Goal: Task Accomplishment & Management: Manage account settings

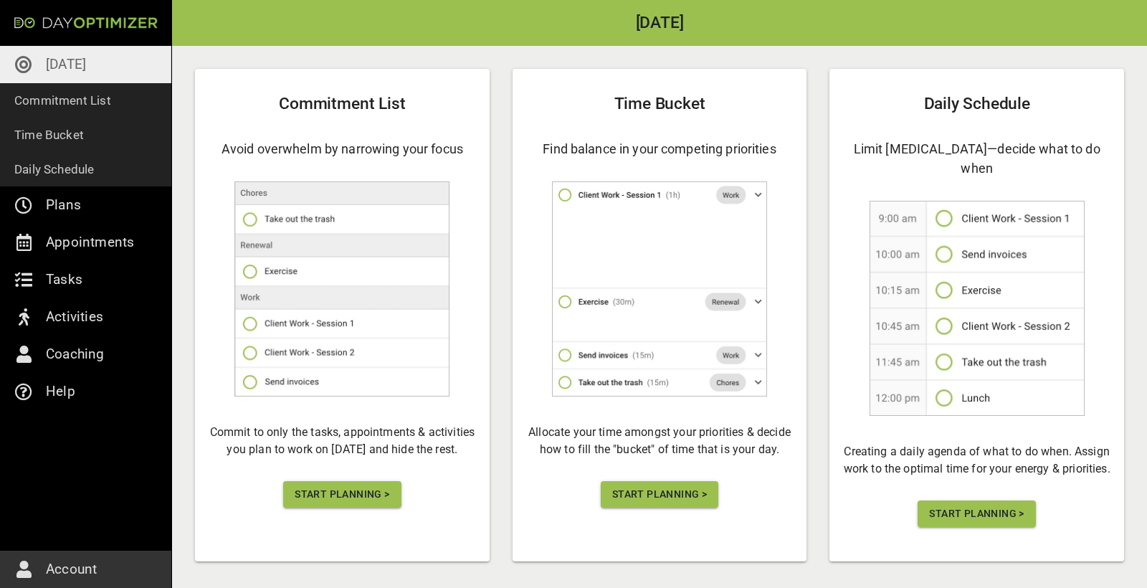
scroll to position [70, 0]
click at [356, 504] on button "Start Planning >" at bounding box center [342, 495] width 118 height 27
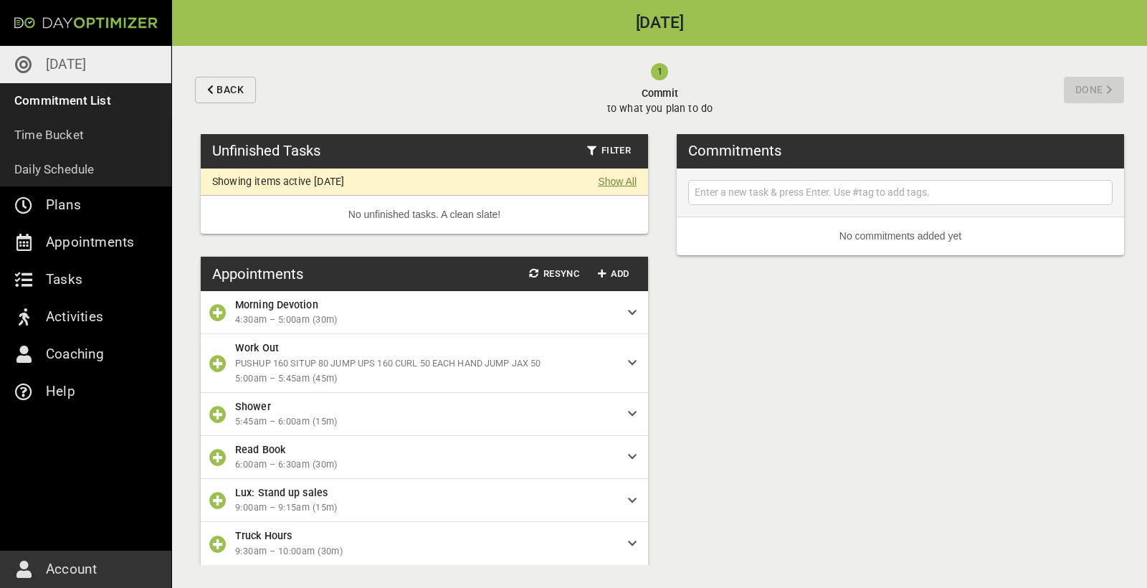
click at [604, 181] on link "Show All" at bounding box center [617, 181] width 39 height 15
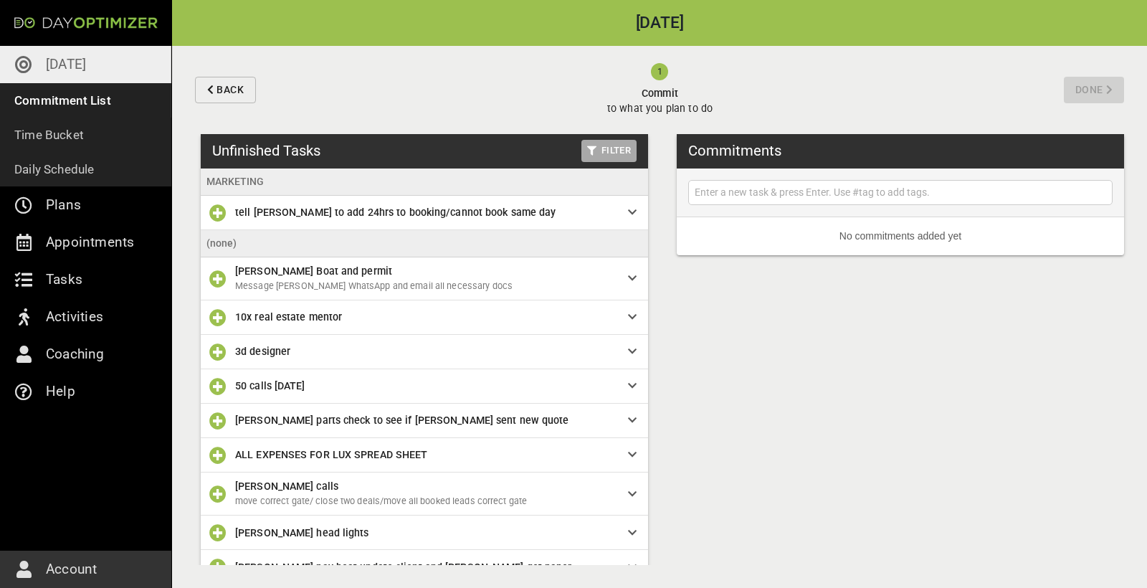
click at [615, 151] on span "Filter" at bounding box center [609, 151] width 44 height 16
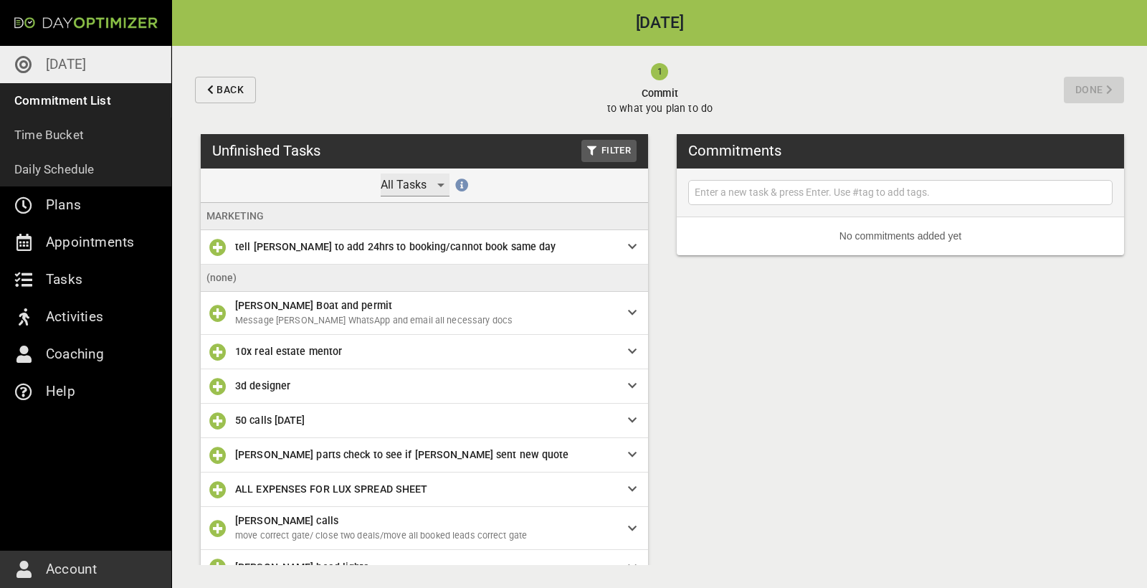
click at [420, 189] on div "All Tasks" at bounding box center [415, 184] width 69 height 23
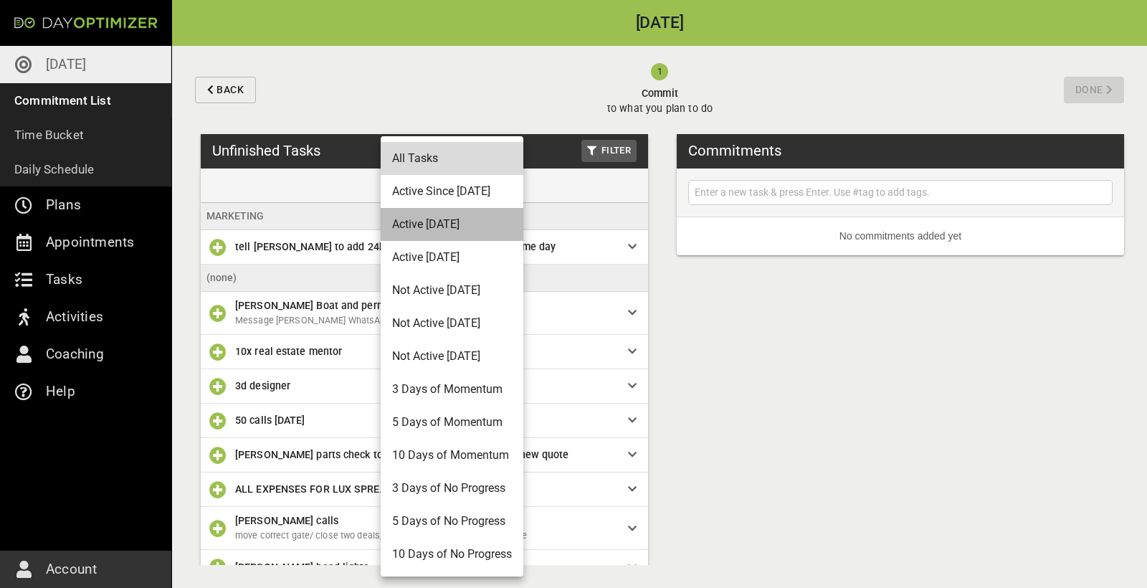
click at [431, 222] on li "Active [DATE]" at bounding box center [452, 224] width 143 height 33
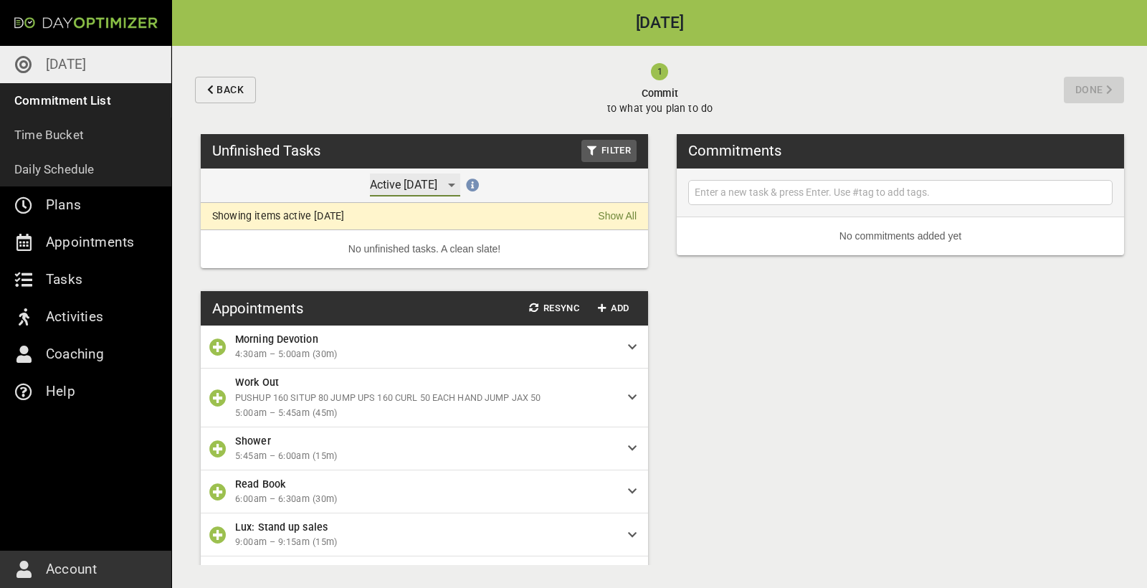
click at [460, 190] on div "Active [DATE]" at bounding box center [415, 184] width 90 height 23
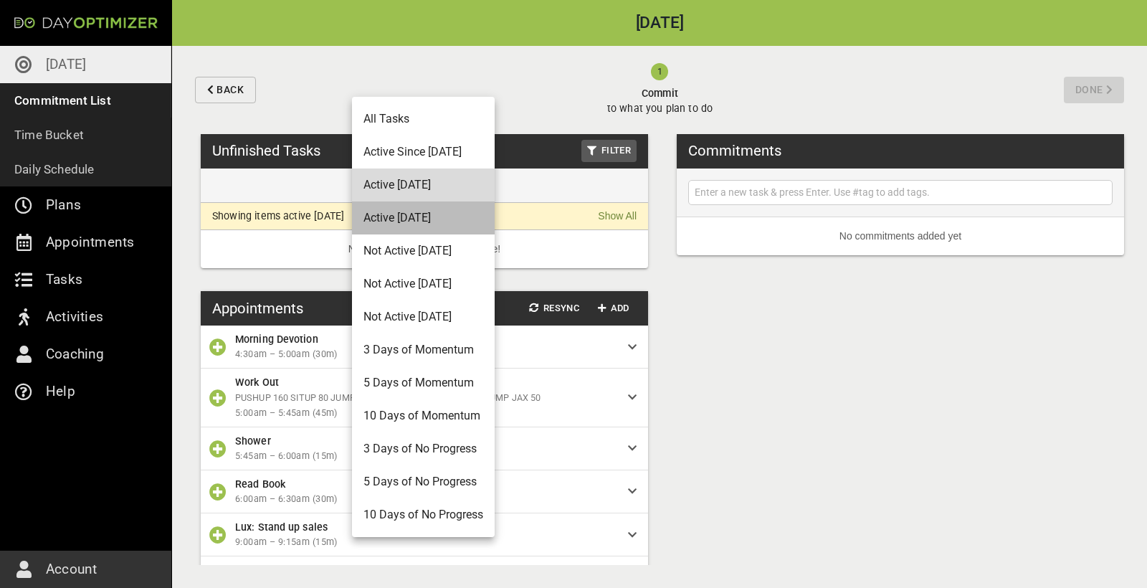
click at [433, 225] on li "Active [DATE]" at bounding box center [423, 217] width 143 height 33
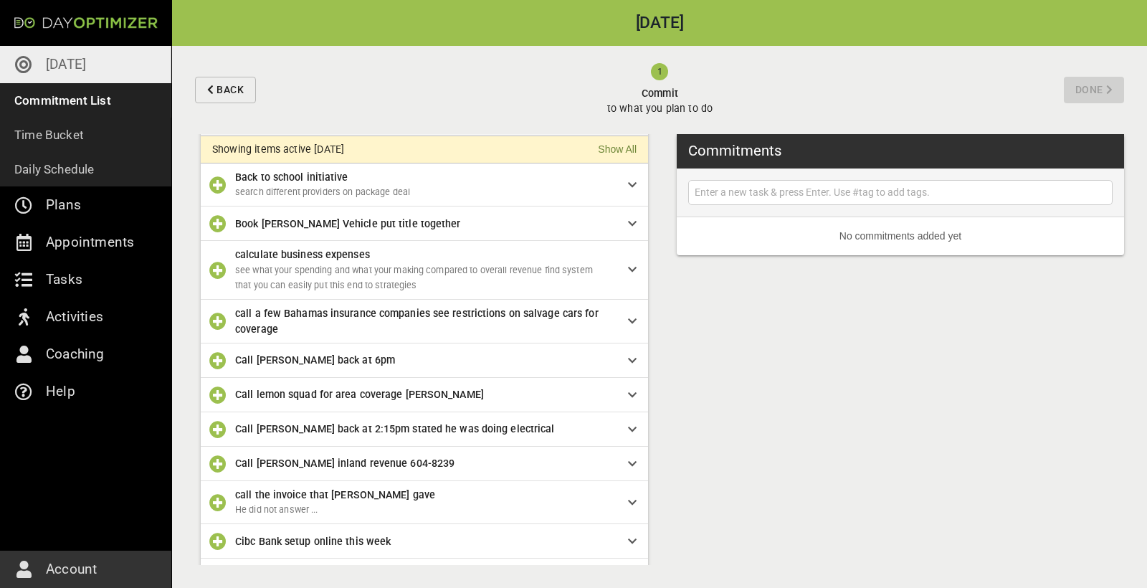
scroll to position [73, 0]
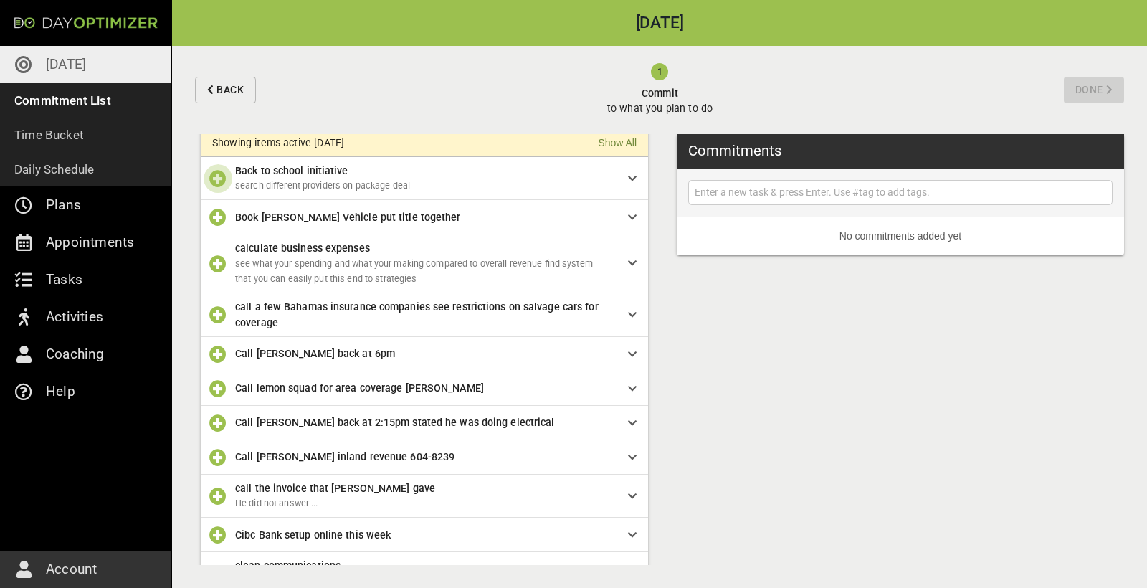
click at [215, 182] on icon "button" at bounding box center [217, 178] width 17 height 17
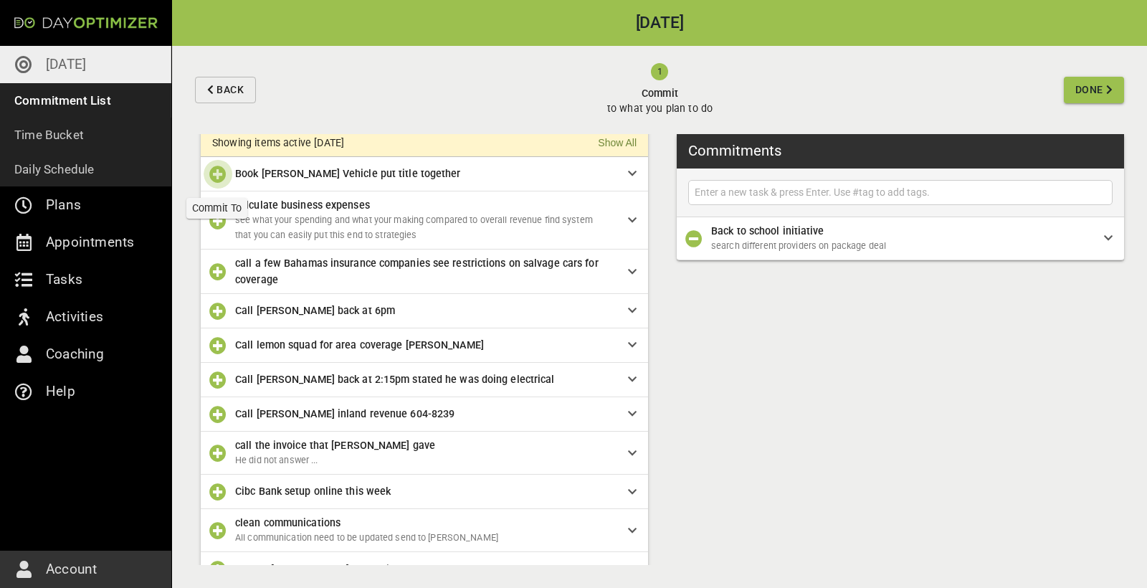
click at [216, 181] on icon "button" at bounding box center [217, 174] width 17 height 17
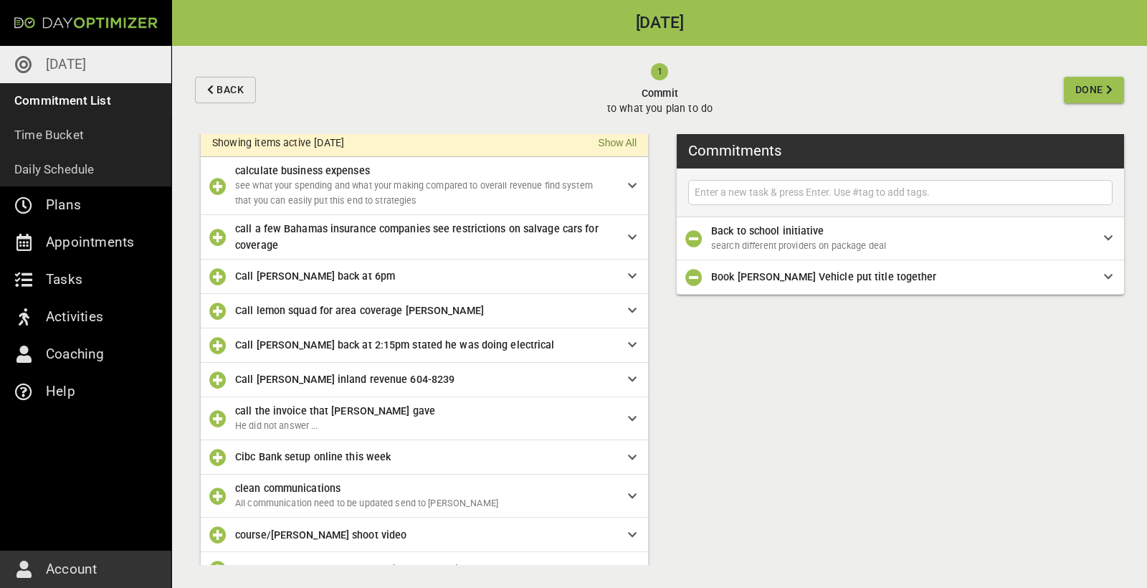
click at [219, 191] on icon "button" at bounding box center [217, 186] width 17 height 17
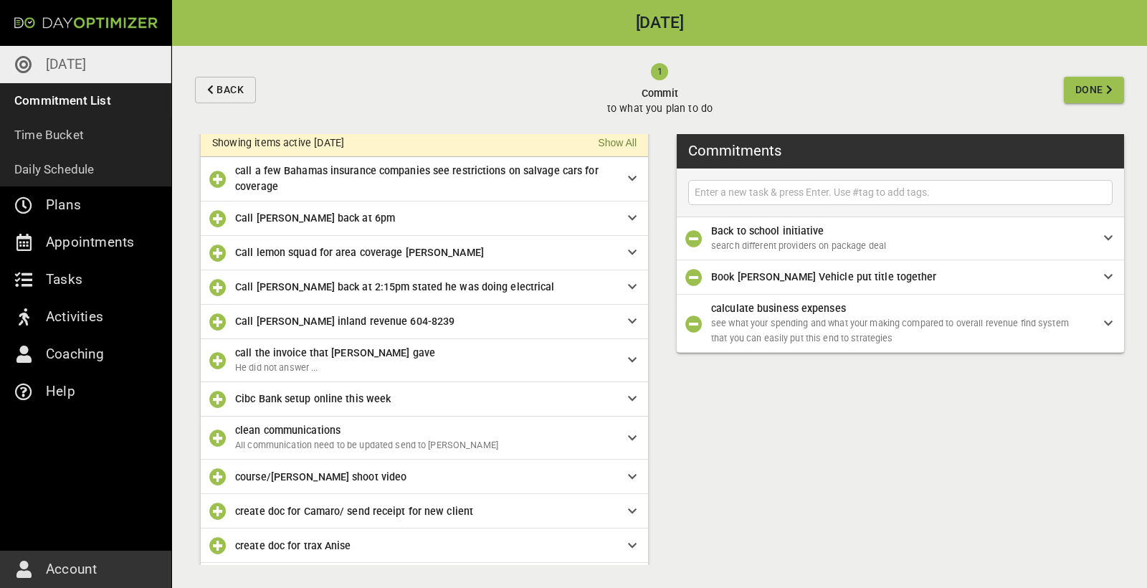
click at [218, 180] on icon "button" at bounding box center [217, 179] width 17 height 17
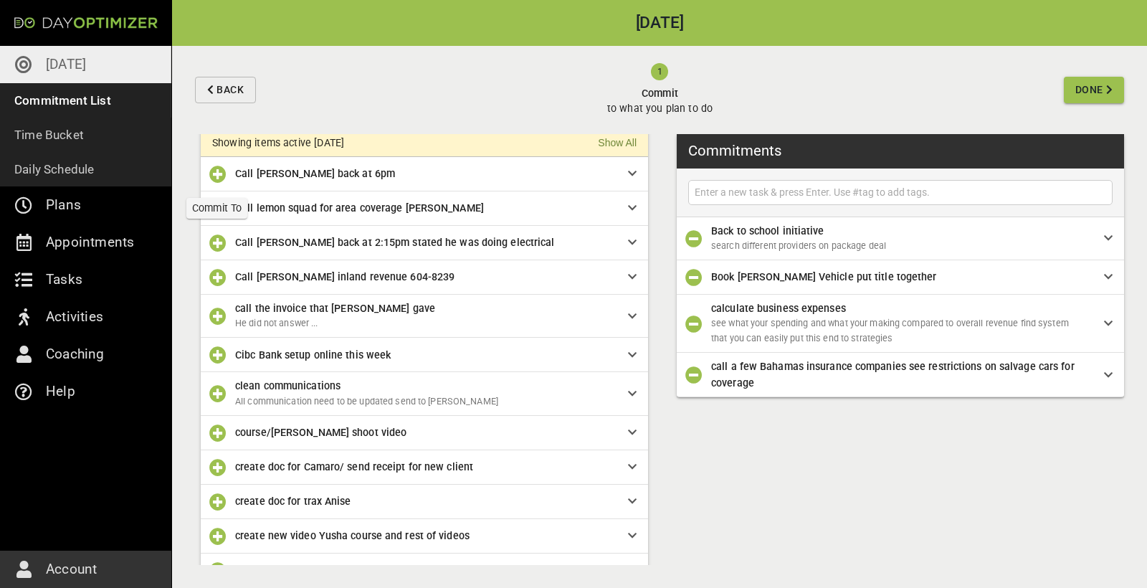
click at [218, 180] on icon "button" at bounding box center [217, 174] width 17 height 17
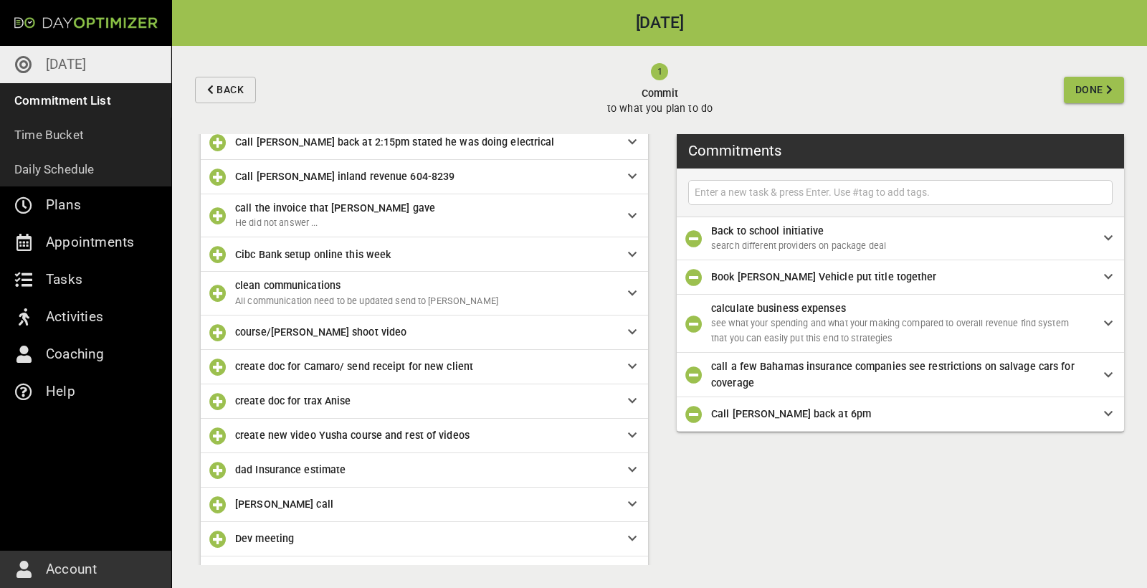
scroll to position [141, 0]
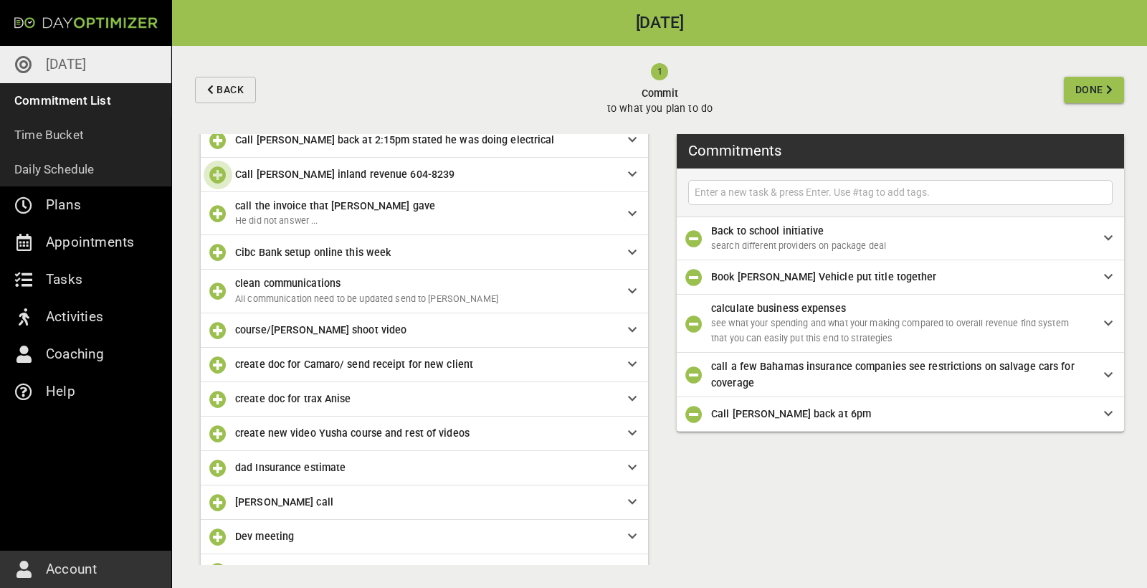
click at [219, 176] on icon "button" at bounding box center [217, 174] width 17 height 17
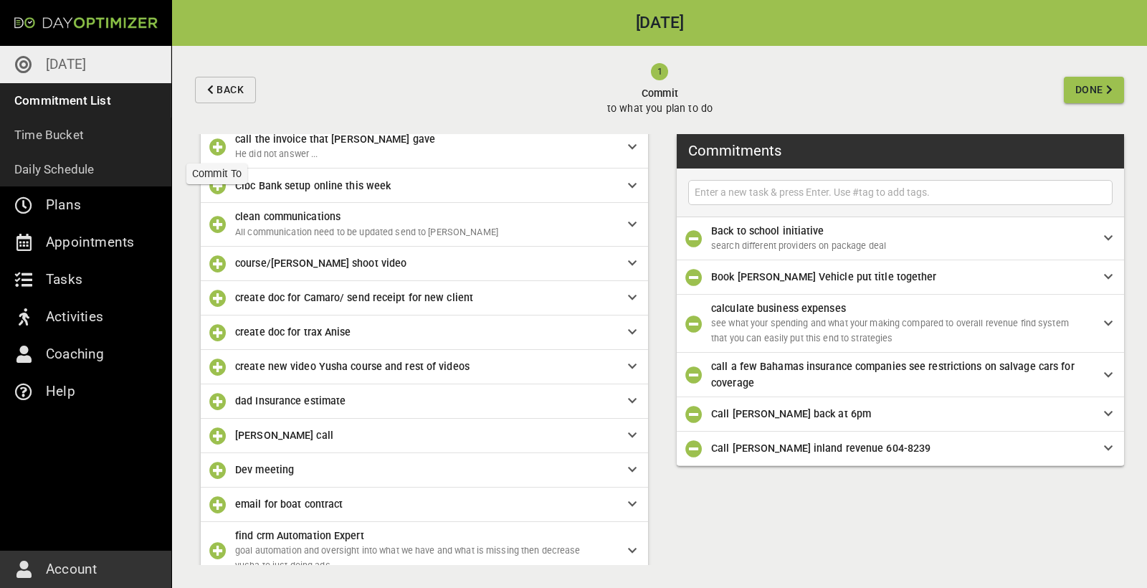
scroll to position [181, 0]
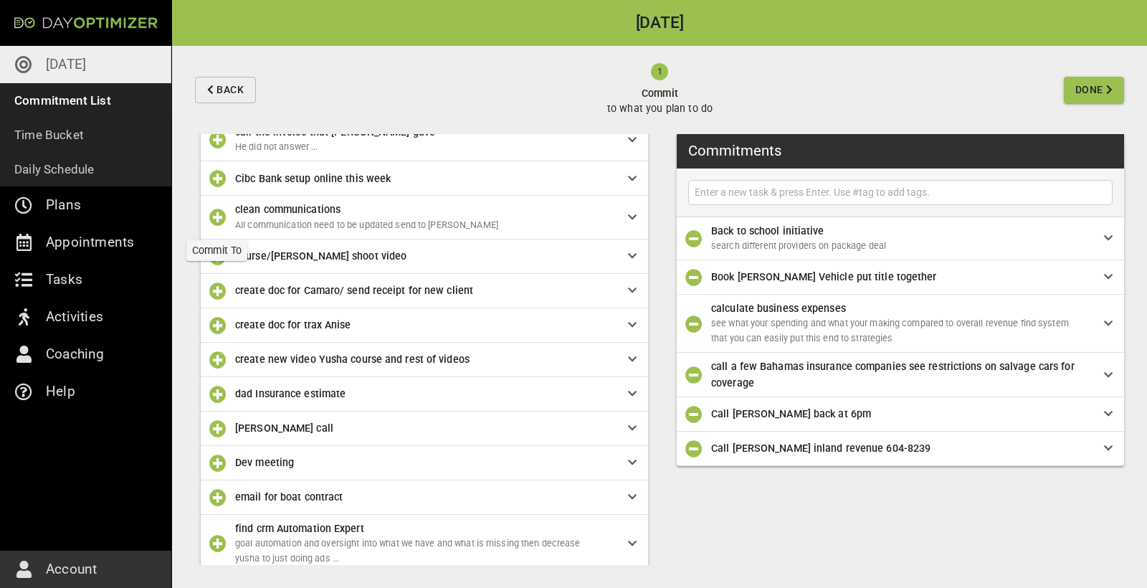
click at [220, 214] on icon "button" at bounding box center [217, 217] width 17 height 17
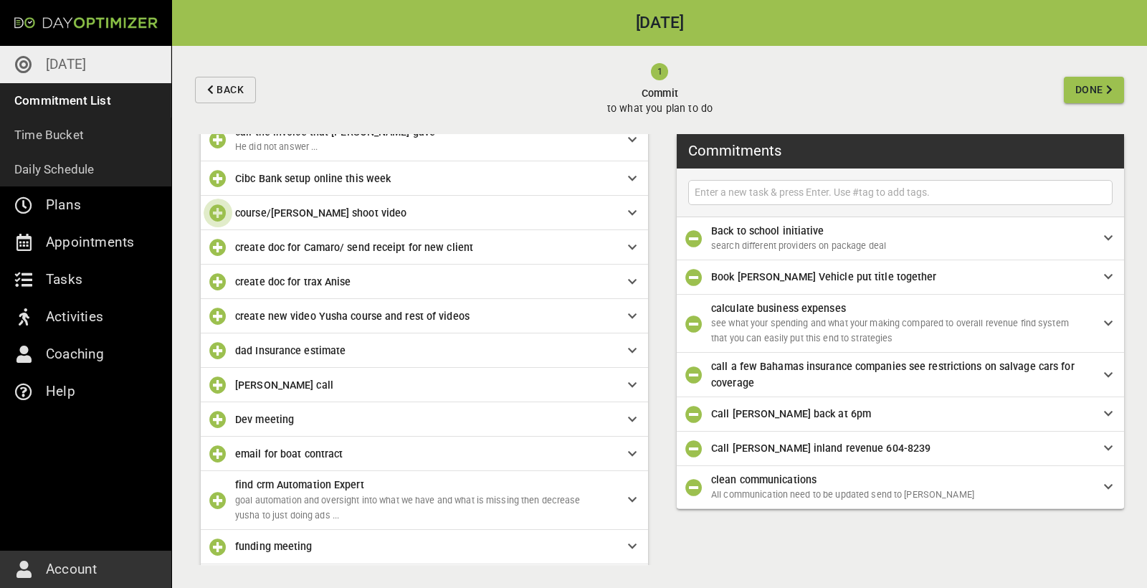
click at [219, 209] on icon "button" at bounding box center [217, 212] width 17 height 17
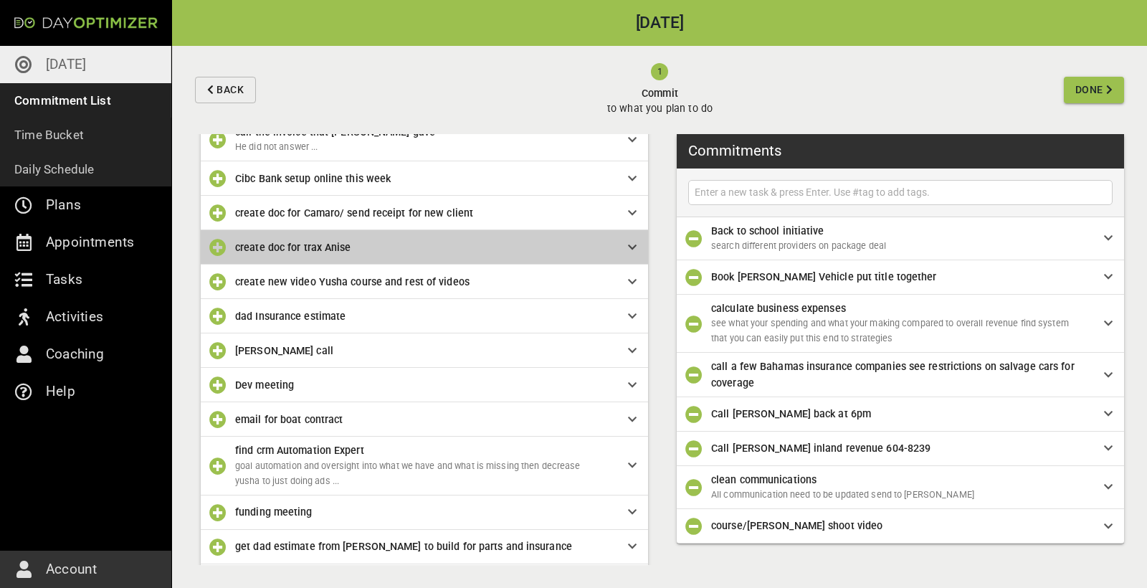
click at [315, 248] on span "create doc for trax Anise" at bounding box center [293, 247] width 116 height 11
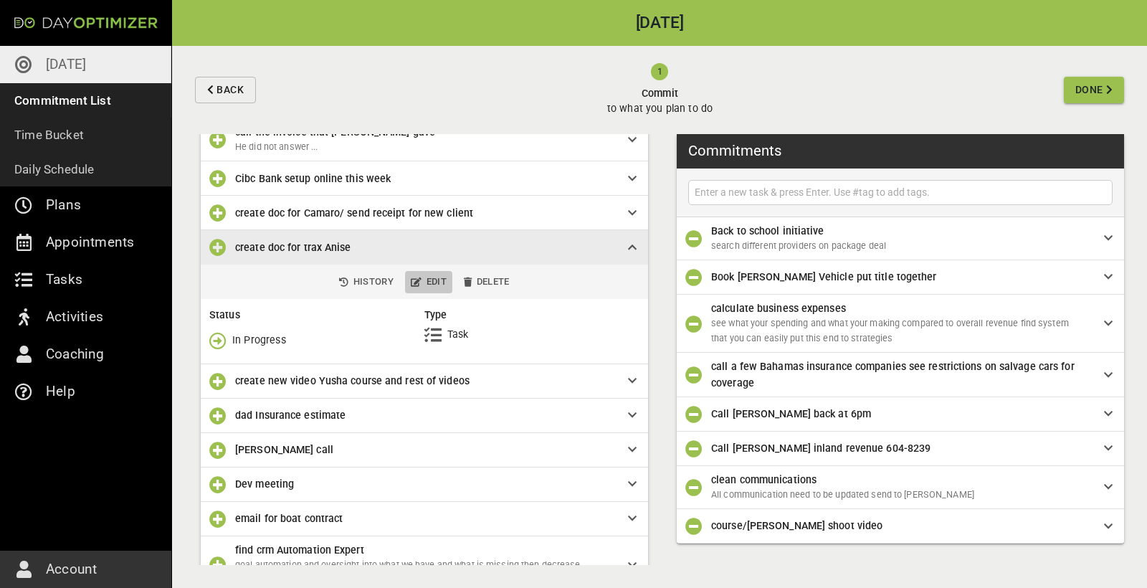
click at [421, 280] on span "Edit" at bounding box center [429, 282] width 36 height 16
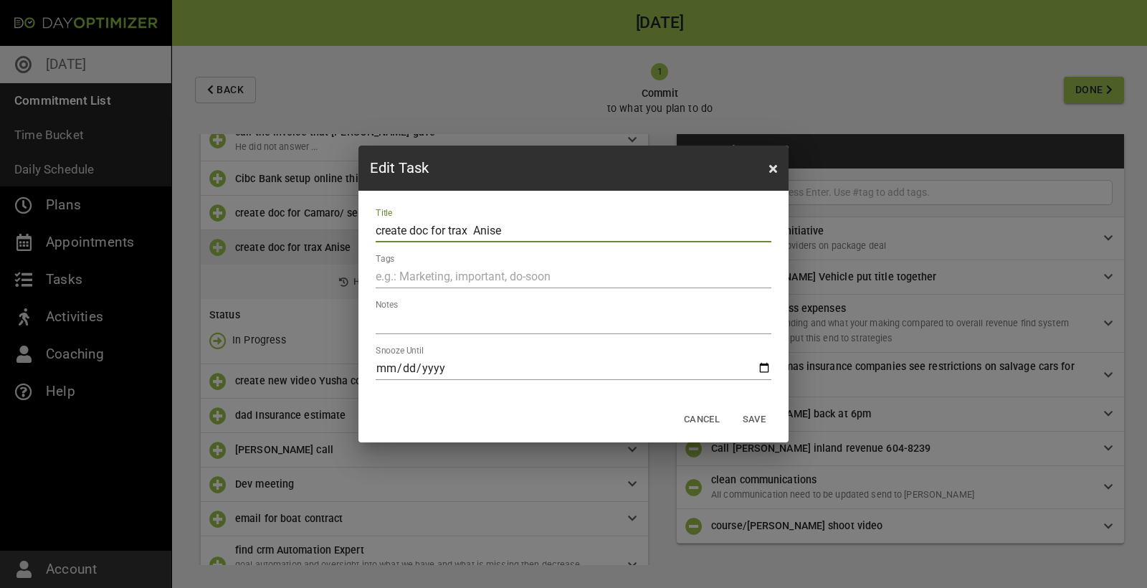
click at [467, 234] on input "create doc for trax Anise" at bounding box center [574, 230] width 396 height 23
drag, startPoint x: 467, startPoint y: 232, endPoint x: 371, endPoint y: 232, distance: 96.1
click at [371, 232] on div "Title create doc for trax Anise Tags Notes Snooze Until" at bounding box center [573, 294] width 430 height 206
click at [448, 227] on input "call Anise" at bounding box center [574, 230] width 396 height 23
type input "call Anise on trax trans"
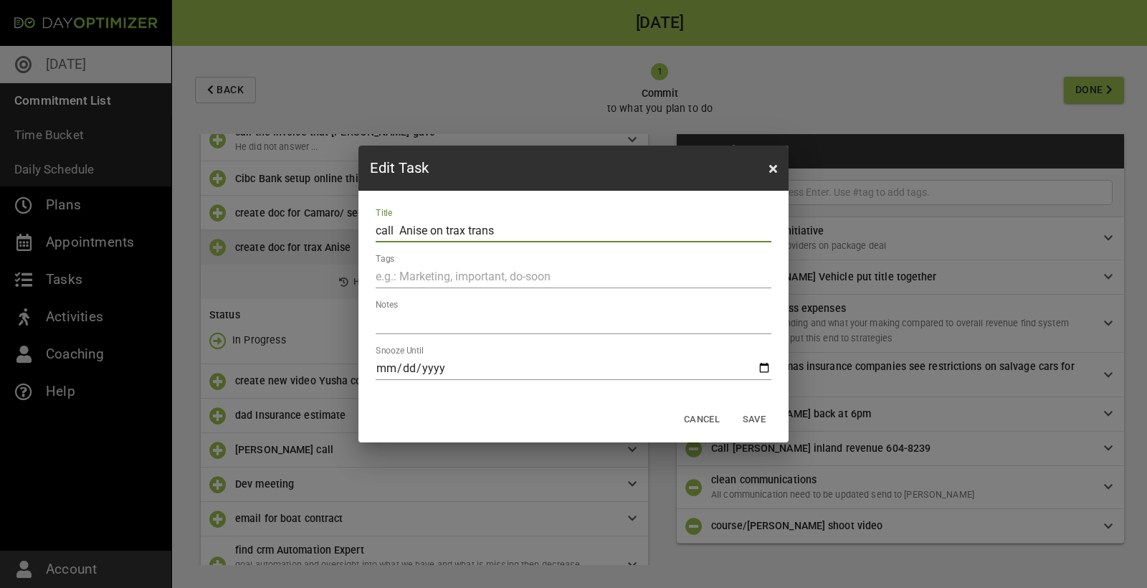
click at [748, 419] on span "Save" at bounding box center [754, 420] width 34 height 16
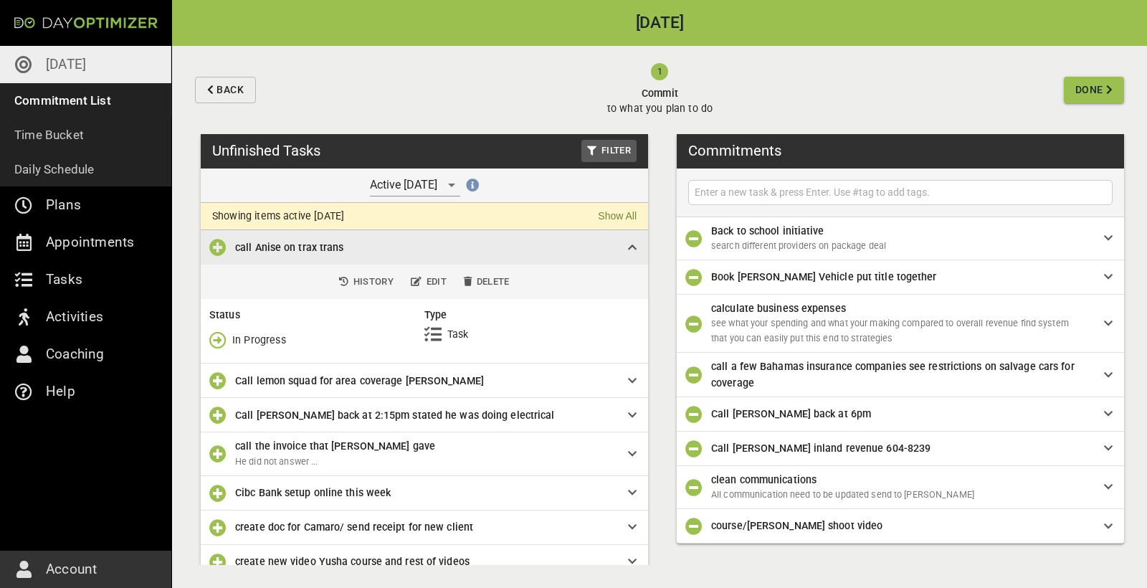
scroll to position [0, 0]
click at [214, 249] on icon "button" at bounding box center [217, 247] width 17 height 17
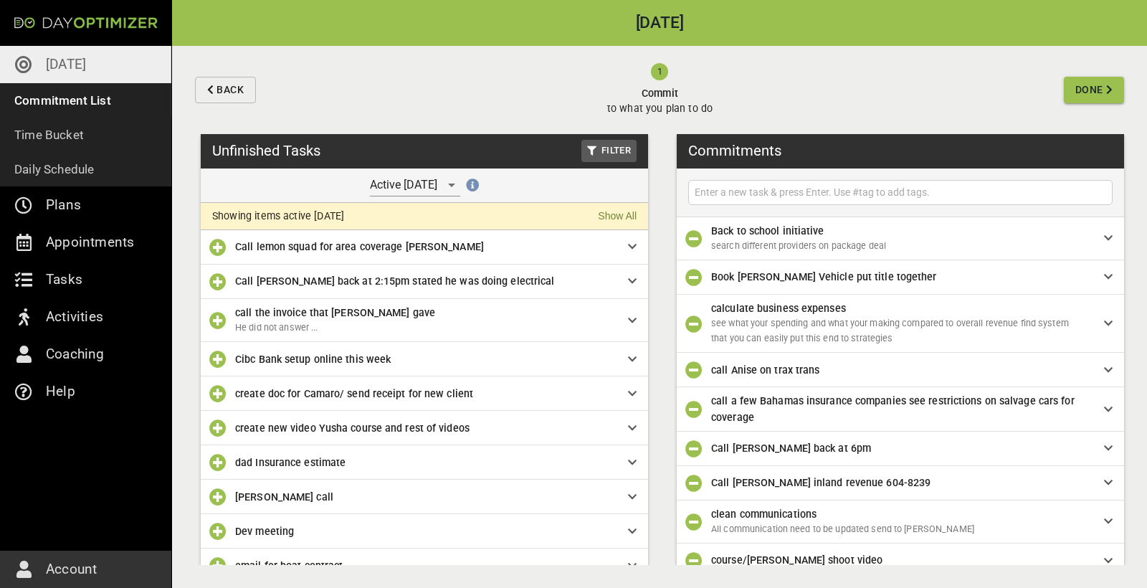
click at [764, 191] on input "text" at bounding box center [900, 193] width 417 height 18
type input "Send bank transfer receipt to [GEOGRAPHIC_DATA]"
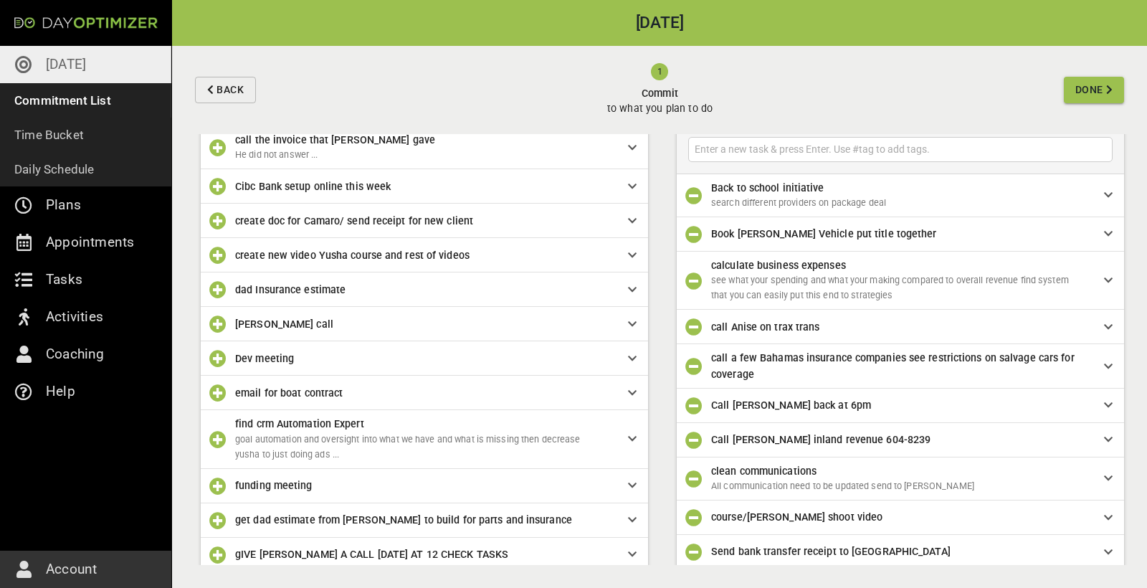
scroll to position [173, 0]
click at [219, 287] on icon "button" at bounding box center [217, 288] width 17 height 17
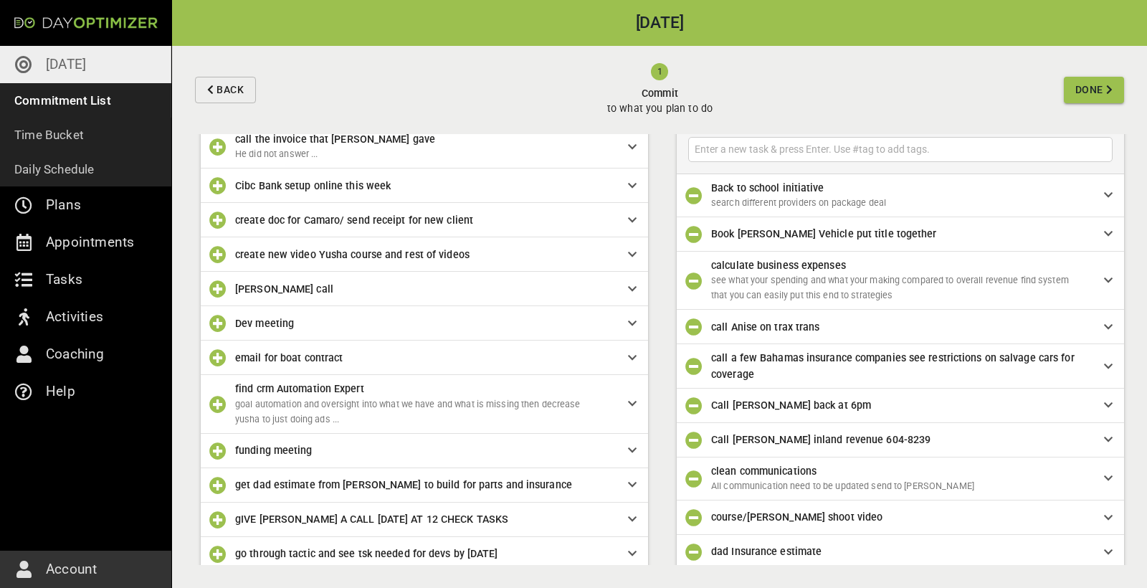
click at [391, 286] on span "[PERSON_NAME] call" at bounding box center [420, 289] width 370 height 16
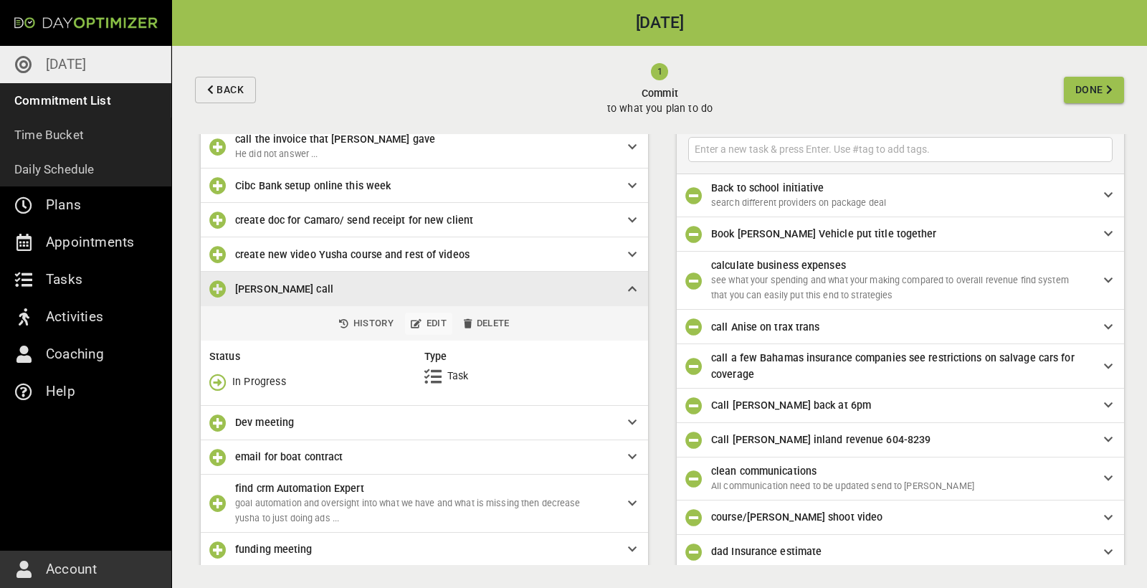
click at [423, 323] on span "Edit" at bounding box center [429, 323] width 36 height 16
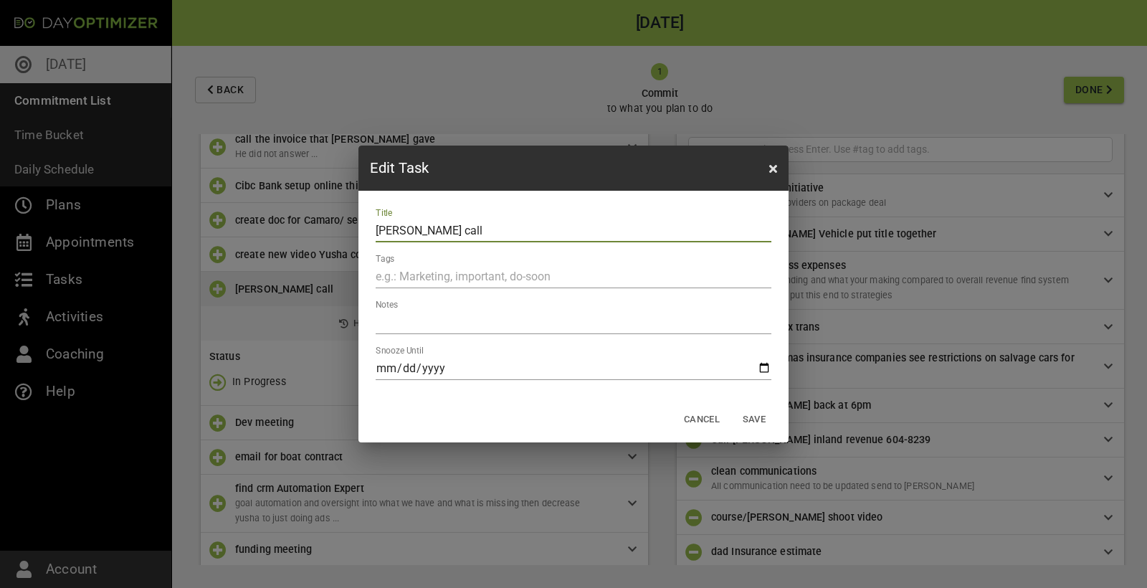
click at [377, 232] on input "[PERSON_NAME] call" at bounding box center [574, 230] width 396 height 23
click at [705, 421] on span "Cancel" at bounding box center [702, 420] width 36 height 16
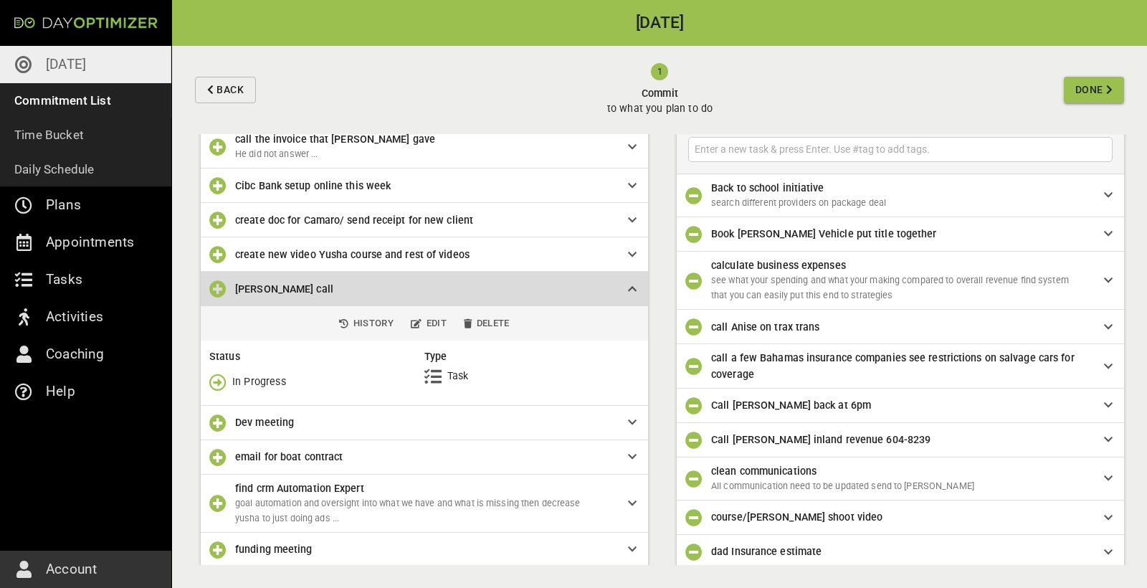
click at [345, 290] on span "[PERSON_NAME] call" at bounding box center [420, 289] width 370 height 16
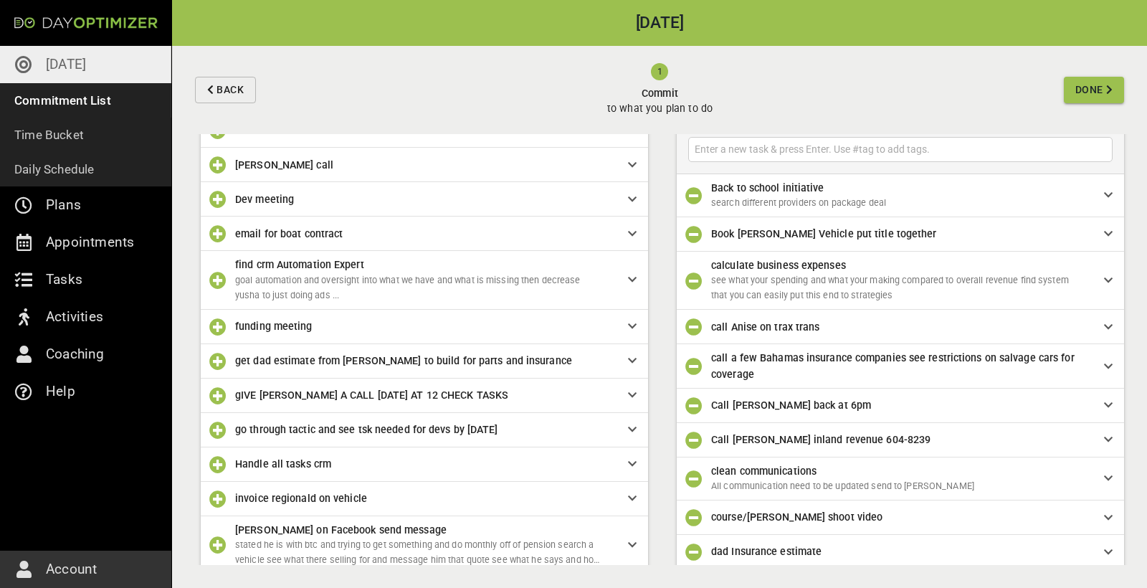
scroll to position [305, 0]
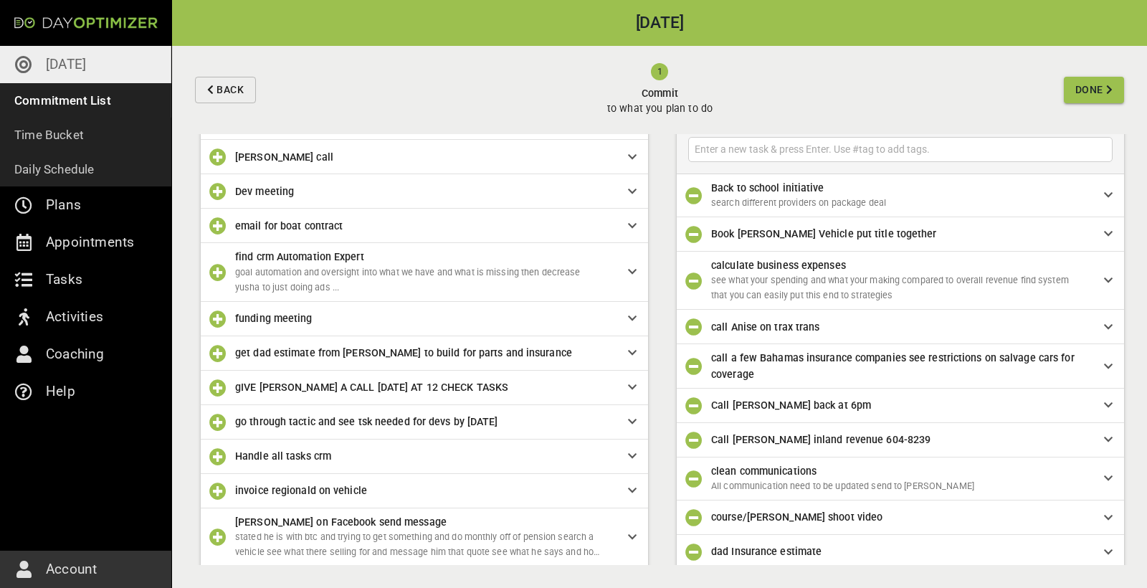
click at [216, 225] on icon "button" at bounding box center [217, 225] width 17 height 17
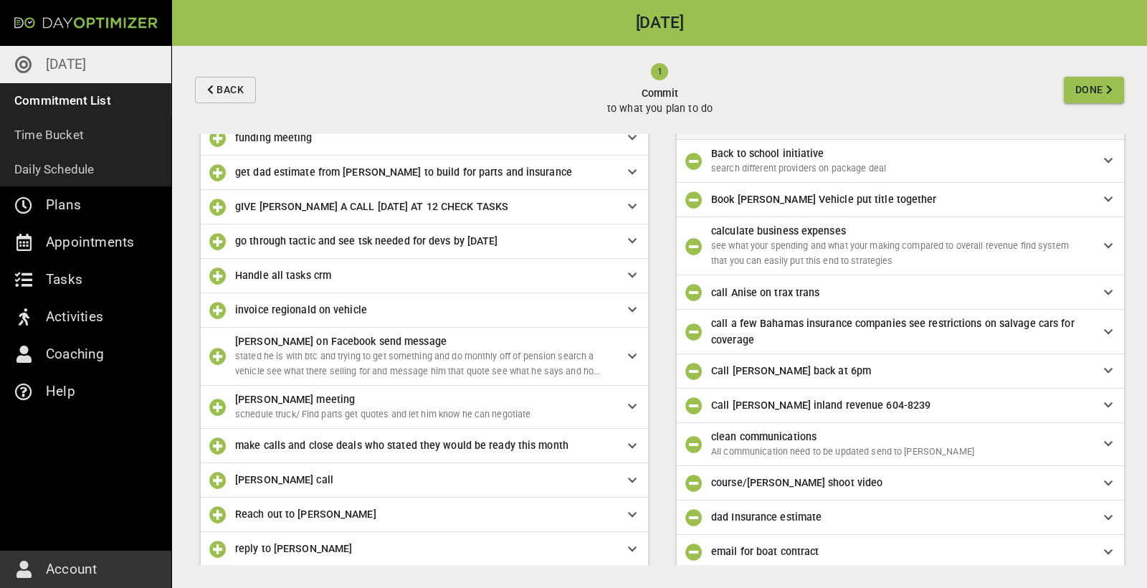
scroll to position [452, 0]
click at [222, 402] on icon "button" at bounding box center [217, 406] width 17 height 17
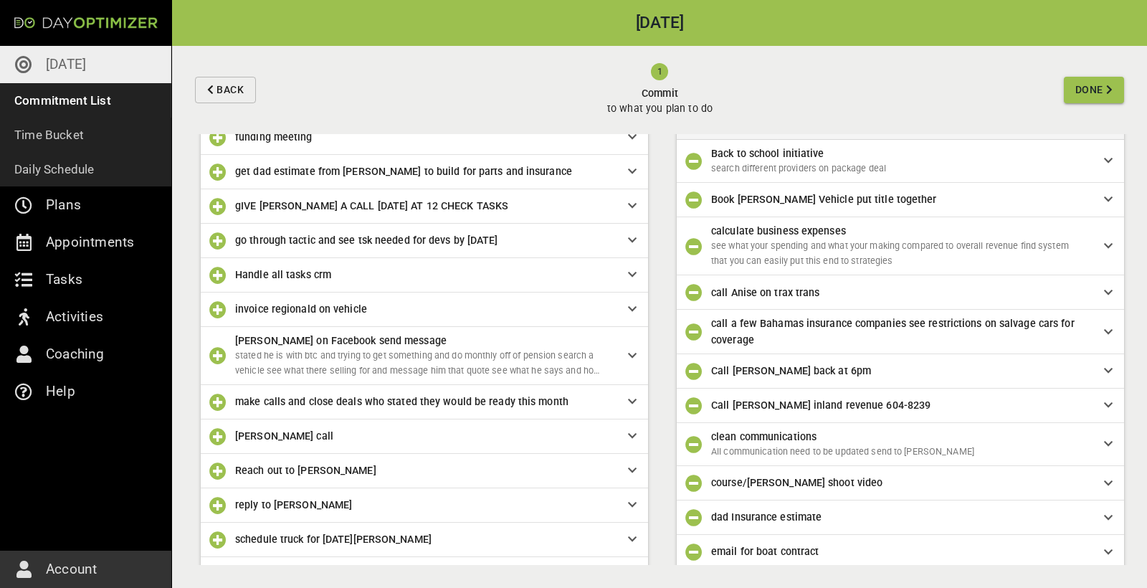
scroll to position [120, 0]
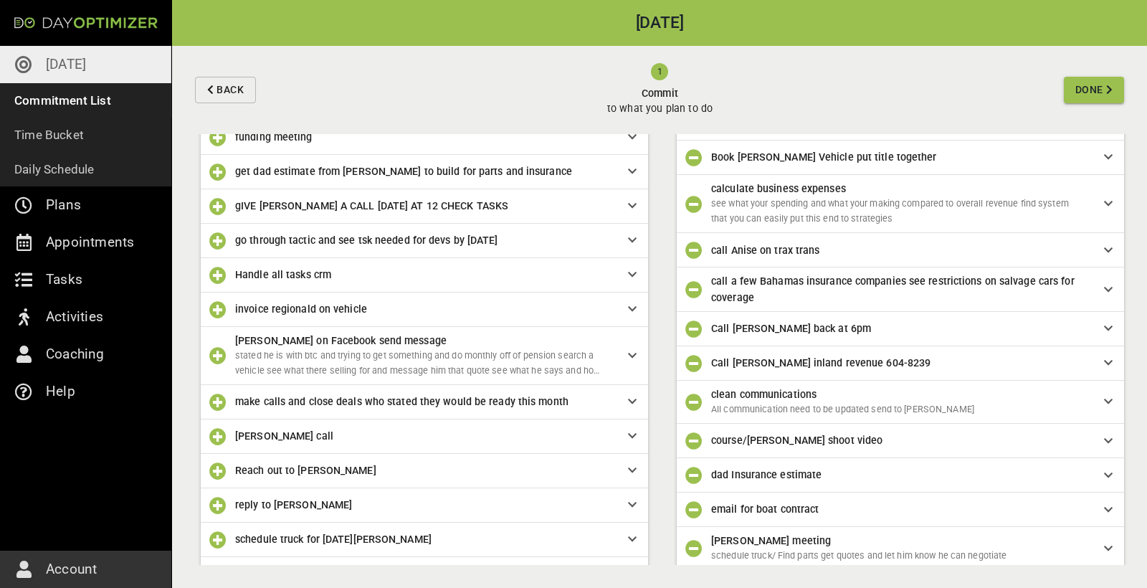
click at [218, 396] on icon "button" at bounding box center [217, 402] width 17 height 17
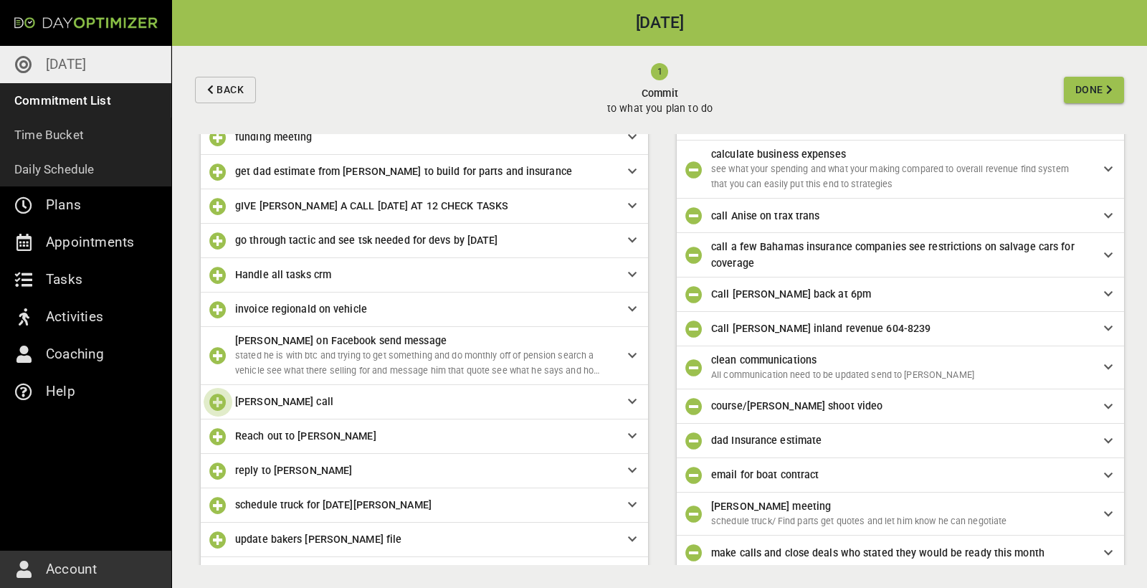
click at [219, 396] on icon "button" at bounding box center [217, 402] width 17 height 17
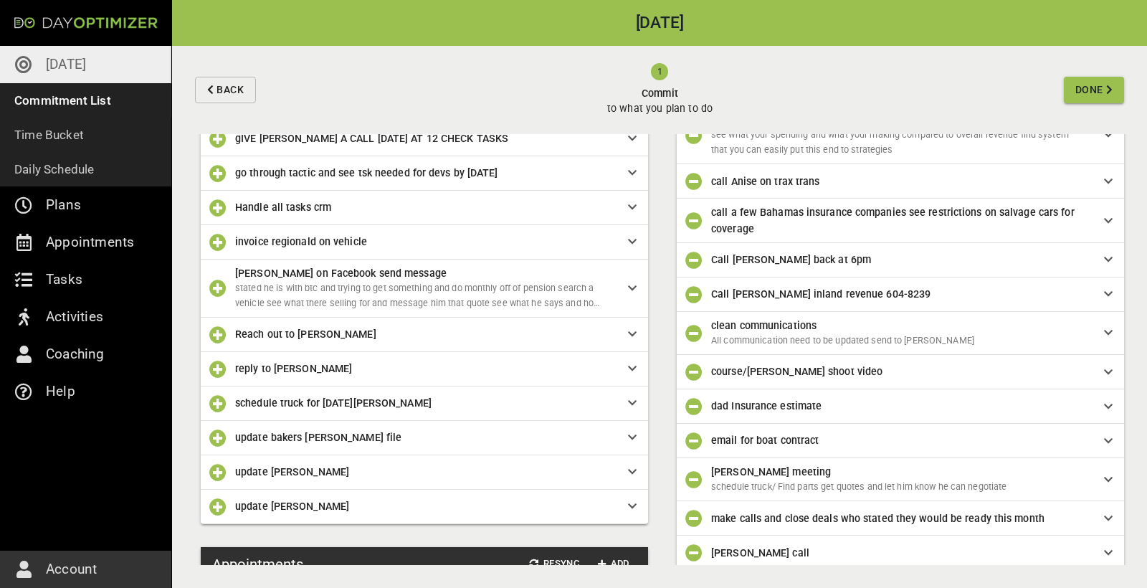
scroll to position [549, 0]
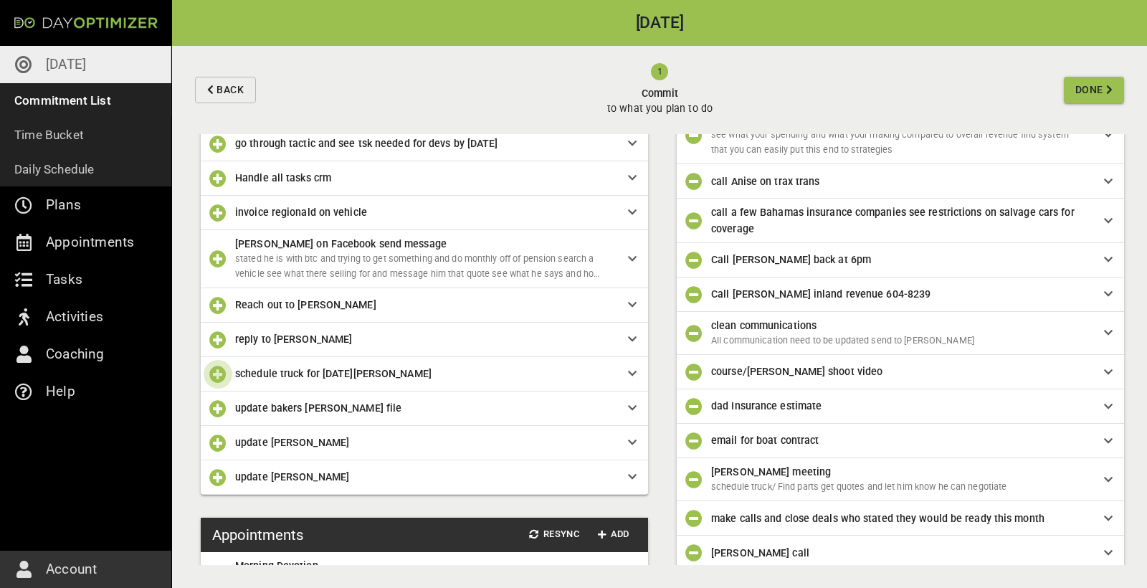
click at [214, 373] on icon "button" at bounding box center [217, 374] width 17 height 17
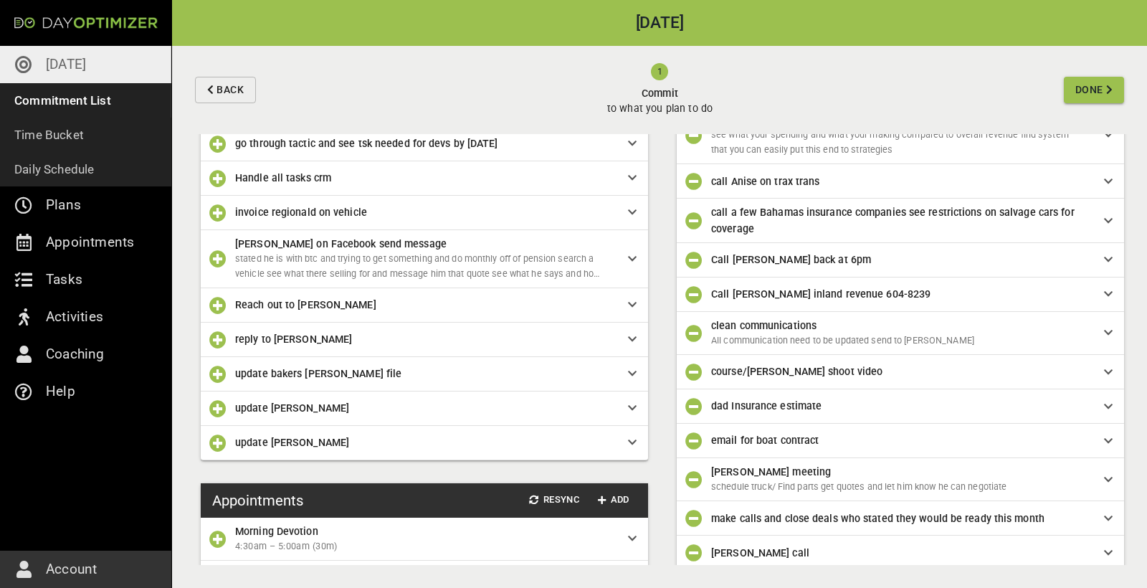
scroll to position [223, 0]
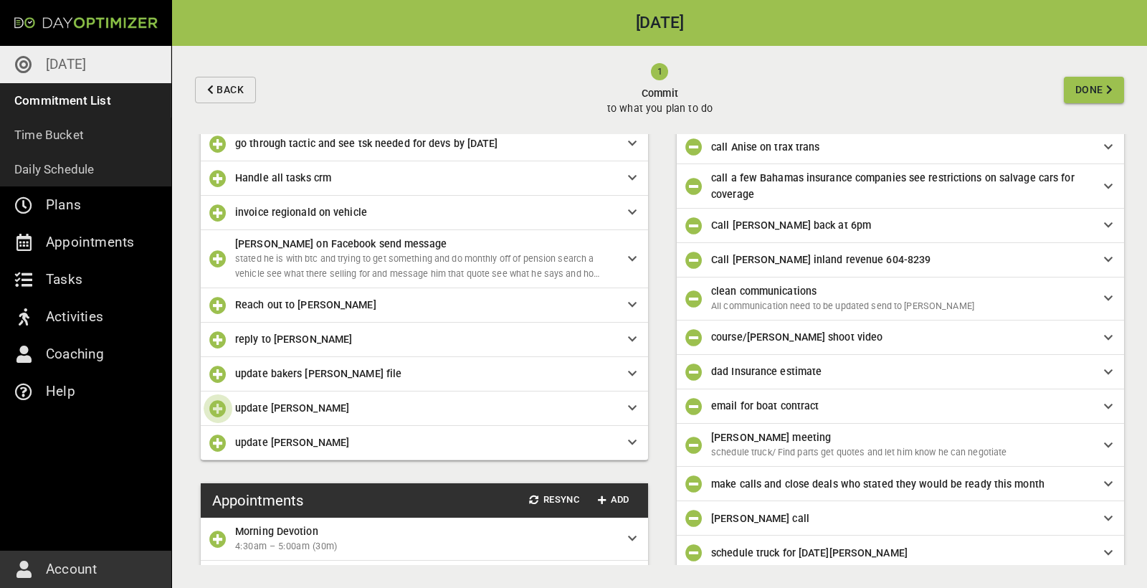
click at [219, 407] on icon "button" at bounding box center [217, 408] width 17 height 17
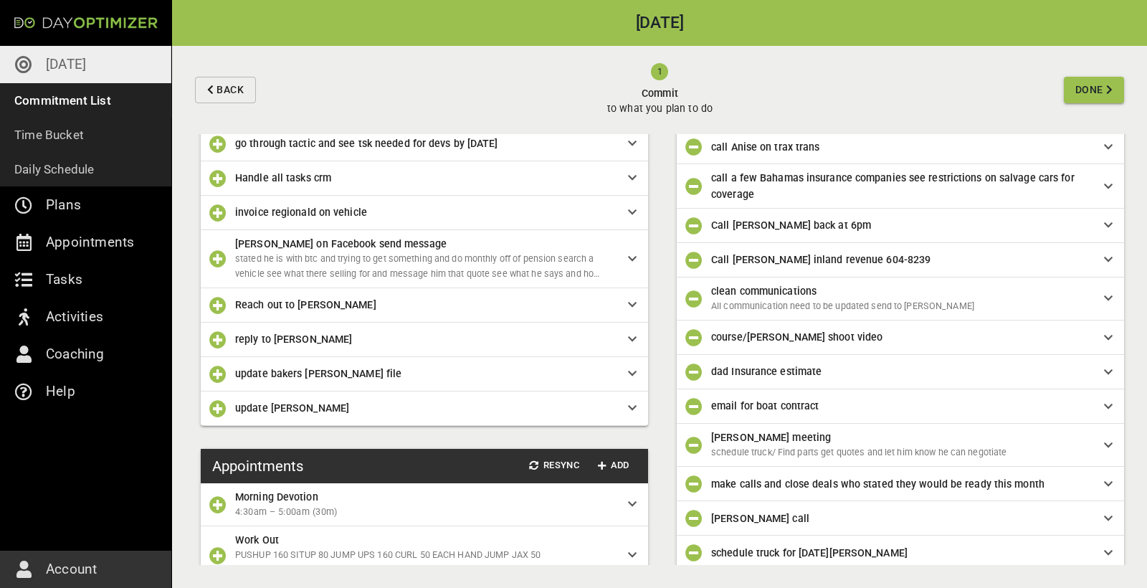
scroll to position [292, 0]
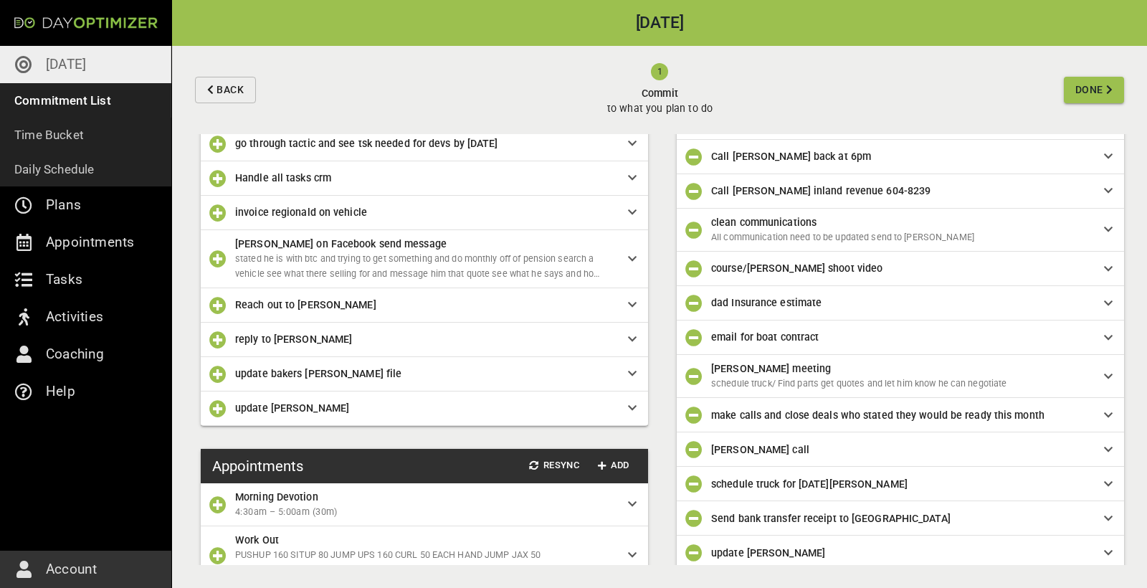
click at [219, 406] on icon "button" at bounding box center [217, 408] width 17 height 17
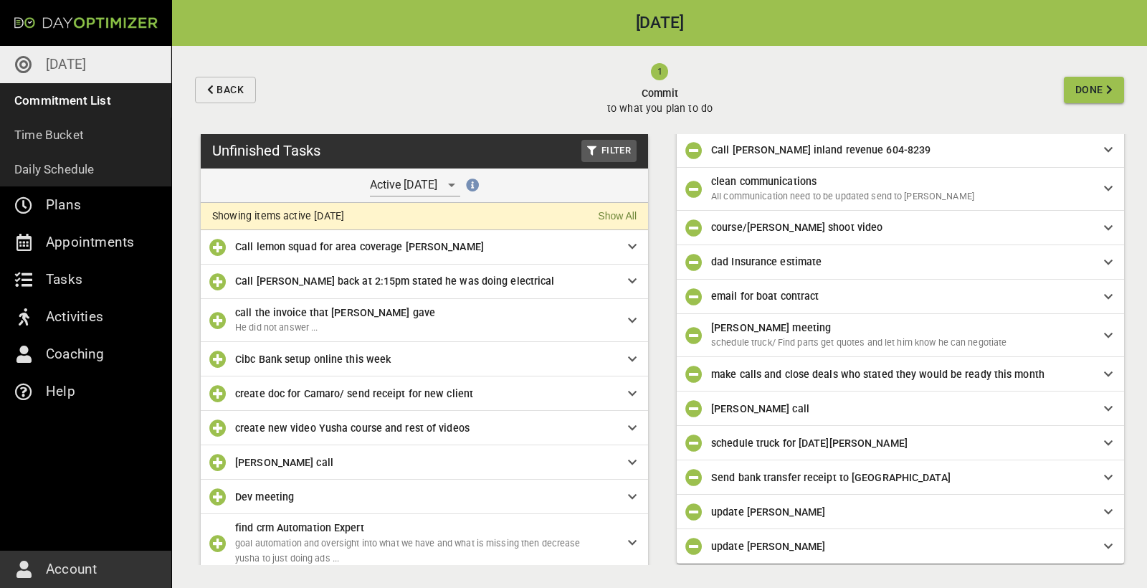
scroll to position [332, 0]
click at [852, 513] on span "update [PERSON_NAME]" at bounding box center [896, 513] width 370 height 16
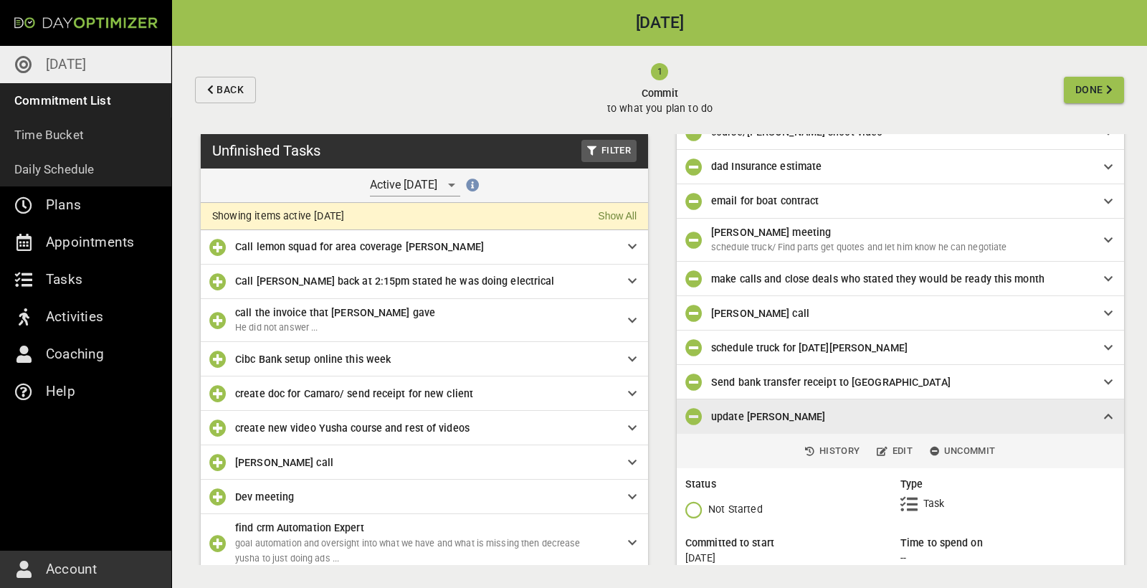
scroll to position [450, 0]
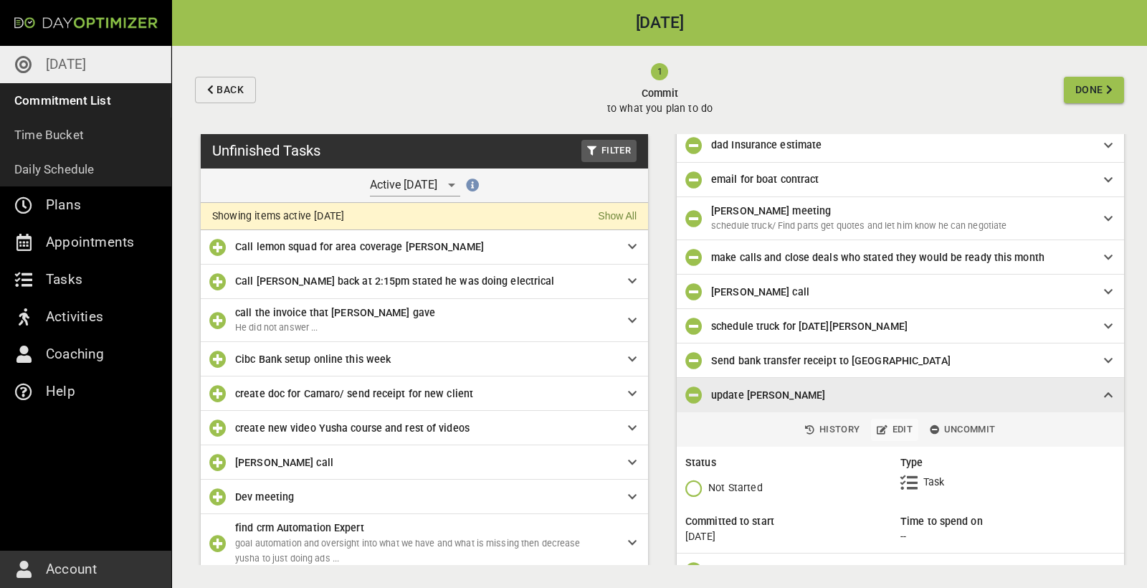
click at [891, 423] on span "Edit" at bounding box center [895, 430] width 36 height 16
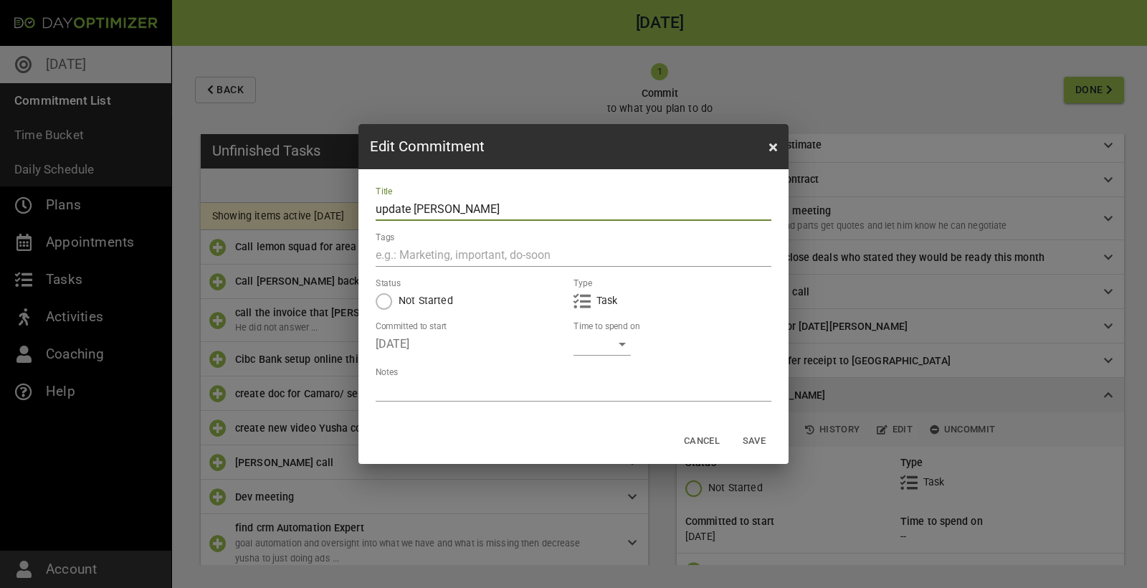
click at [500, 381] on div at bounding box center [574, 390] width 396 height 23
type textarea "h"
type textarea "hu"
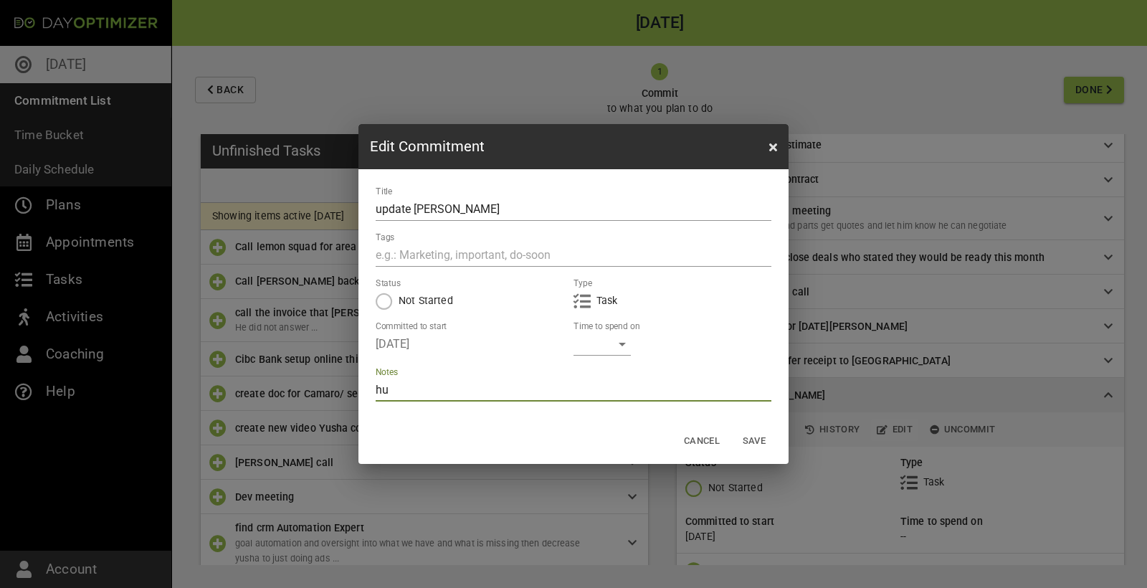
type textarea "hur"
type textarea "hurr"
type textarea "hurri"
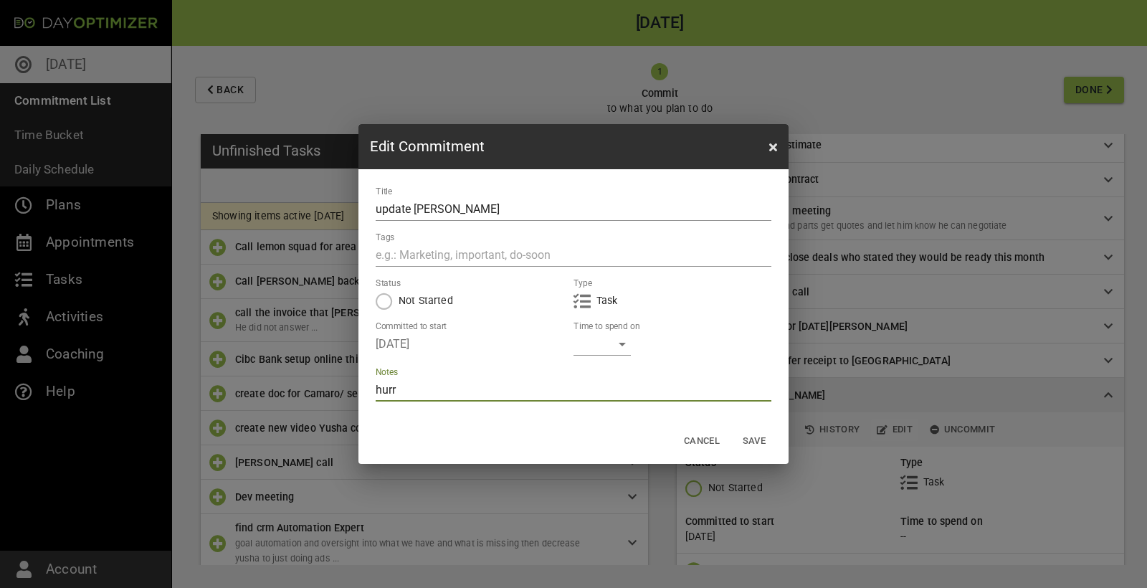
type textarea "hurri"
type textarea "hurric"
type textarea "hurrica"
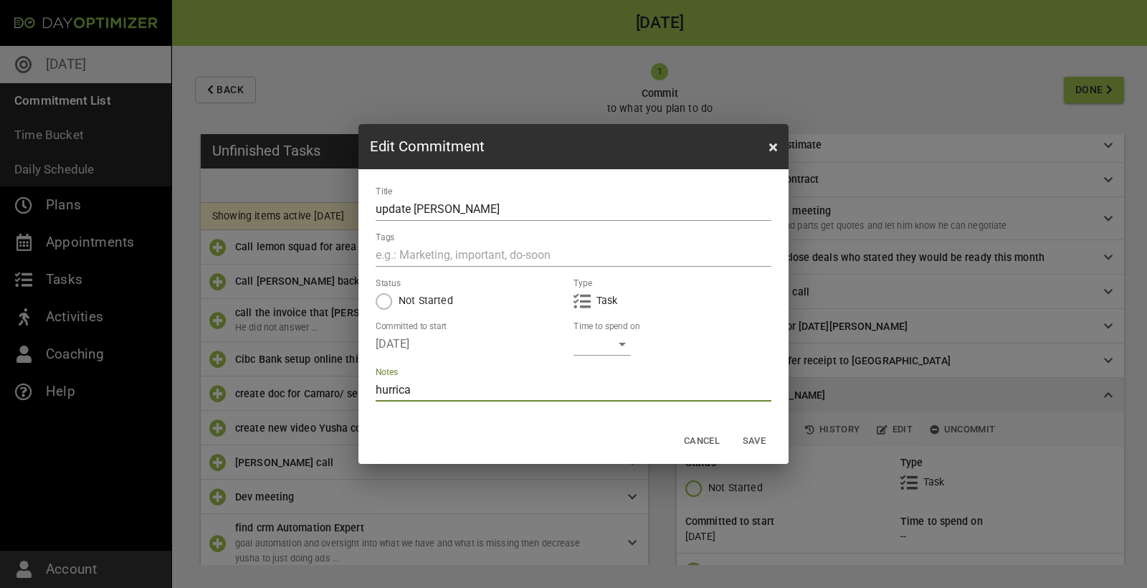
type textarea "hurrican"
type textarea "hurricane"
type textarea "hurricane w"
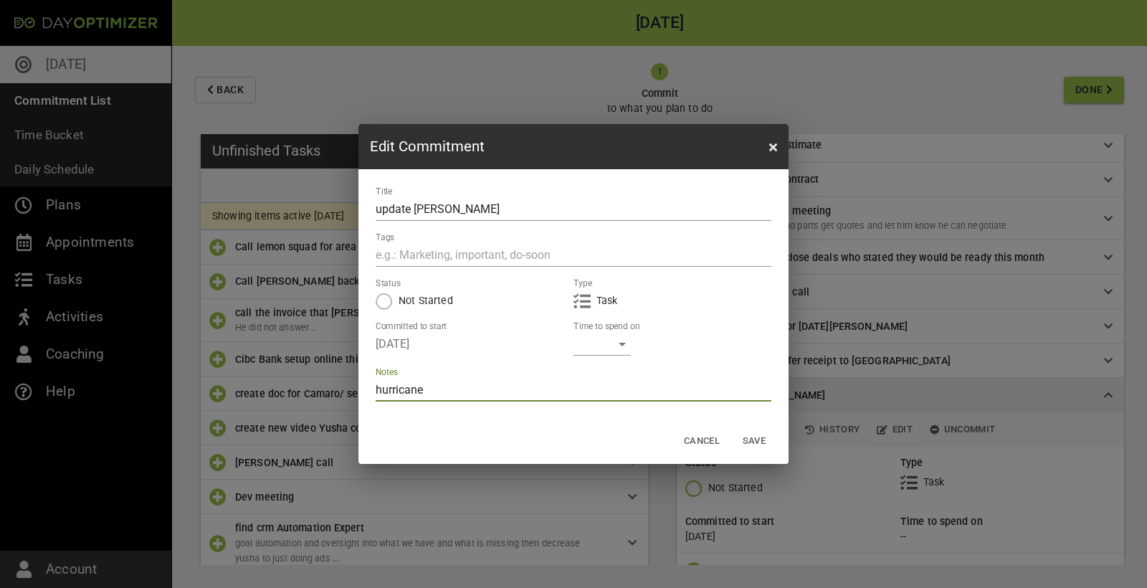
type textarea "hurricane w"
type textarea "hurricane wo"
type textarea "hurricane wou"
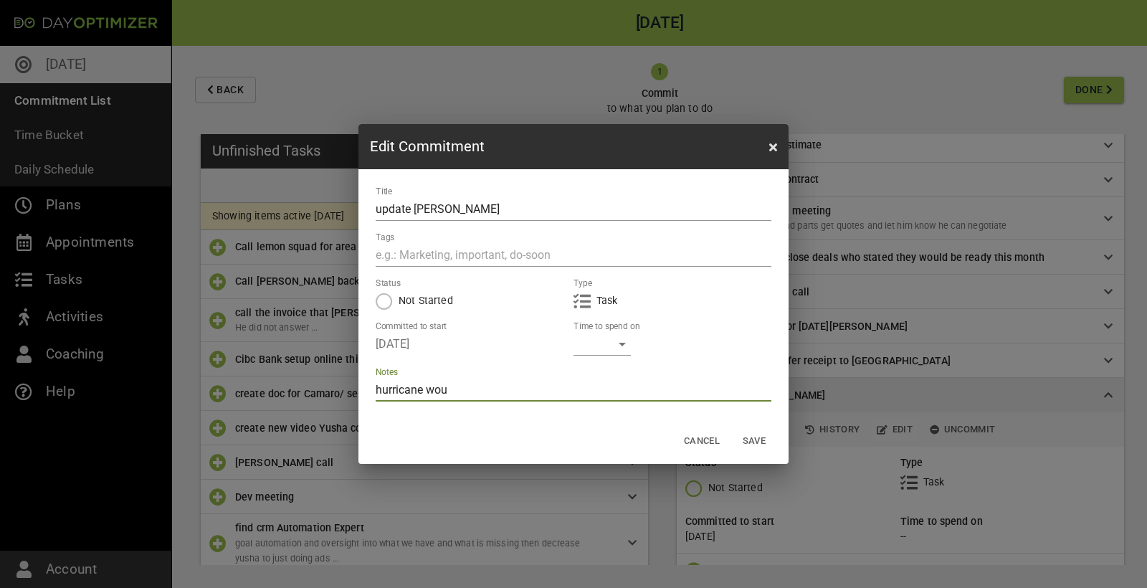
type textarea "hurricane woul"
type textarea "hurricane would"
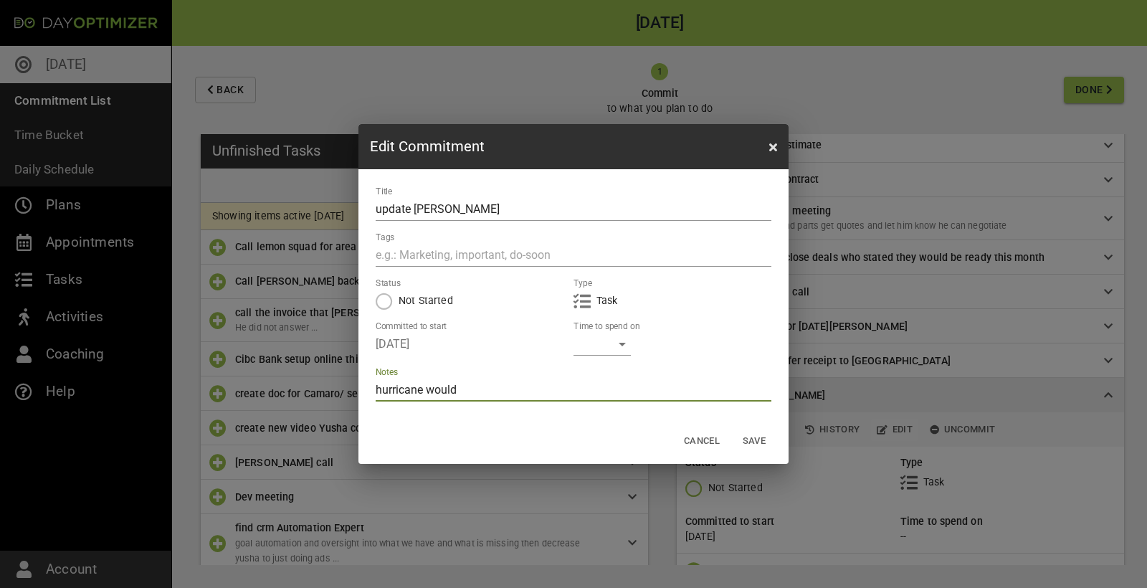
type textarea "hurricane would"
type textarea "hurricane would h"
type textarea "hurricane would he"
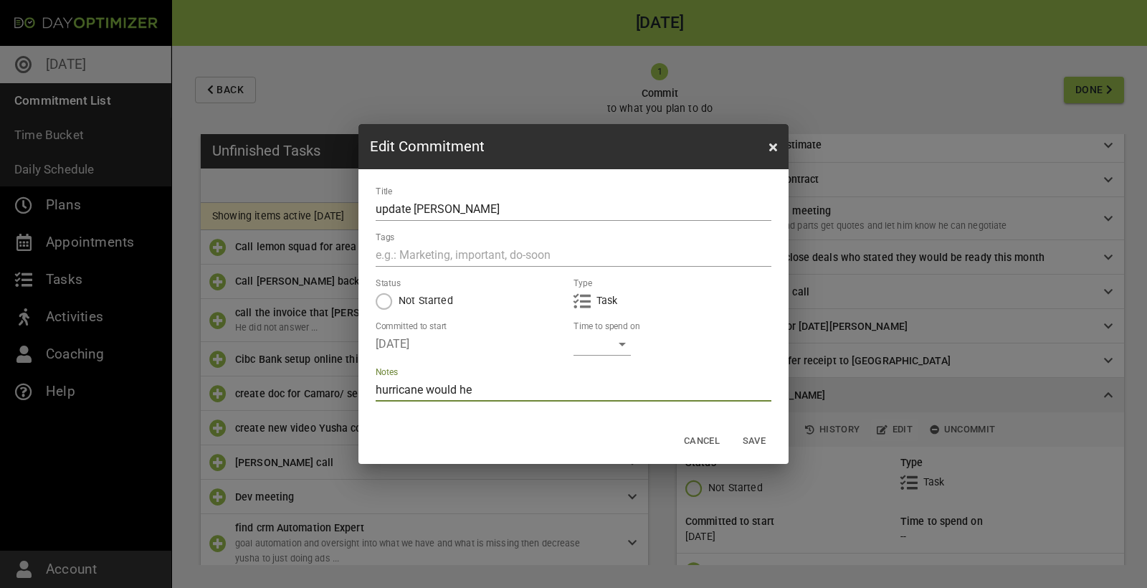
type textarea "hurricane would he"
type textarea "hurricane would he w"
type textarea "hurricane would he wa"
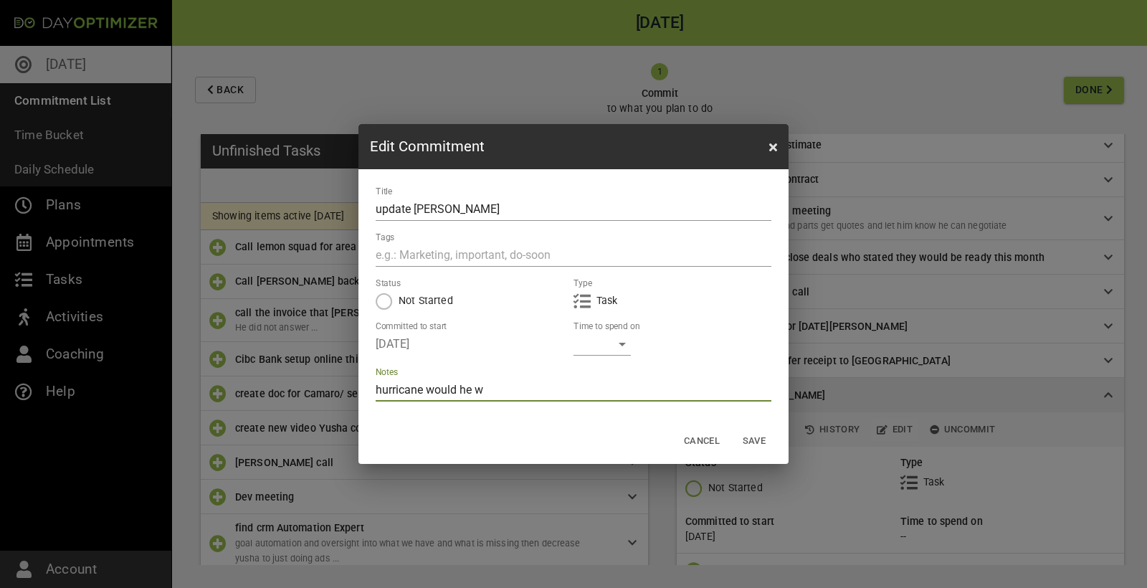
type textarea "hurricane would he wa"
type textarea "hurricane would he wan"
type textarea "hurricane would he want"
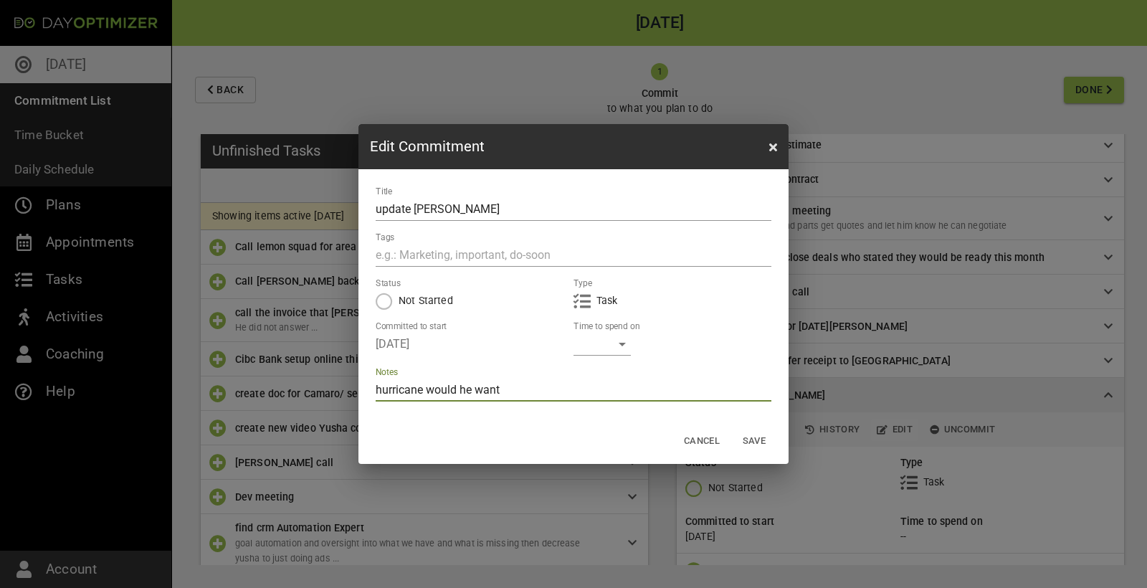
type textarea "hurricane would he want"
type textarea "hurricane would he want u"
type textarea "hurricane would he want us"
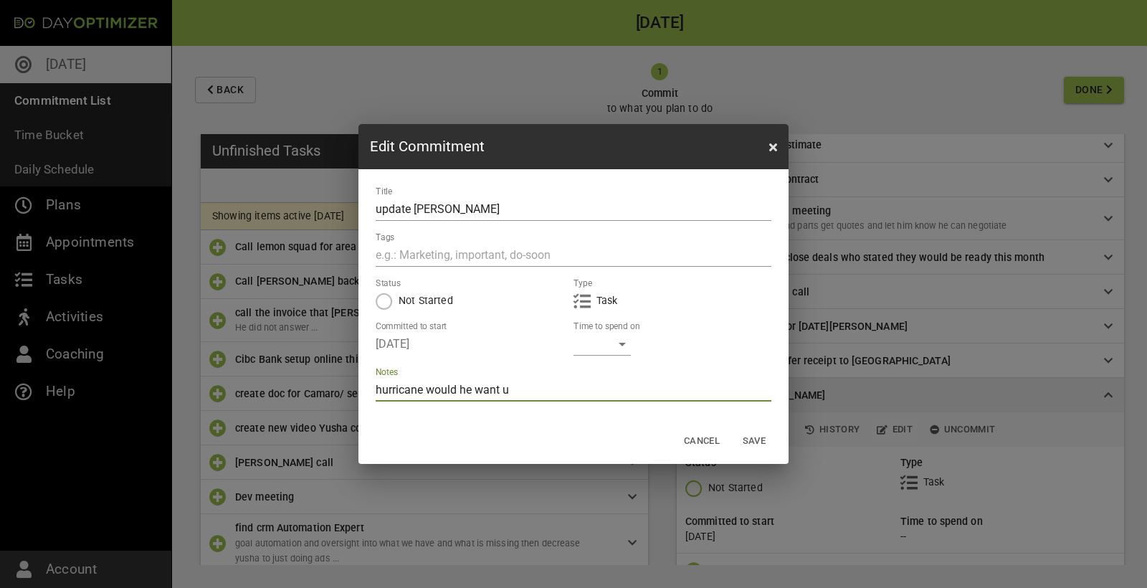
type textarea "hurricane would he want us"
type textarea "hurricane would he want us t"
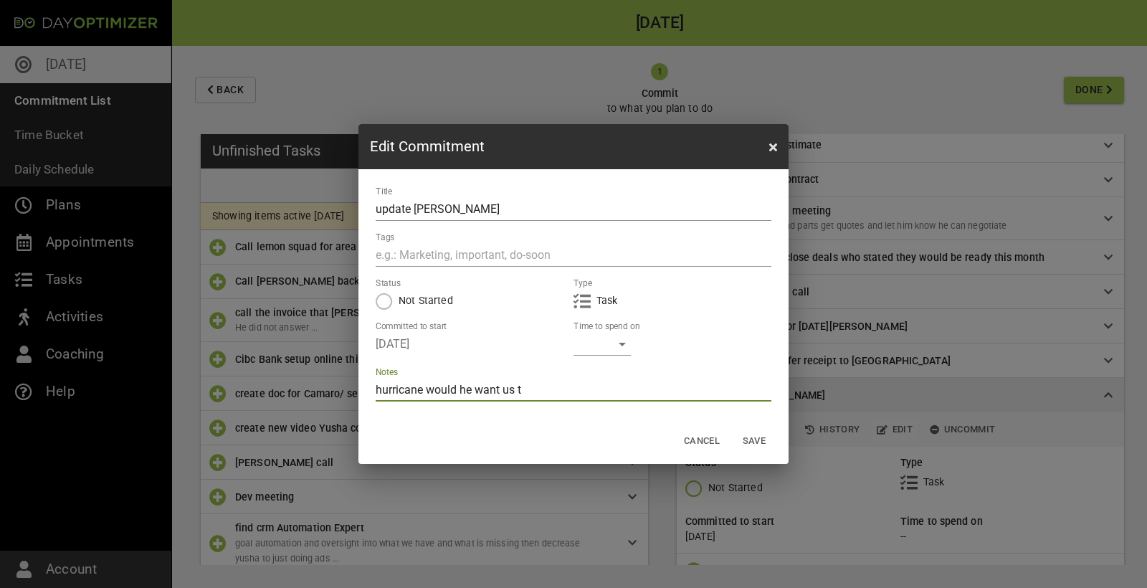
type textarea "hurricane would he want us to"
type textarea "hurricane would he want us to p"
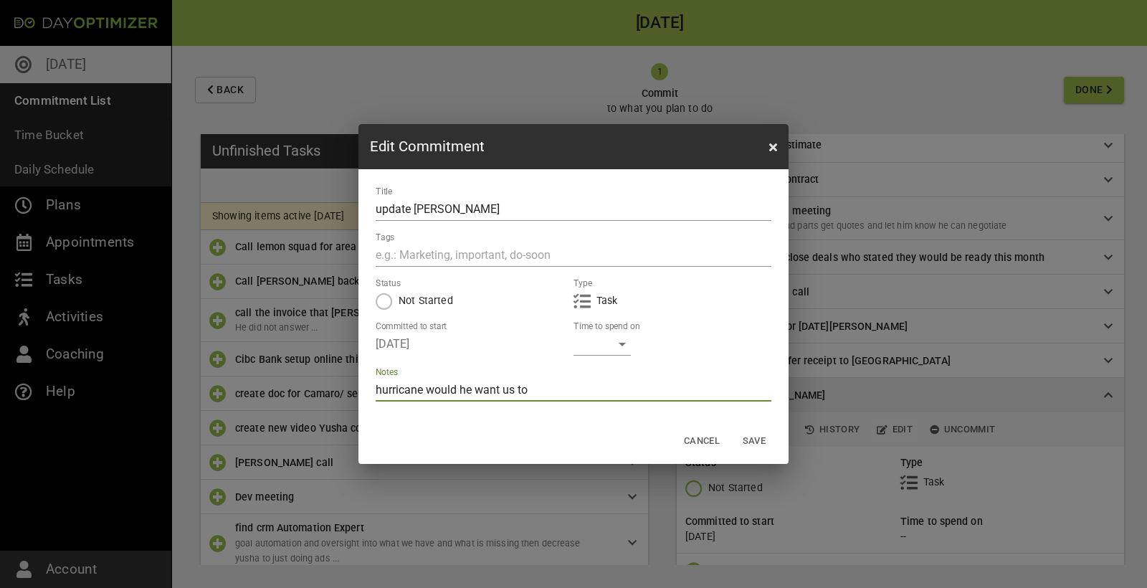
type textarea "hurricane would he want us to p"
type textarea "hurricane would he want us to pu"
type textarea "hurricane would he want us to put"
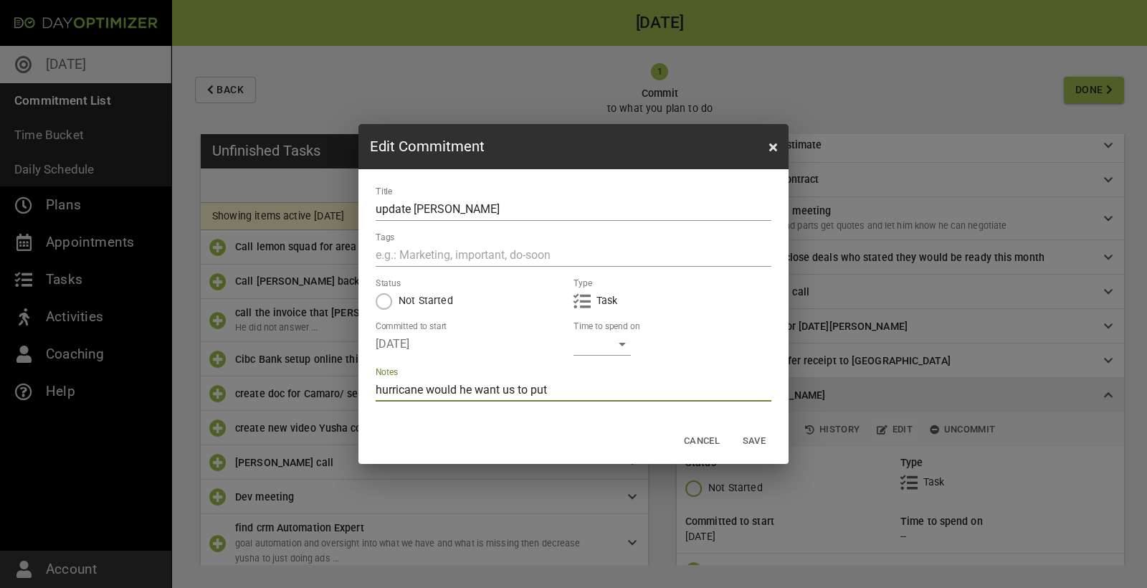
type textarea "hurricane would he want us to put"
type textarea "hurricane would he want us to put i"
type textarea "hurricane would he want us to put it"
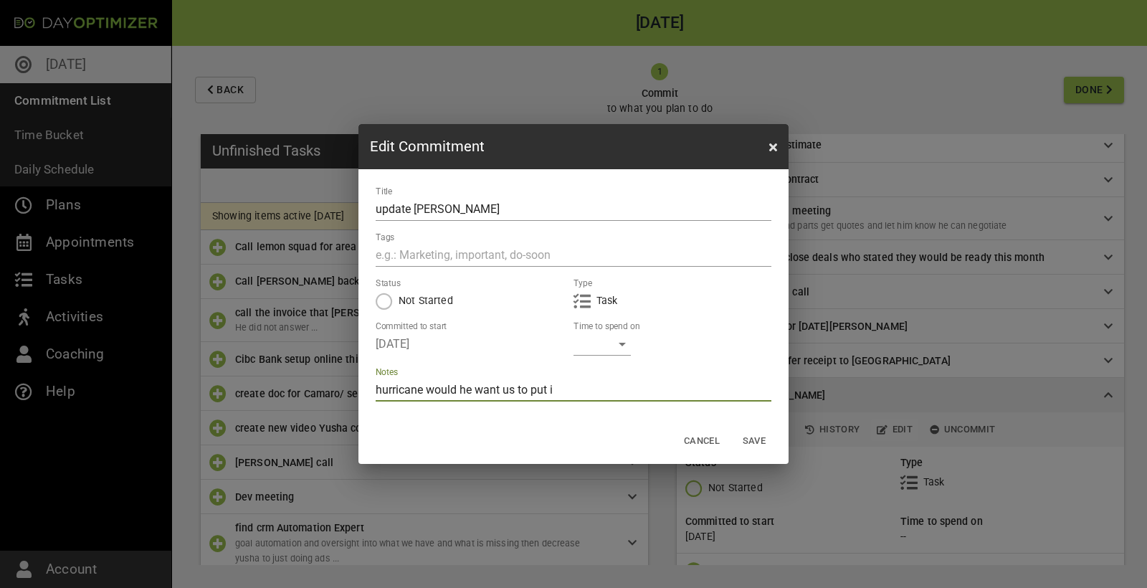
type textarea "hurricane would he want us to put it"
type textarea "hurricane would he want us to put it o"
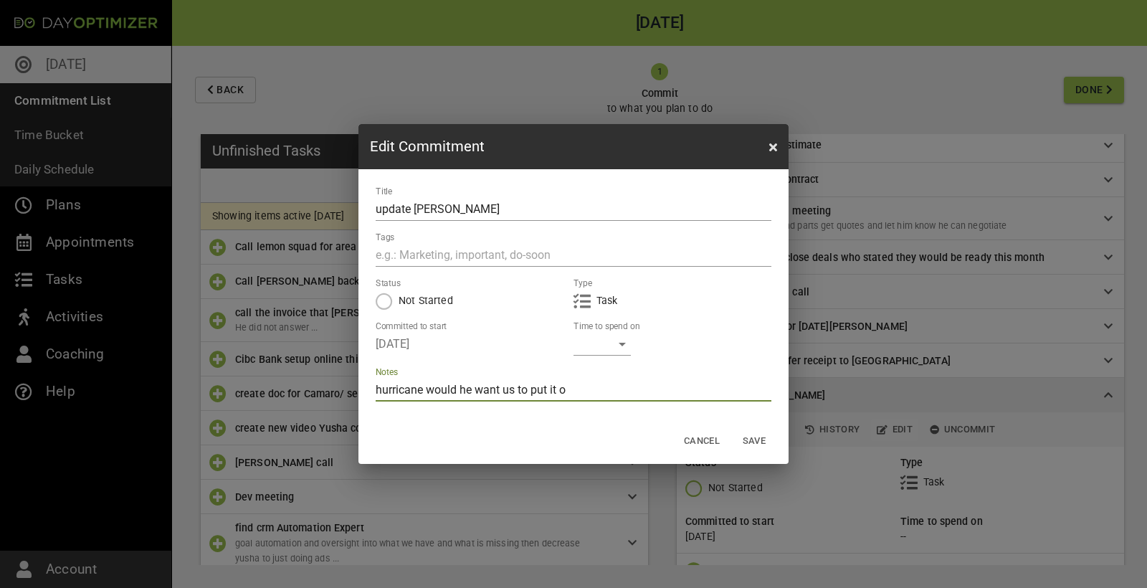
type textarea "hurricane would he want us to put it on"
type textarea "hurricane would he want us to put it on t"
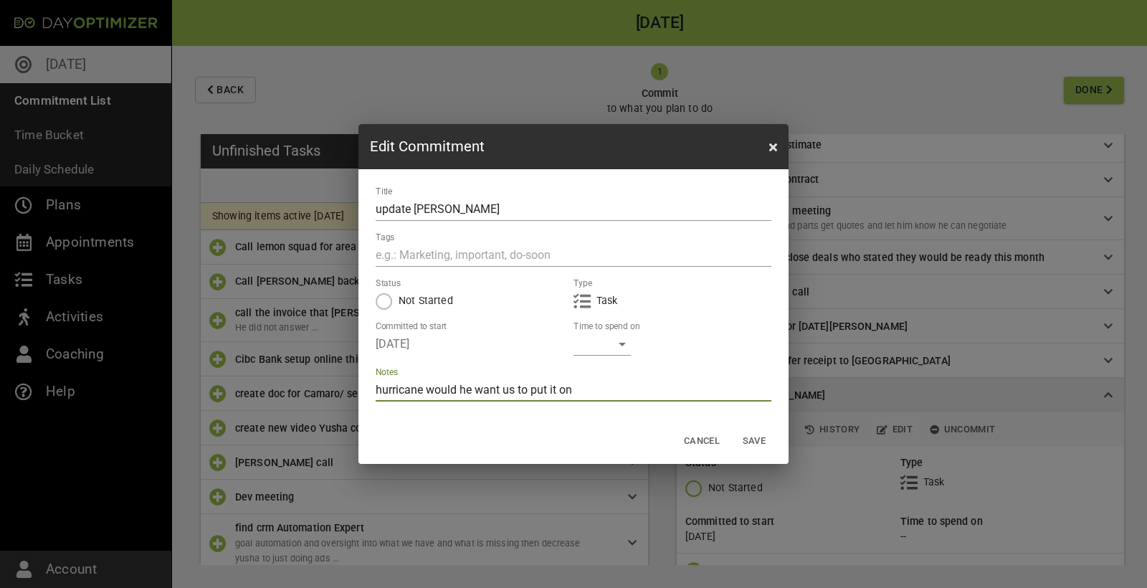
type textarea "hurricane would he want us to put it on t"
type textarea "hurricane would he want us to put it on th"
type textarea "hurricane would he want us to put it on the"
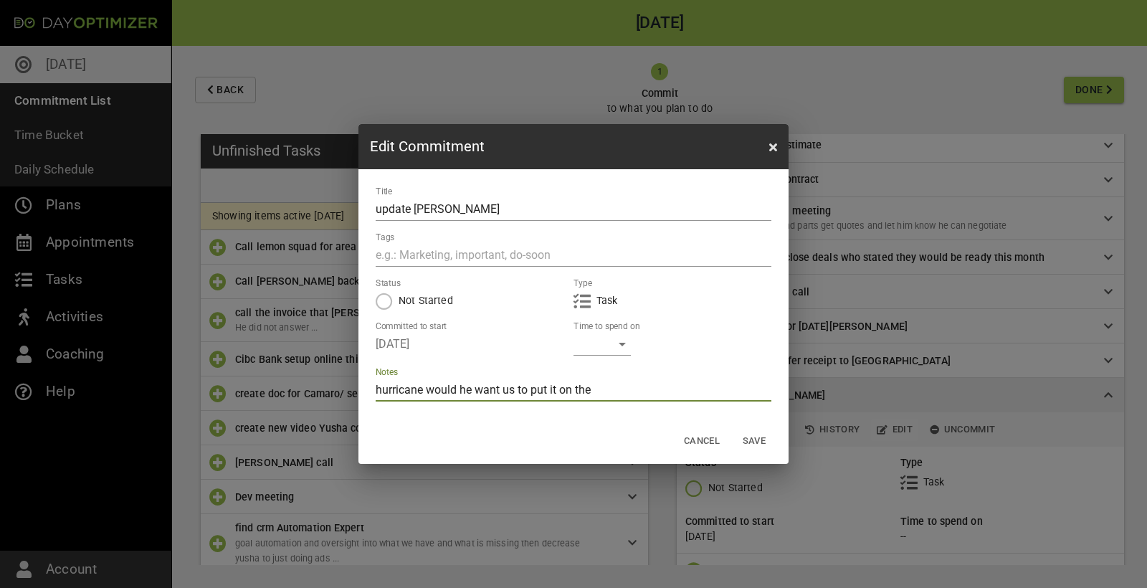
type textarea "hurricane would he want us to put it on the"
type textarea "hurricane would he want us to put it on the d"
type textarea "hurricane would he want us to put it on the do"
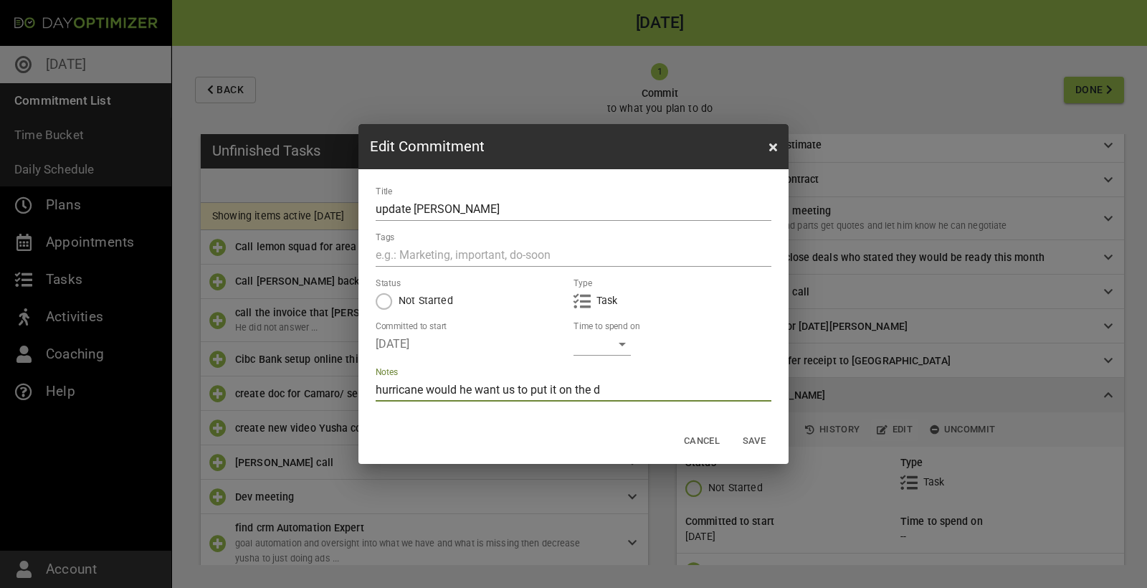
type textarea "hurricane would he want us to put it on the do"
type textarea "hurricane would he want us to put it on the doc"
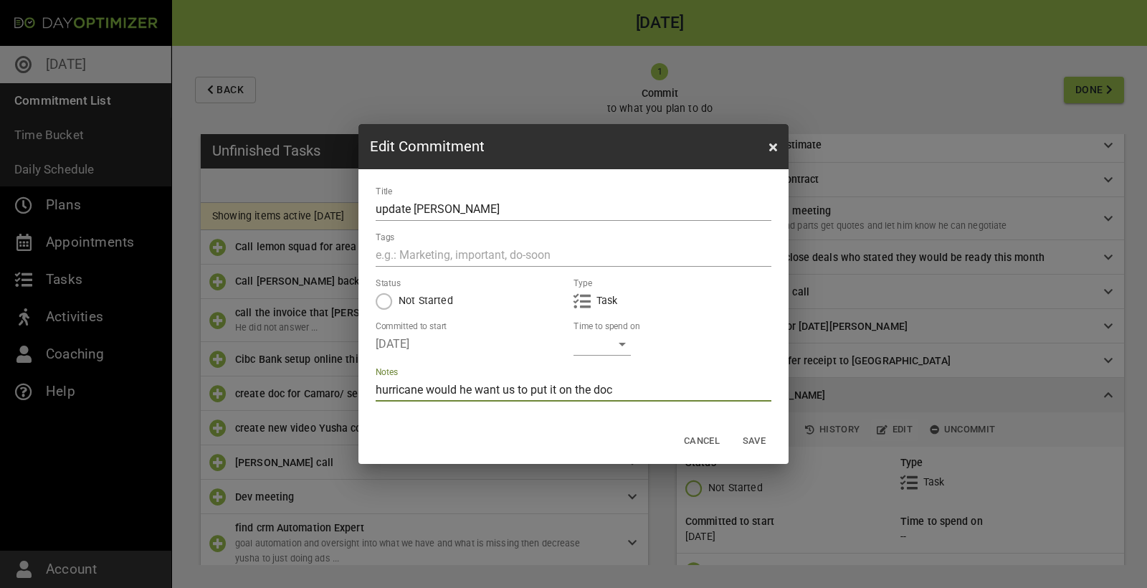
type textarea "hurricane would he want us to put it on the doc w"
type textarea "hurricane would he want us to put it on the doc wh"
type textarea "hurricane would he want us to put it on the doc whe"
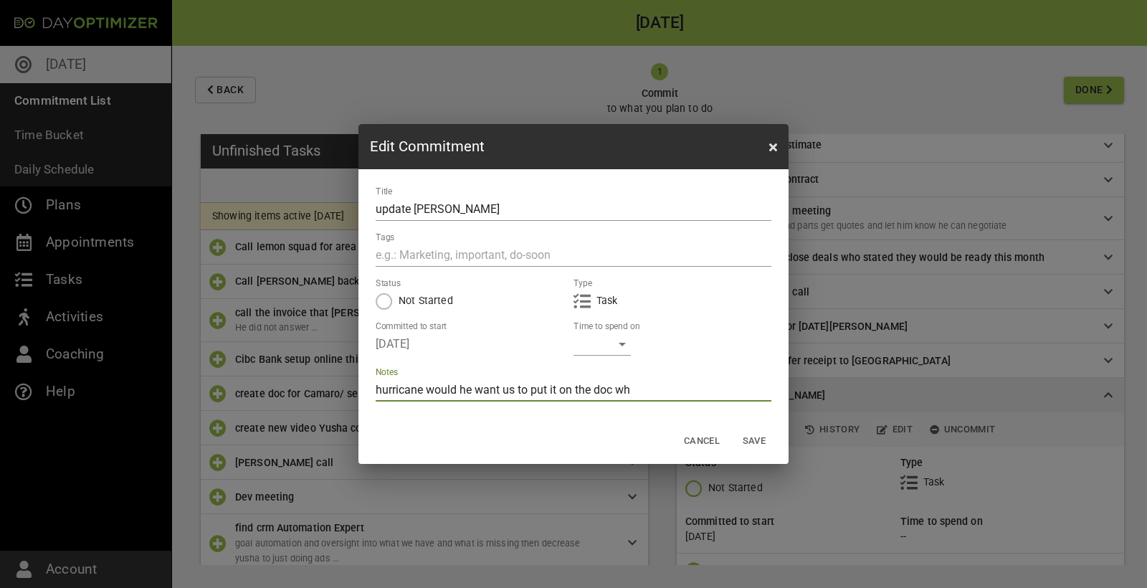
type textarea "hurricane would he want us to put it on the doc whe"
type textarea "hurricane would he want us to put it on the doc wher"
type textarea "hurricane would he want us to put it on the doc where"
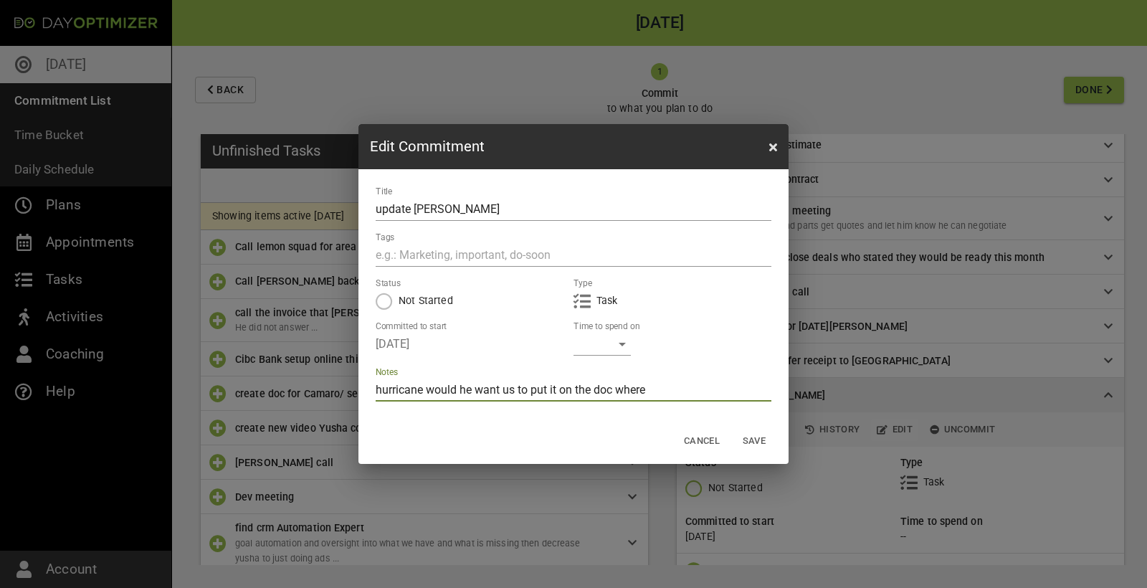
type textarea "hurricane would he want us to put it on the doc where"
type textarea "hurricane would he want us to put it on the doc where i"
type textarea "hurricane would he want us to put it on the doc where it"
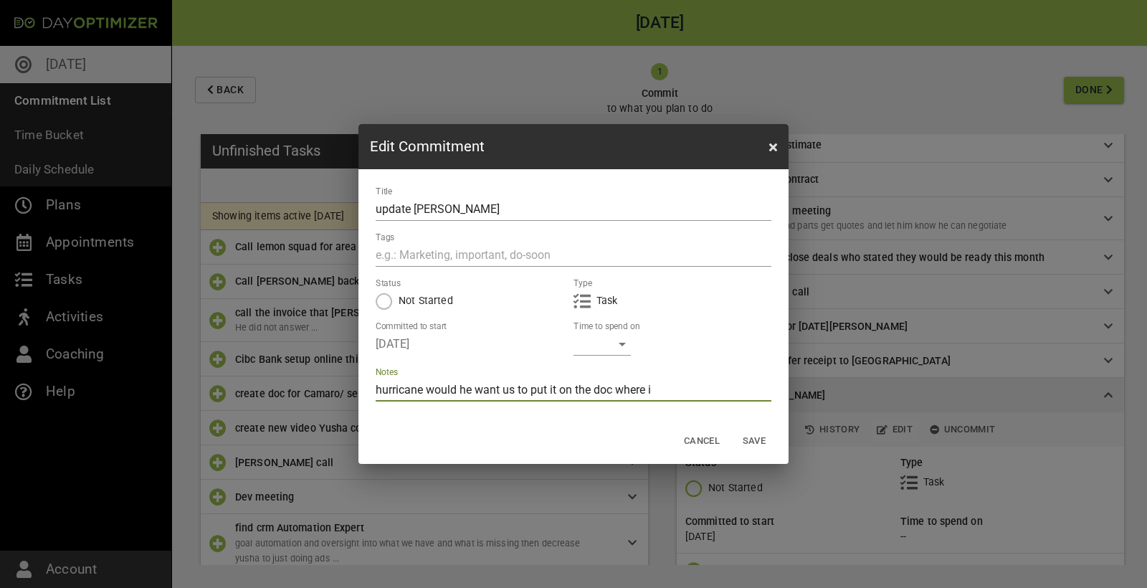
type textarea "hurricane would he want us to put it on the doc where it"
type textarea "hurricane would he want us to put it on the doc where its"
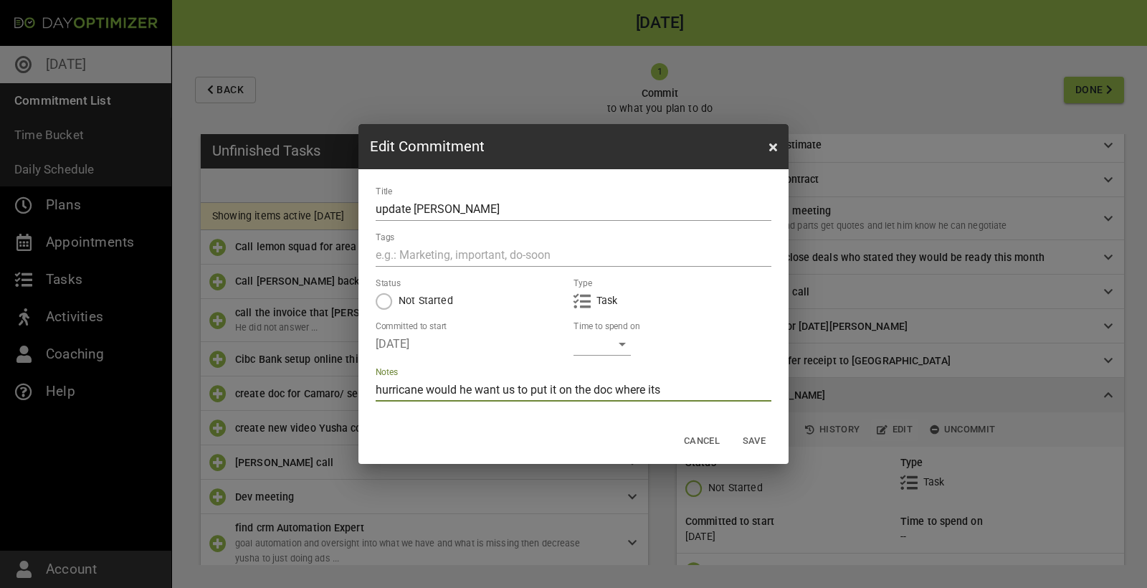
type textarea "hurricane would he want us to put it on the doc where its l"
type textarea "hurricane would he want us to put it on the doc where its lo"
type textarea "hurricane would he want us to put it on the doc where its loc"
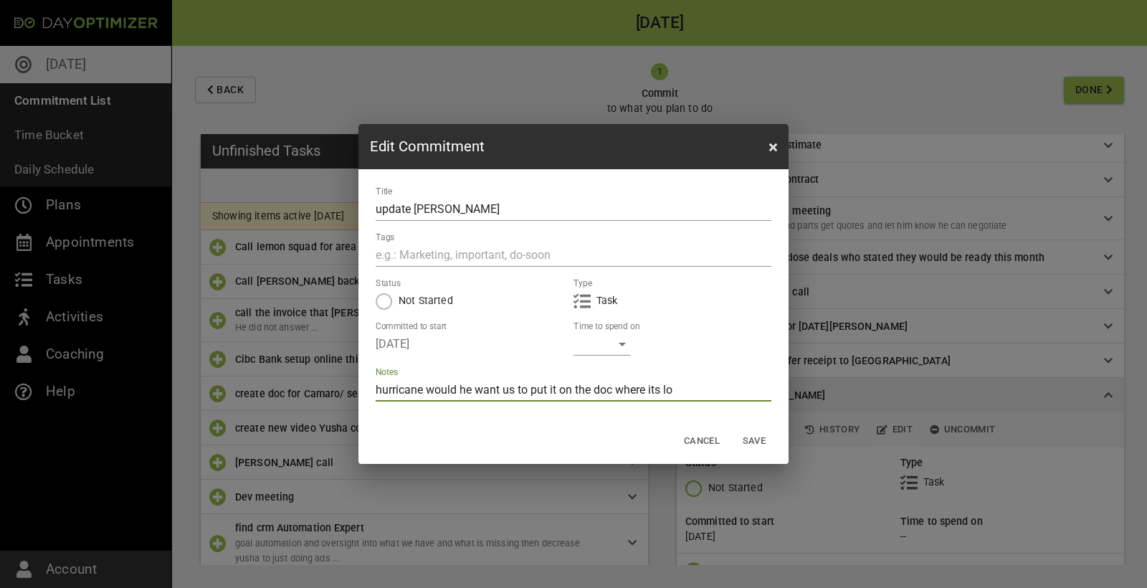
type textarea "hurricane would he want us to put it on the doc where its loc"
type textarea "hurricane would he want us to put it on the doc where its lock"
type textarea "hurricane would he want us to put it on the doc where its [PERSON_NAME]"
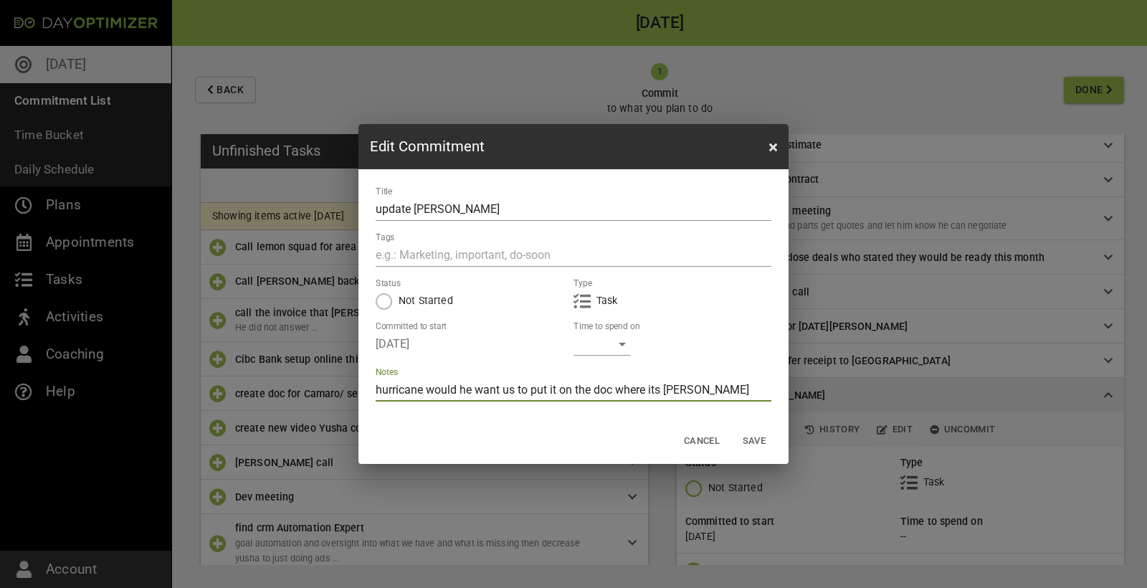
type textarea "hurricane would he want us to put it on the doc where its locked"
click at [382, 391] on textarea "hurricane would he want us to put it on the doc where its locked" at bounding box center [574, 390] width 396 height 14
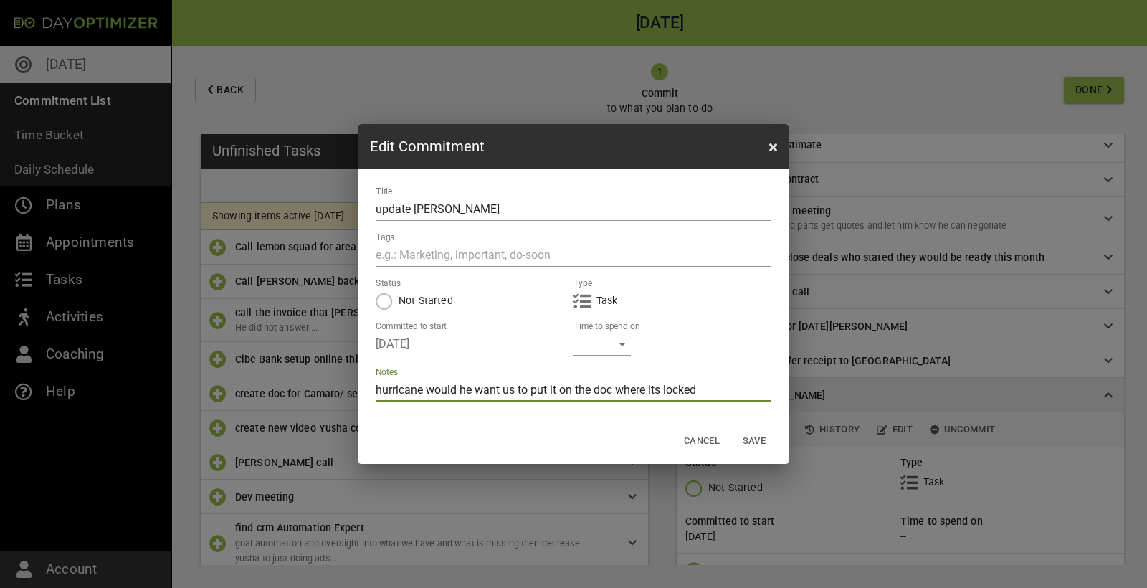
type textarea "urricane would he want us to put it on the doc where its locked"
type textarea "Hurricane would he want us to put it on the doc where its locked"
click at [613, 392] on textarea "Hurricane would he want us to put it on the doc where its locked" at bounding box center [574, 390] width 396 height 14
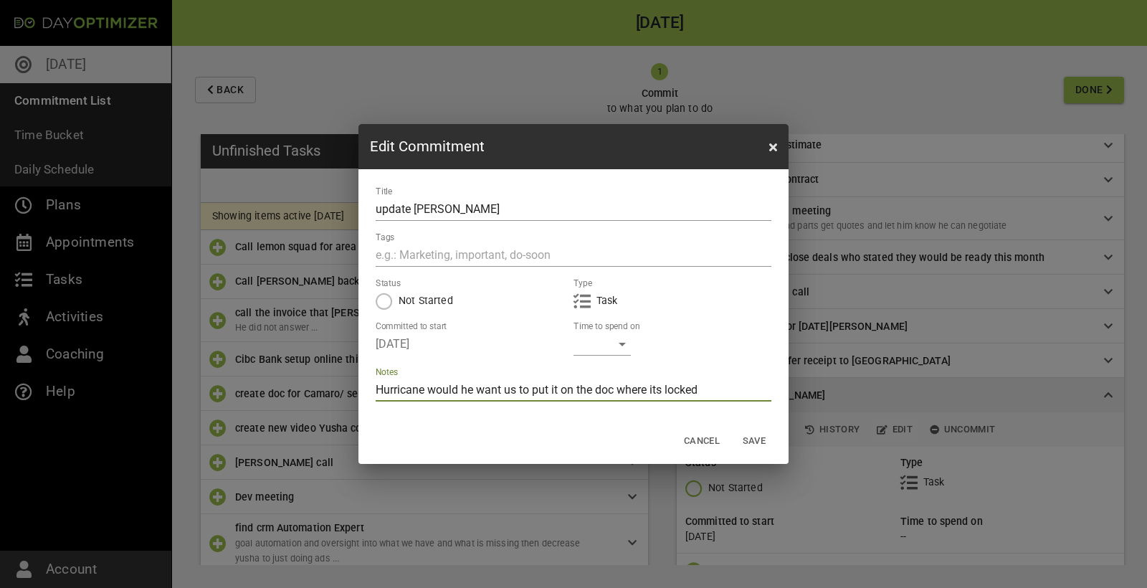
type textarea "Hurricane would he want us to put it on the dock where its locked"
click at [716, 391] on textarea "Hurricane would he want us to put it on the dock where its locked" at bounding box center [574, 390] width 396 height 14
type textarea "Hurricane would he want us to put it on the dock where its locked i"
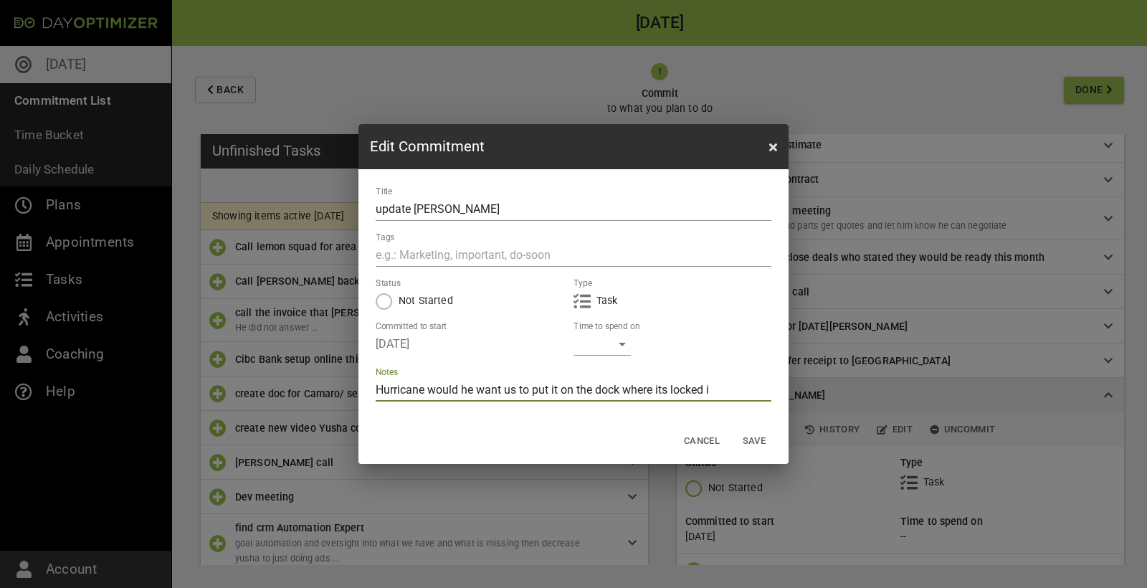
type textarea "Hurricane would he want us to put it on the dock where its locked in"
type textarea "Hurricane would he want us to put it on the dock where its locked in o"
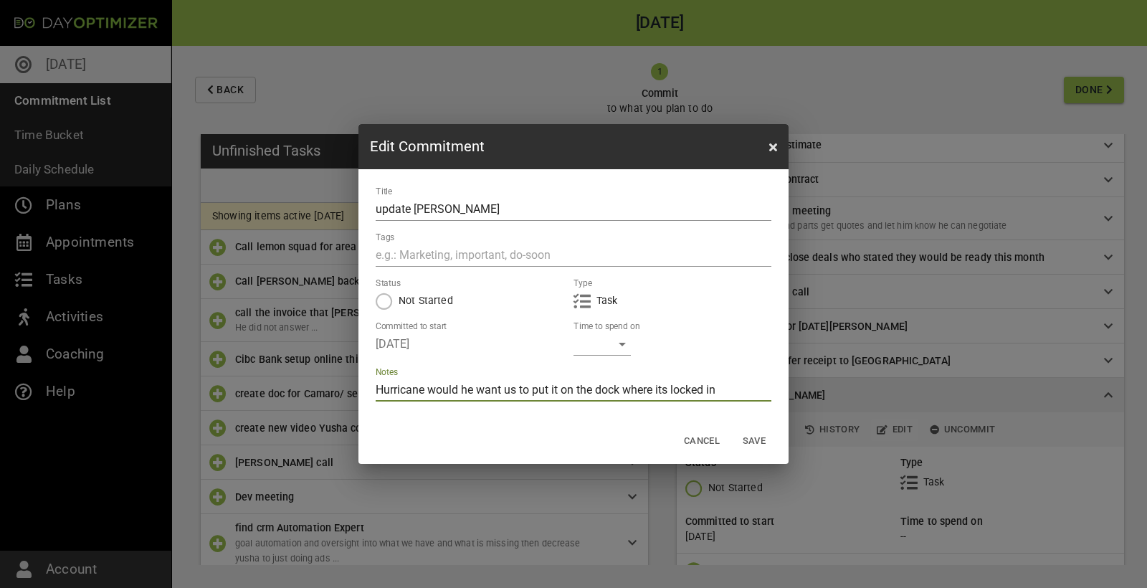
type textarea "Hurricane would he want us to put it on the dock where its locked in o"
type textarea "Hurricane would he want us to put it on the dock where its locked in or"
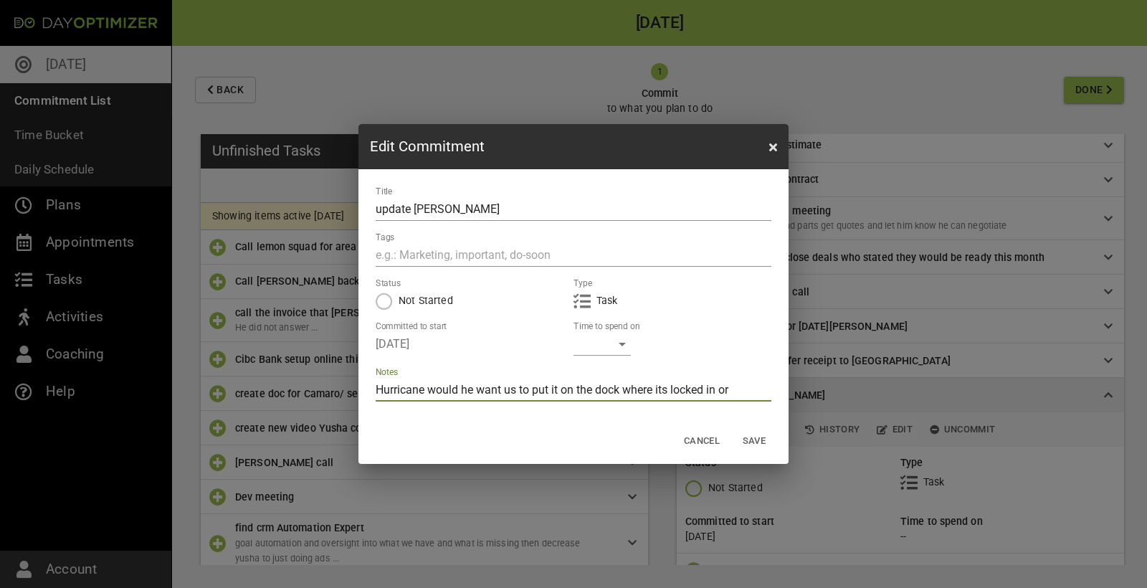
type textarea "Hurricane would he want us to put it on the dock where its locked in or j"
type textarea "Hurricane would he want us to put it on the dock where its locked in or"
type textarea "Hurricane would he want us to put it on the dock where its locked in or h"
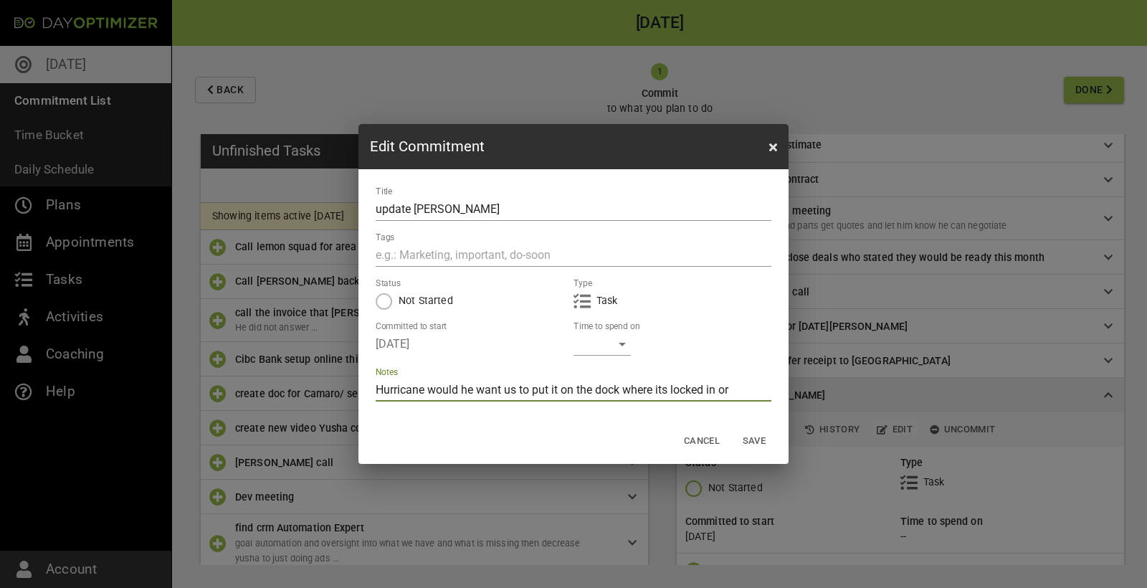
type textarea "Hurricane would he want us to put it on the dock where its locked in or h"
type textarea "Hurricane would he want us to put it on the dock where its locked in or ho"
type textarea "Hurricane would he want us to put it on the dock where its locked in or hol"
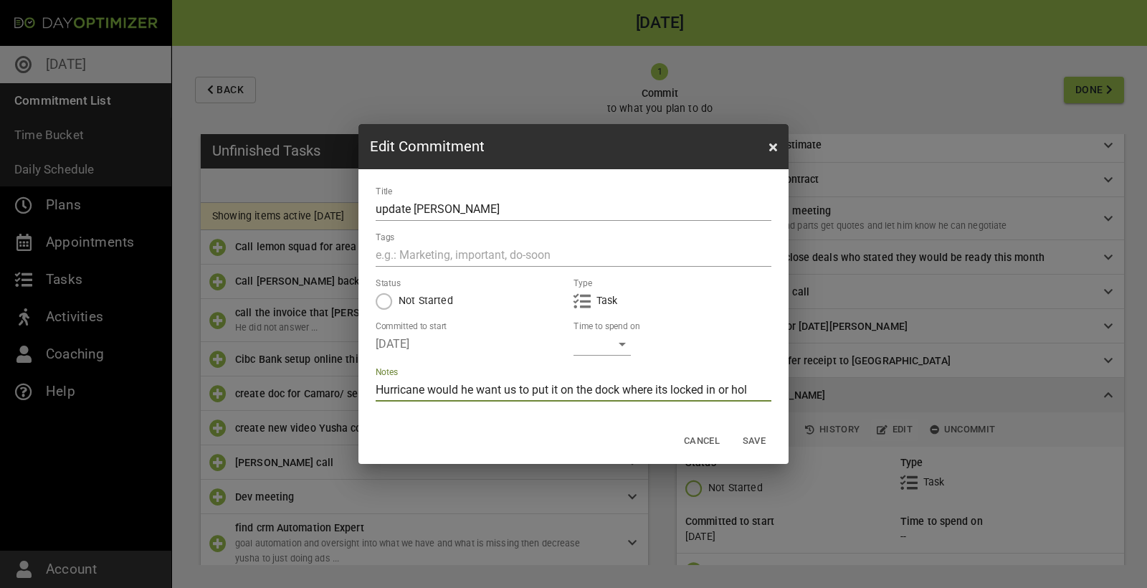
type textarea "Hurricane would he want us to put it on the dock where its locked in or hold"
type textarea "Hurricane would he want us to put it on the dock where its locked in or hold o"
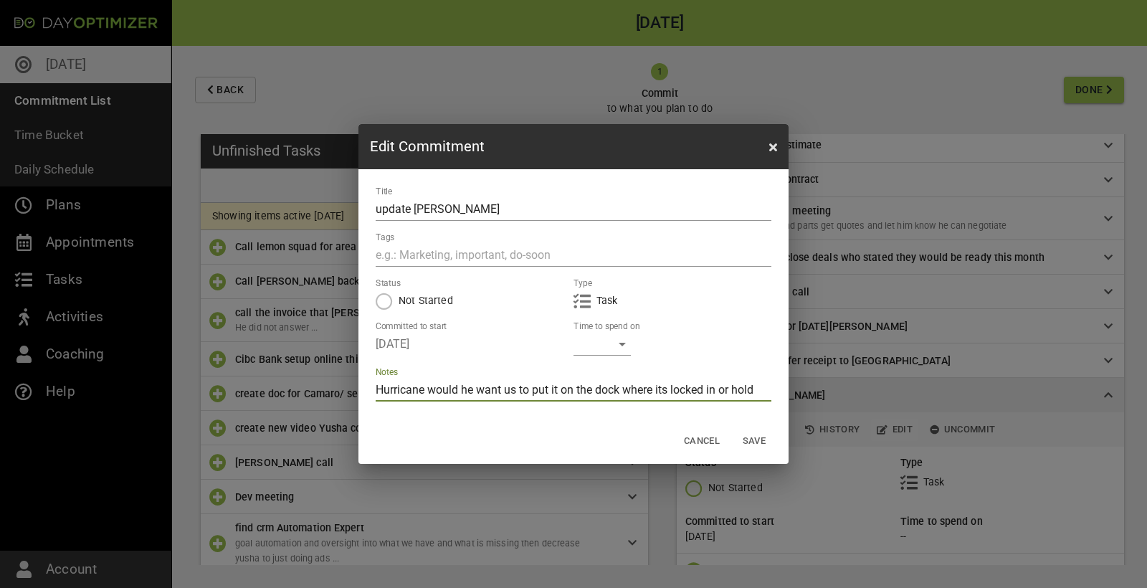
type textarea "Hurricane would he want us to put it on the dock where its locked in or hold o"
type textarea "Hurricane would he want us to put it on the dock where its locked in or hold of"
type textarea "Hurricane would he want us to put it on the dock where its locked in or hold off"
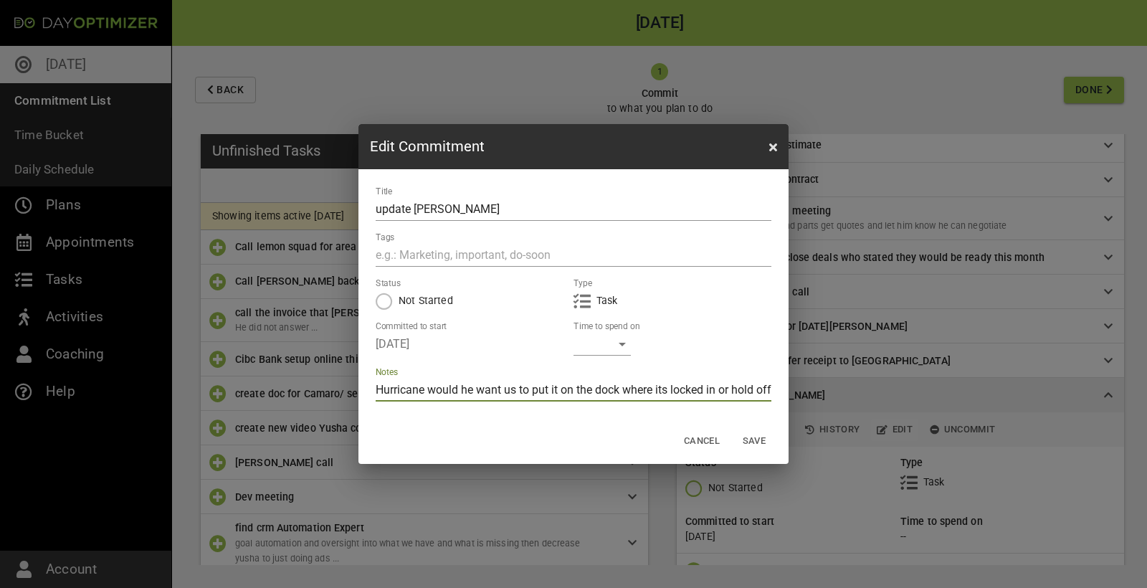
type textarea "Hurricane would he want us to put it on the dock where its locked in or hold off"
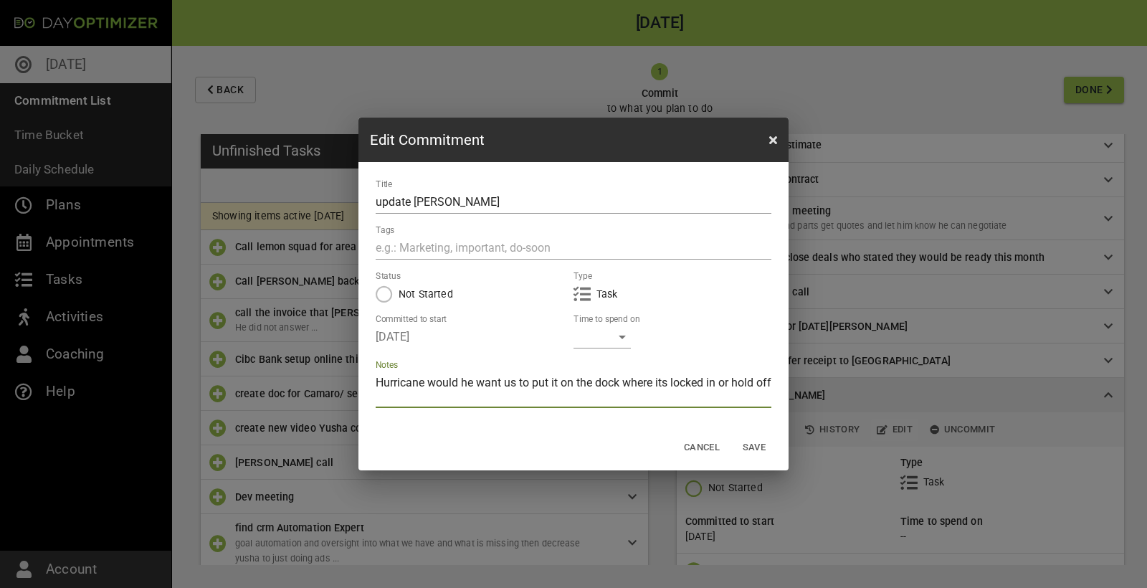
type textarea "Hurricane would he want us to put it on the dock where its locked in or hold of…"
type textarea "Hurricane would he want us to put it on the dock where its locked in or hold off"
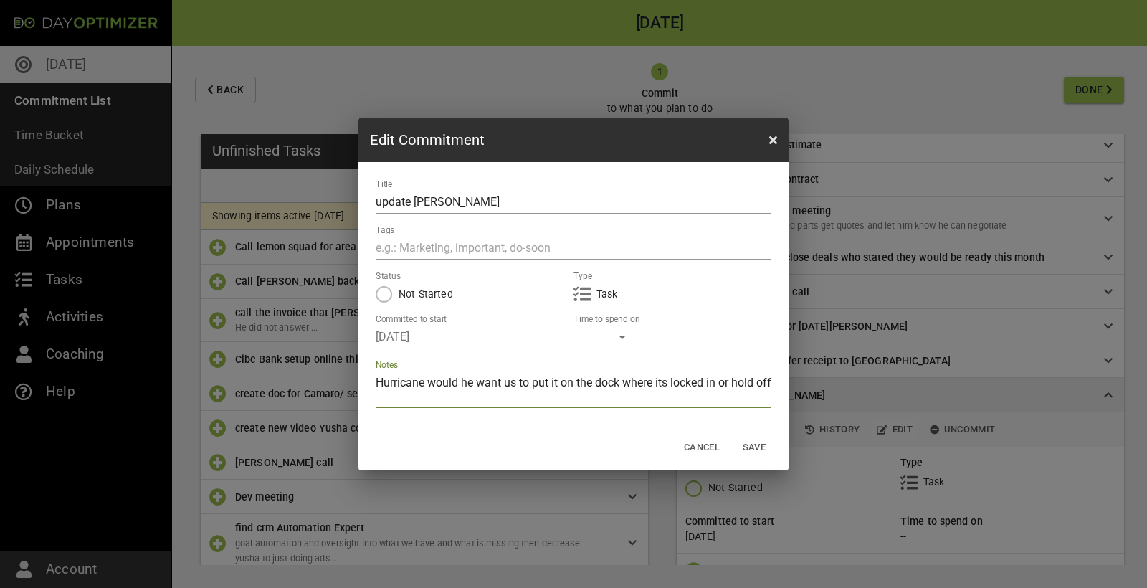
type textarea "Hurricane would he want us to put it on the dock where its locked in or hold off"
type textarea "Hurricane would he want us to put it on the dock where its locked in or hold of…"
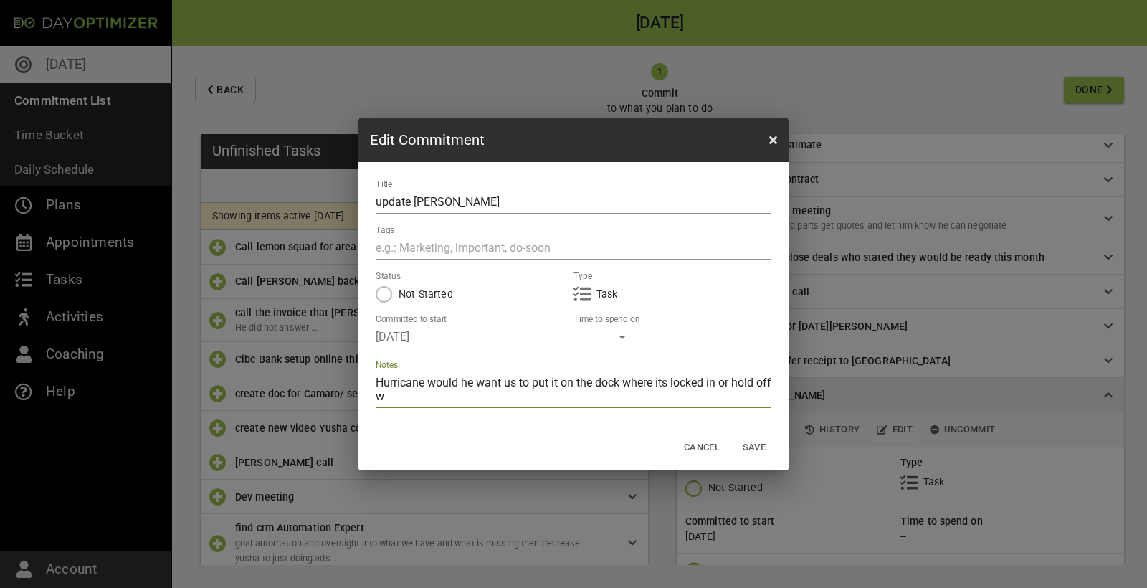
type textarea "Hurricane would he want us to put it on the dock where its locked in or hold of…"
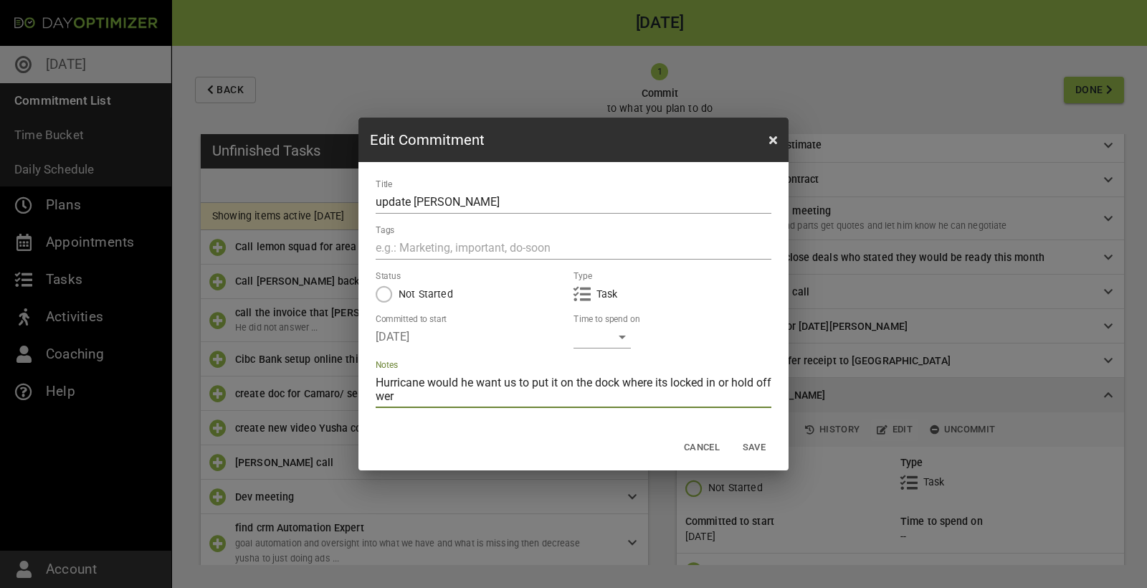
type textarea "Hurricane would he want us to put it on the dock where its locked in or hold of…"
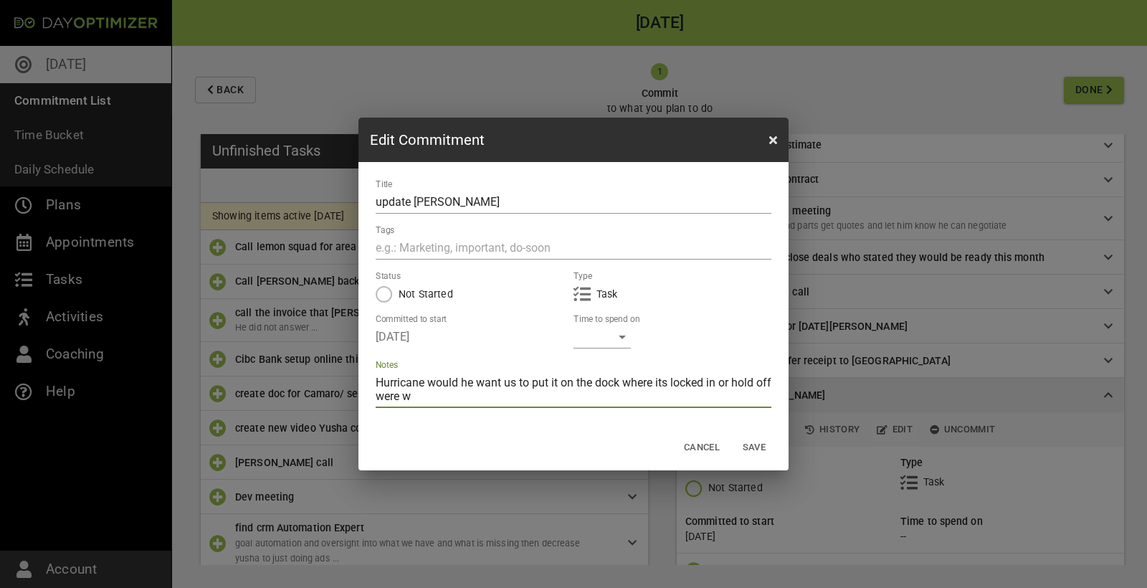
type textarea "Hurricane would he want us to put it on the dock where its locked in or hold of…"
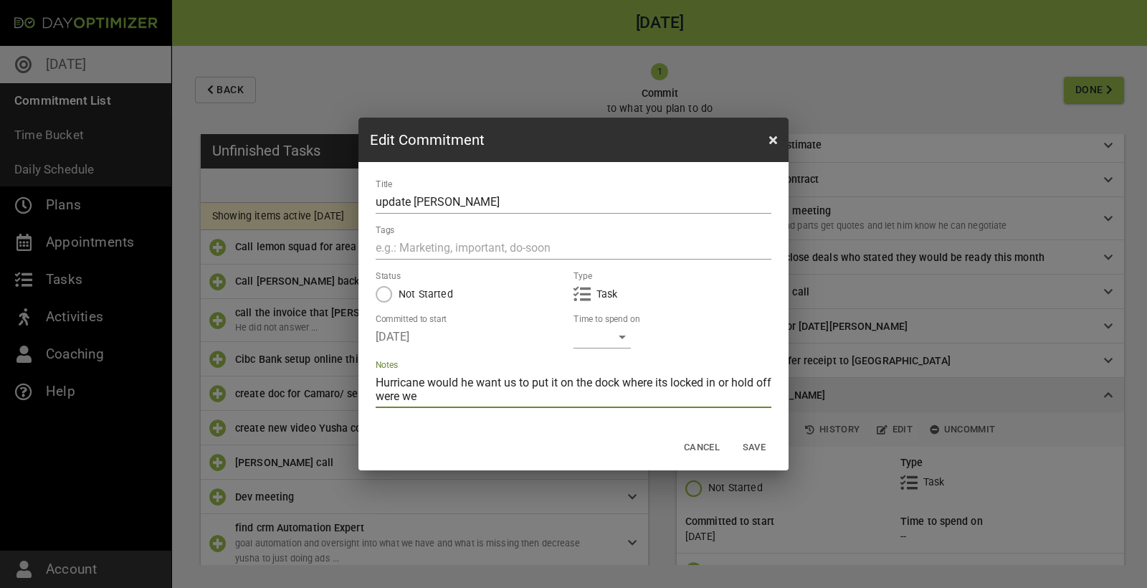
type textarea "Hurricane would he want us to put it on the dock where its locked in or hold of…"
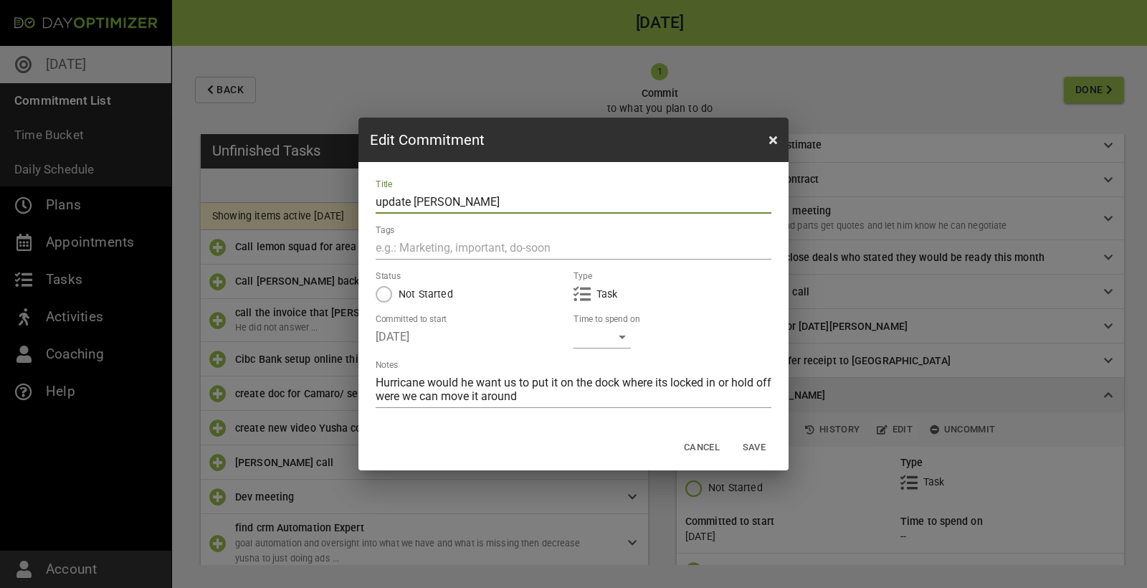
click at [420, 203] on input "update [PERSON_NAME]" at bounding box center [574, 202] width 396 height 23
click at [756, 447] on span "Save" at bounding box center [754, 447] width 34 height 16
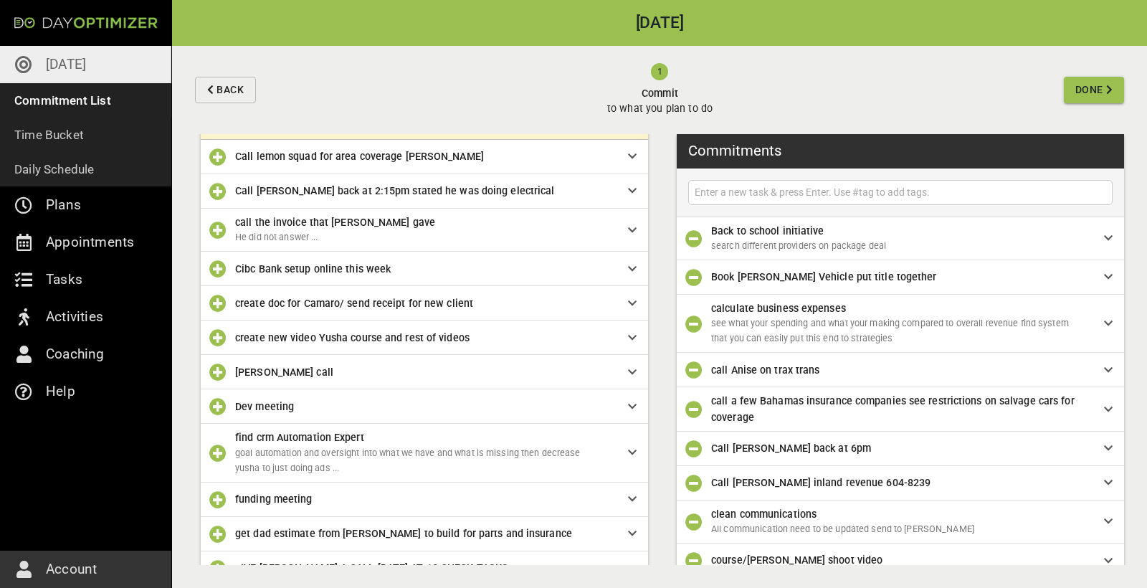
scroll to position [0, 0]
click at [774, 195] on input "text" at bounding box center [900, 193] width 417 height 18
drag, startPoint x: 818, startPoint y: 191, endPoint x: 675, endPoint y: 188, distance: 143.4
click at [675, 188] on div "Commitments receipt for trax to telco Back to school initiative search differen…" at bounding box center [902, 349] width 462 height 431
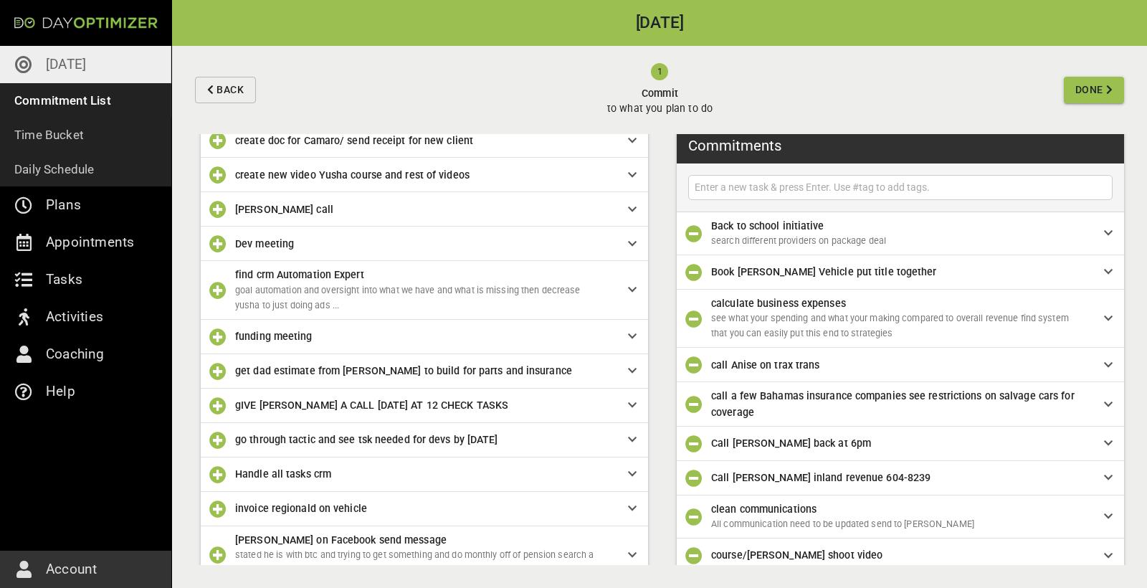
scroll to position [255, 0]
click at [971, 187] on input "create list of all clients in funnel" at bounding box center [900, 188] width 417 height 18
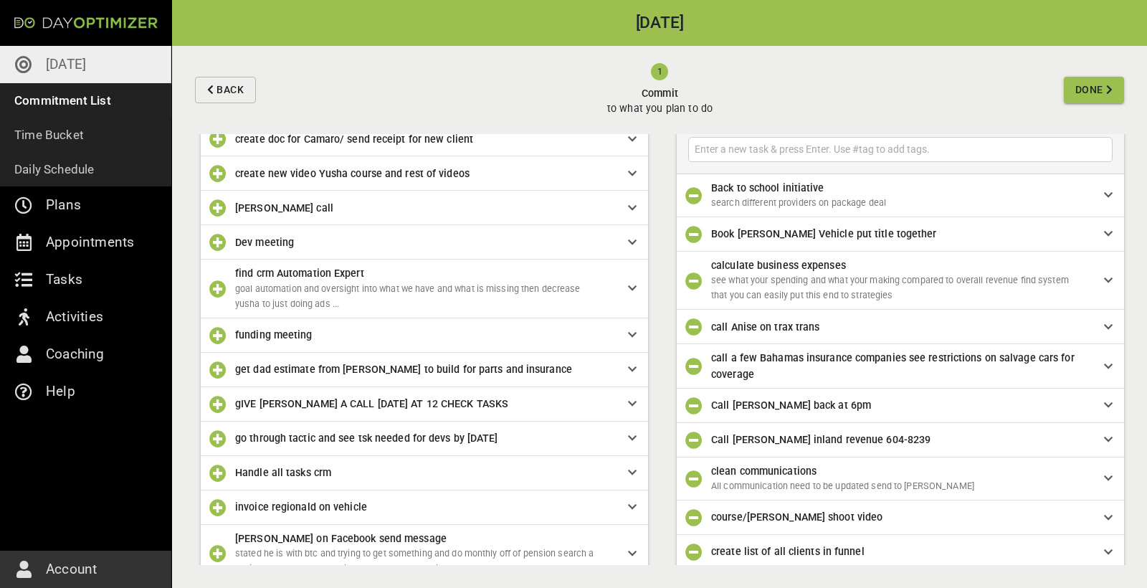
click at [1080, 89] on span "Done" at bounding box center [1089, 90] width 28 height 18
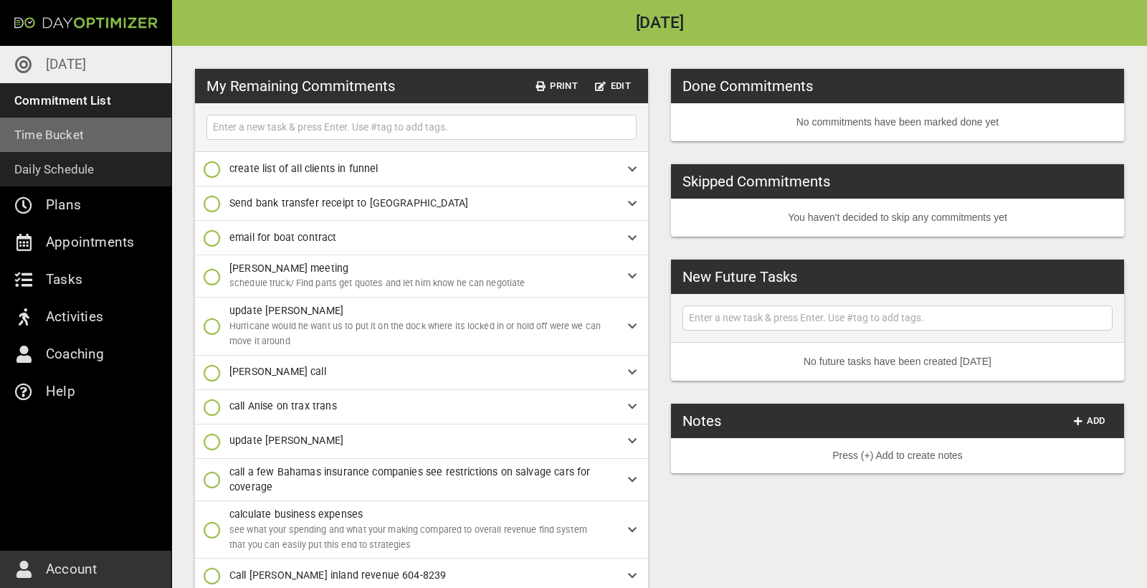
click at [63, 133] on p "Time Bucket" at bounding box center [49, 135] width 70 height 20
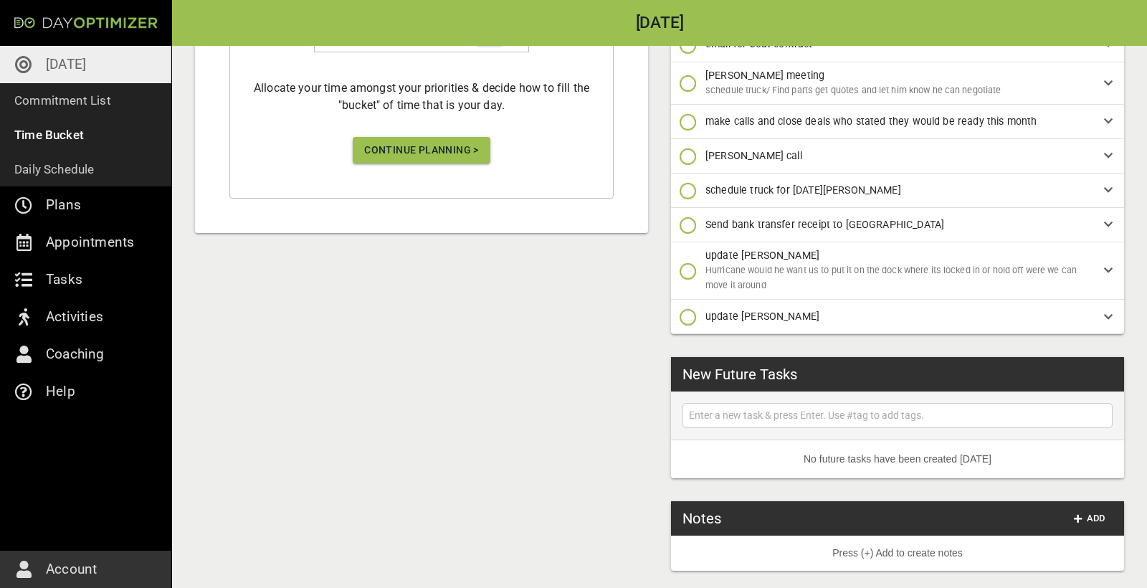
scroll to position [550, 0]
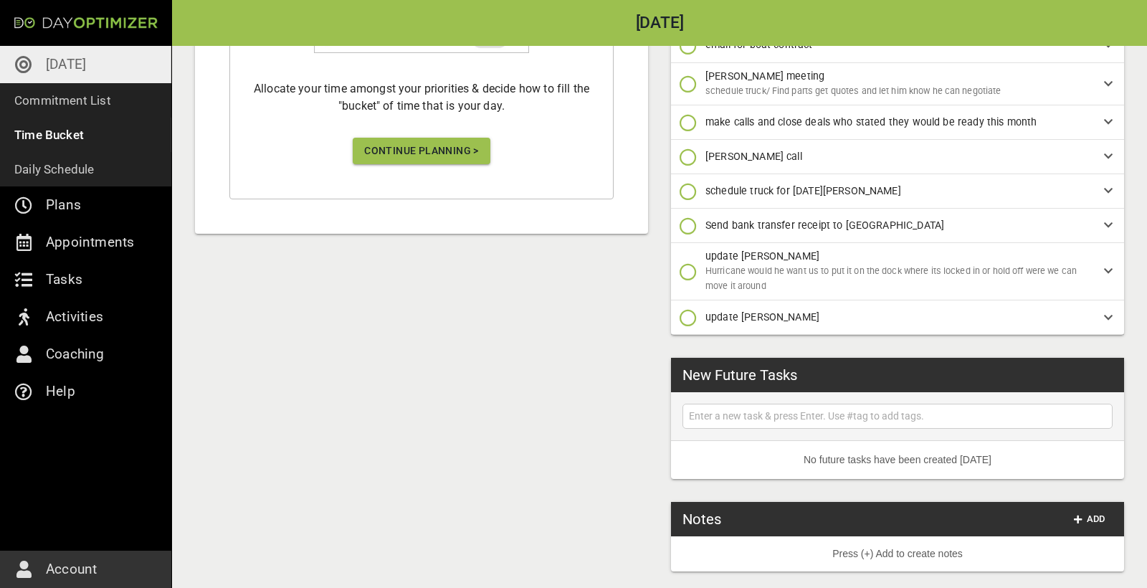
click at [439, 155] on span "Continue Planning >" at bounding box center [421, 151] width 115 height 18
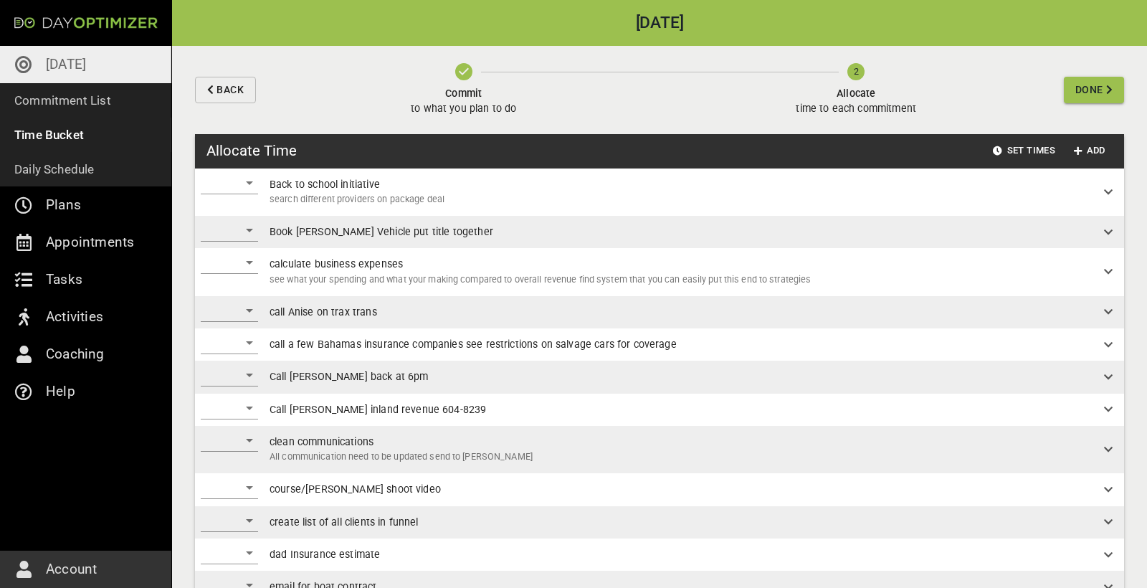
click at [237, 180] on div "​" at bounding box center [229, 182] width 57 height 23
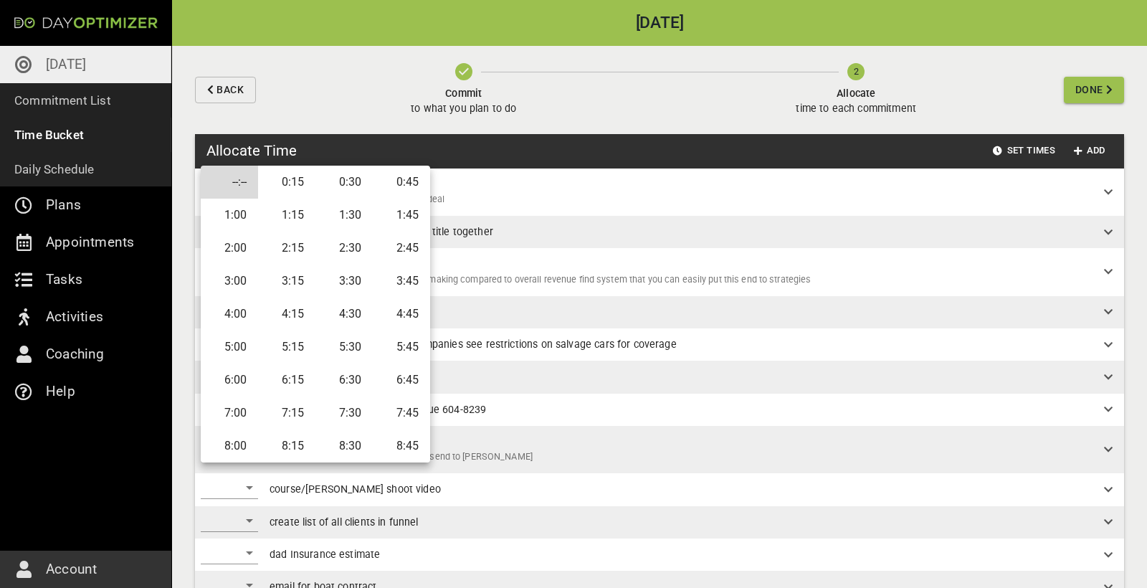
click at [401, 186] on li "0:45" at bounding box center [401, 182] width 57 height 33
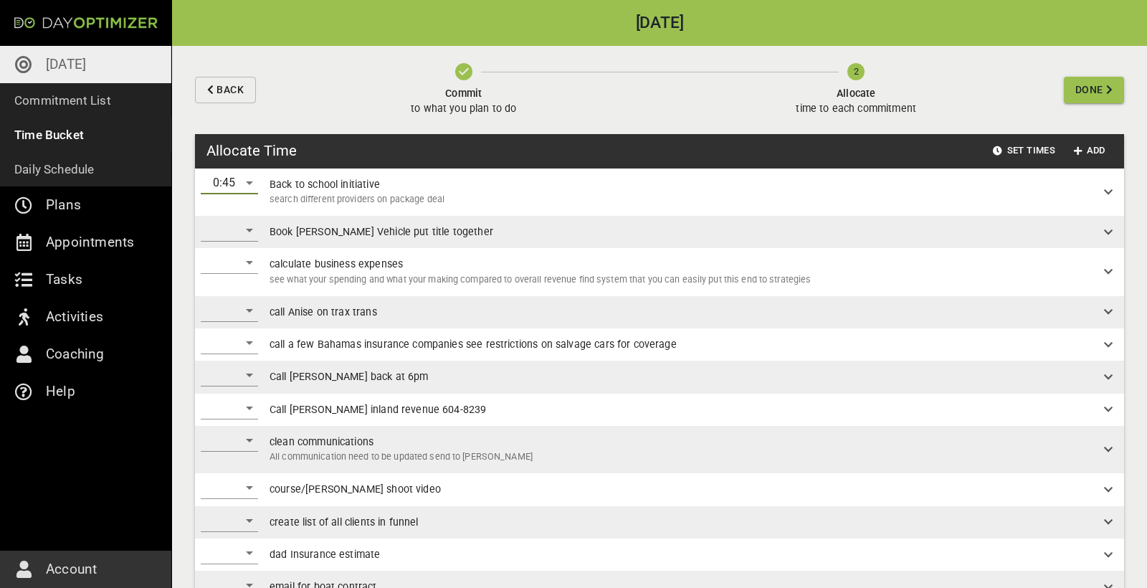
click at [239, 229] on div "​" at bounding box center [229, 230] width 57 height 23
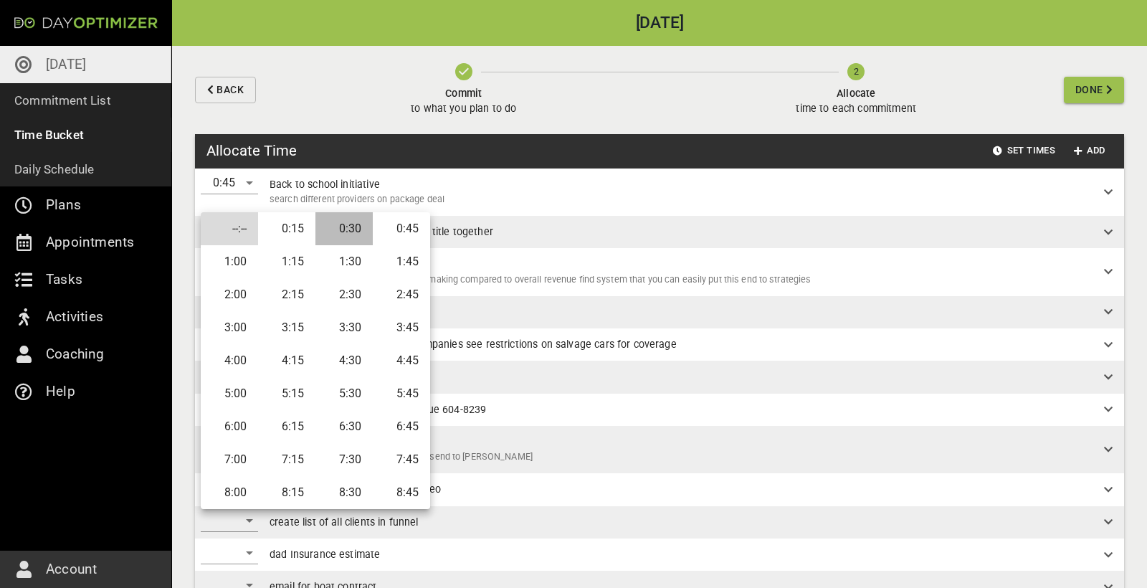
click at [353, 237] on li "0:30" at bounding box center [343, 228] width 57 height 33
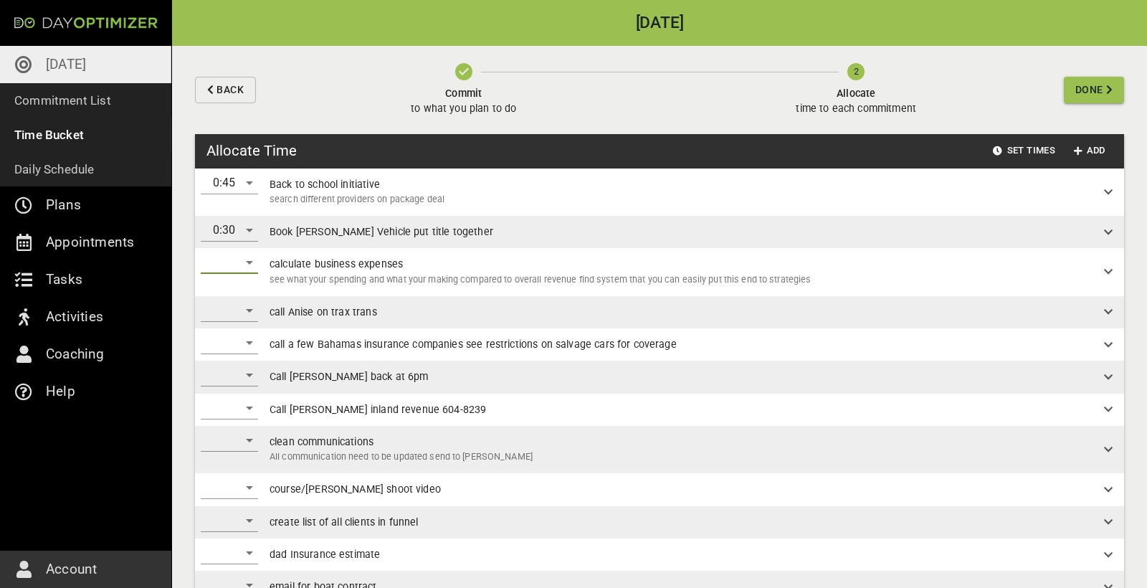
click at [239, 265] on div "​" at bounding box center [229, 262] width 57 height 23
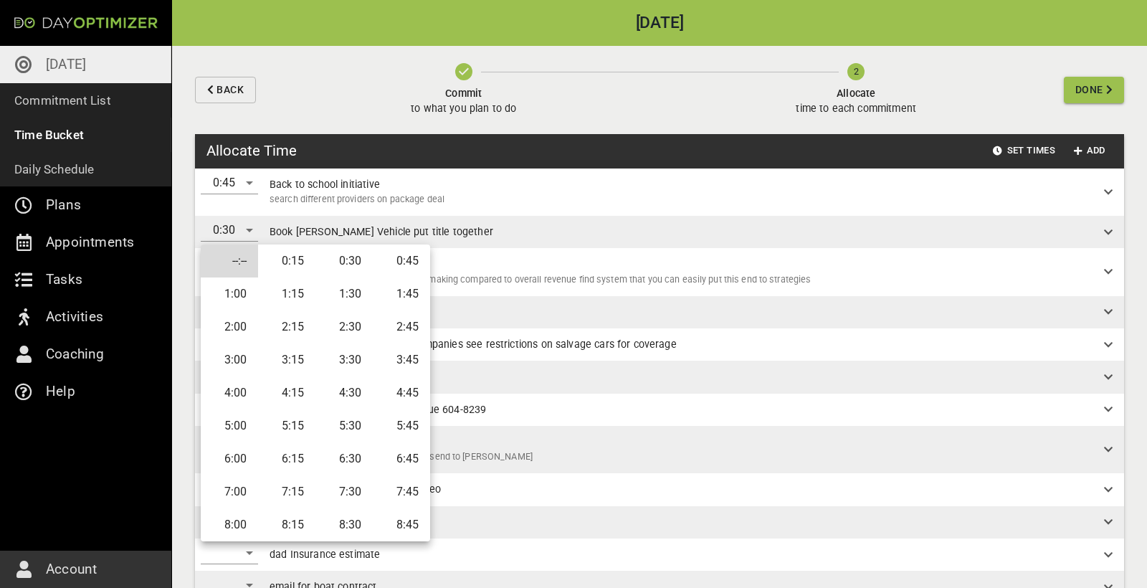
click at [234, 286] on li "1:00" at bounding box center [229, 293] width 57 height 33
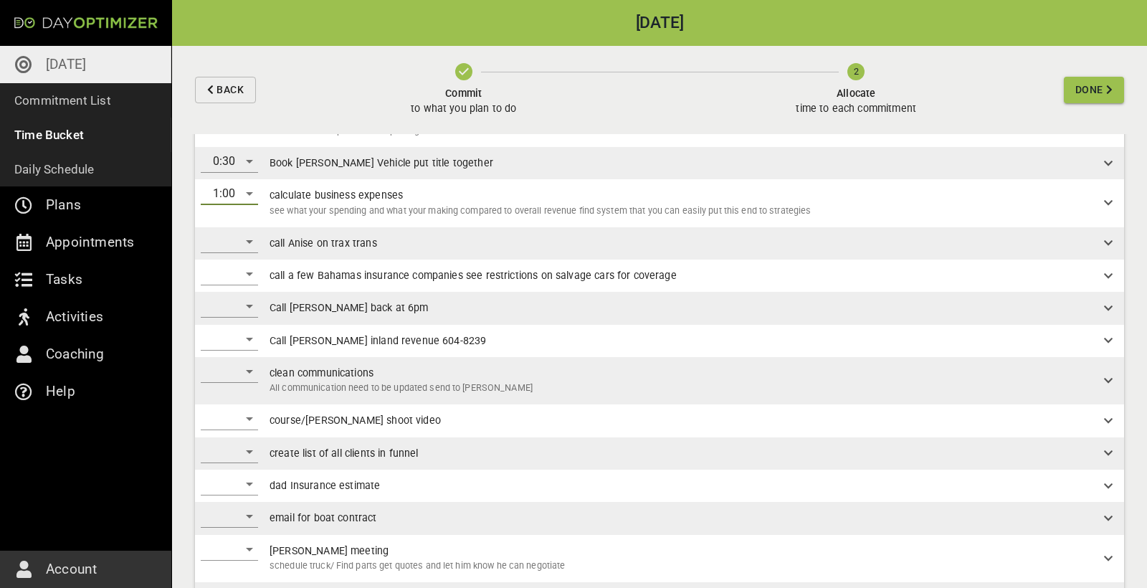
scroll to position [79, 0]
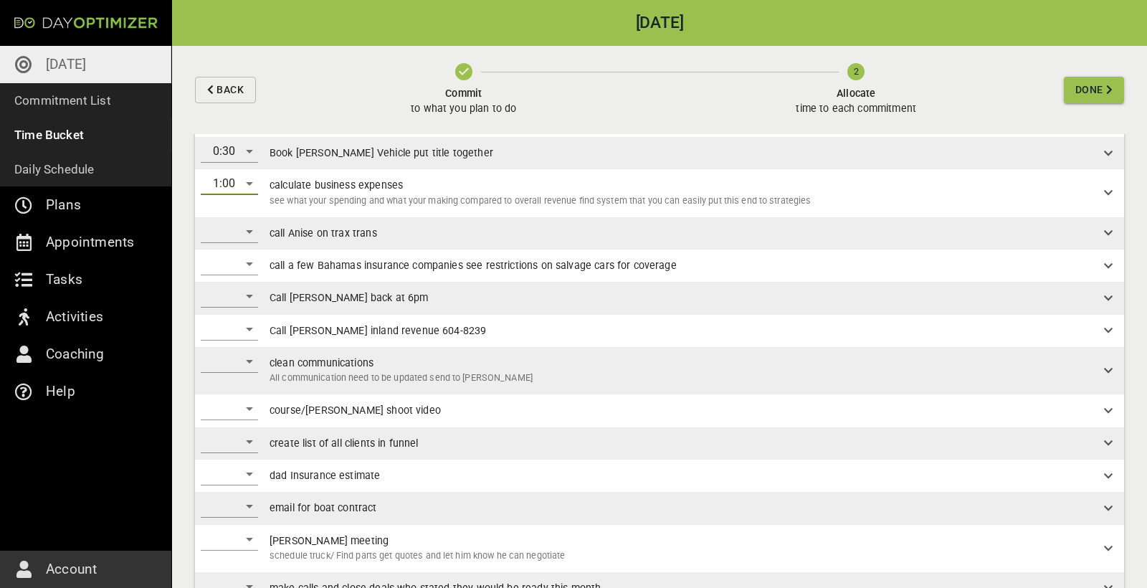
click at [240, 227] on div "​" at bounding box center [229, 231] width 57 height 23
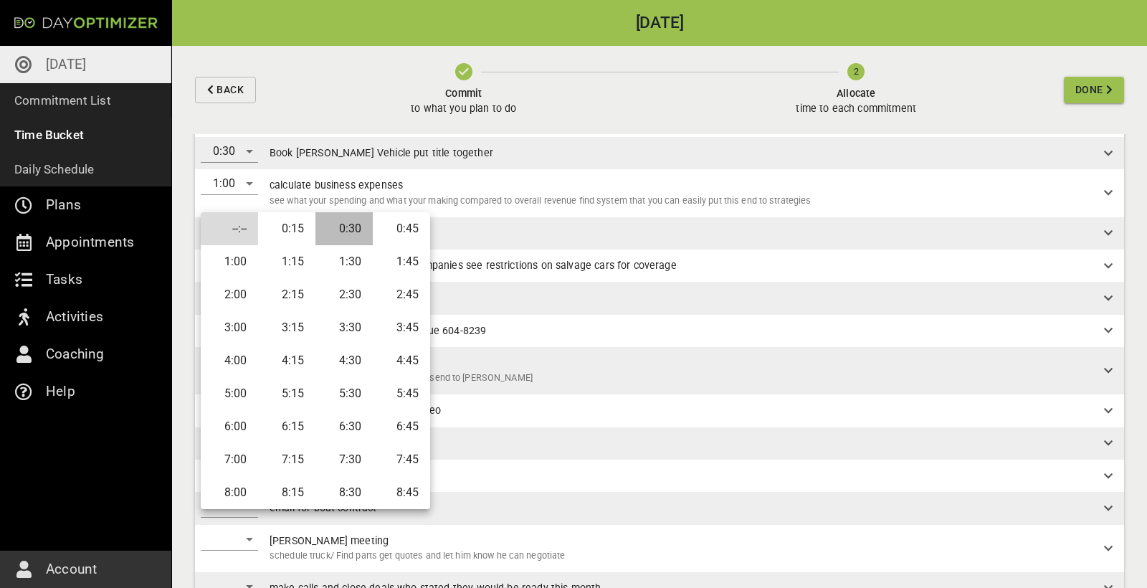
click at [352, 229] on li "0:30" at bounding box center [343, 228] width 57 height 33
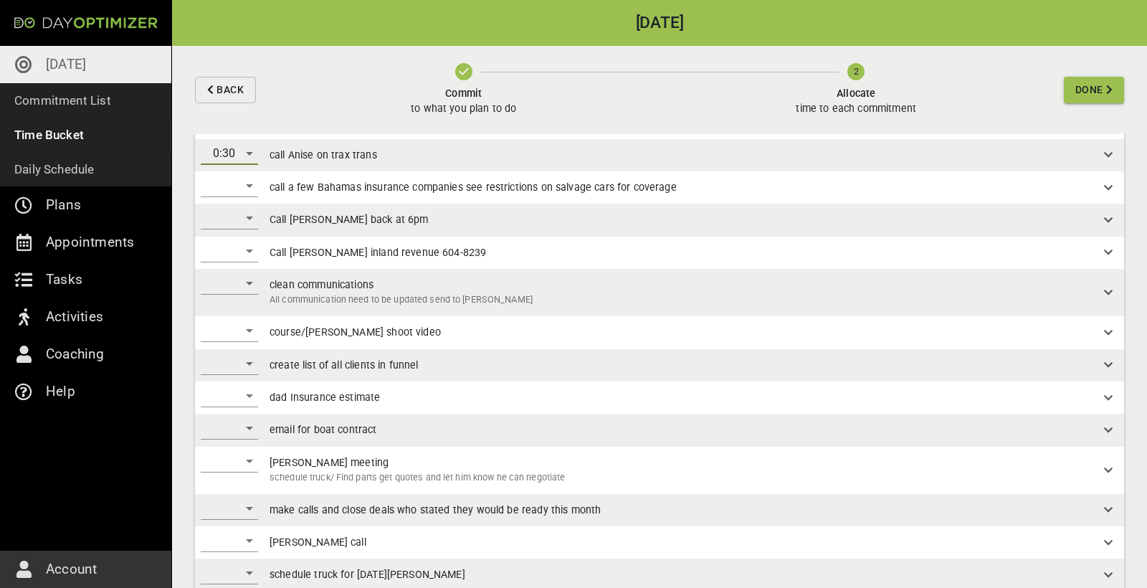
scroll to position [152, 0]
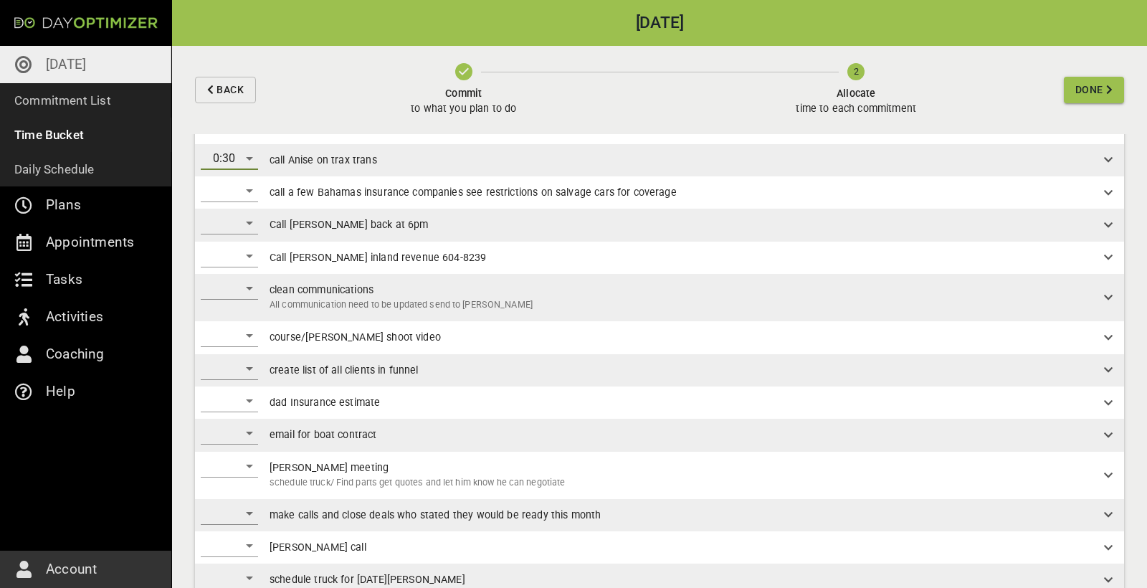
click at [246, 186] on div "​" at bounding box center [229, 190] width 57 height 23
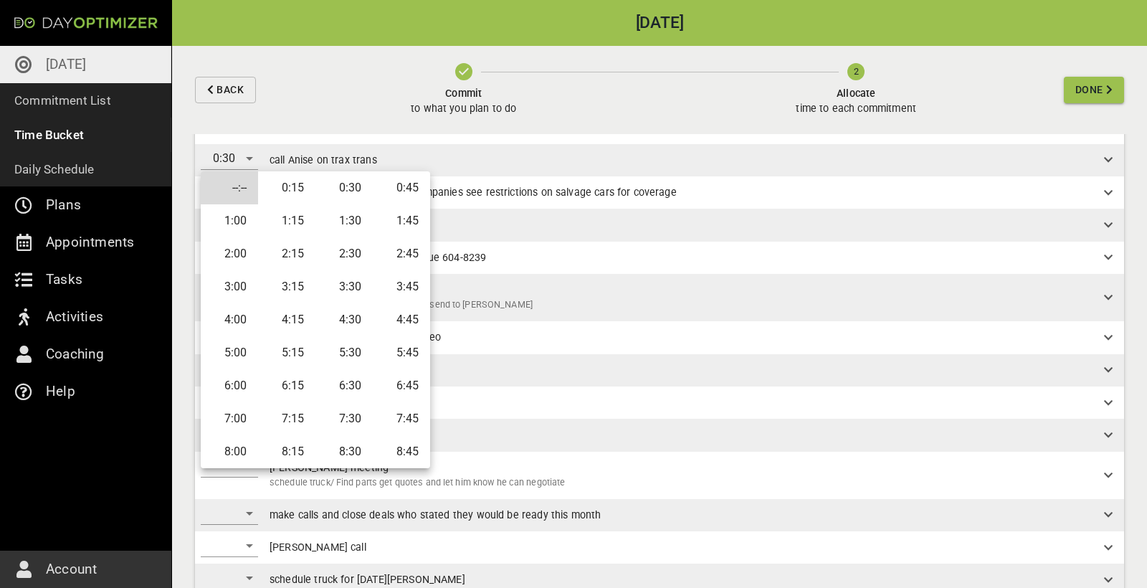
click at [394, 194] on li "0:45" at bounding box center [401, 187] width 57 height 33
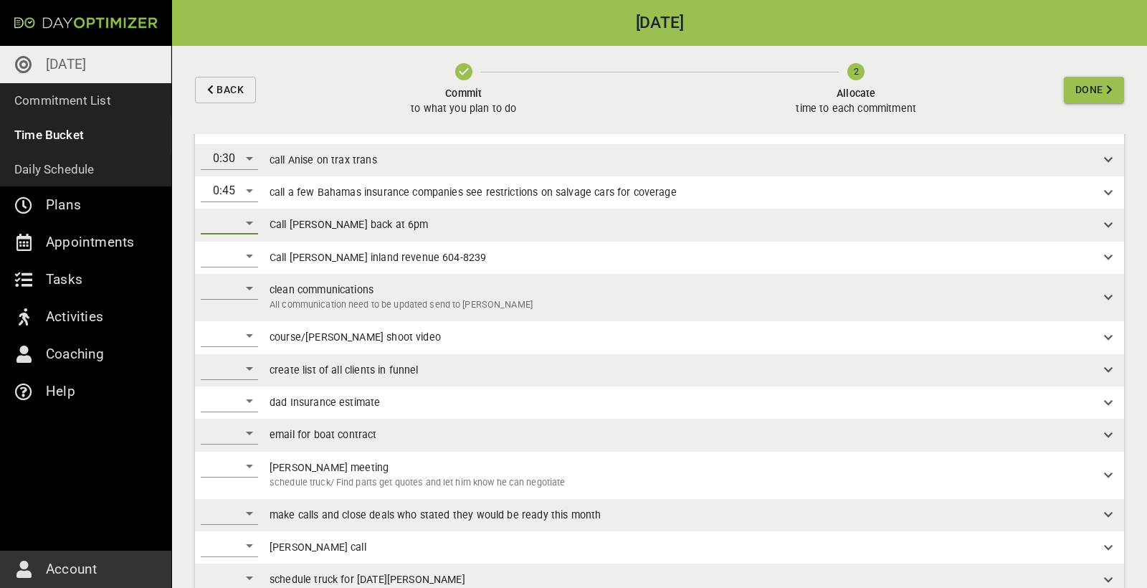
click at [242, 218] on div "​" at bounding box center [229, 222] width 57 height 23
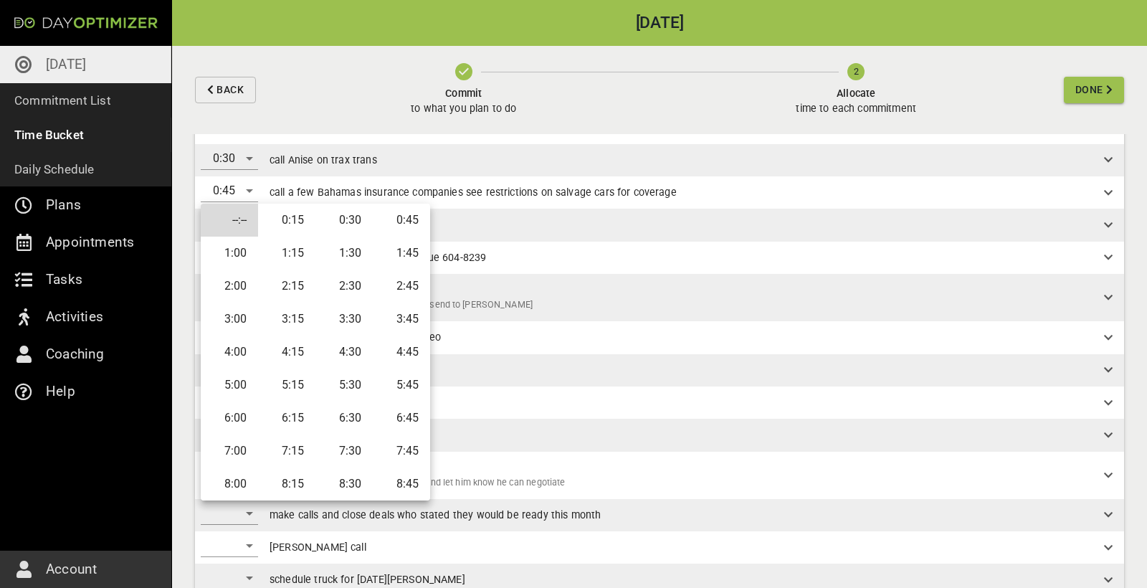
click at [289, 216] on li "0:15" at bounding box center [286, 220] width 57 height 33
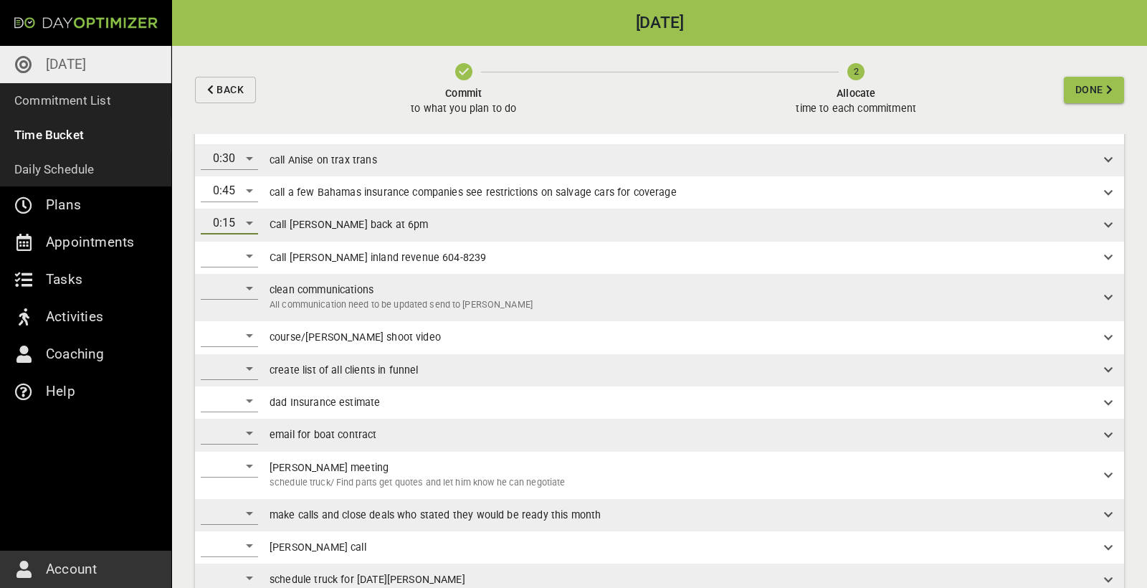
click at [242, 254] on div "​" at bounding box center [229, 255] width 57 height 23
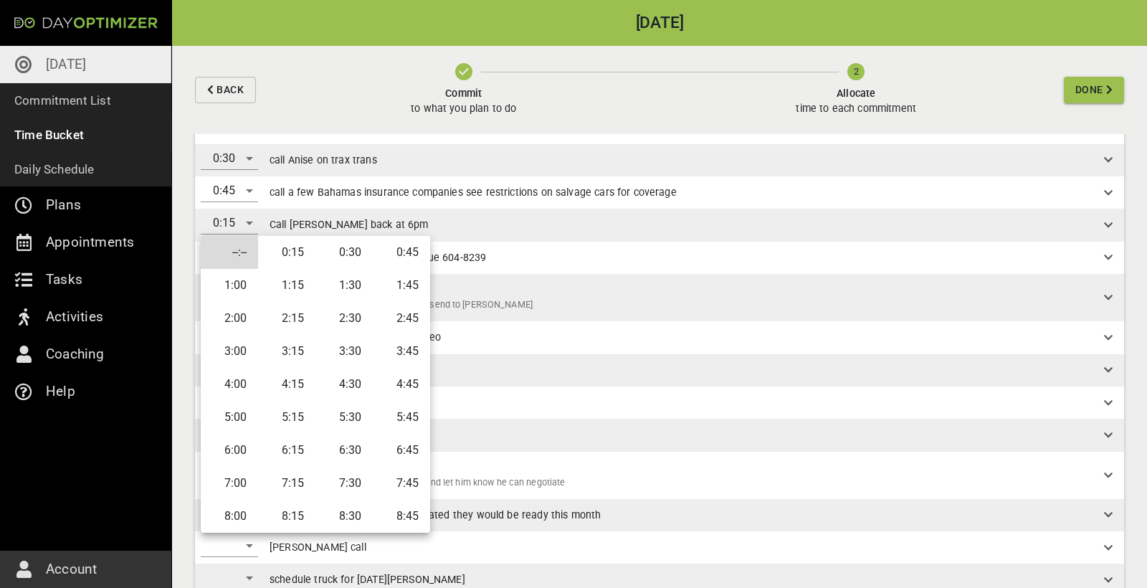
click at [289, 245] on li "0:15" at bounding box center [286, 252] width 57 height 33
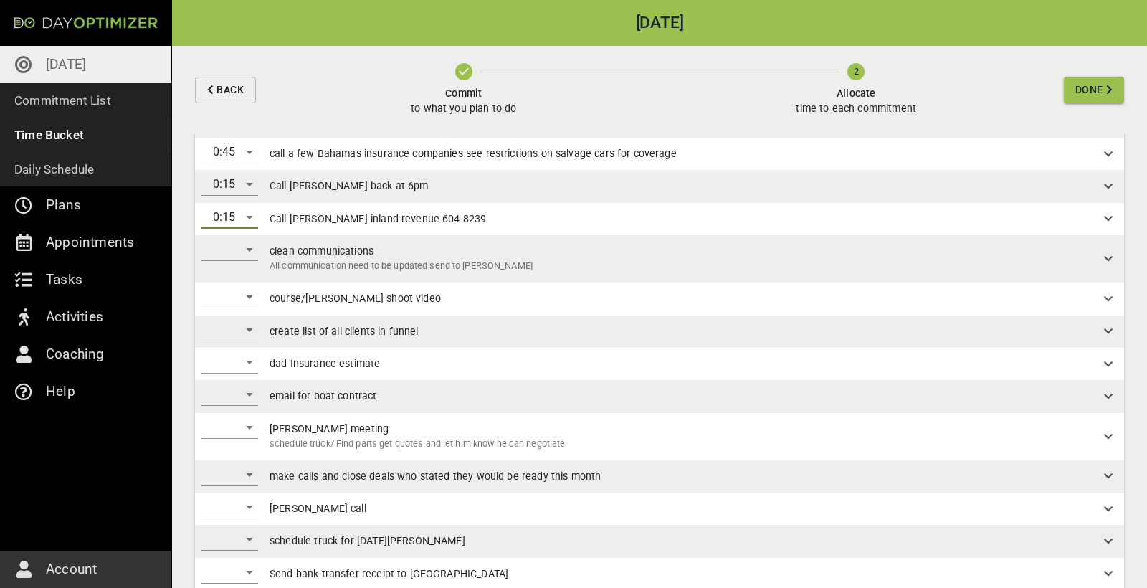
scroll to position [228, 0]
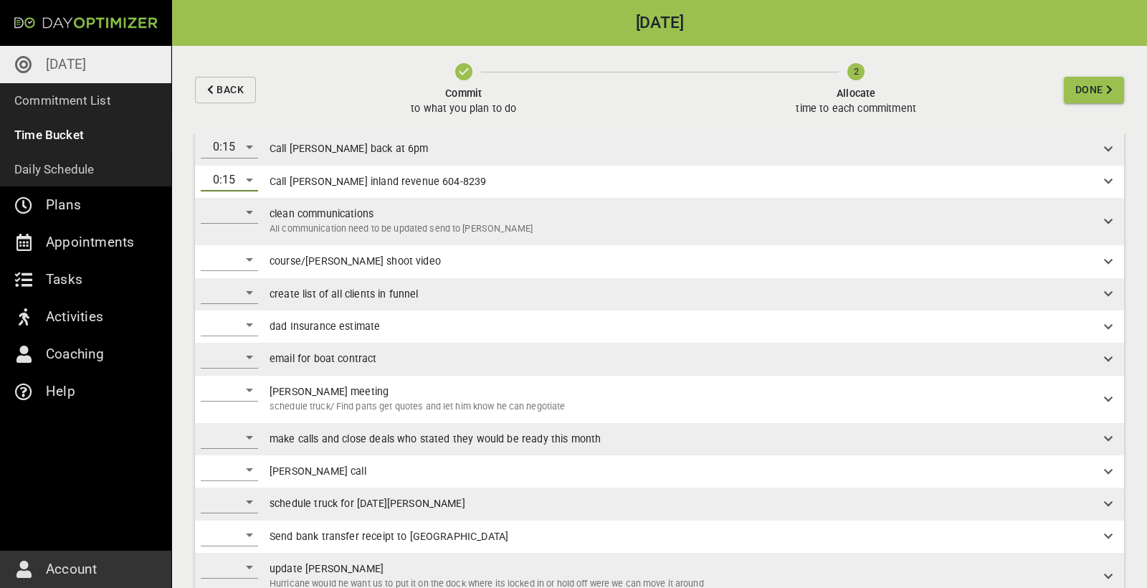
click at [244, 214] on div "​" at bounding box center [229, 212] width 57 height 23
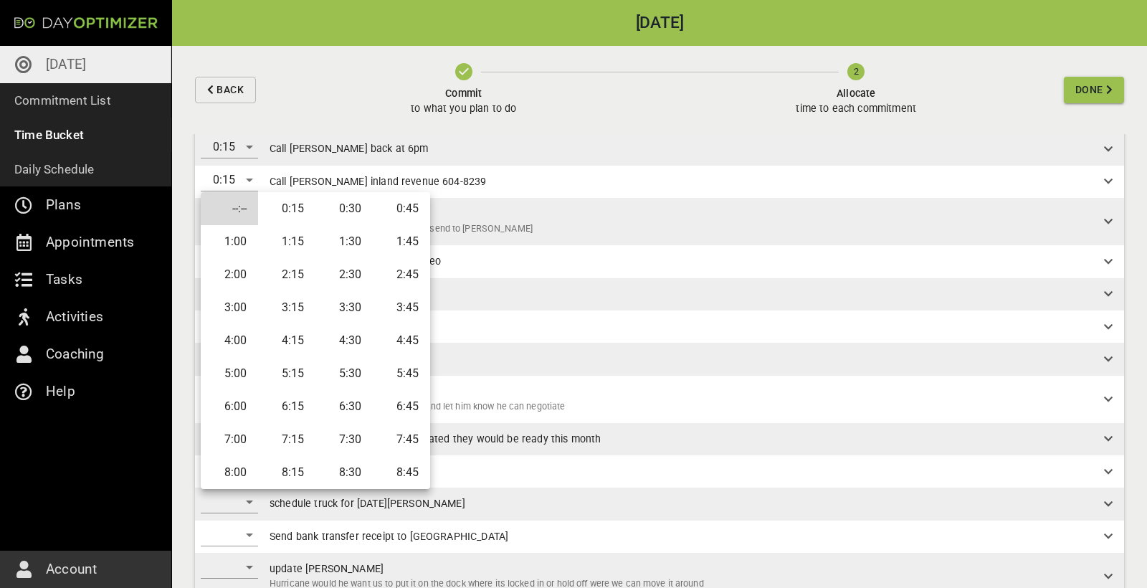
click at [352, 247] on li "1:30" at bounding box center [343, 241] width 57 height 33
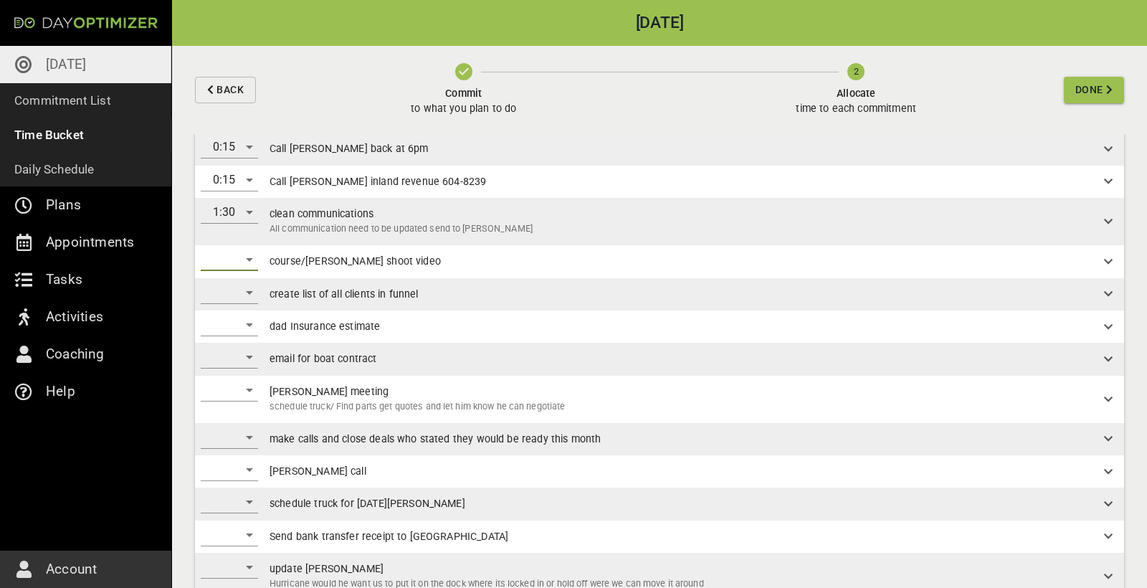
click at [246, 262] on div "​" at bounding box center [229, 259] width 57 height 23
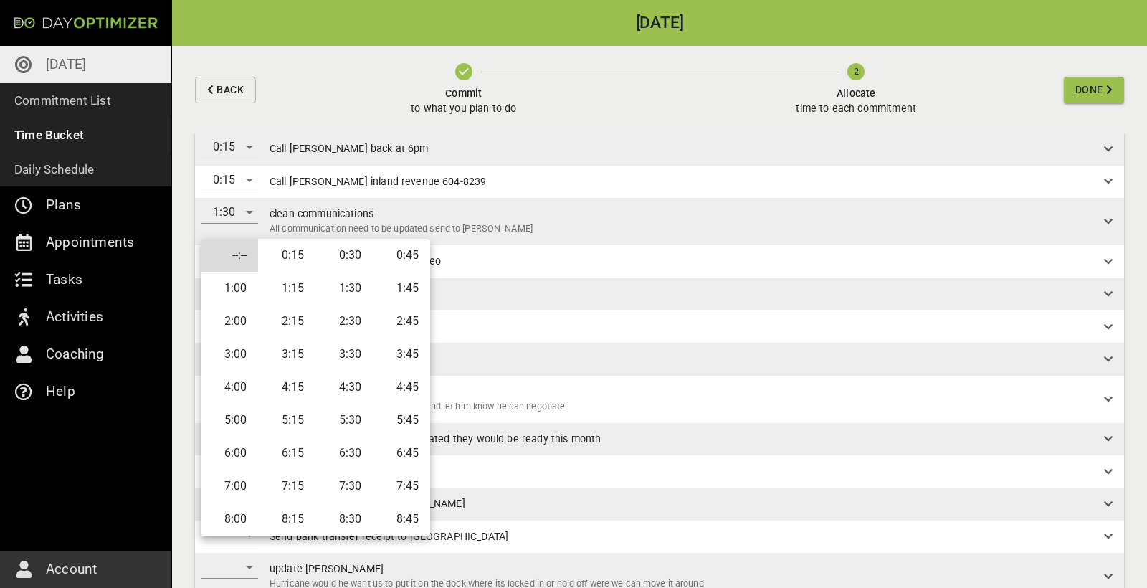
click at [237, 282] on li "1:00" at bounding box center [229, 288] width 57 height 33
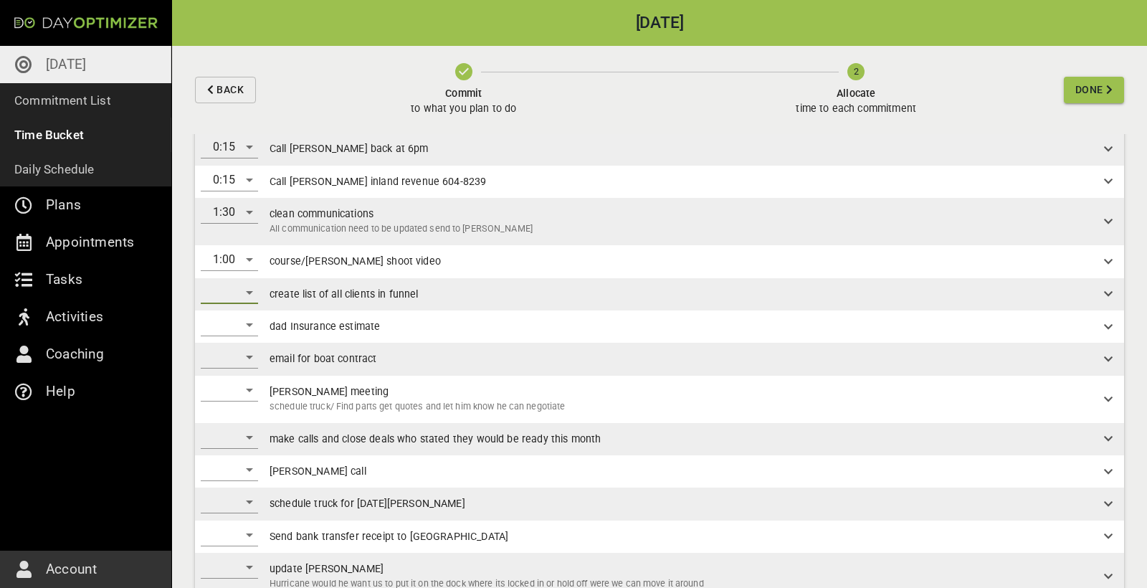
click at [248, 290] on div "​" at bounding box center [229, 292] width 57 height 23
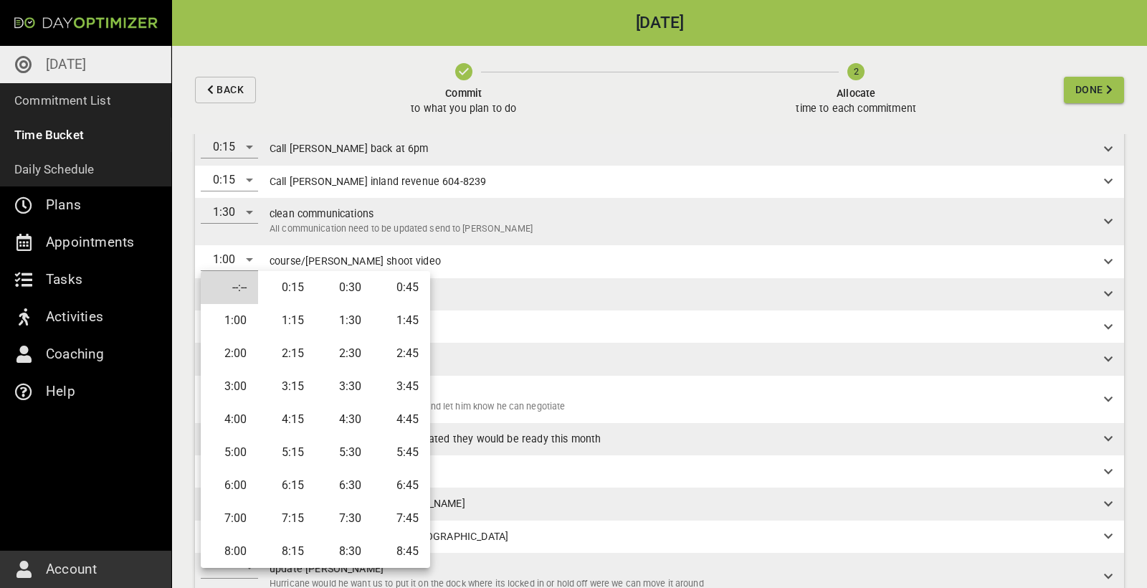
click at [512, 281] on div at bounding box center [573, 294] width 1147 height 588
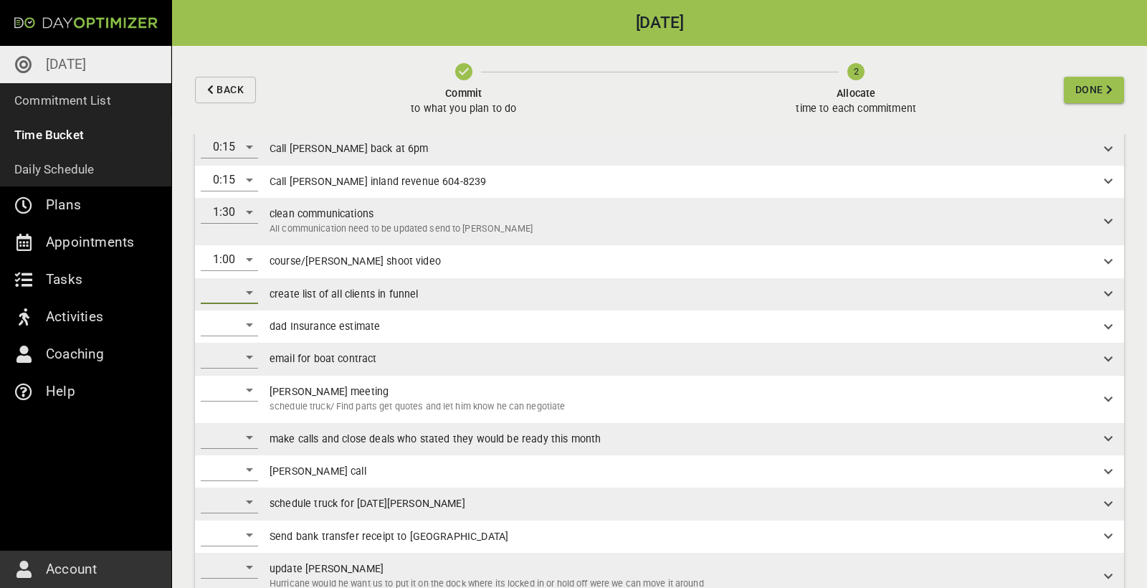
click at [242, 290] on div "​" at bounding box center [229, 292] width 57 height 23
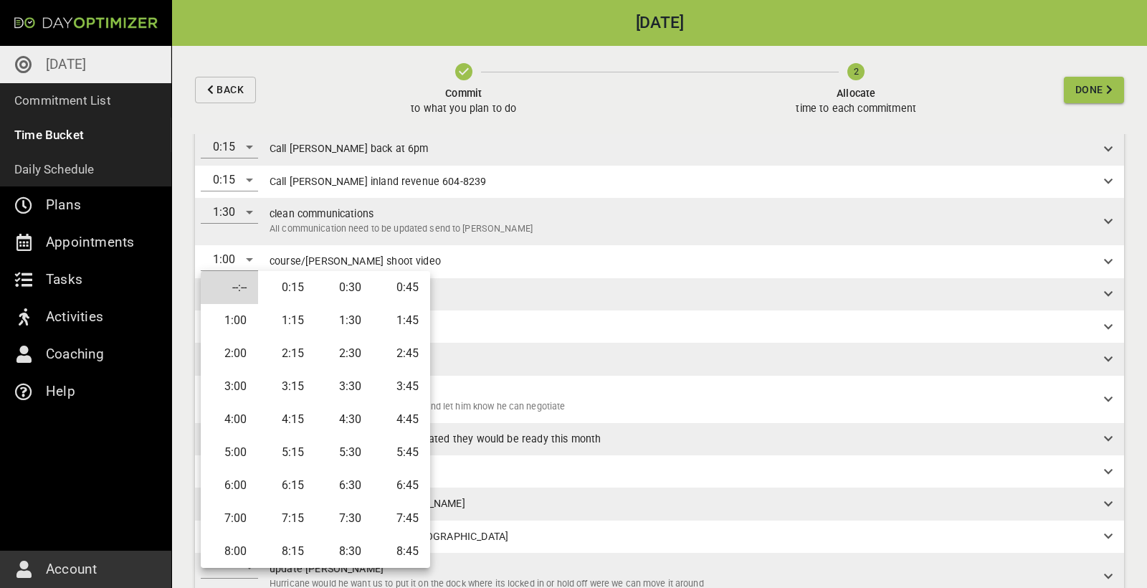
click at [462, 297] on div at bounding box center [573, 294] width 1147 height 588
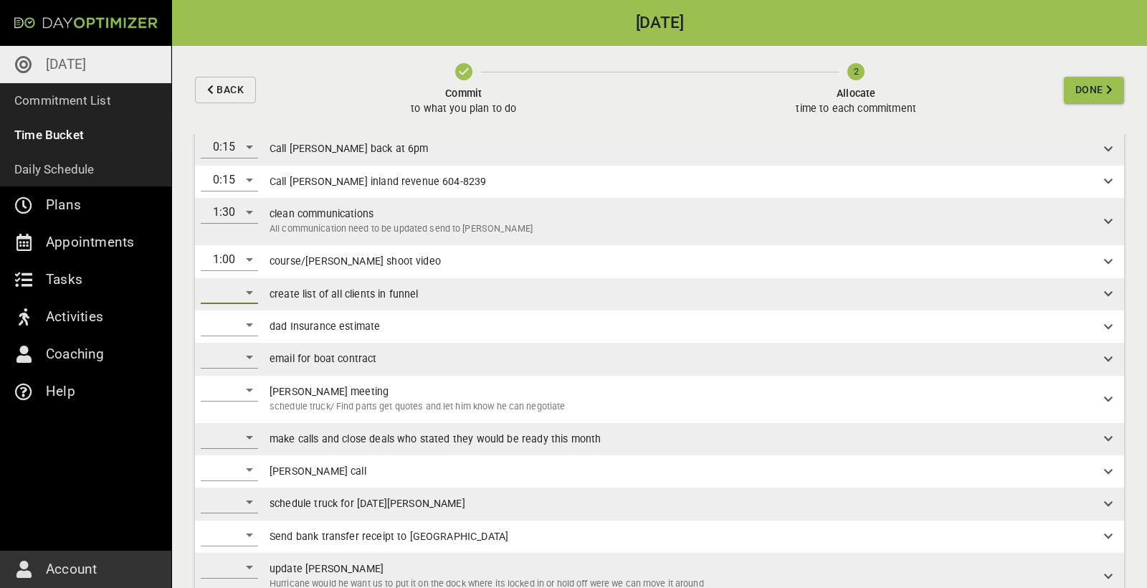
scroll to position [260, 0]
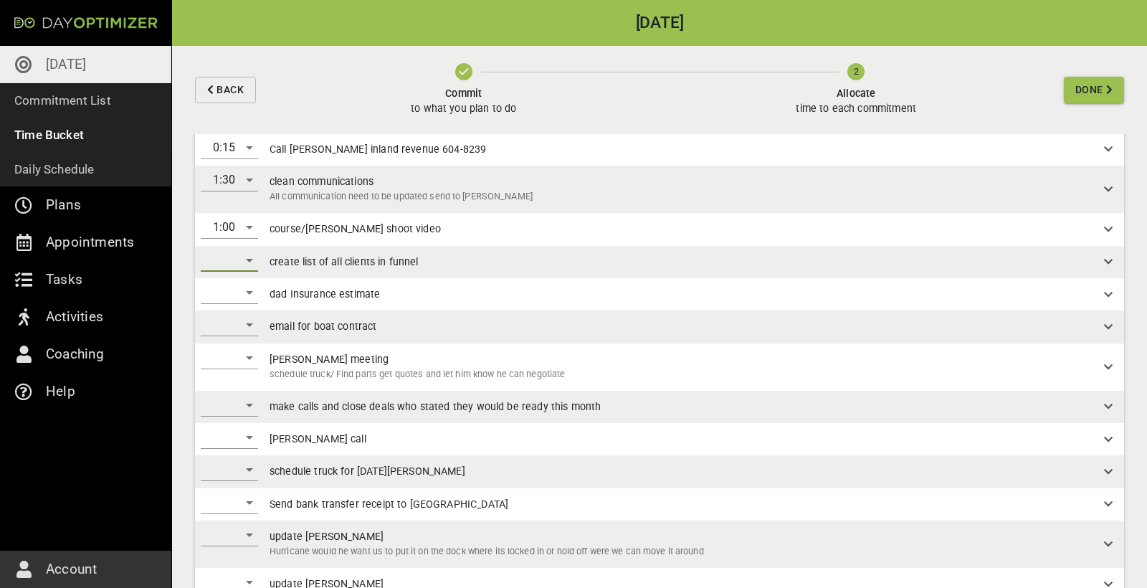
click at [234, 285] on div "​" at bounding box center [229, 292] width 57 height 23
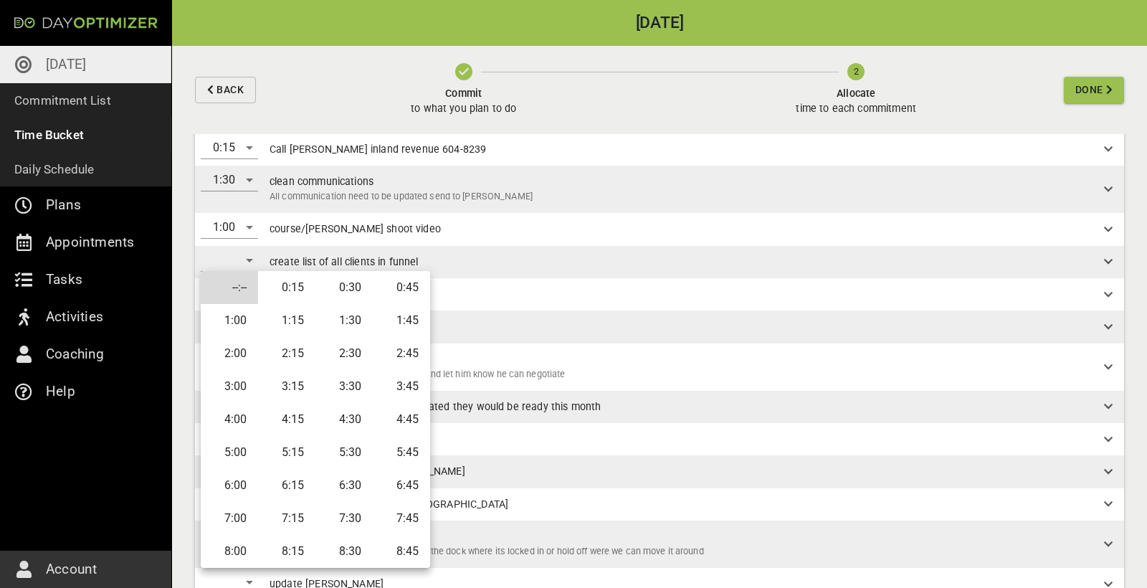
click at [360, 289] on li "0:30" at bounding box center [343, 287] width 57 height 33
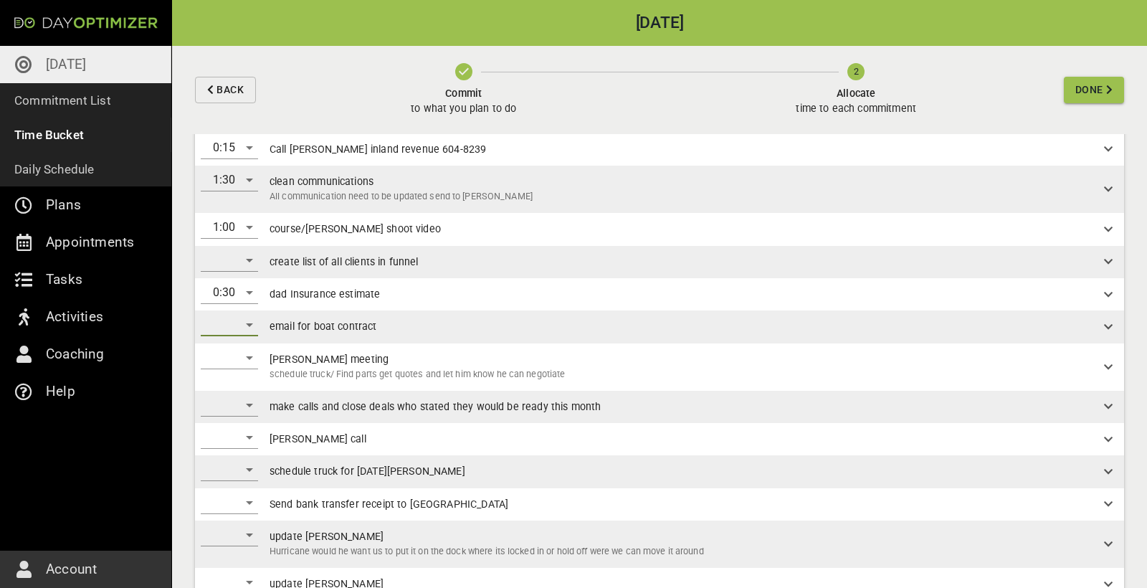
click at [239, 323] on div "​" at bounding box center [229, 324] width 57 height 23
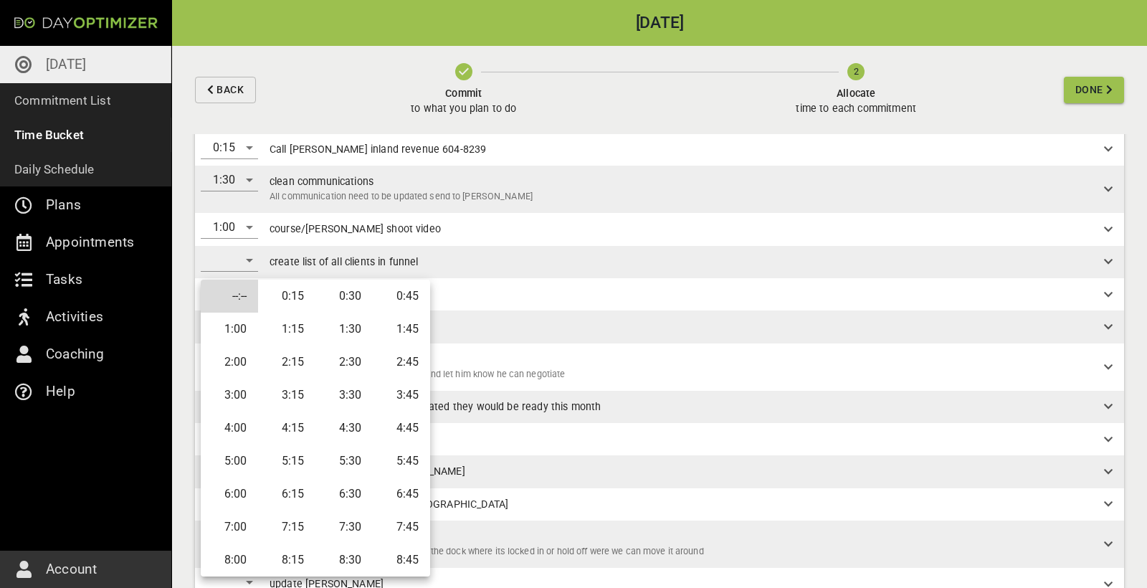
click at [335, 299] on li "0:30" at bounding box center [343, 296] width 57 height 33
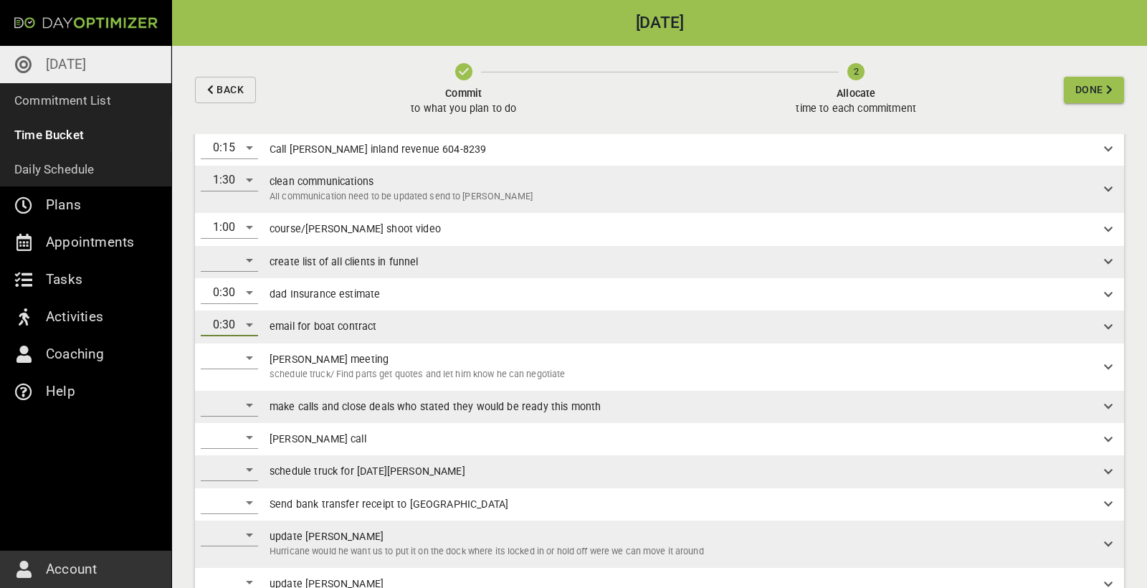
click at [237, 353] on div "​" at bounding box center [229, 357] width 57 height 23
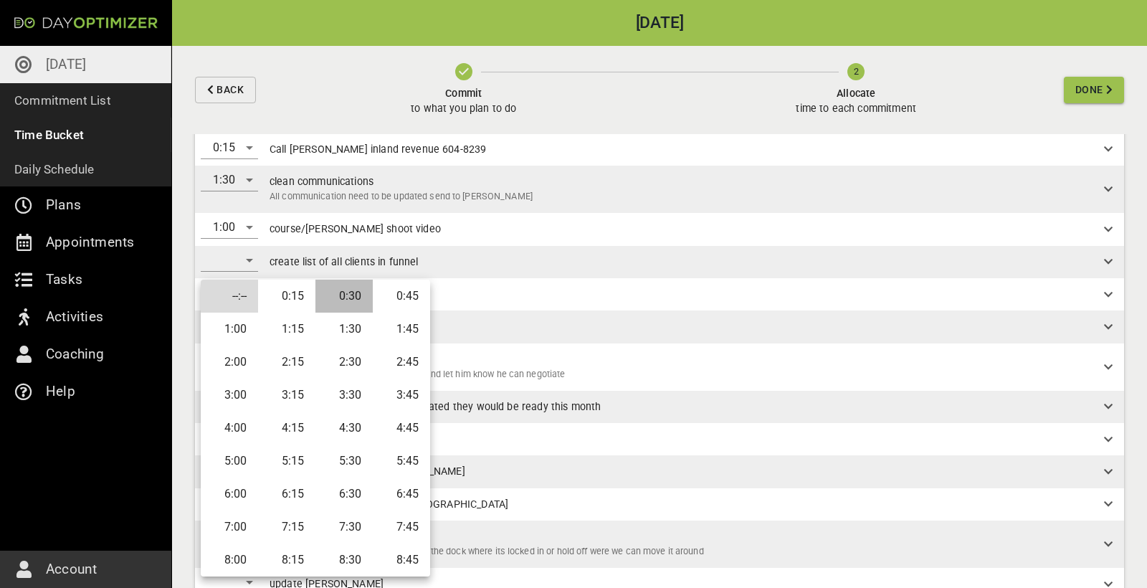
click at [347, 300] on li "0:30" at bounding box center [343, 296] width 57 height 33
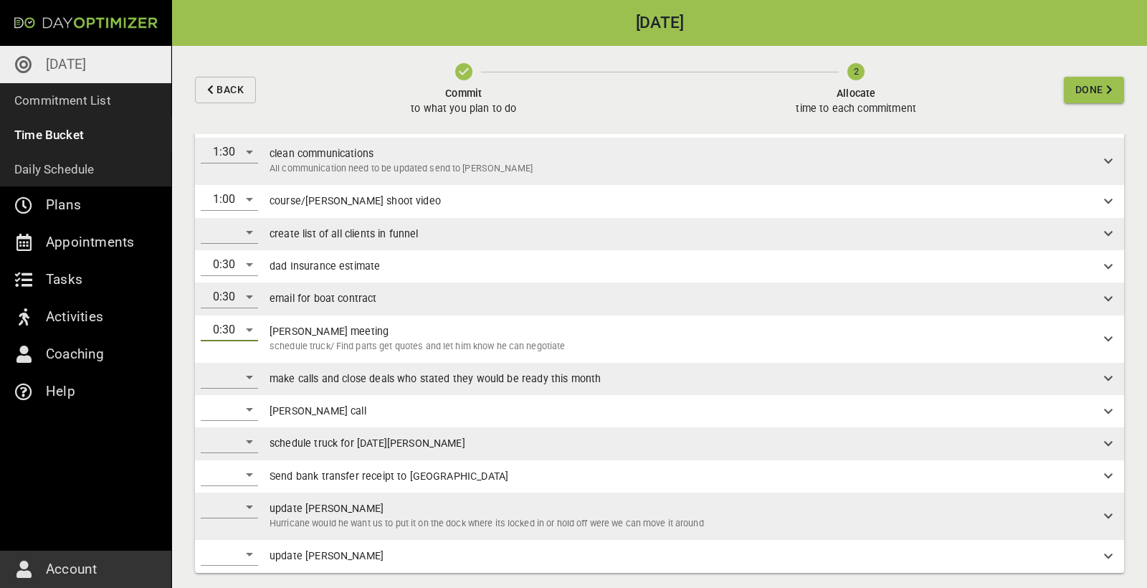
scroll to position [287, 0]
click at [239, 366] on div "​" at bounding box center [229, 377] width 57 height 23
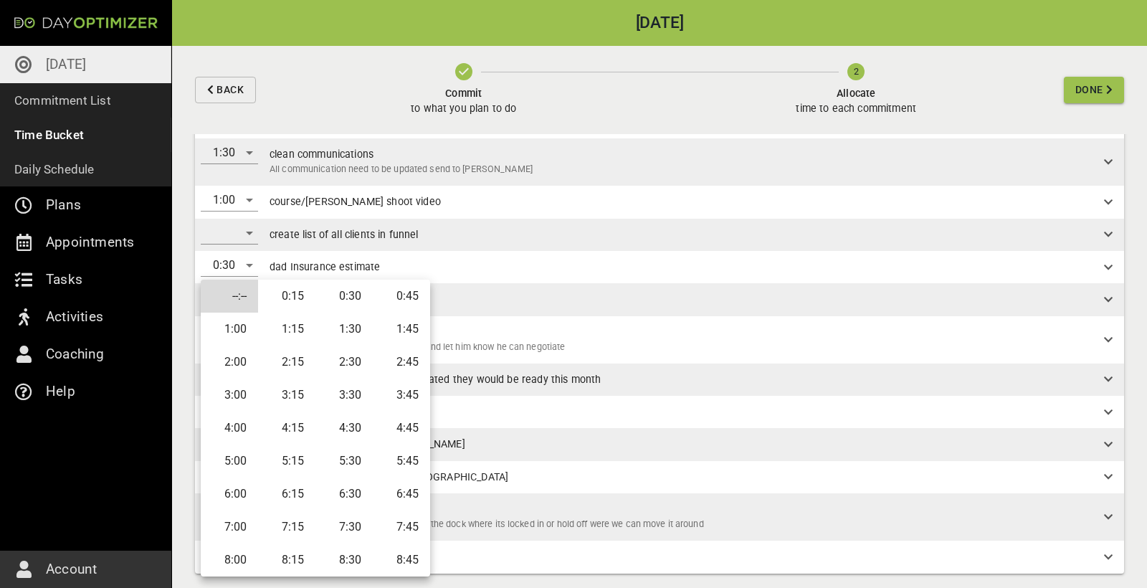
click at [353, 337] on li "1:30" at bounding box center [343, 329] width 57 height 33
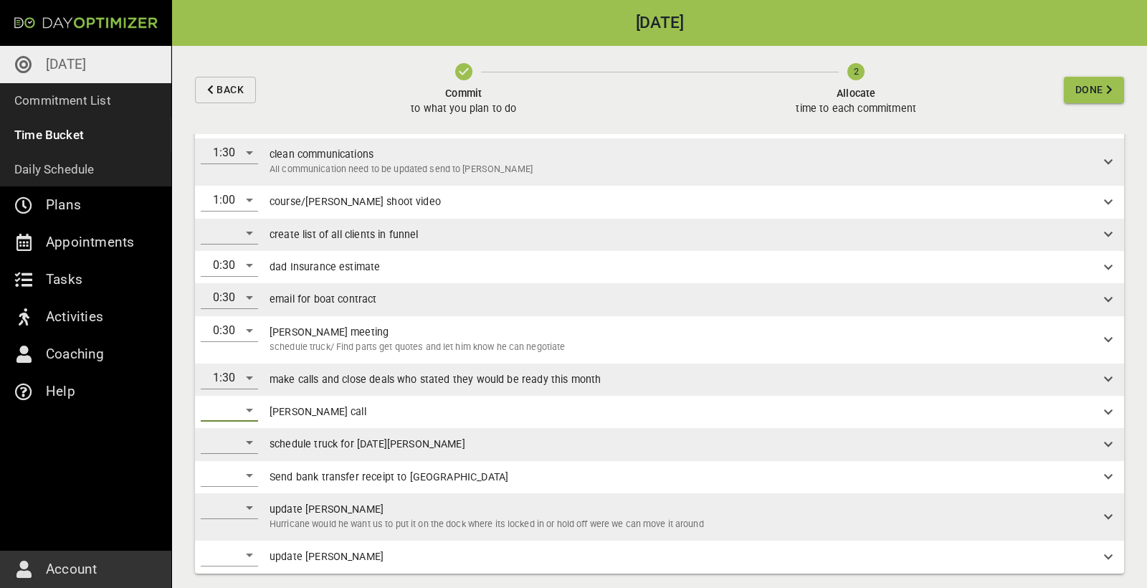
click at [244, 407] on div "​" at bounding box center [229, 410] width 57 height 23
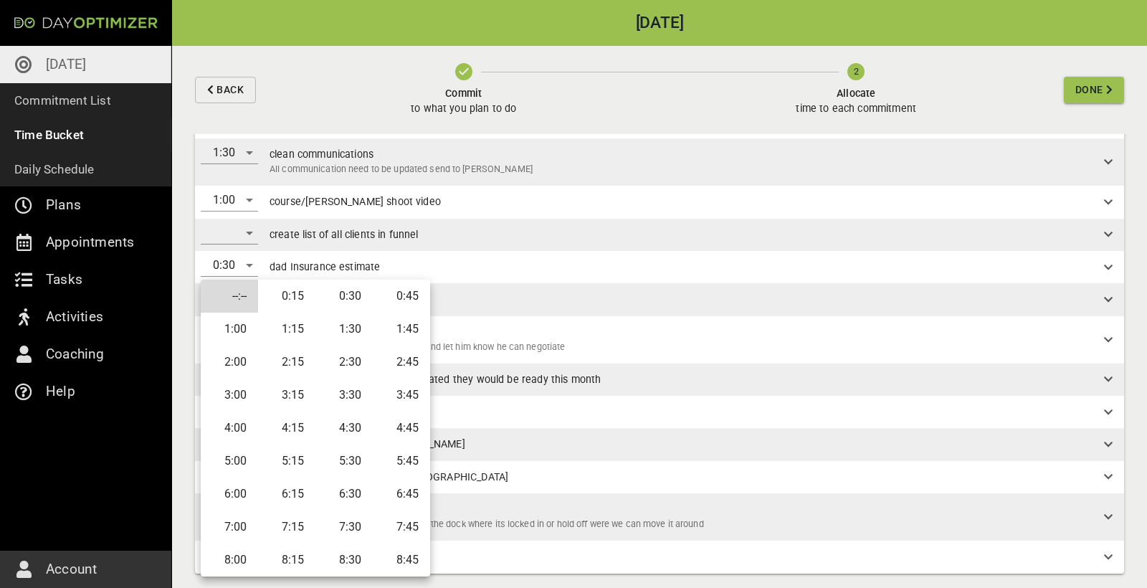
click at [304, 294] on li "0:15" at bounding box center [286, 296] width 57 height 33
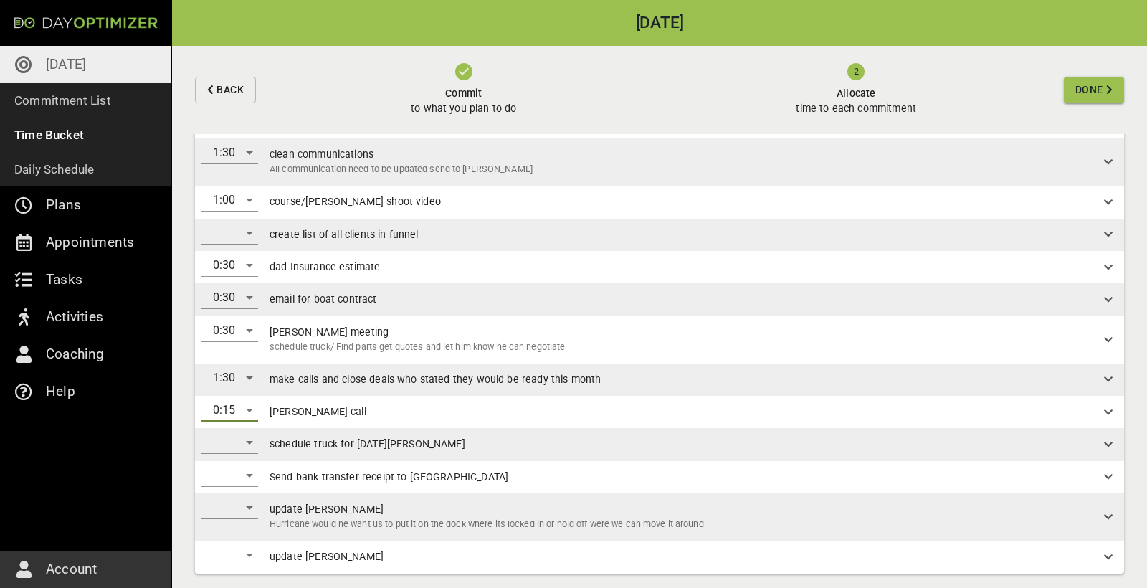
click at [240, 444] on div "​" at bounding box center [229, 442] width 57 height 23
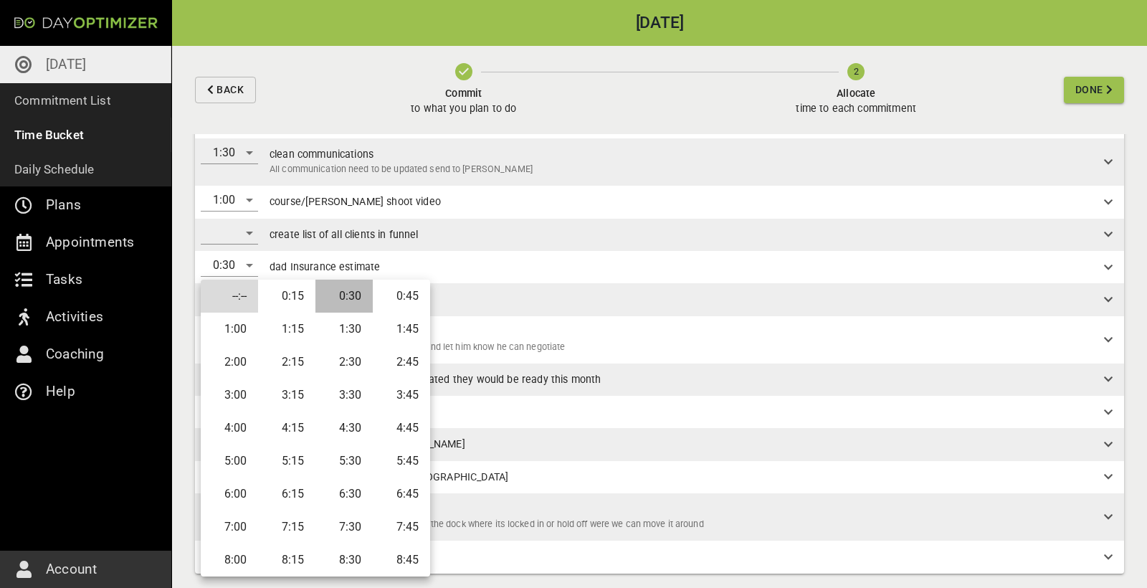
click at [353, 303] on li "0:30" at bounding box center [343, 296] width 57 height 33
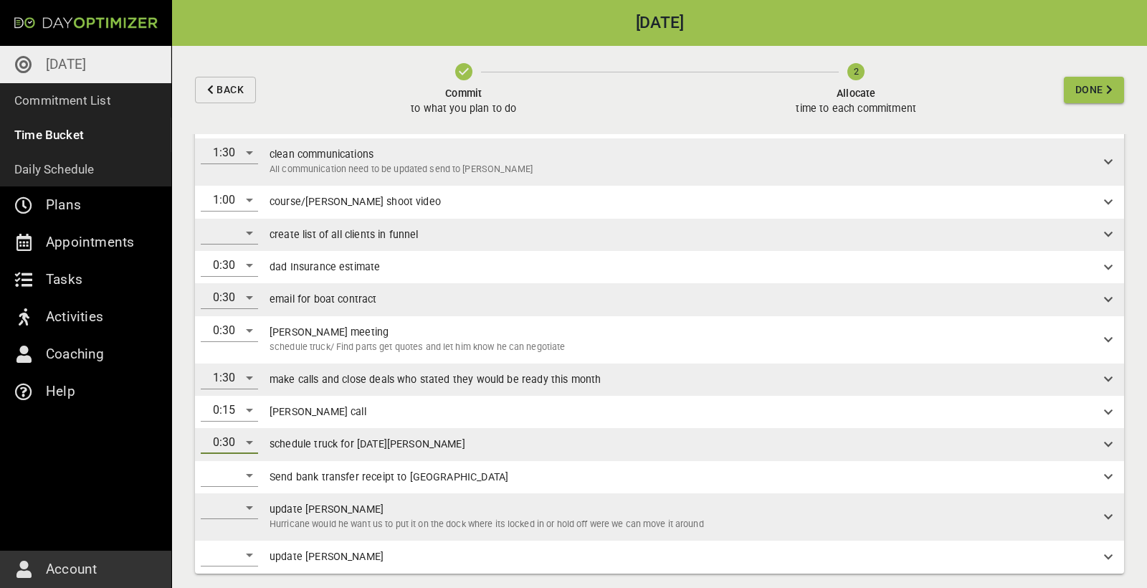
click at [246, 473] on div "​" at bounding box center [229, 475] width 57 height 23
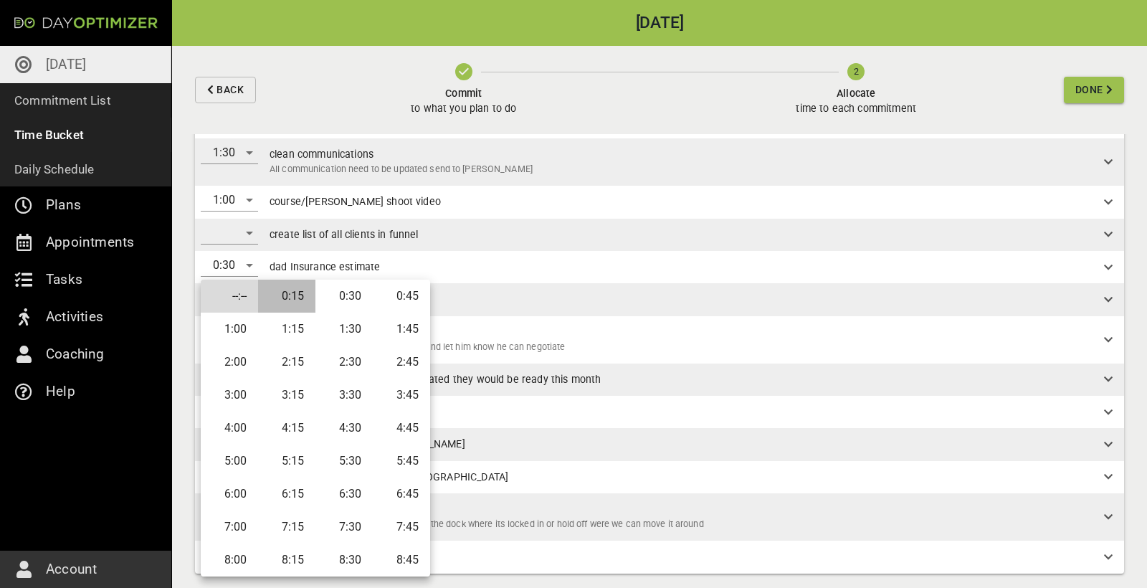
click at [302, 301] on li "0:15" at bounding box center [286, 296] width 57 height 33
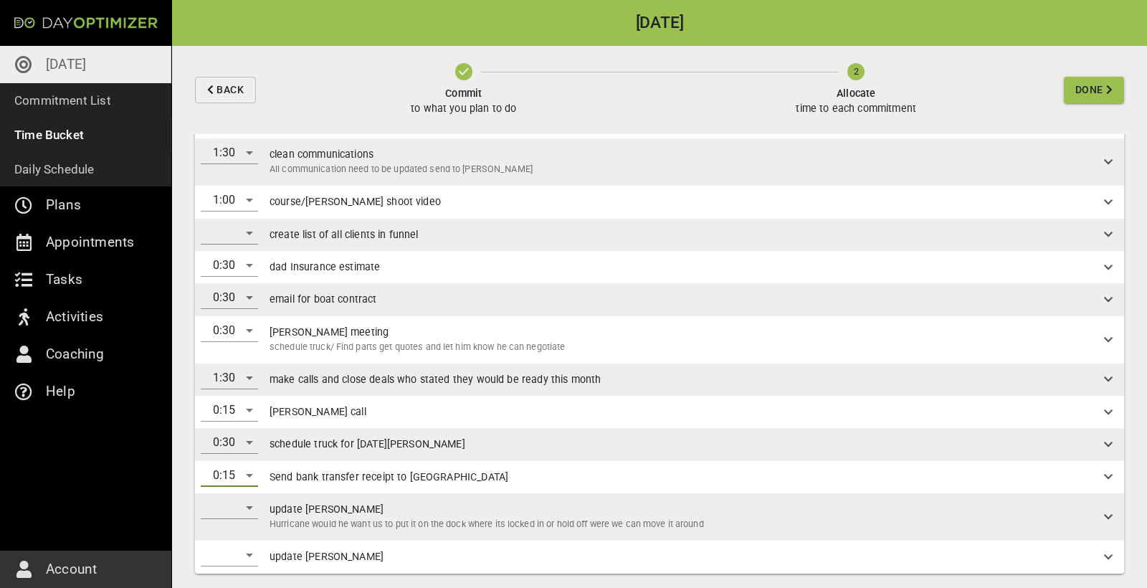
scroll to position [0, 0]
click at [248, 504] on div "​" at bounding box center [229, 507] width 57 height 23
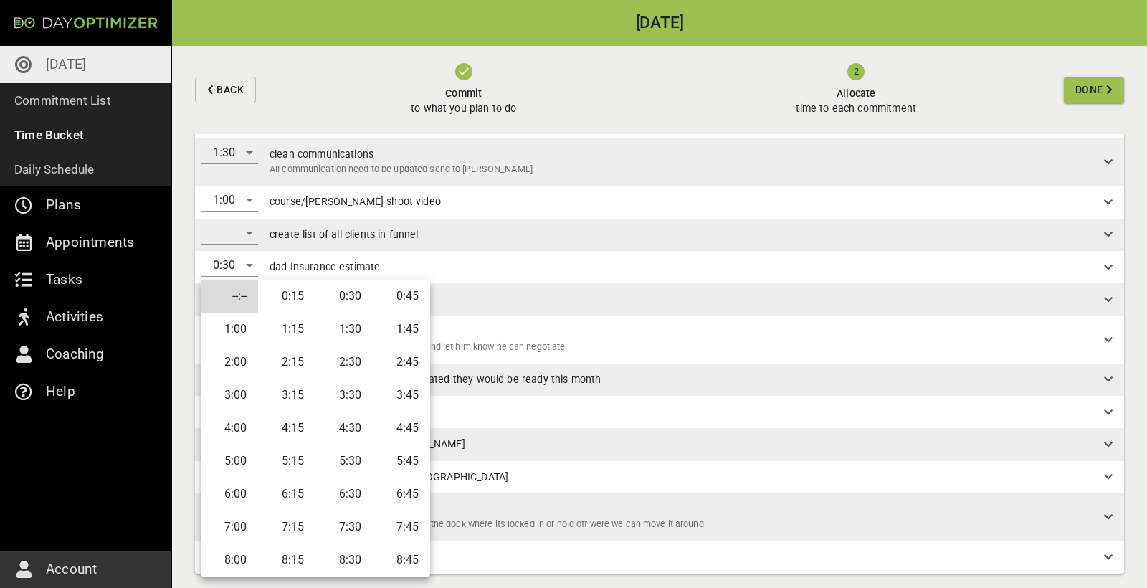
click at [304, 298] on li "0:15" at bounding box center [286, 296] width 57 height 33
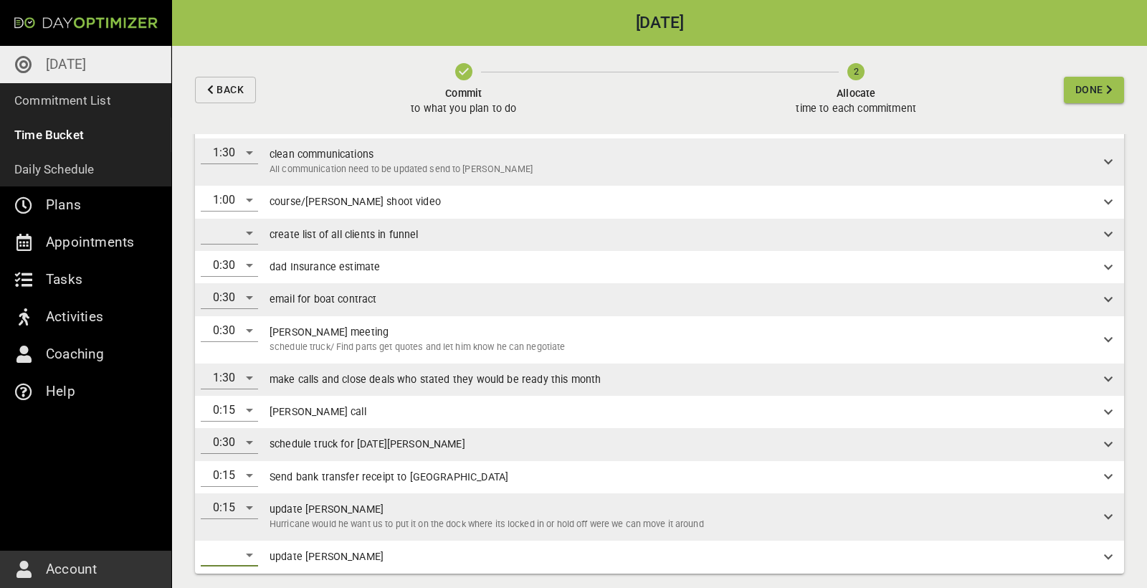
click at [255, 548] on div "​" at bounding box center [229, 554] width 57 height 23
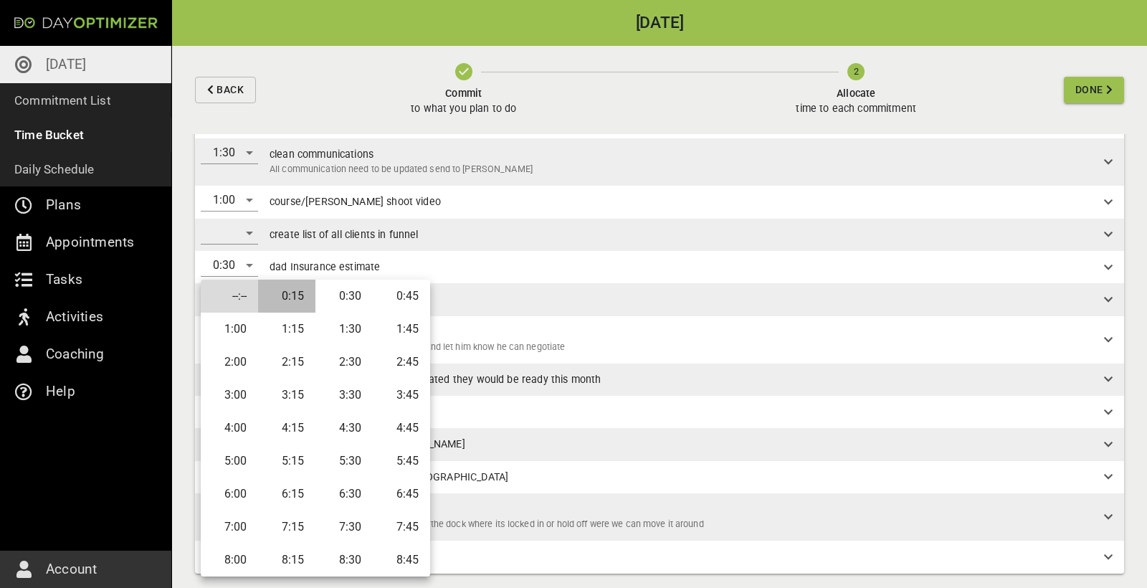
click at [301, 289] on li "0:15" at bounding box center [286, 296] width 57 height 33
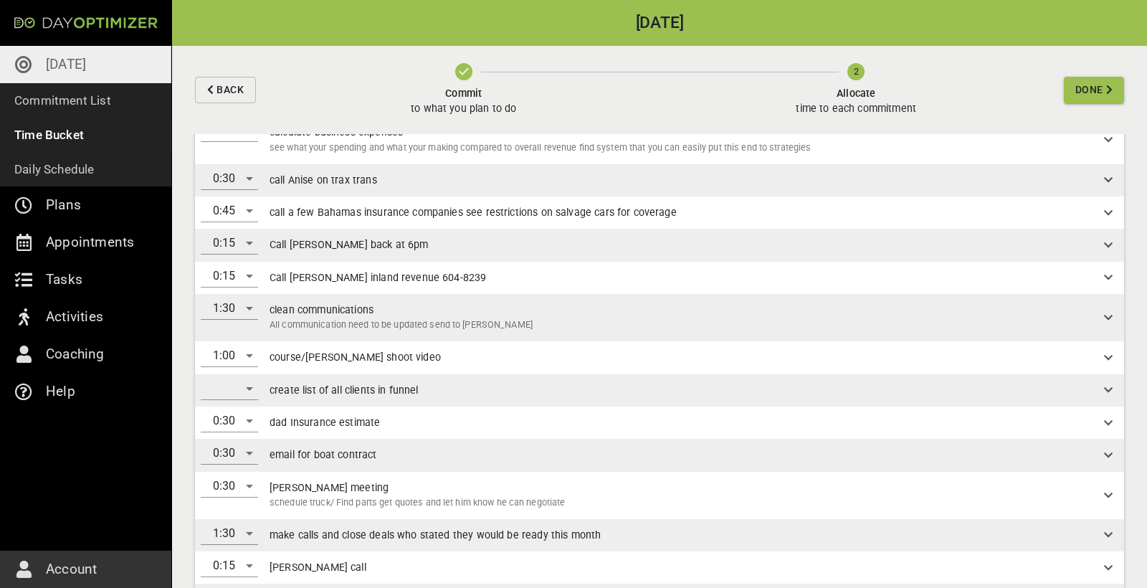
scroll to position [130, 0]
click at [246, 386] on div "​" at bounding box center [229, 390] width 57 height 23
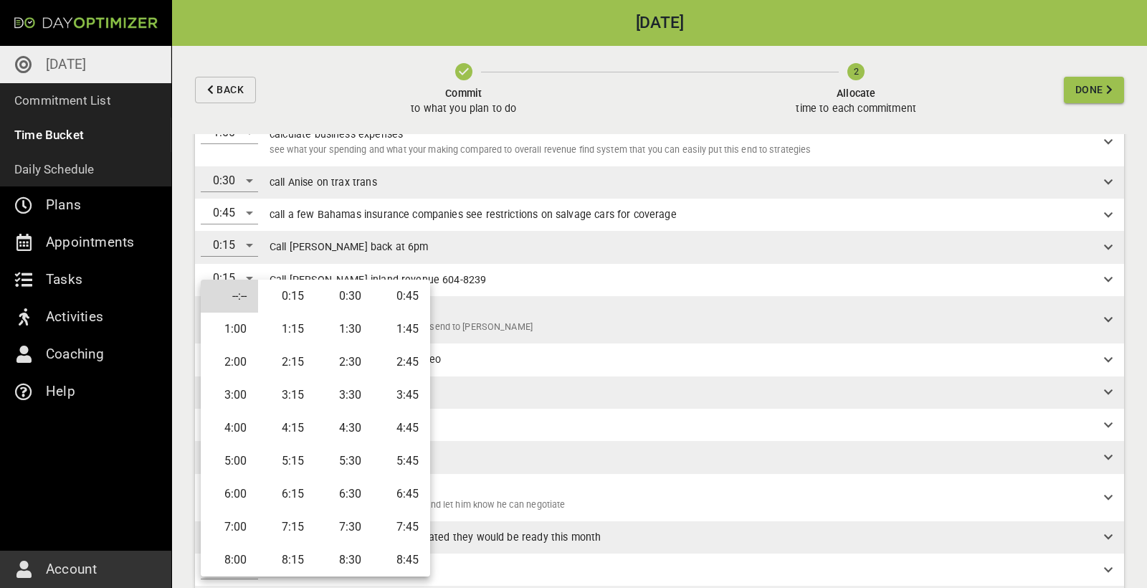
click at [346, 299] on li "0:30" at bounding box center [343, 296] width 57 height 33
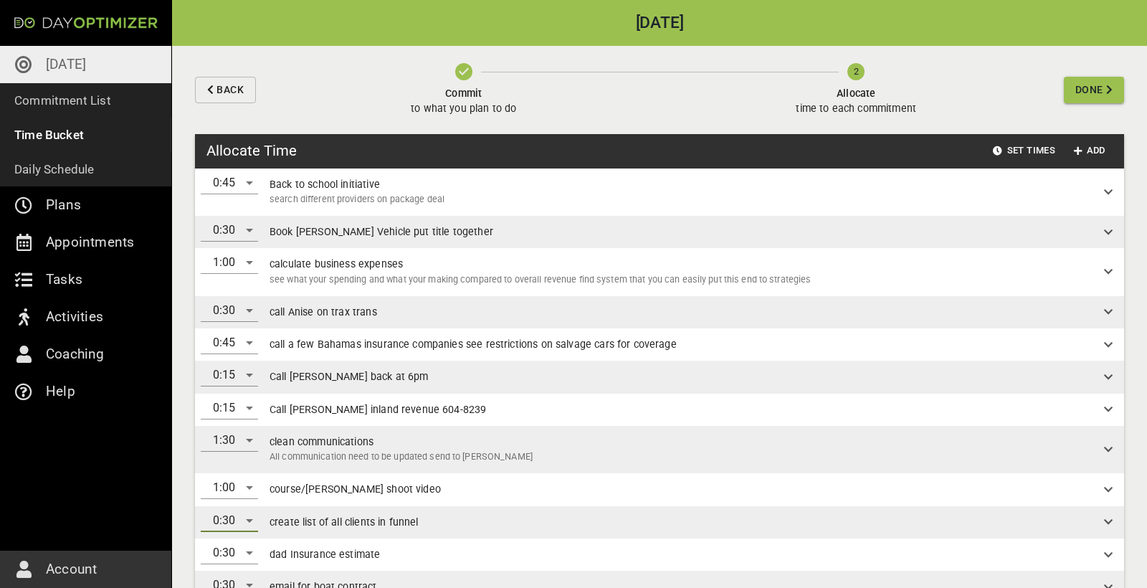
scroll to position [0, 0]
click at [1092, 90] on span "Done" at bounding box center [1089, 90] width 28 height 18
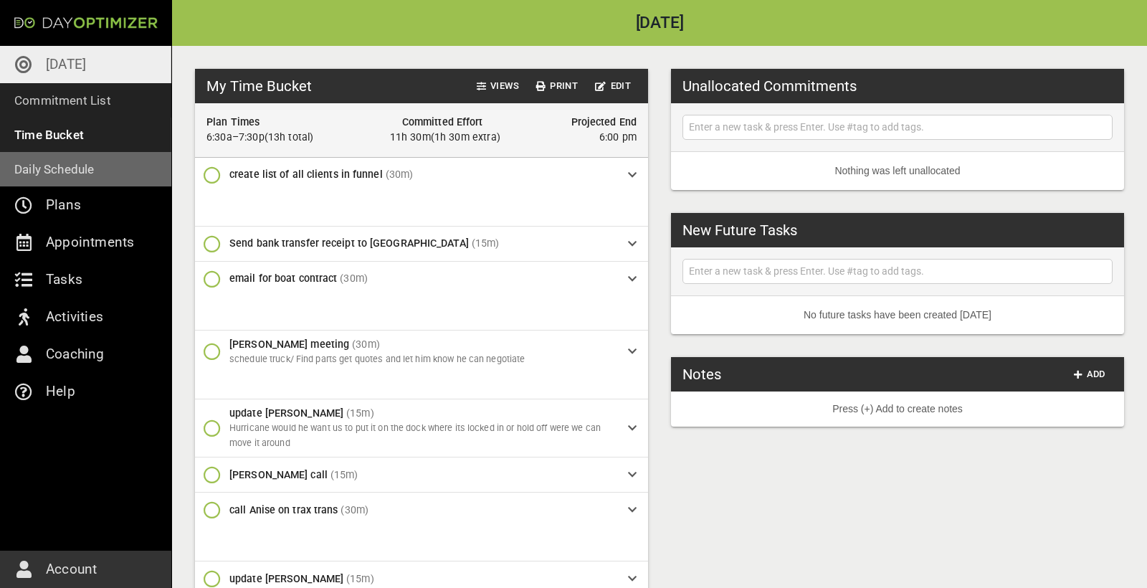
click at [60, 166] on p "Daily Schedule" at bounding box center [54, 169] width 80 height 20
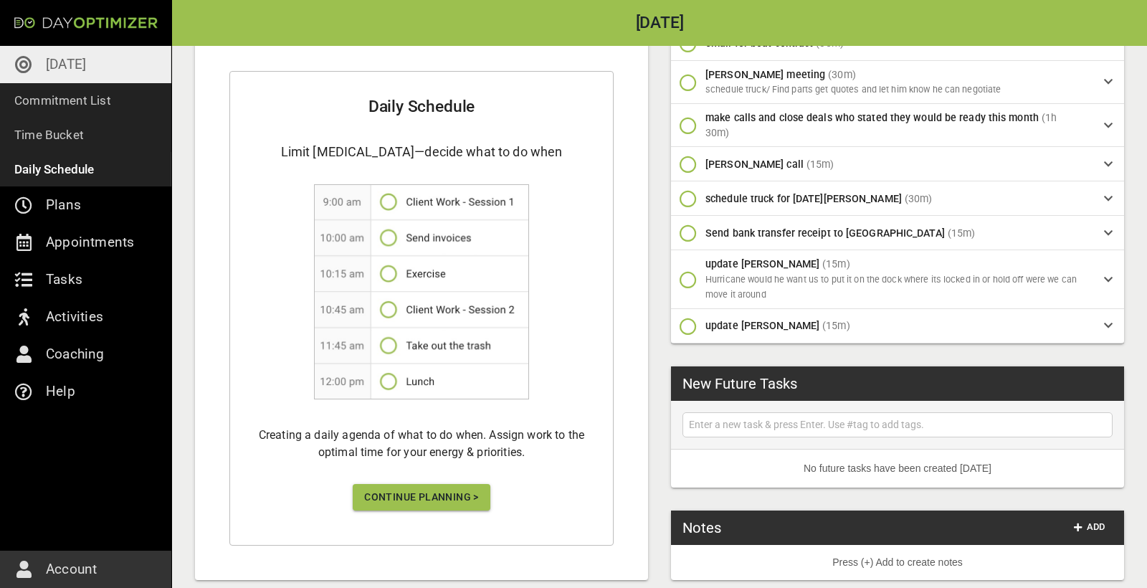
scroll to position [555, 0]
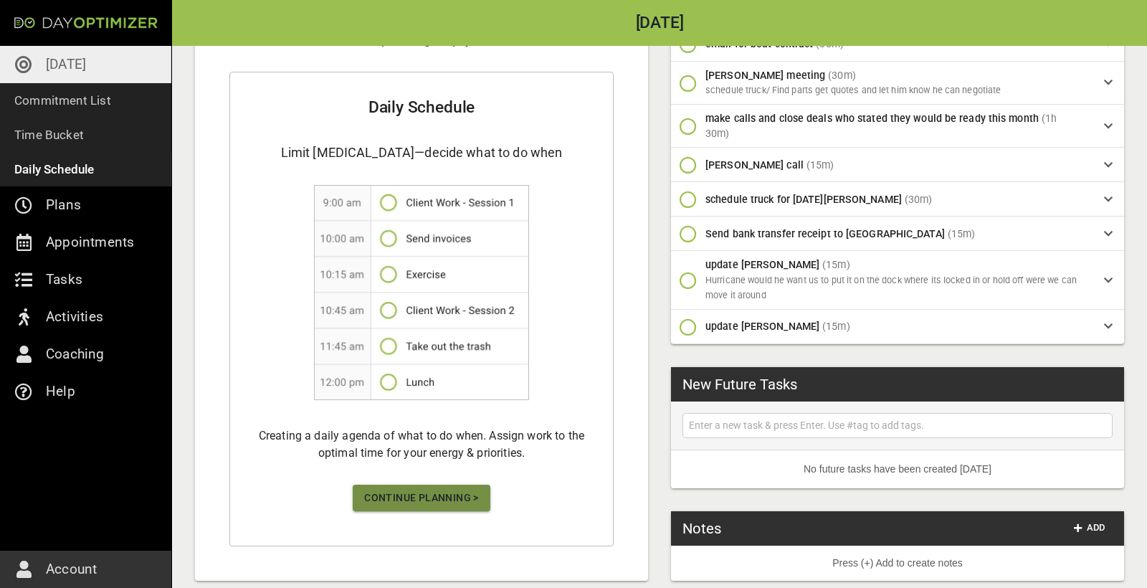
click at [438, 489] on span "Continue Planning >" at bounding box center [421, 498] width 115 height 18
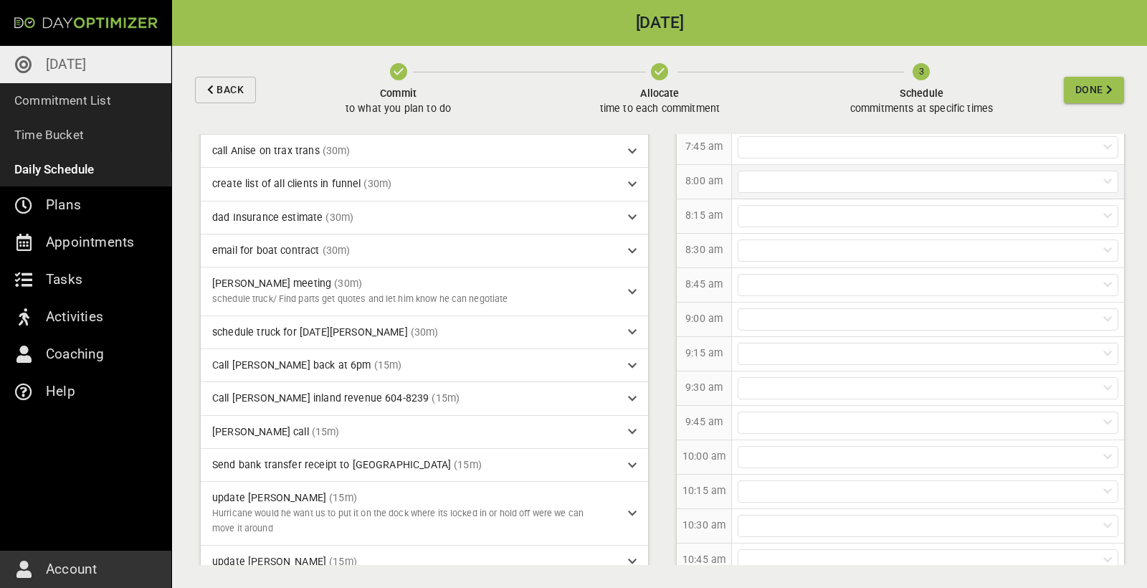
scroll to position [203, 0]
click at [771, 321] on div at bounding box center [928, 326] width 381 height 22
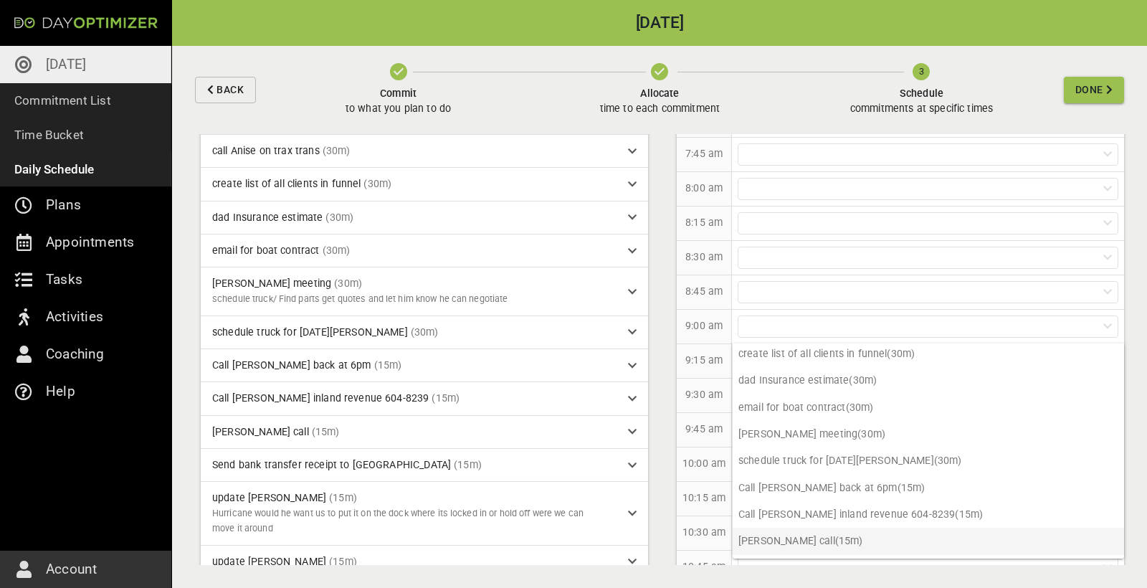
scroll to position [225, 0]
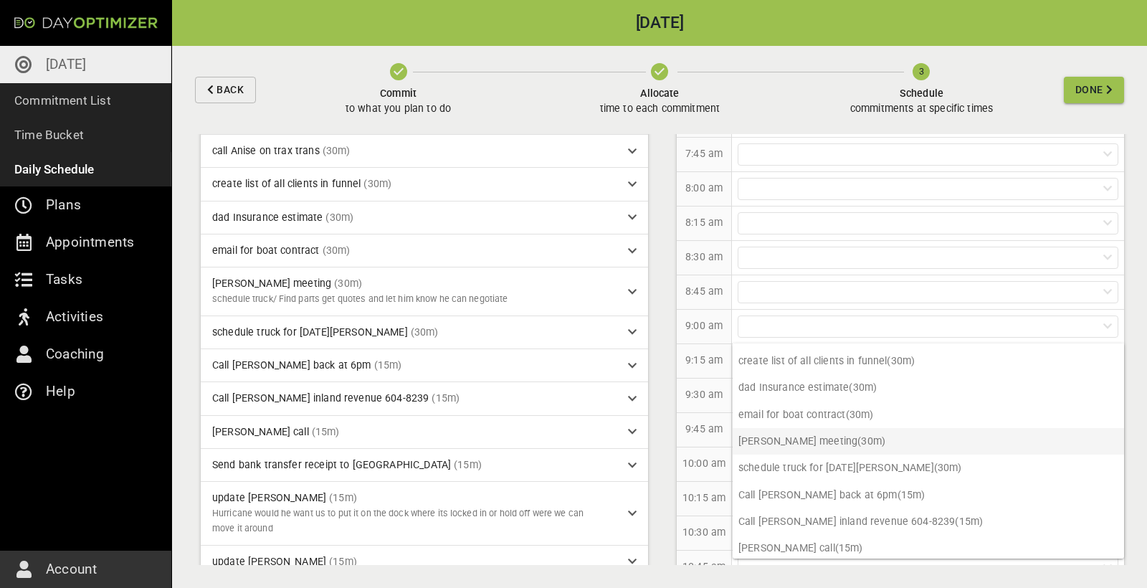
click at [819, 444] on p "[PERSON_NAME] meeting (30m)" at bounding box center [928, 441] width 391 height 27
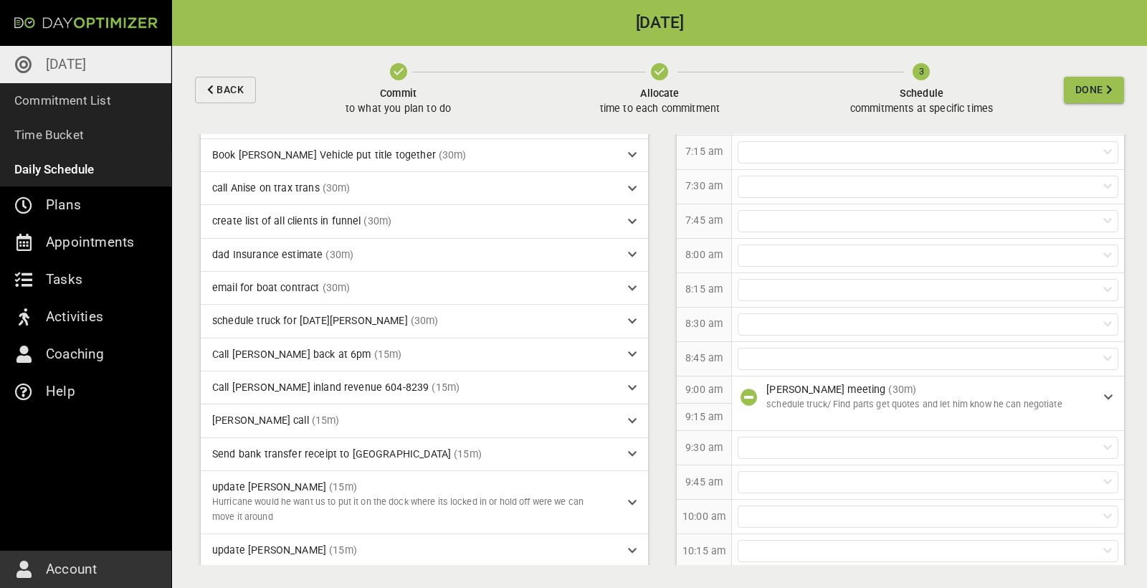
scroll to position [303, 0]
click at [765, 323] on div at bounding box center [928, 324] width 381 height 22
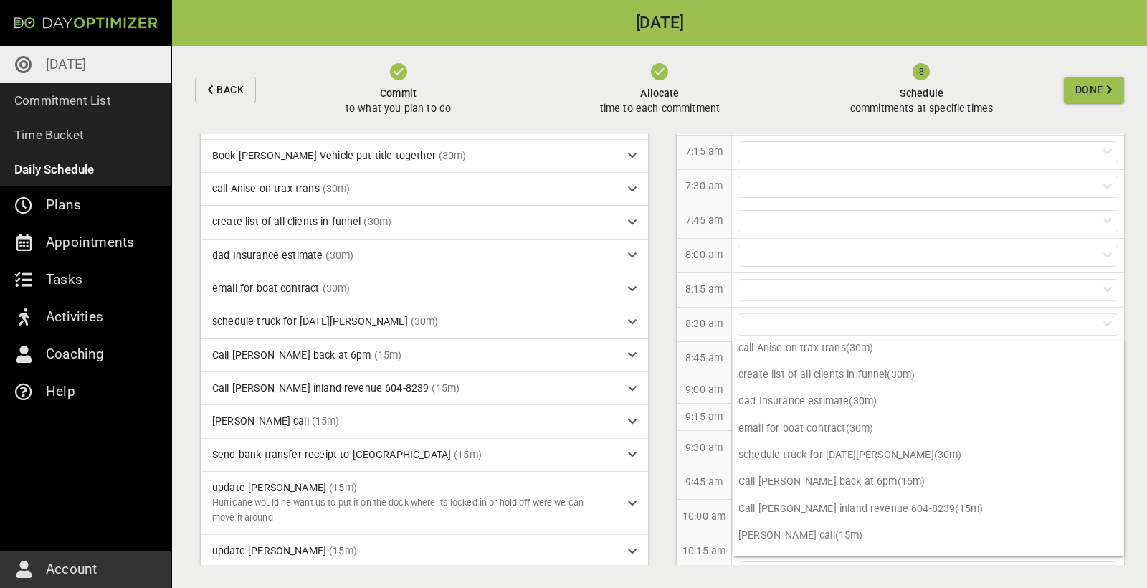
scroll to position [210, 0]
click at [795, 445] on p "schedule truck for [DATE][PERSON_NAME] (30m)" at bounding box center [928, 454] width 391 height 27
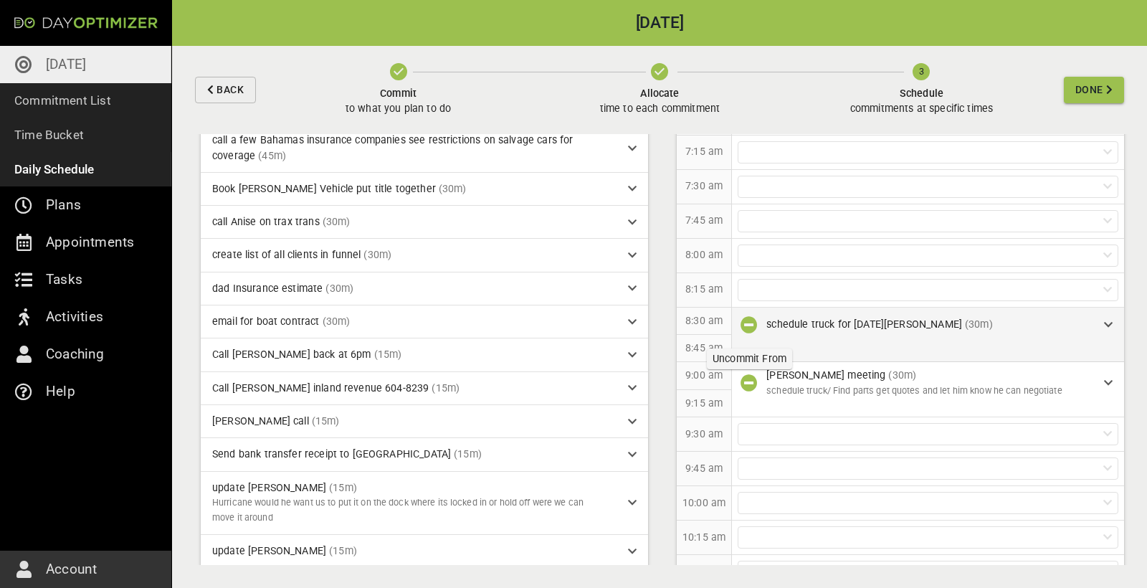
click at [756, 331] on icon "button" at bounding box center [749, 324] width 17 height 17
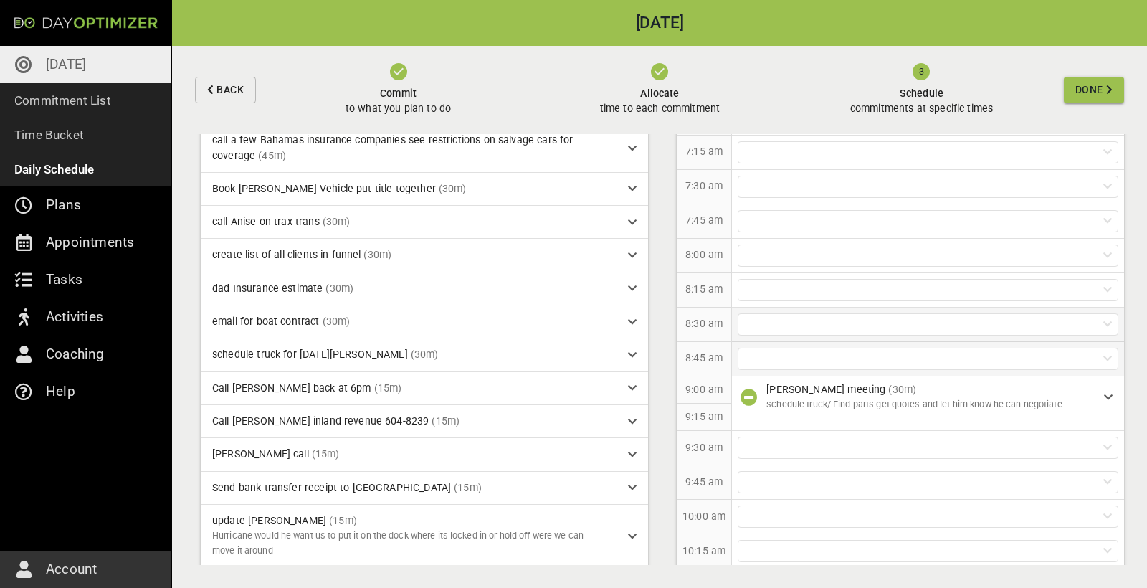
click at [842, 354] on div at bounding box center [928, 359] width 381 height 22
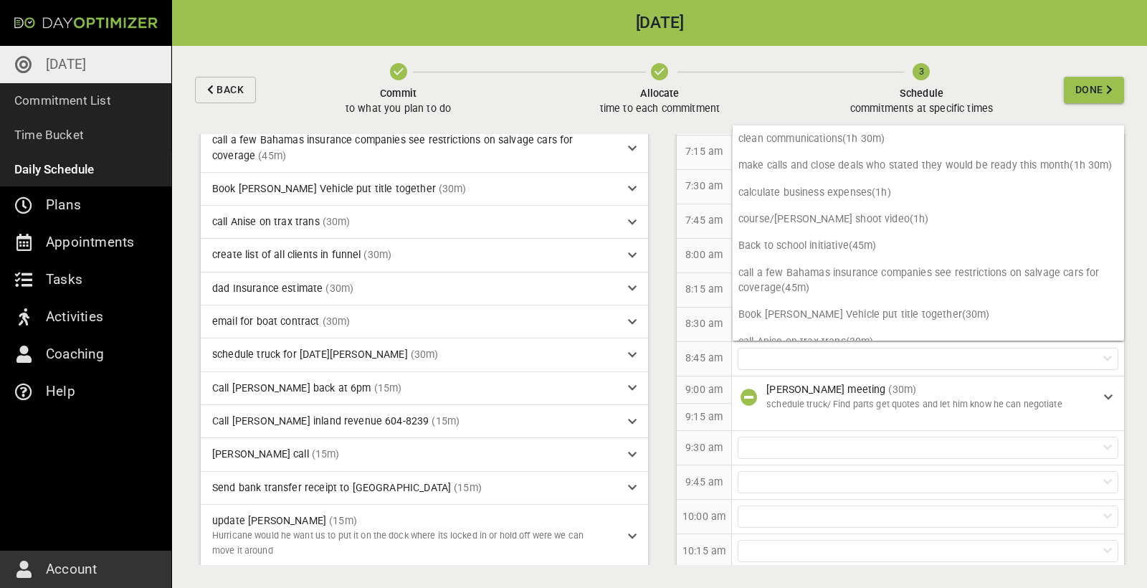
click at [404, 356] on div "schedule truck for [DATE][PERSON_NAME] (30m)" at bounding box center [414, 354] width 404 height 15
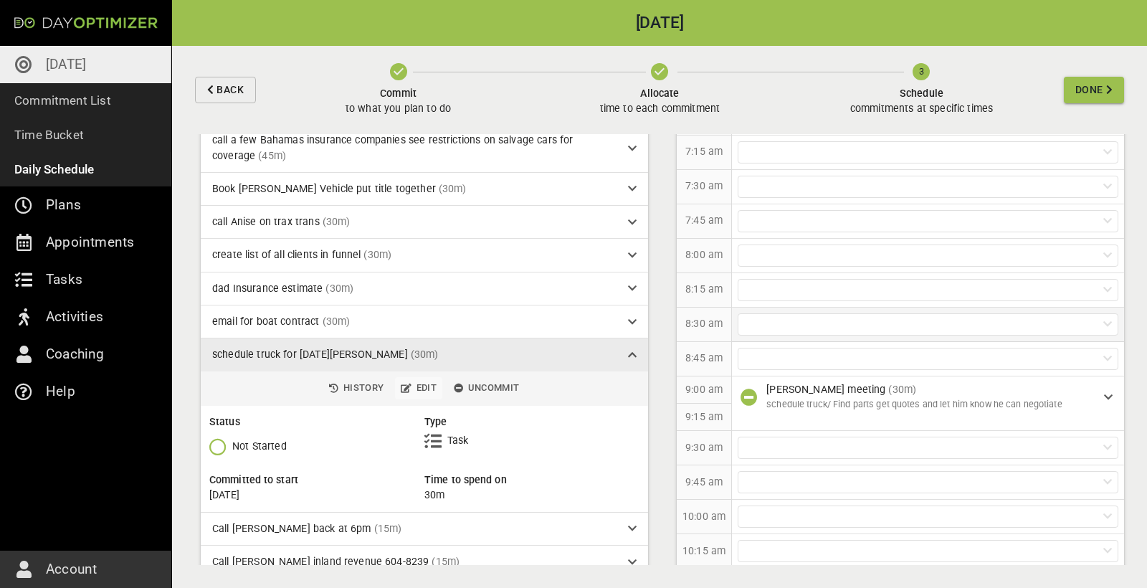
click at [422, 382] on span "Edit" at bounding box center [419, 388] width 36 height 16
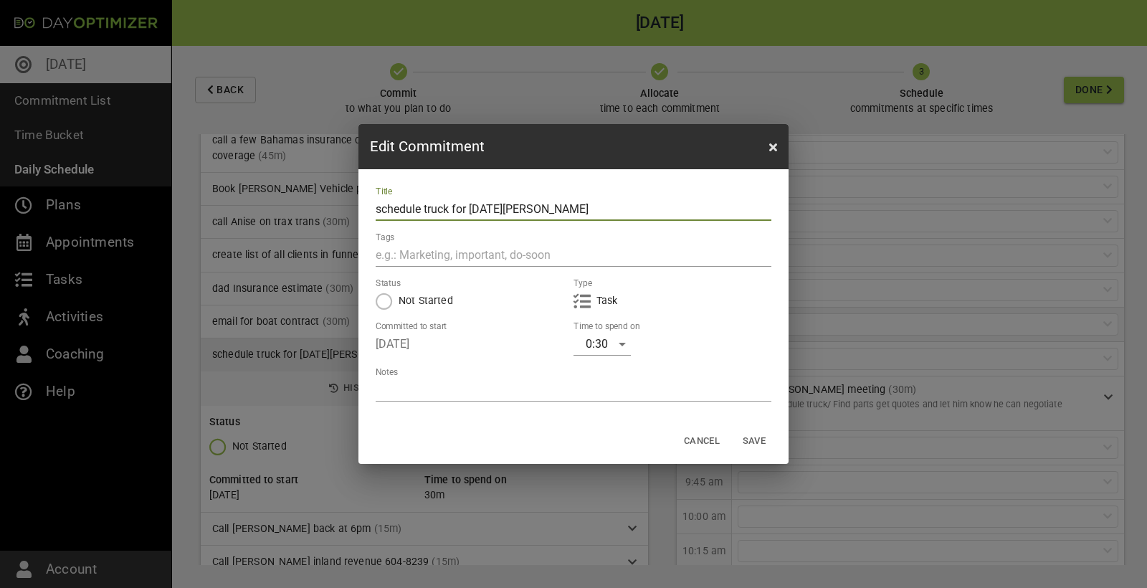
click at [617, 343] on div "0:30" at bounding box center [602, 344] width 57 height 23
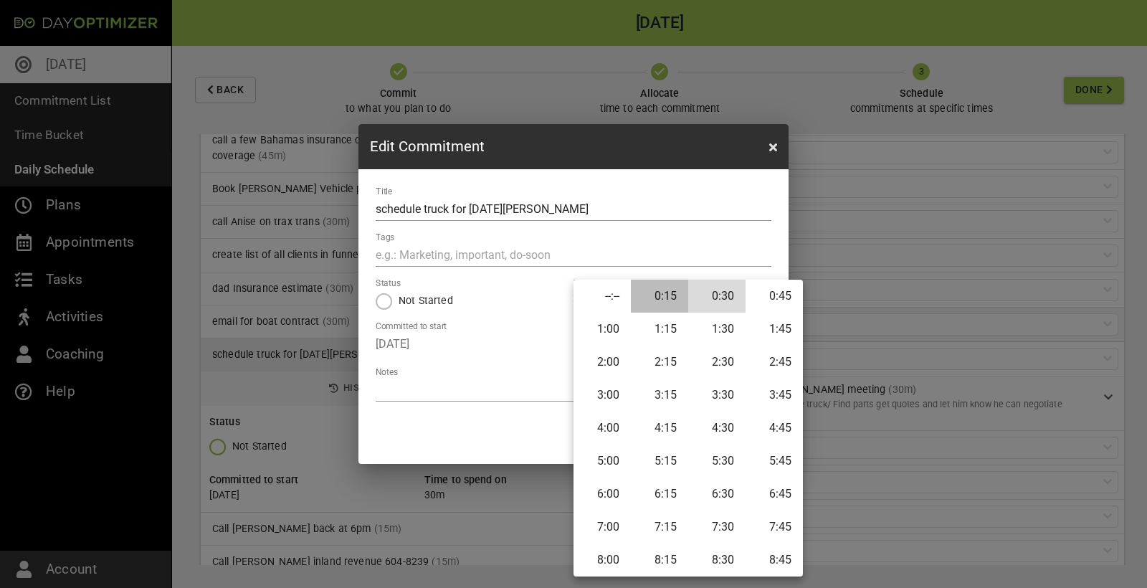
click at [665, 303] on li "0:15" at bounding box center [659, 296] width 57 height 33
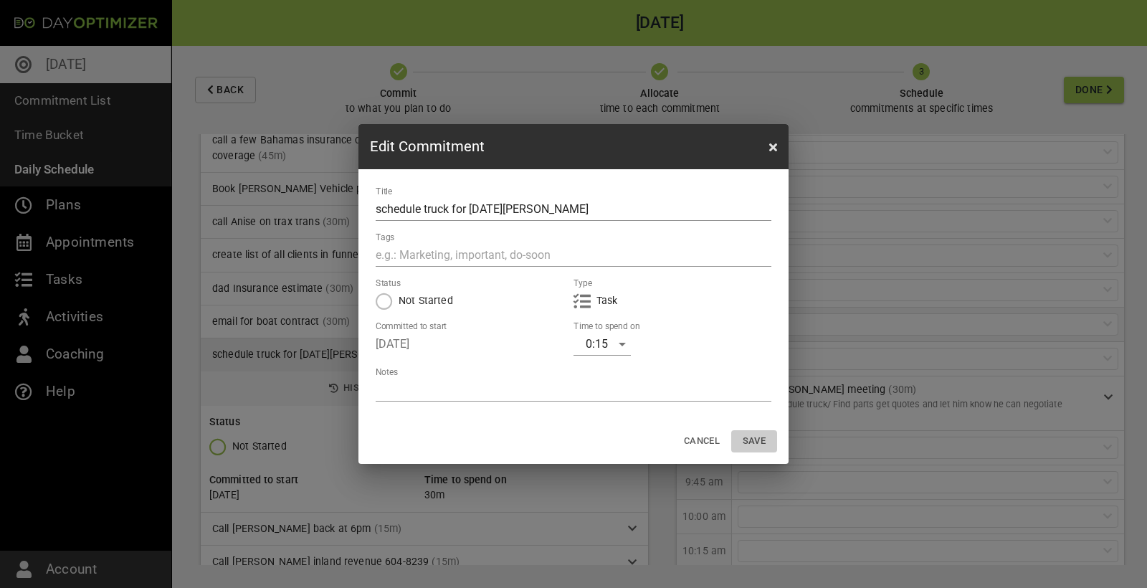
click at [746, 437] on span "Save" at bounding box center [754, 441] width 34 height 16
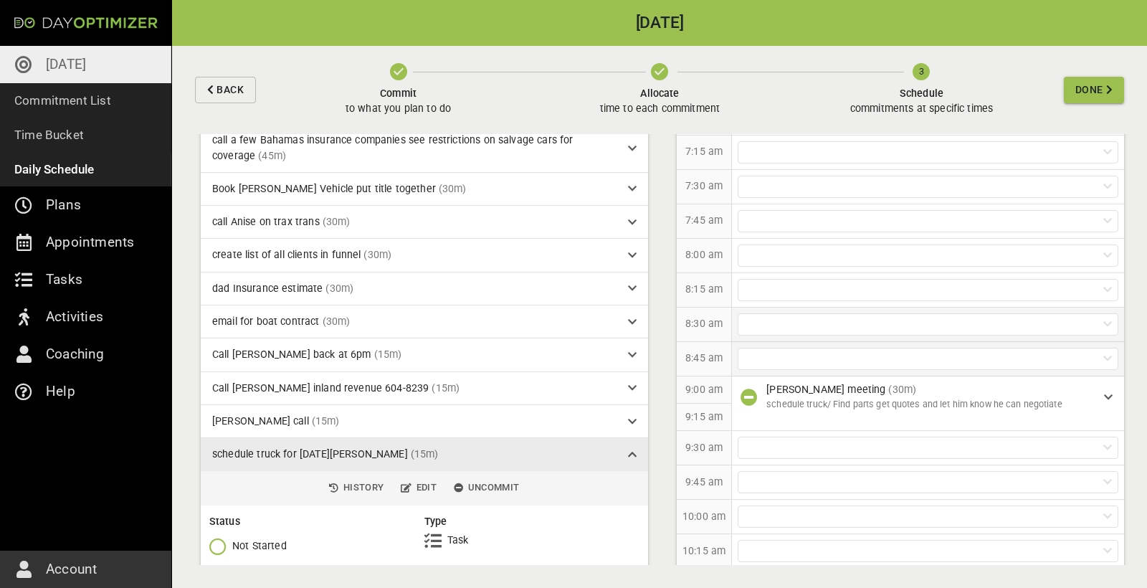
click at [831, 353] on div at bounding box center [928, 359] width 381 height 22
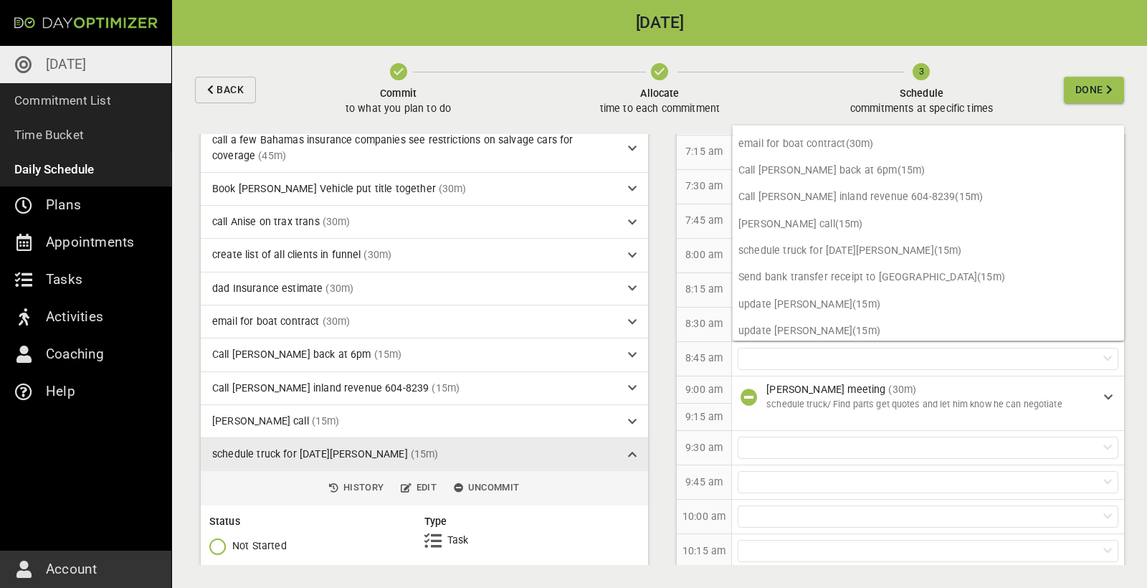
scroll to position [277, 0]
click at [812, 252] on p "schedule truck for [DATE][PERSON_NAME] (15m)" at bounding box center [928, 251] width 391 height 27
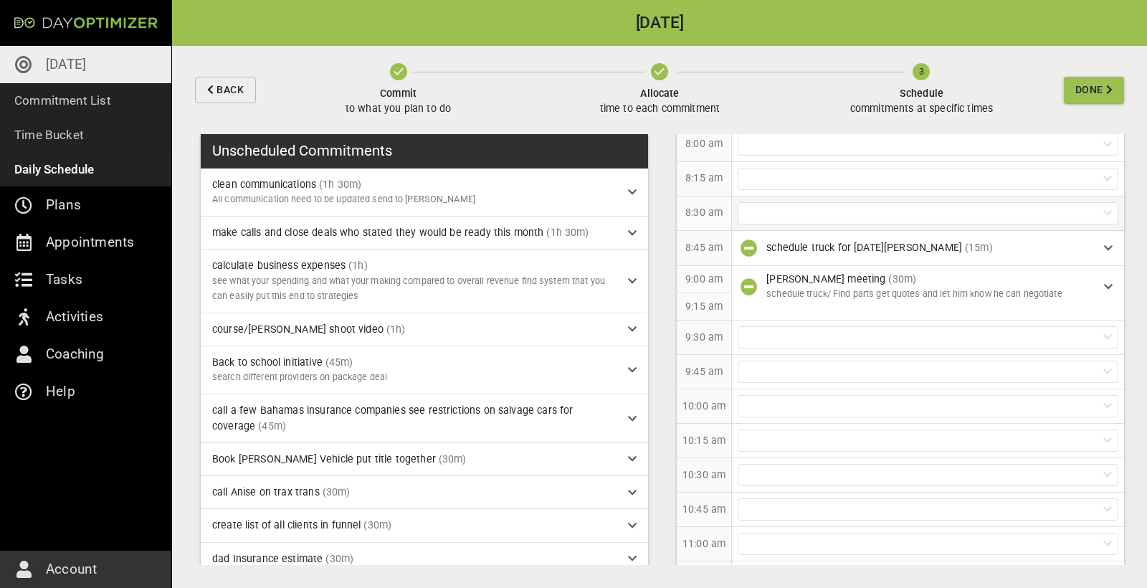
scroll to position [292, 0]
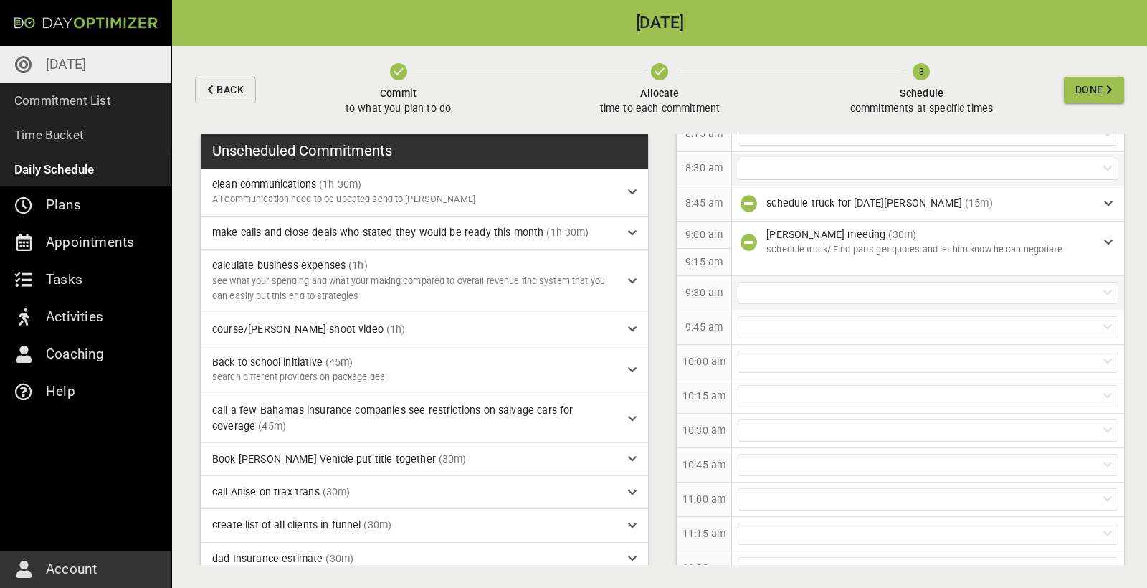
click at [799, 290] on div at bounding box center [928, 293] width 381 height 22
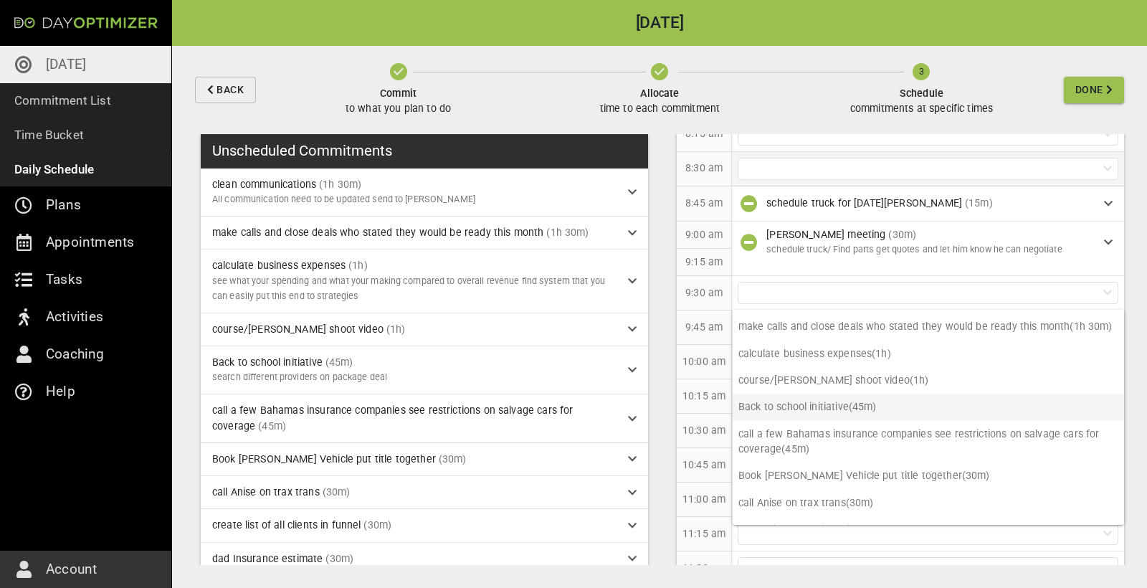
scroll to position [24, 0]
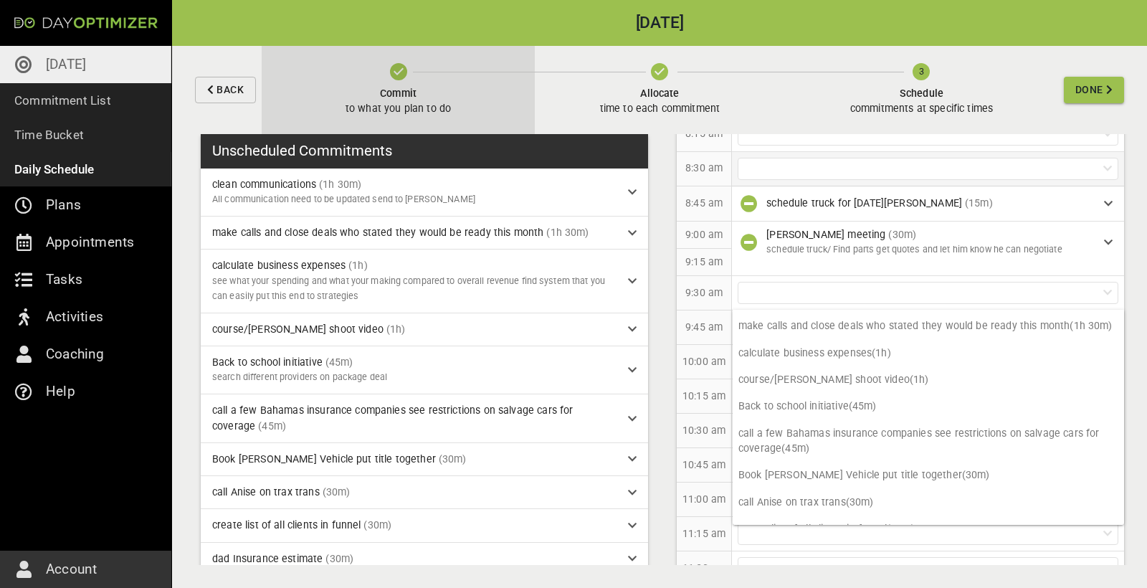
click at [310, 117] on button "Commit to what you plan to do" at bounding box center [398, 90] width 273 height 88
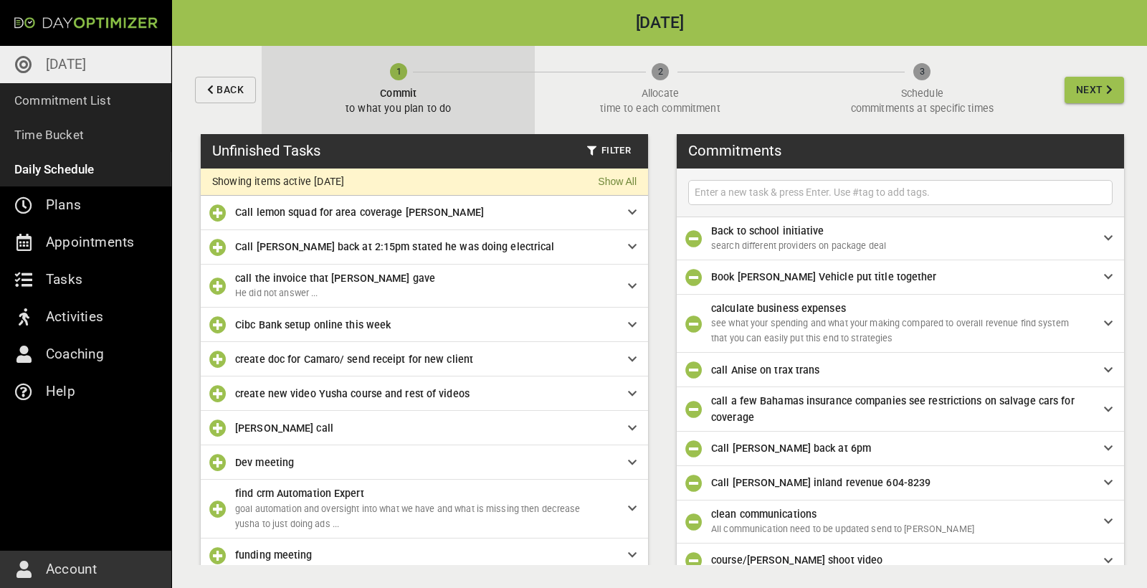
click at [304, 128] on button "1 Commit to what you plan to do" at bounding box center [398, 90] width 273 height 88
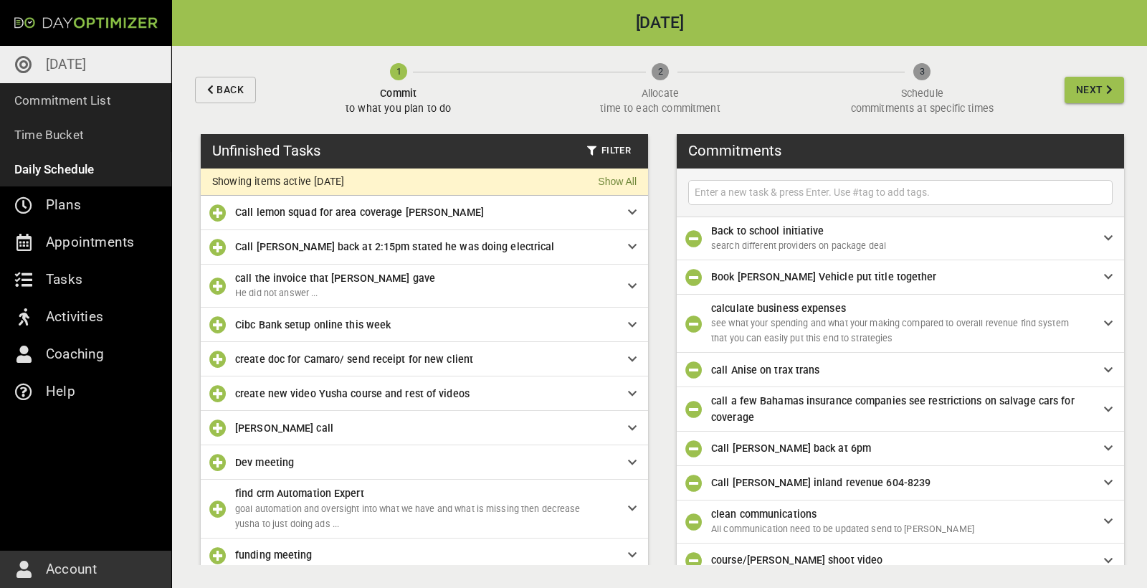
click at [921, 76] on div "3 Schedule commitments at specific times" at bounding box center [919, 90] width 256 height 54
click at [661, 75] on div "2 Allocate time to each commitment" at bounding box center [660, 90] width 262 height 54
click at [660, 103] on div "2 Allocate time to each commitment" at bounding box center [660, 90] width 262 height 54
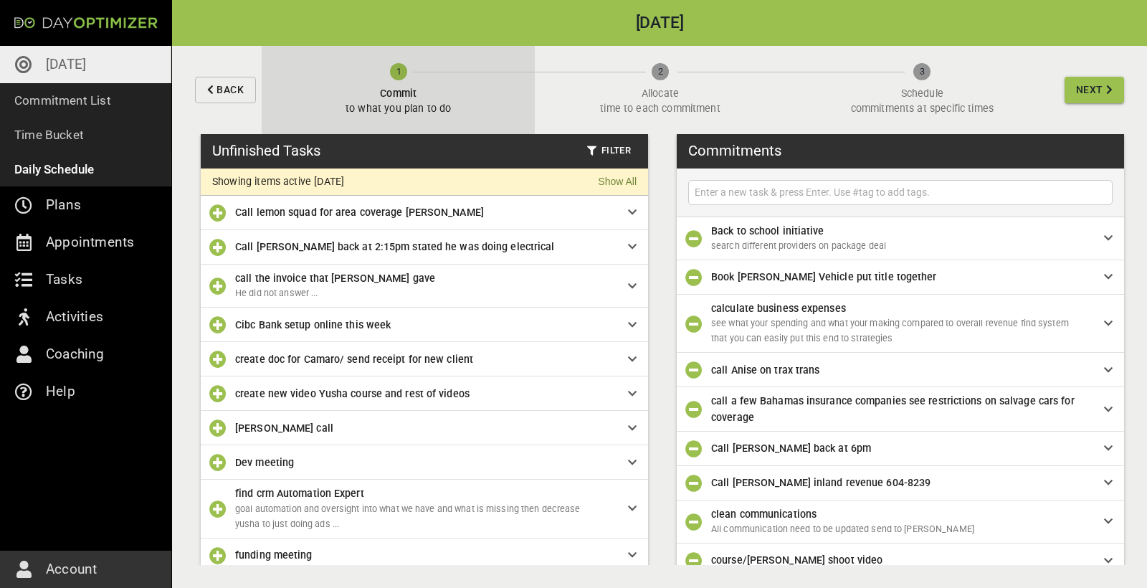
click at [421, 113] on p "to what you plan to do" at bounding box center [398, 108] width 105 height 15
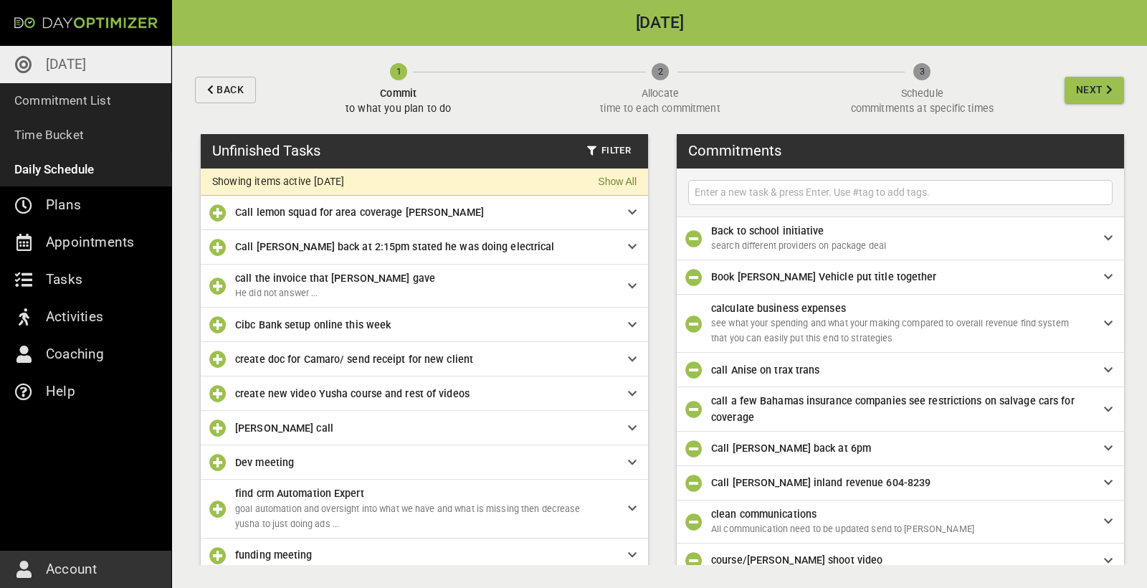
click at [674, 110] on div "2 Allocate time to each commitment" at bounding box center [660, 90] width 262 height 54
click at [1088, 95] on span "Next" at bounding box center [1089, 90] width 27 height 18
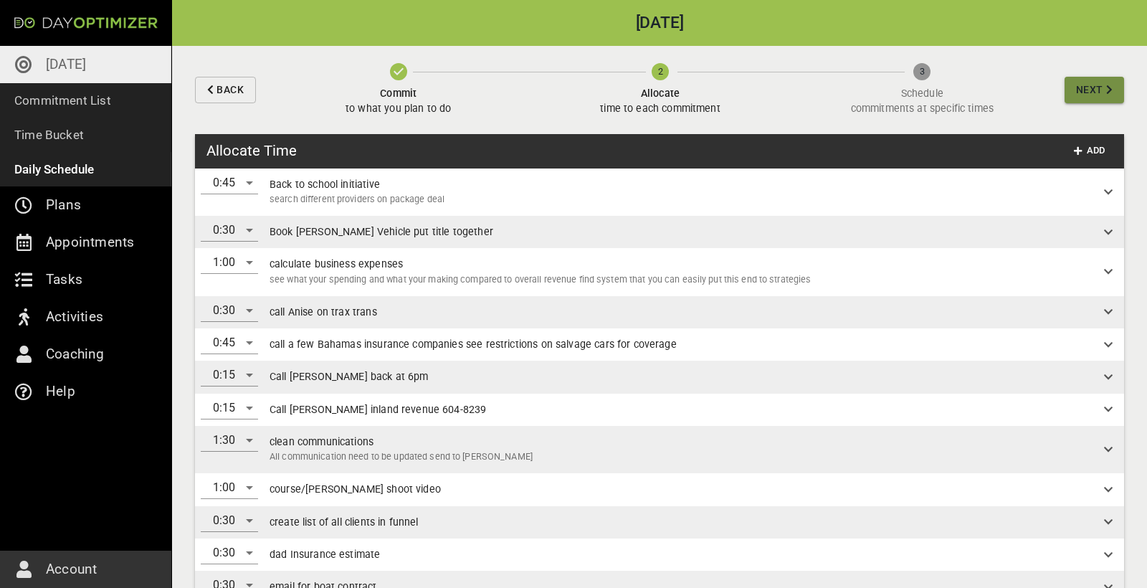
click at [1088, 95] on span "Next" at bounding box center [1089, 90] width 27 height 18
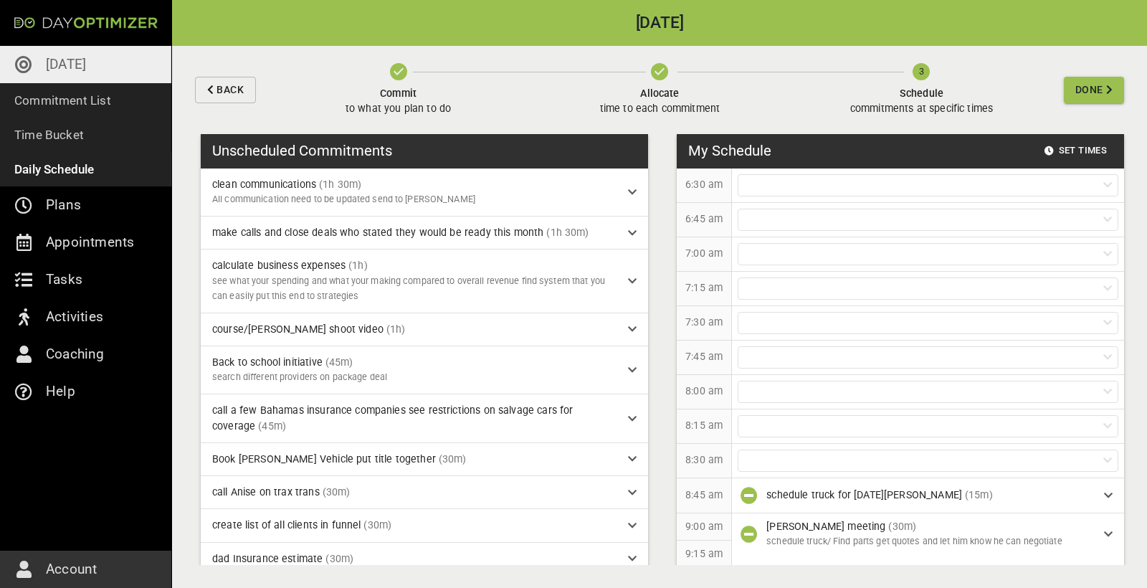
click at [675, 106] on p "time to each commitment" at bounding box center [660, 108] width 120 height 15
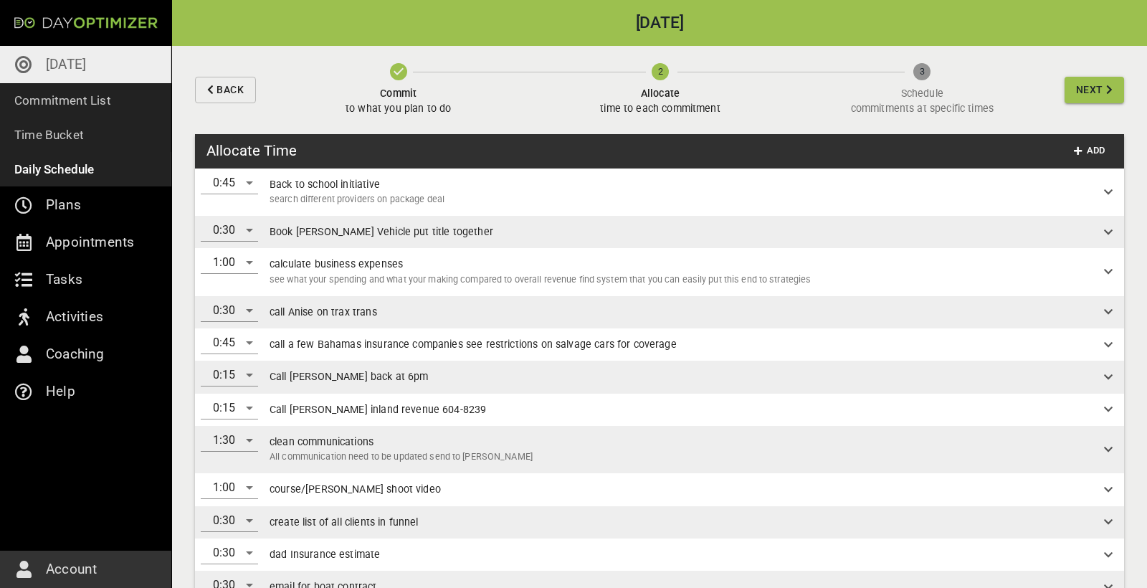
click at [431, 106] on p "to what you plan to do" at bounding box center [398, 108] width 105 height 15
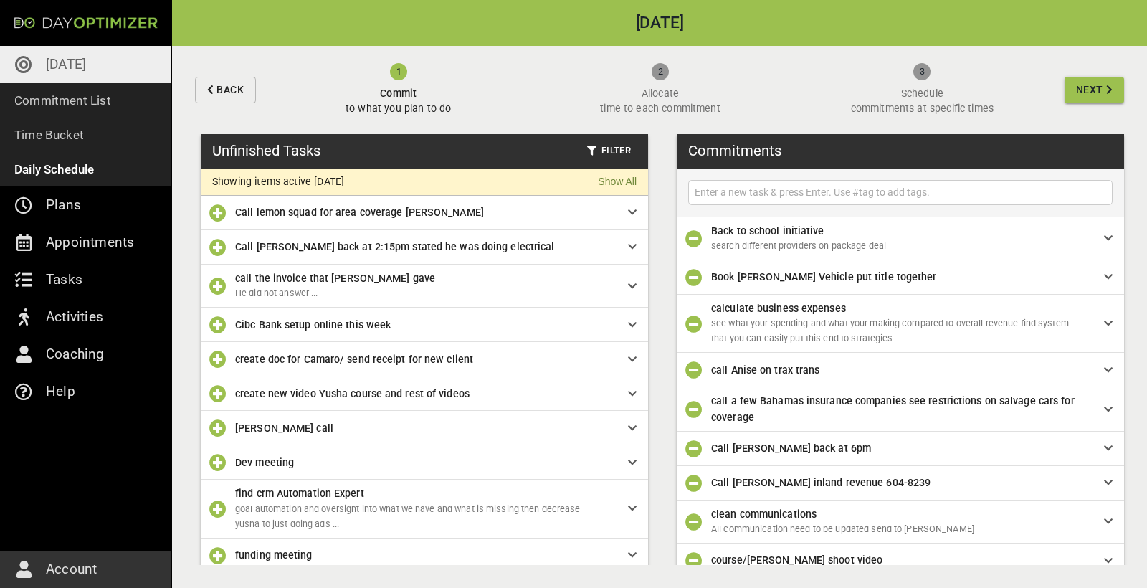
click at [789, 194] on input "text" at bounding box center [900, 193] width 417 height 18
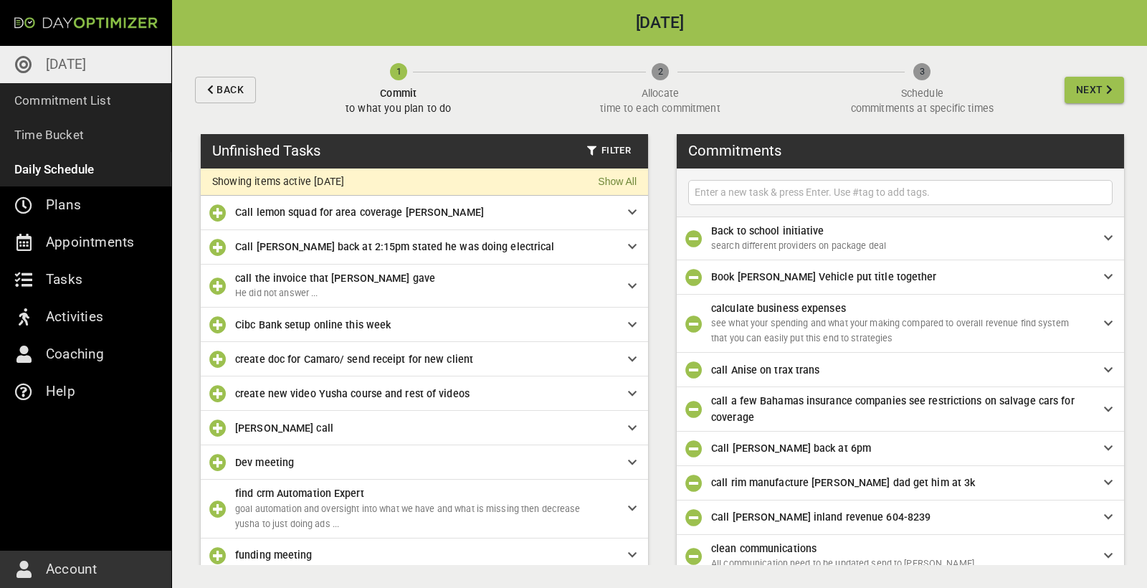
click at [809, 192] on input "text" at bounding box center [900, 193] width 417 height 18
click at [799, 186] on input "text" at bounding box center [900, 193] width 417 height 18
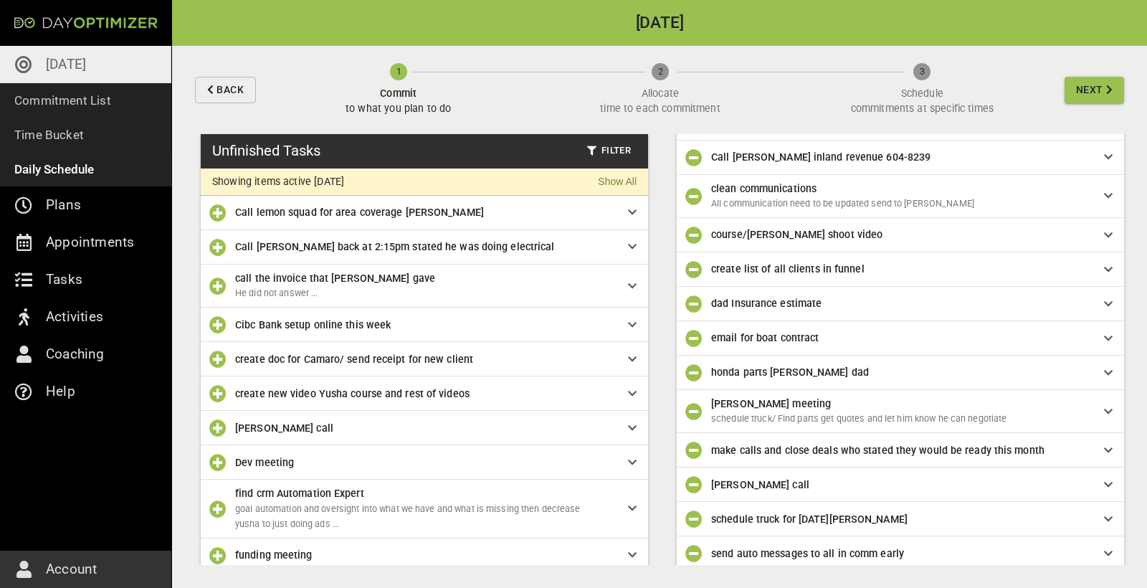
scroll to position [361, 0]
click at [1088, 95] on span "Next" at bounding box center [1089, 90] width 27 height 18
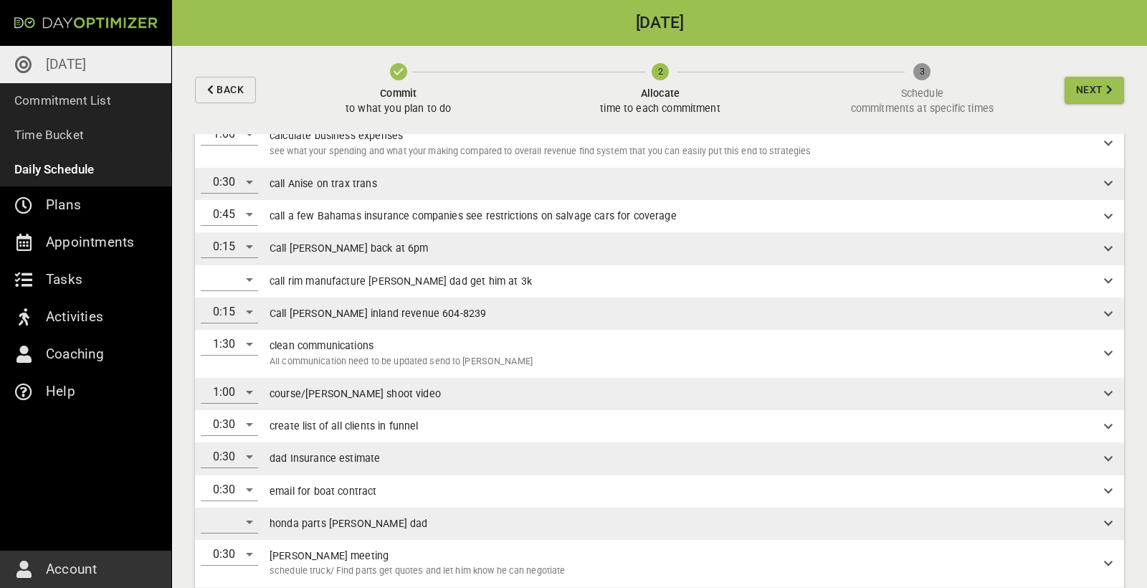
scroll to position [138, 0]
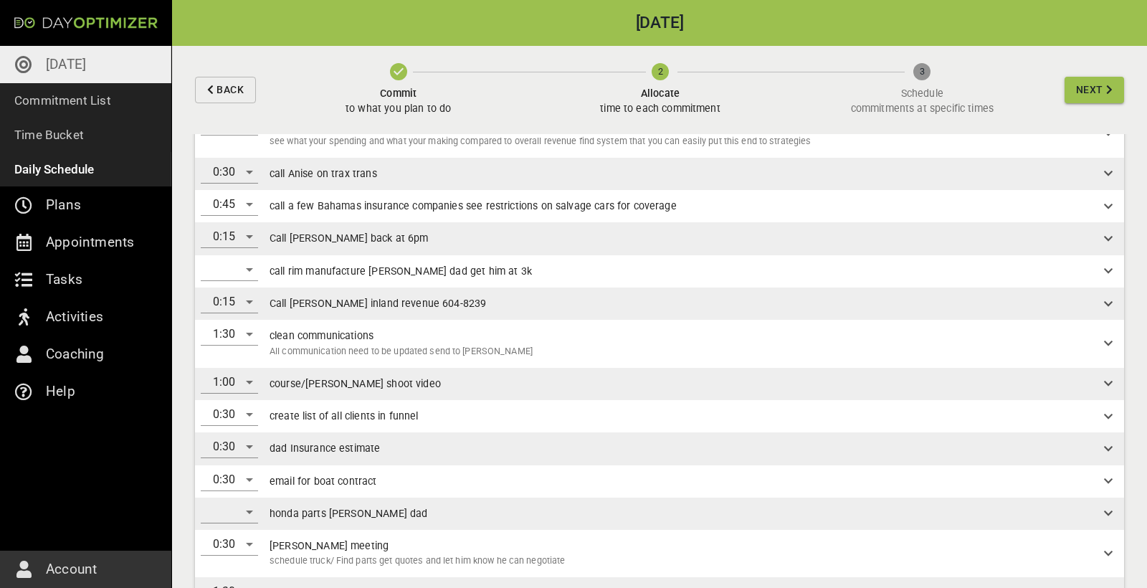
click at [231, 263] on div "​" at bounding box center [229, 269] width 57 height 23
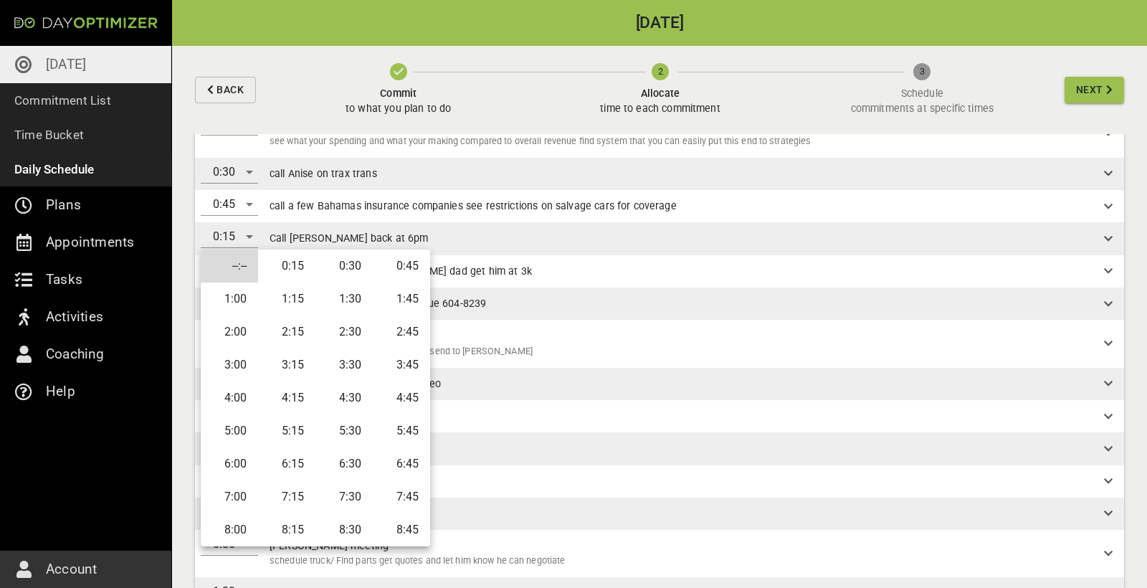
click at [463, 274] on div at bounding box center [573, 294] width 1147 height 588
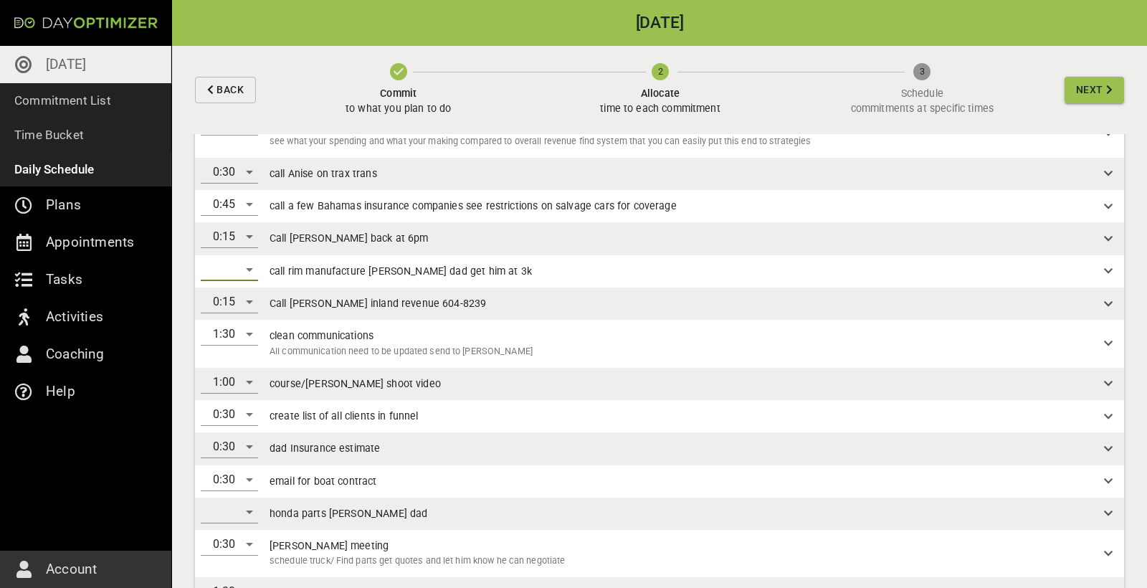
click at [218, 265] on div "​" at bounding box center [229, 269] width 57 height 23
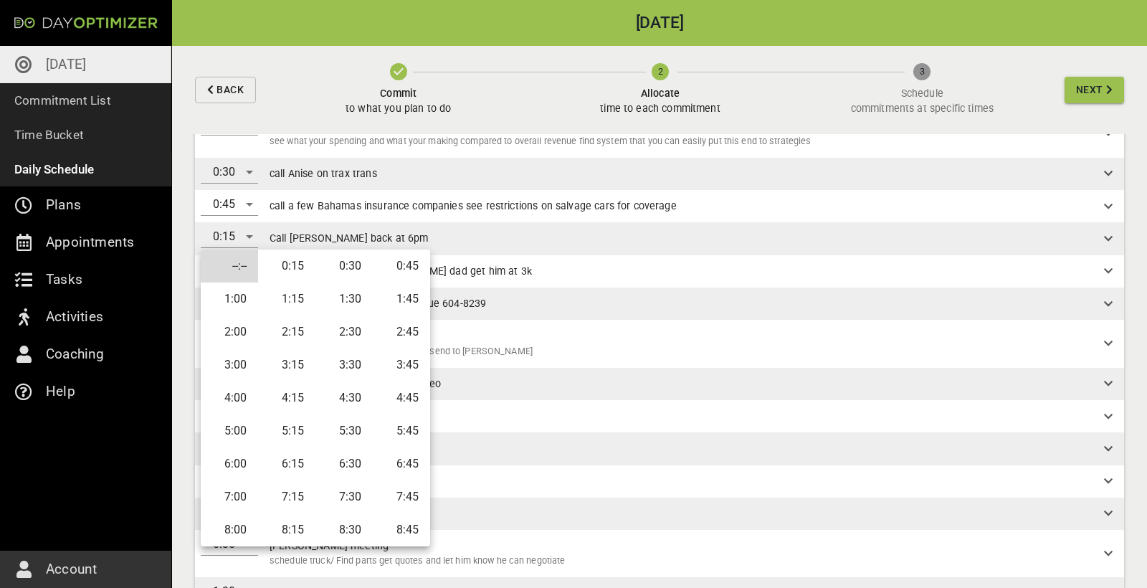
click at [323, 268] on li "0:30" at bounding box center [343, 265] width 57 height 33
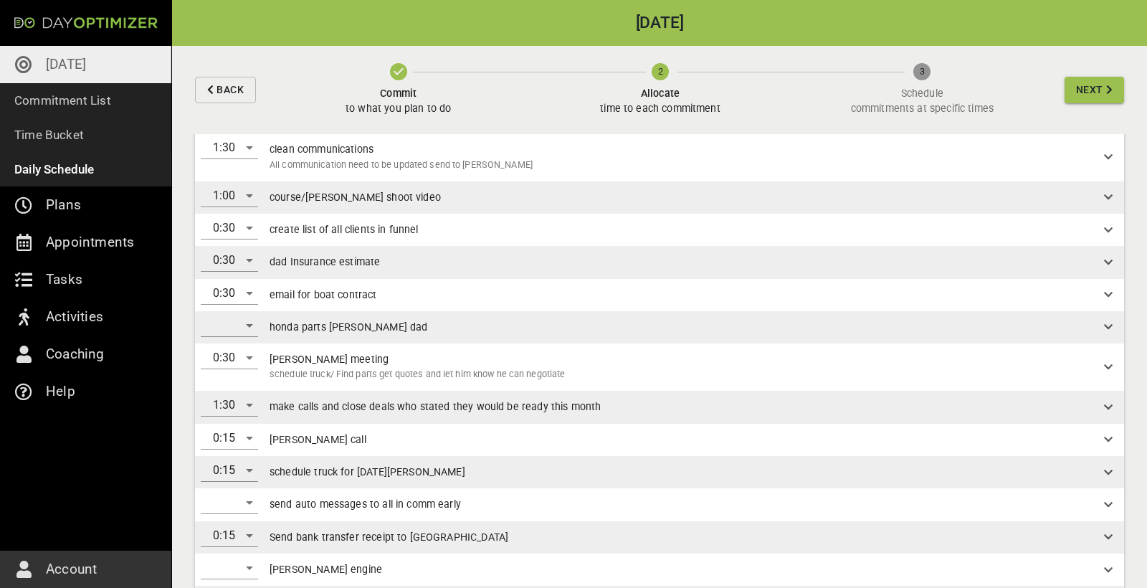
scroll to position [337, 0]
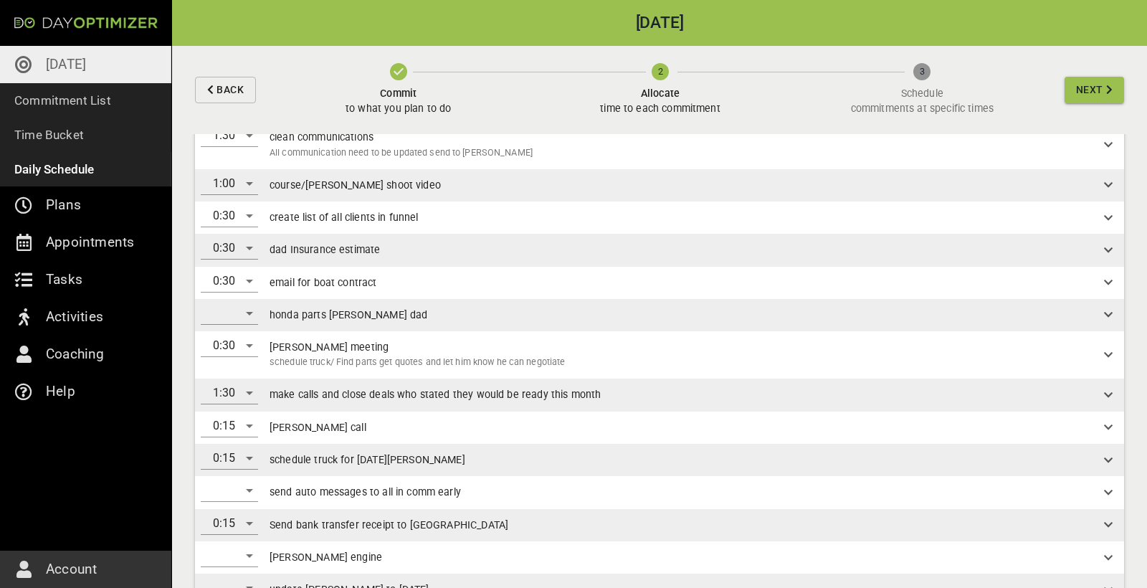
click at [232, 306] on div "​" at bounding box center [229, 313] width 57 height 23
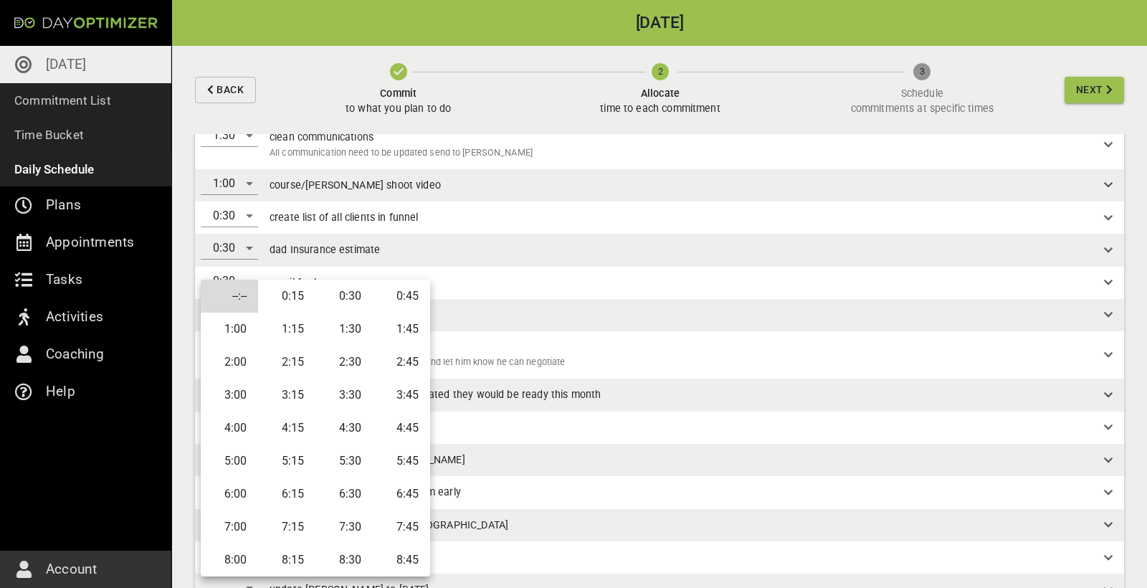
click at [394, 299] on li "0:45" at bounding box center [401, 296] width 57 height 33
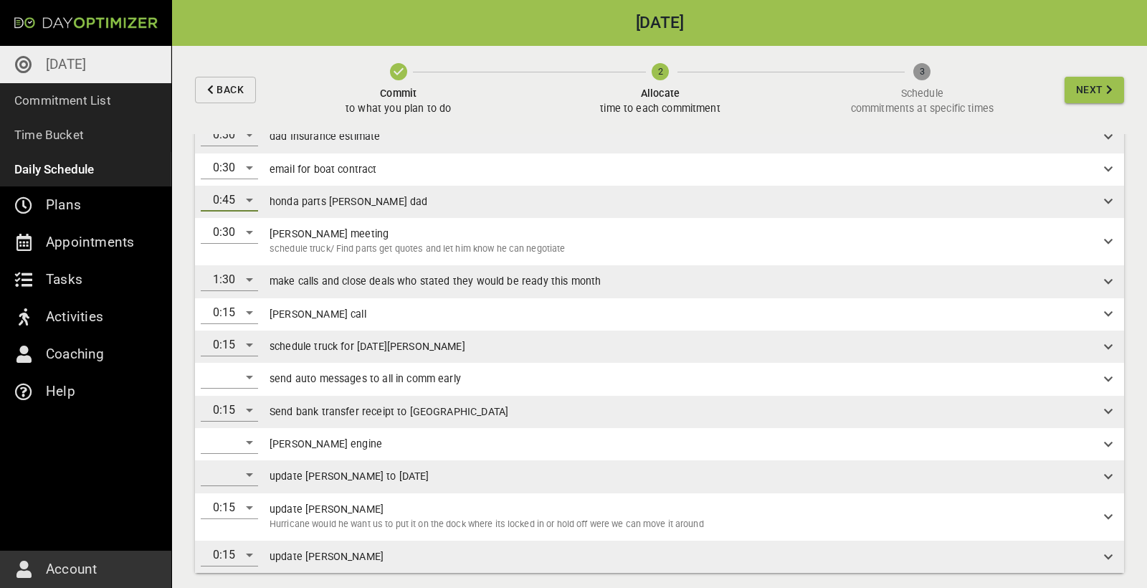
scroll to position [449, 0]
click at [244, 374] on div "​" at bounding box center [229, 378] width 57 height 23
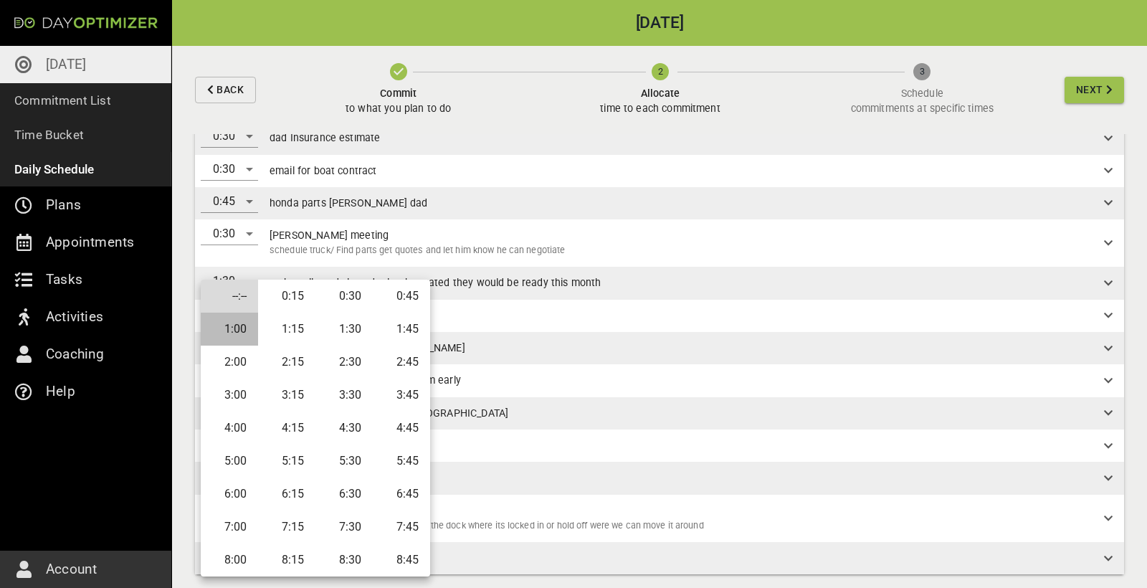
click at [243, 329] on li "1:00" at bounding box center [229, 329] width 57 height 33
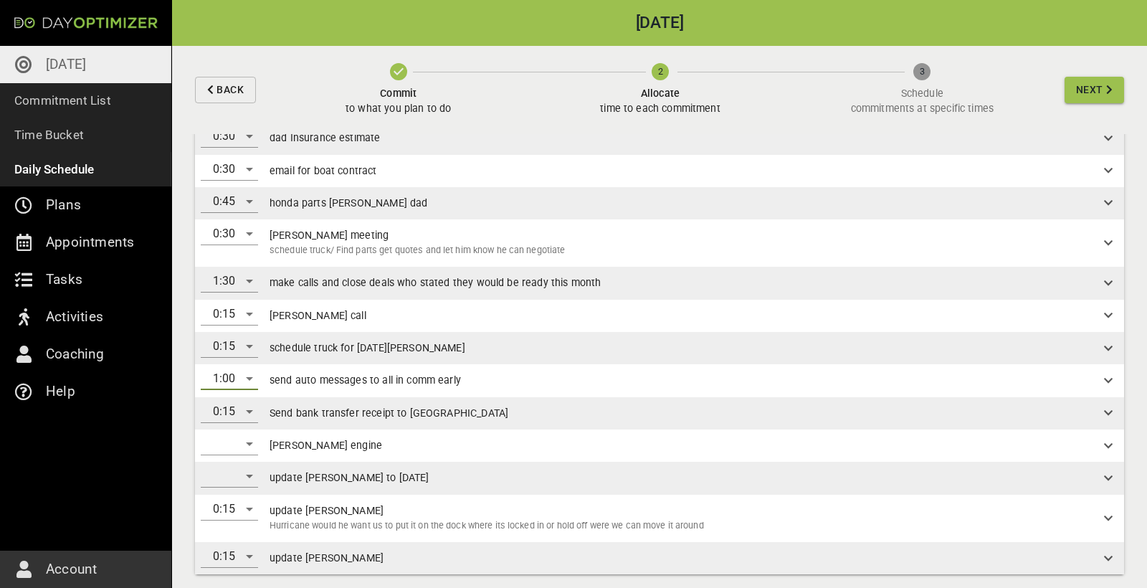
scroll to position [0, 0]
click at [241, 437] on div "​" at bounding box center [229, 443] width 57 height 23
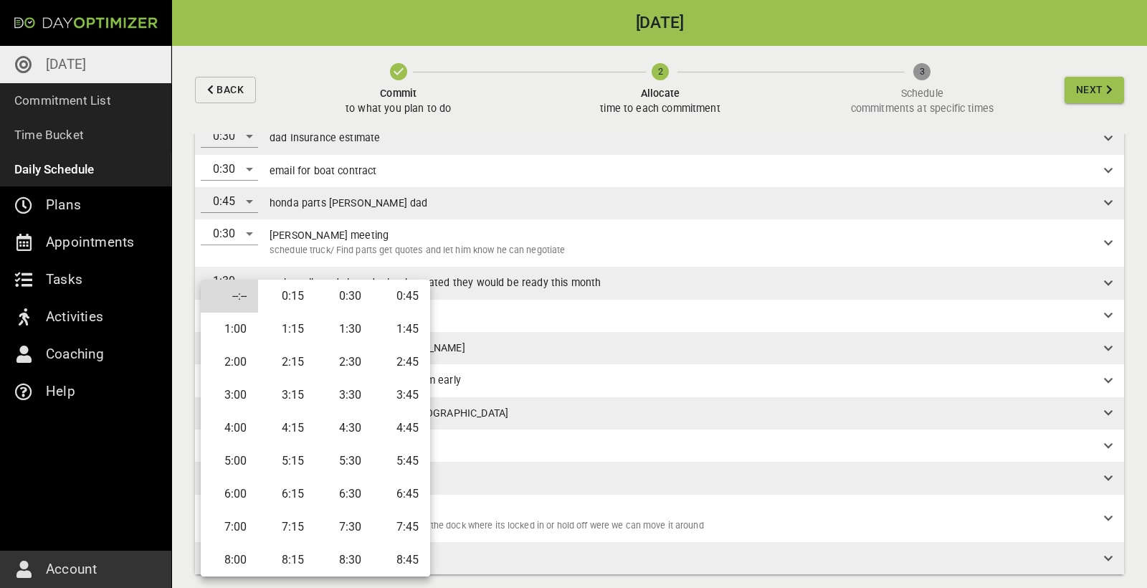
click at [290, 296] on li "0:15" at bounding box center [286, 296] width 57 height 33
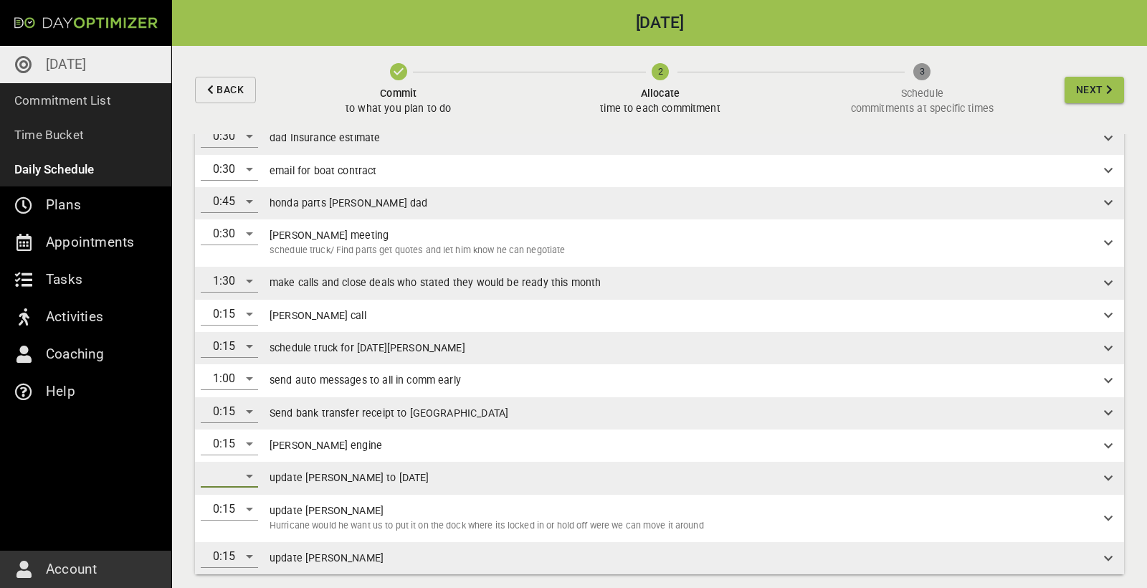
click at [237, 470] on div "​" at bounding box center [229, 476] width 57 height 23
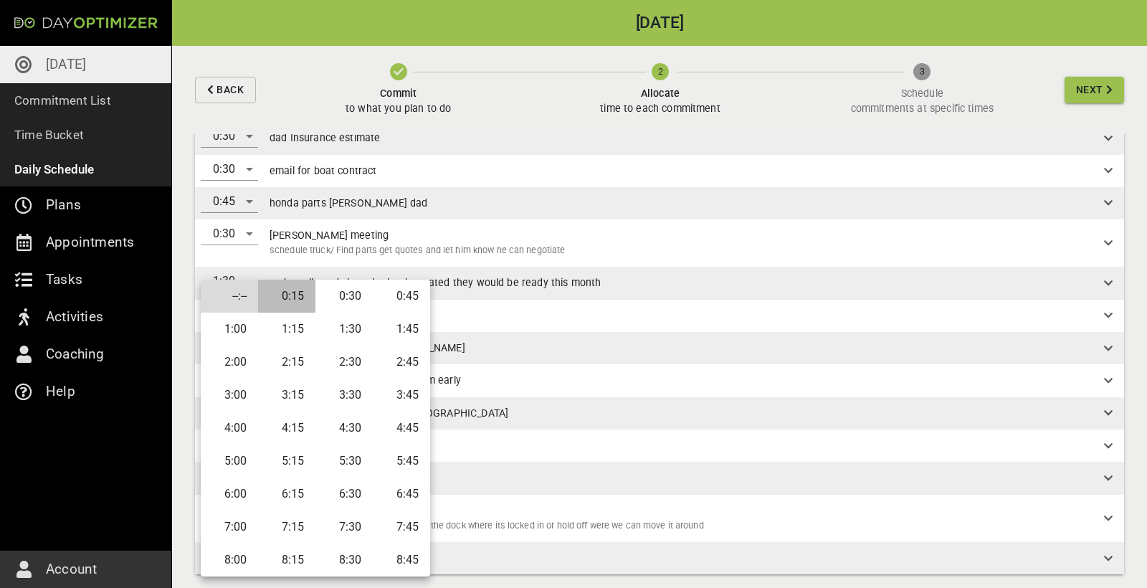
click at [303, 293] on li "0:15" at bounding box center [286, 296] width 57 height 33
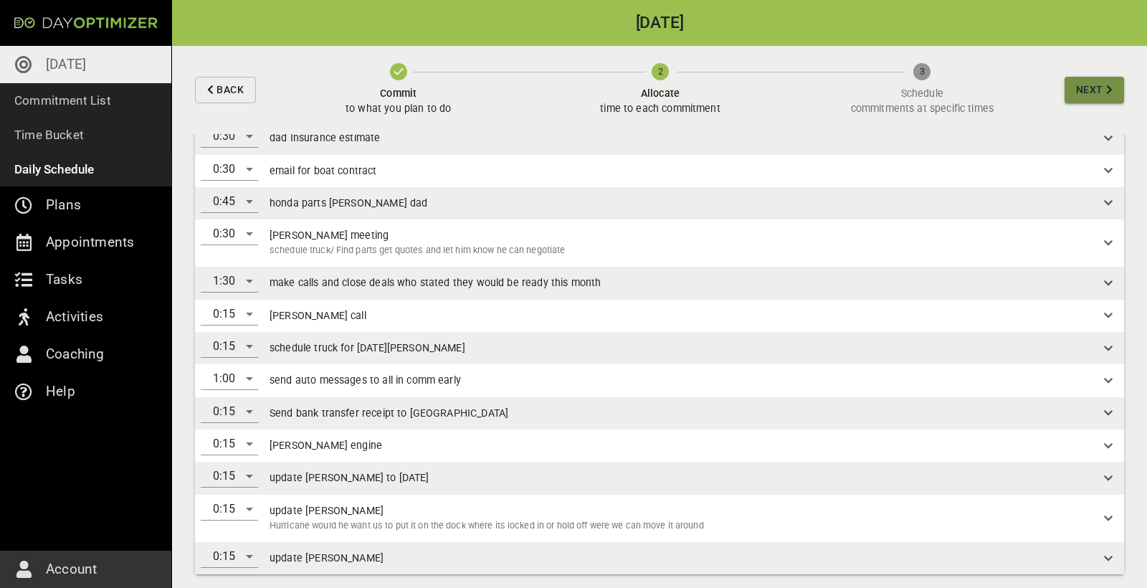
click at [1082, 90] on span "Next" at bounding box center [1089, 90] width 27 height 18
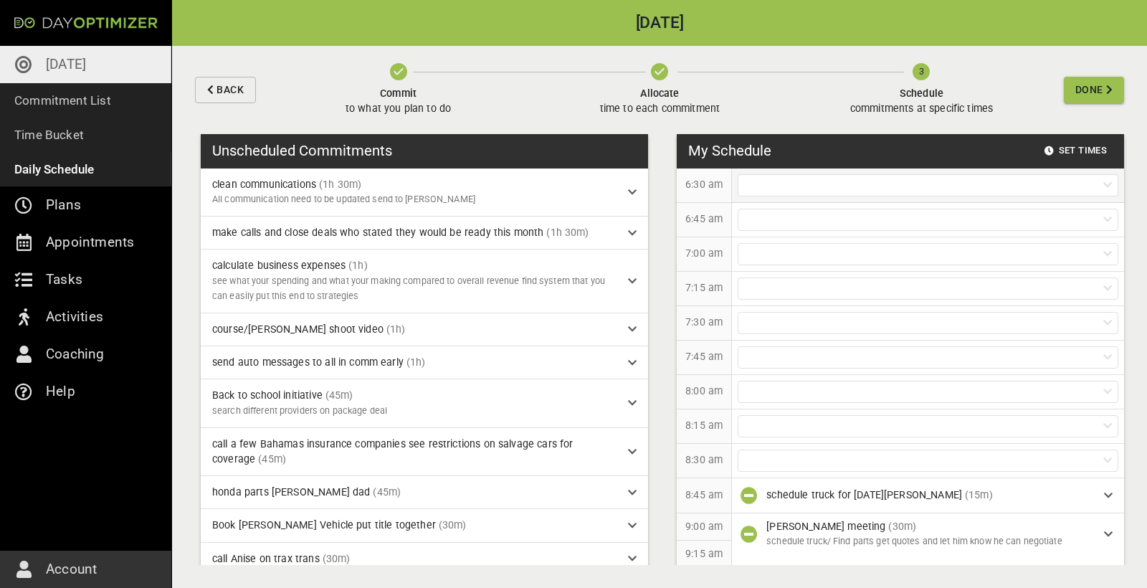
click at [795, 191] on div at bounding box center [928, 185] width 381 height 22
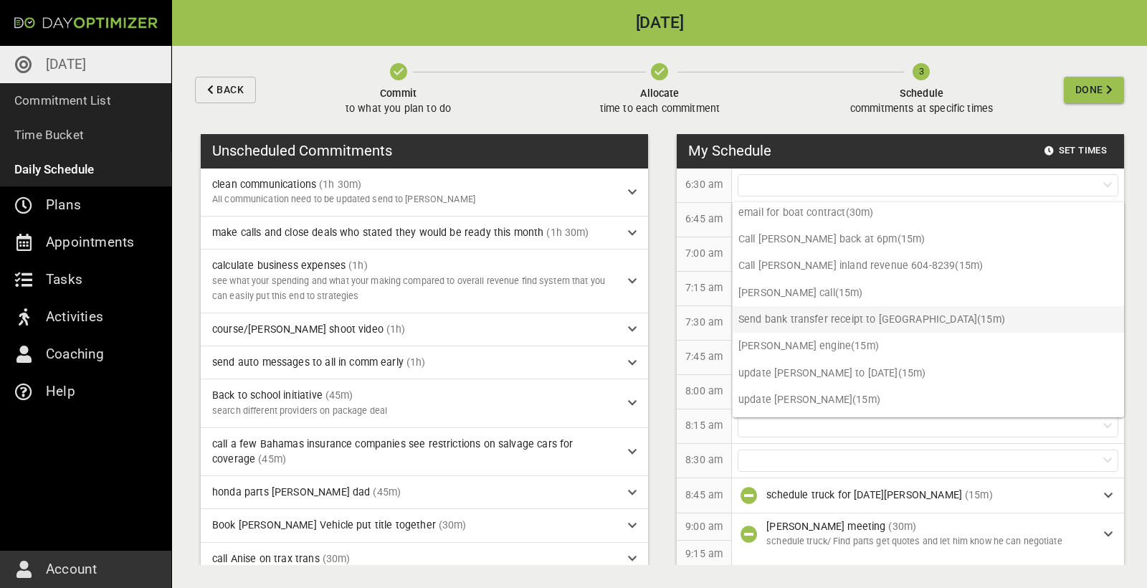
scroll to position [379, 0]
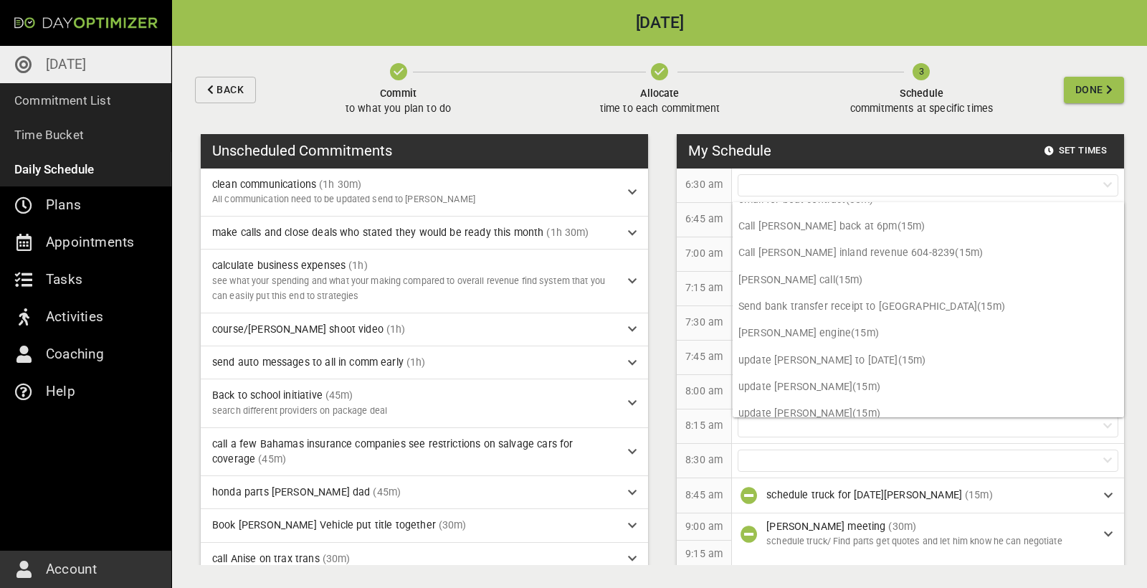
click at [718, 416] on div "8:15 am" at bounding box center [704, 426] width 55 height 34
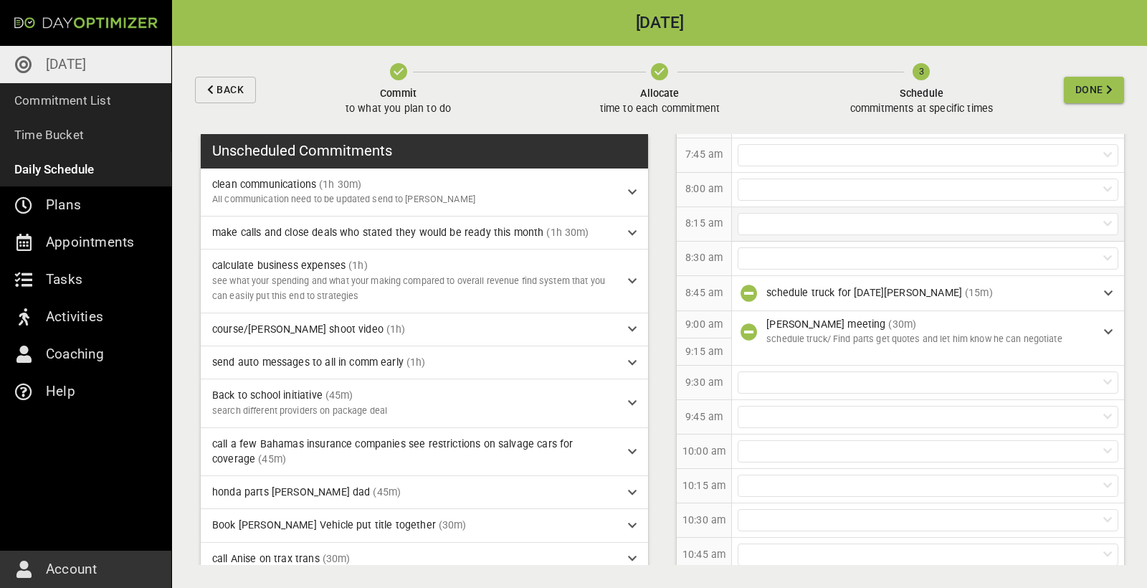
scroll to position [203, 0]
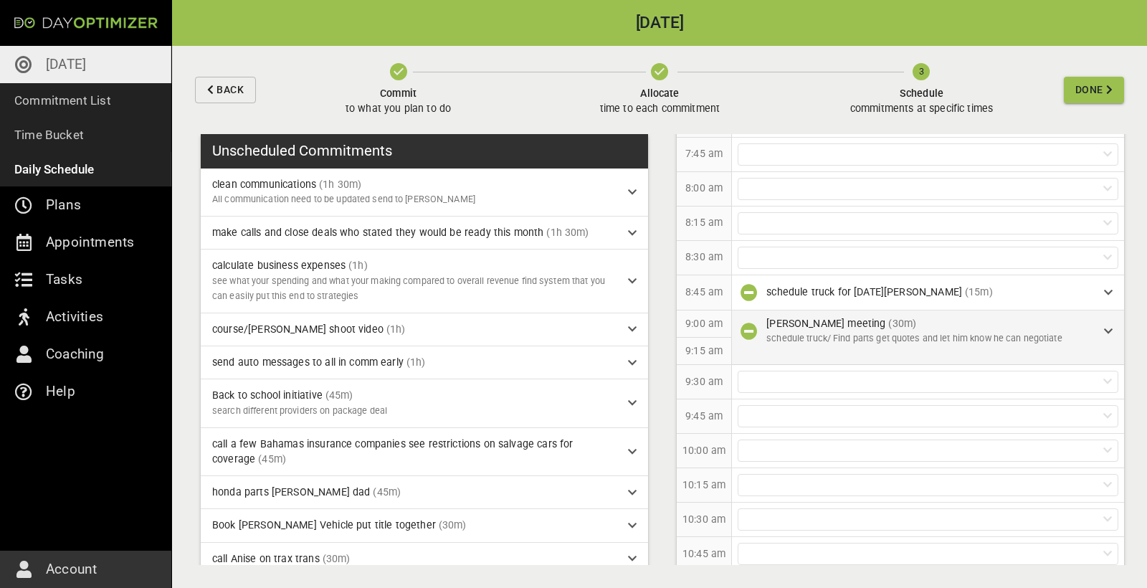
click at [841, 331] on p "schedule truck/ Find parts get quotes and let him know he can negotiate" at bounding box center [923, 338] width 315 height 15
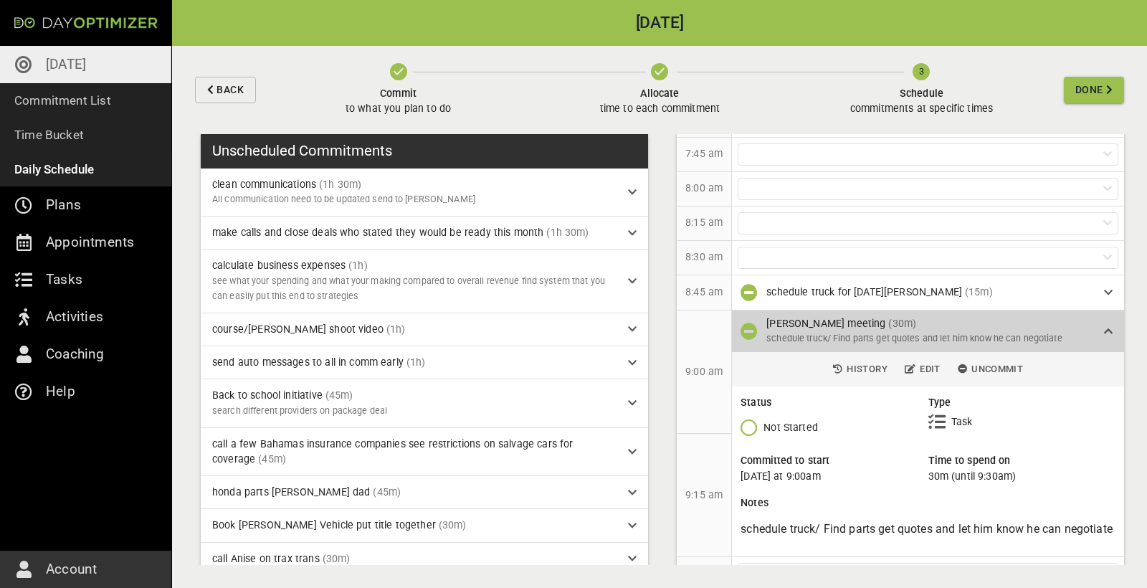
click at [1106, 333] on icon at bounding box center [1108, 331] width 9 height 10
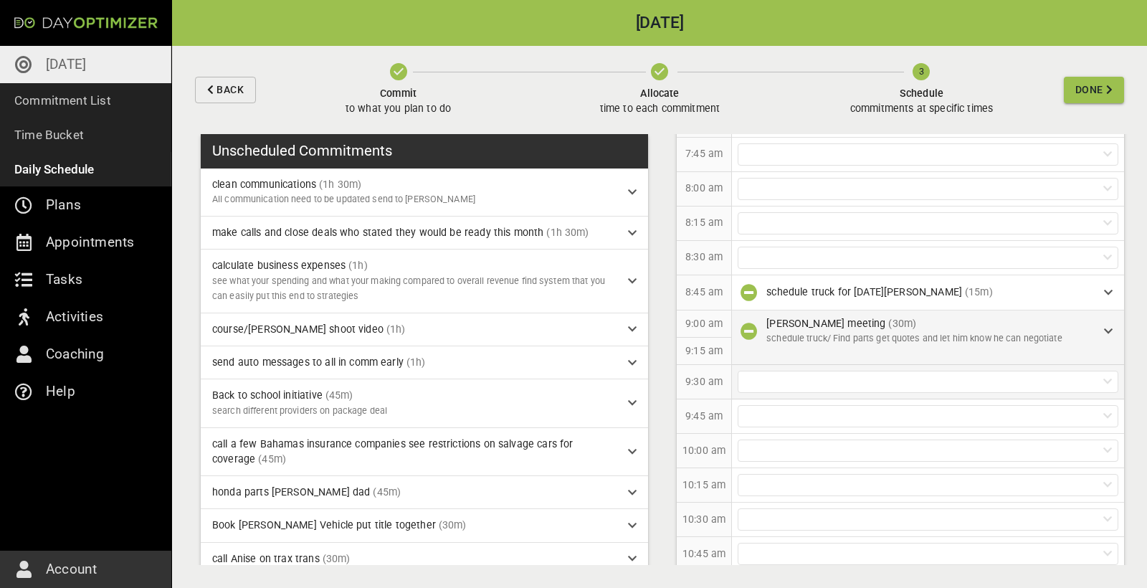
click at [827, 386] on div at bounding box center [928, 382] width 381 height 22
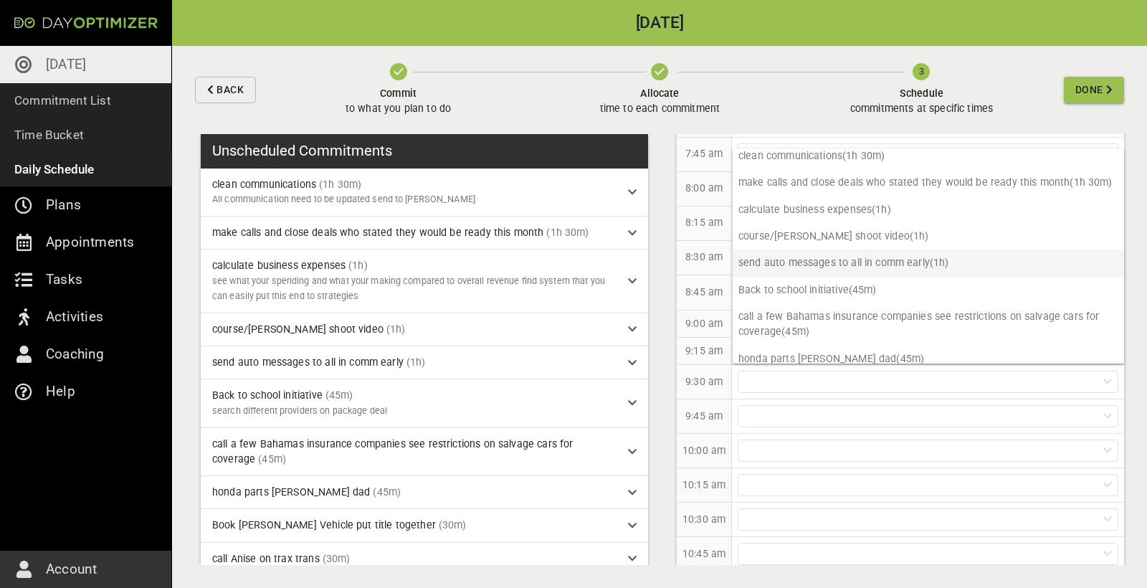
scroll to position [0, 0]
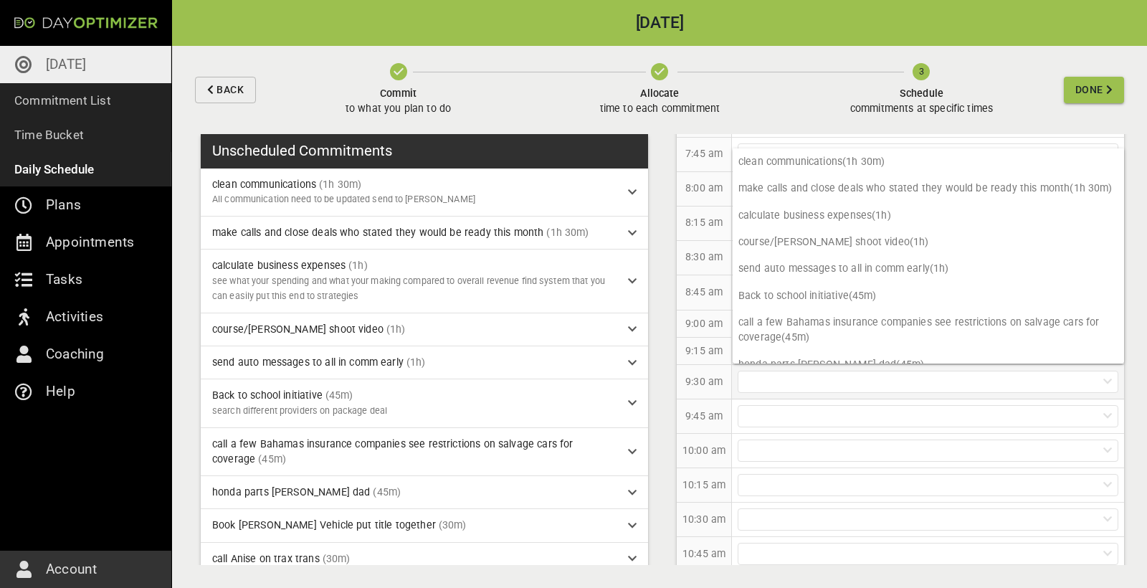
click at [798, 392] on div at bounding box center [928, 382] width 392 height 34
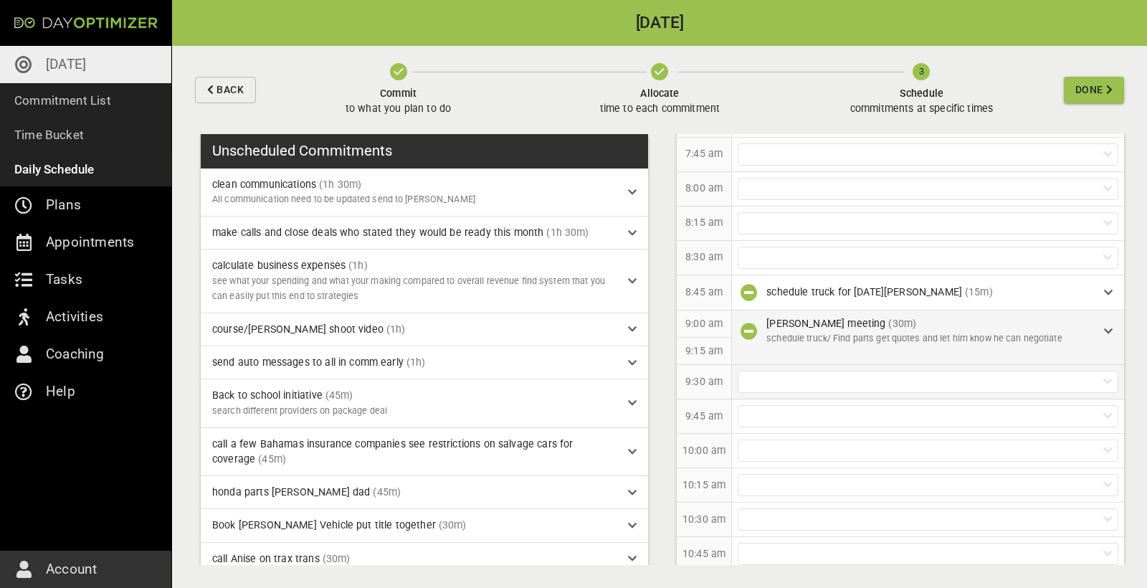
click at [794, 377] on div at bounding box center [928, 382] width 381 height 22
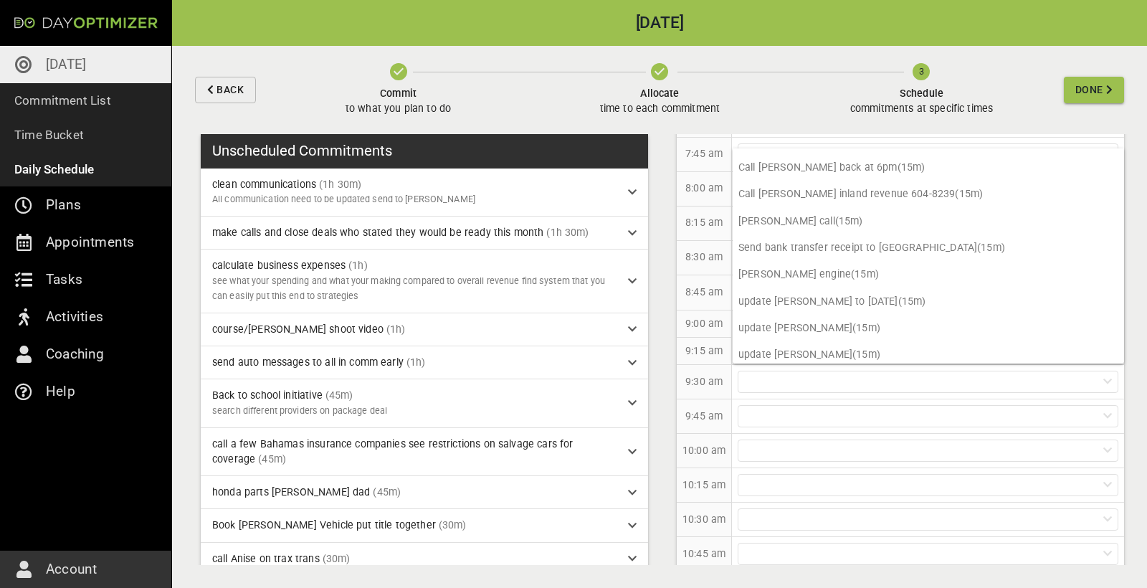
scroll to position [384, 0]
click at [797, 275] on p "[PERSON_NAME] engine (15m)" at bounding box center [928, 275] width 391 height 27
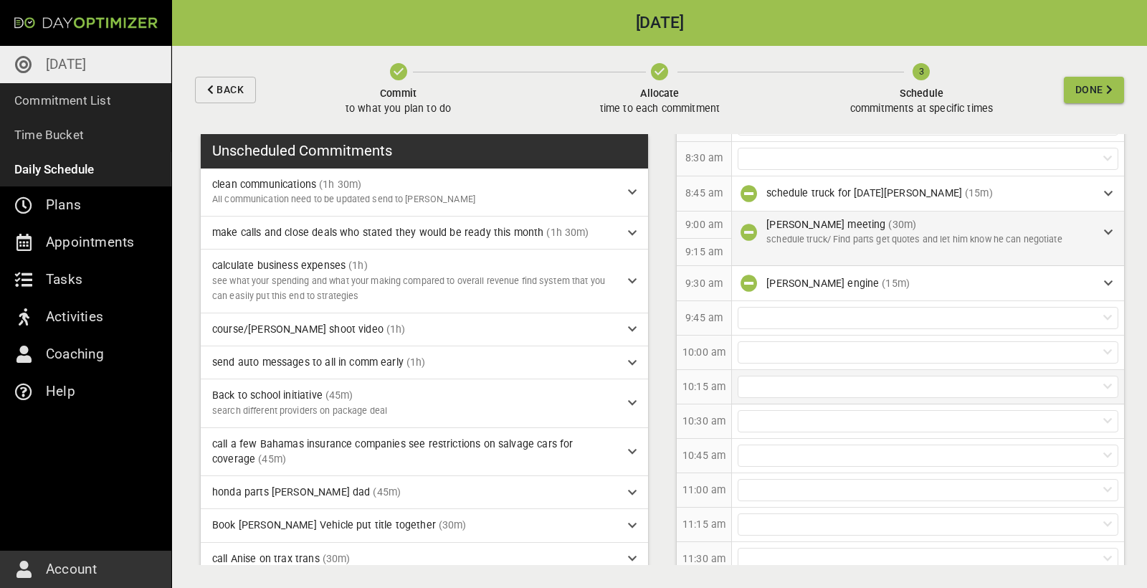
scroll to position [308, 0]
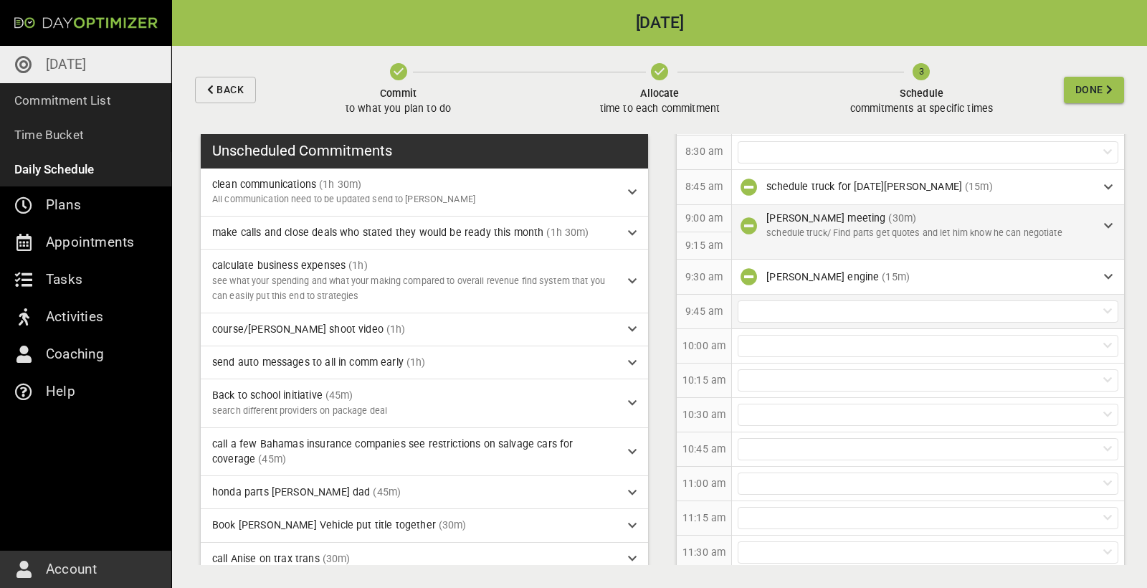
click at [797, 312] on div at bounding box center [928, 311] width 381 height 22
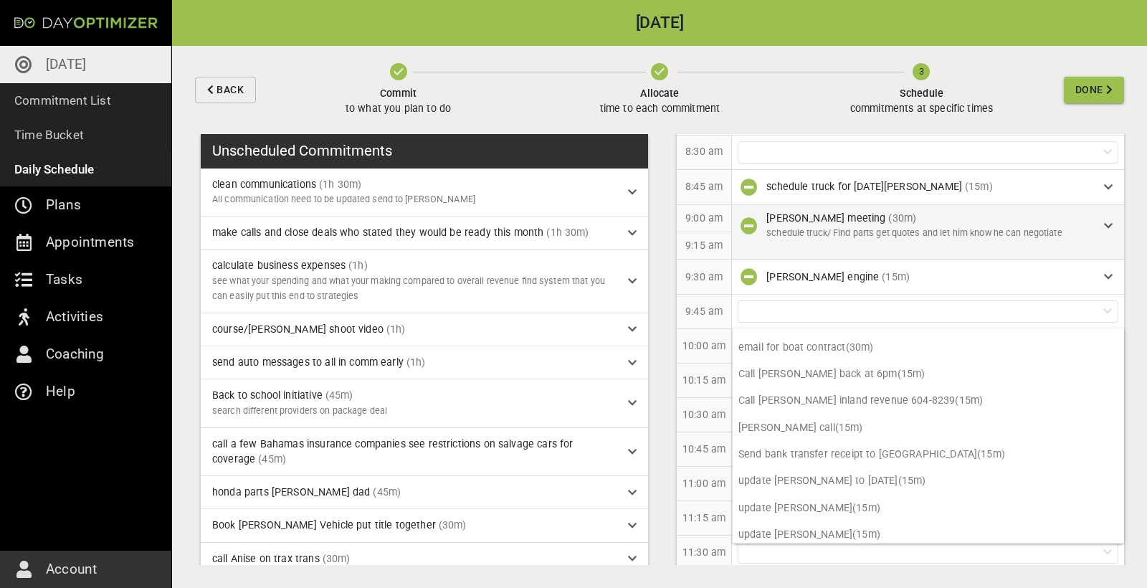
scroll to position [357, 0]
click at [796, 505] on p "update [PERSON_NAME] (15m)" at bounding box center [928, 508] width 391 height 27
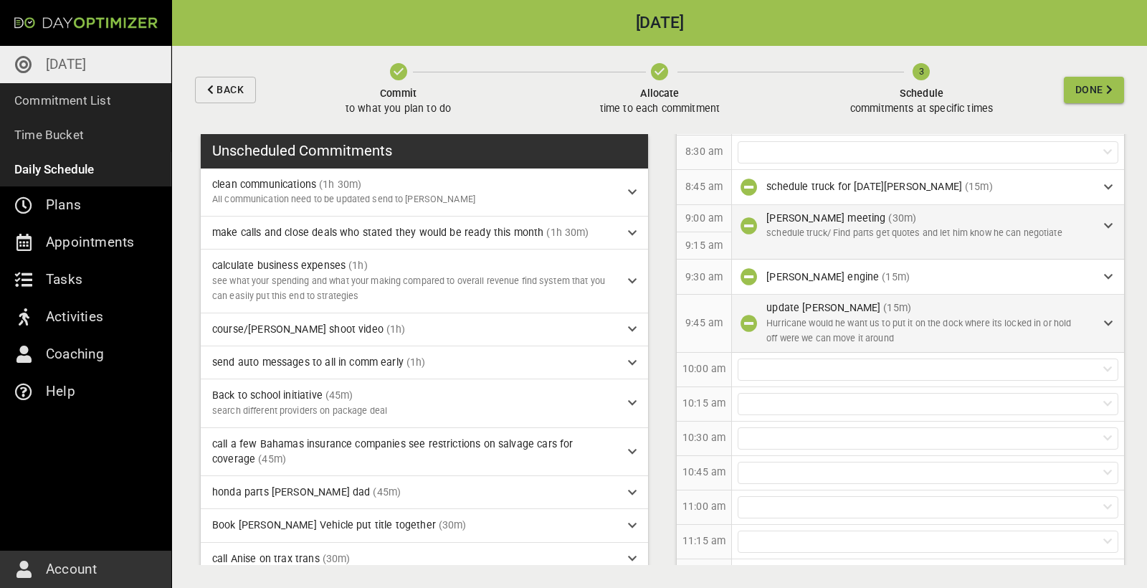
click at [1045, 318] on span "Hurricane would he want us to put it on the dock where its locked in or hold of…" at bounding box center [918, 331] width 305 height 26
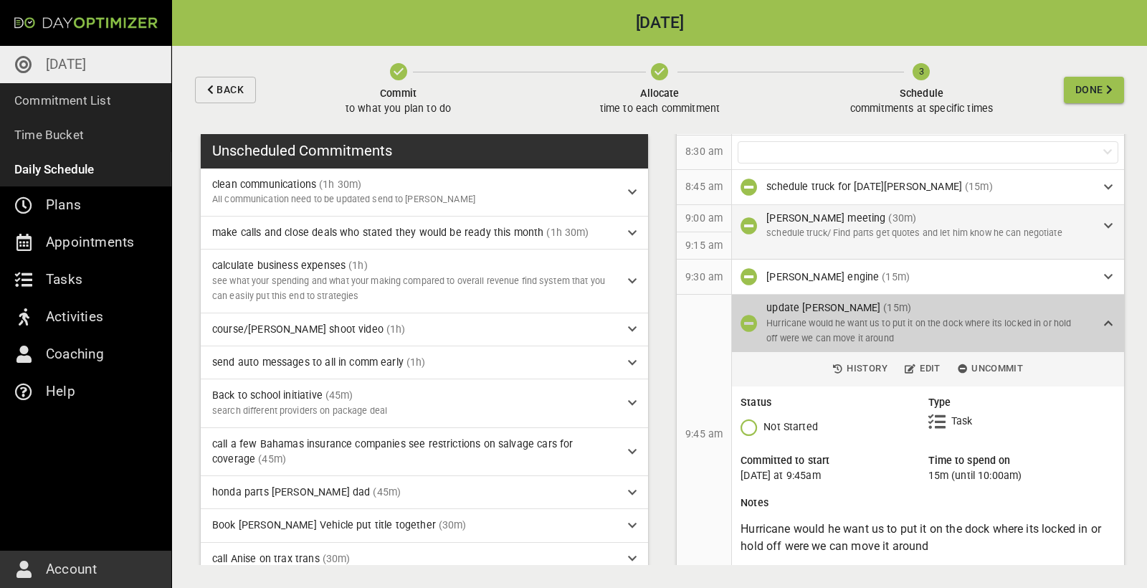
click at [1014, 329] on p "Hurricane would he want us to put it on the dock where its locked in or hold of…" at bounding box center [923, 331] width 315 height 30
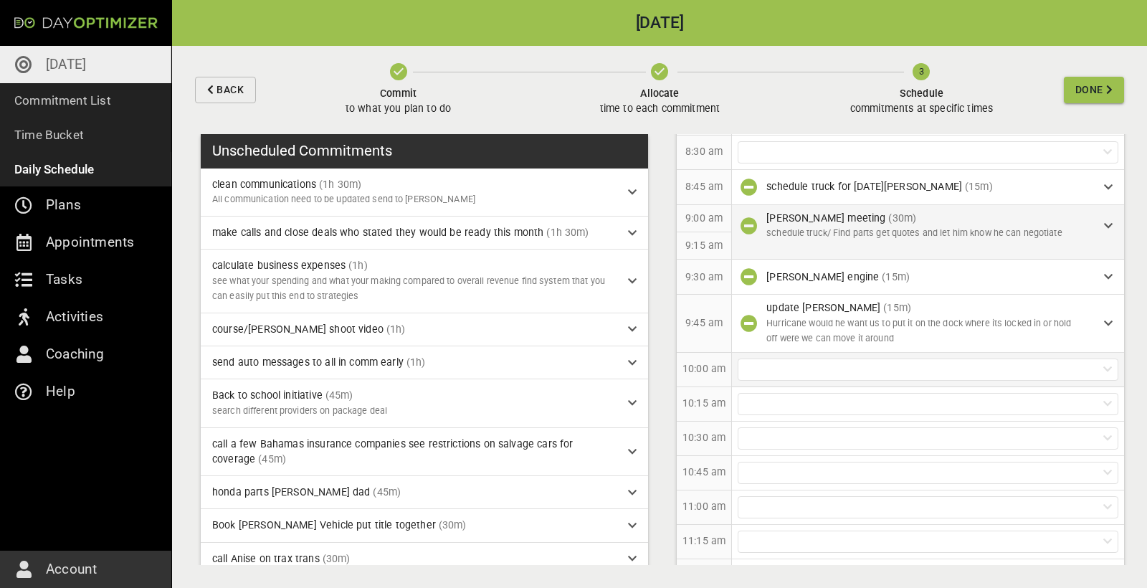
click at [824, 366] on div at bounding box center [928, 369] width 381 height 22
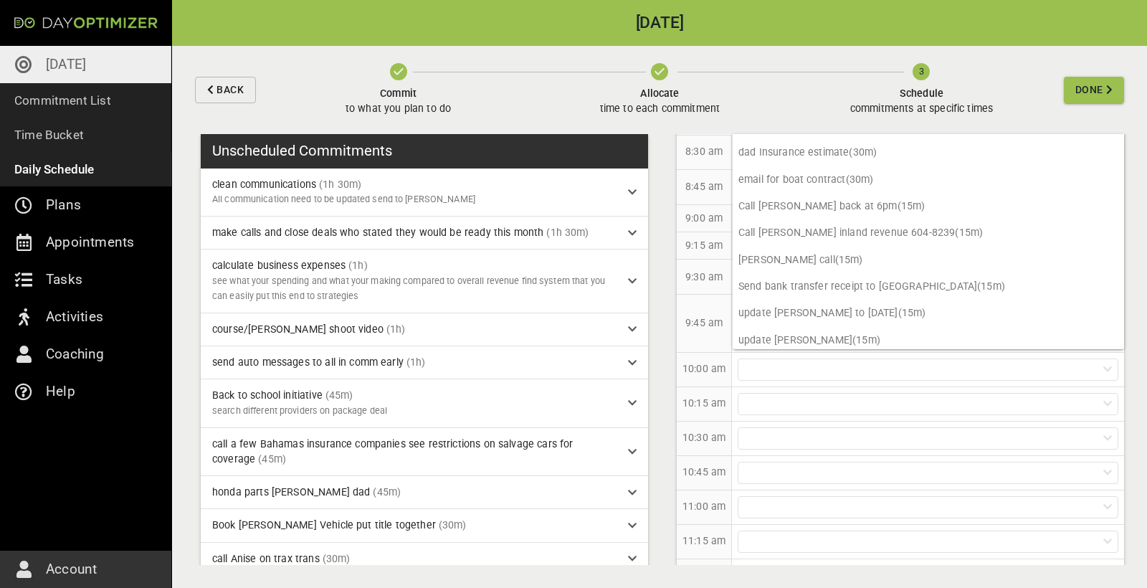
scroll to position [331, 0]
click at [809, 337] on p "update [PERSON_NAME] (15m)" at bounding box center [928, 341] width 391 height 27
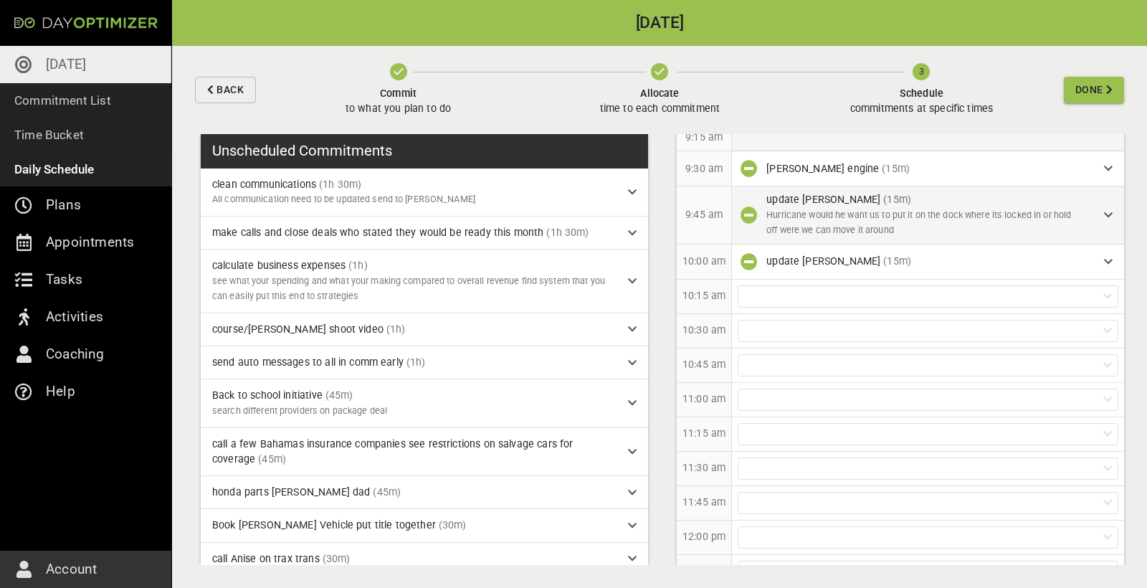
scroll to position [436, 0]
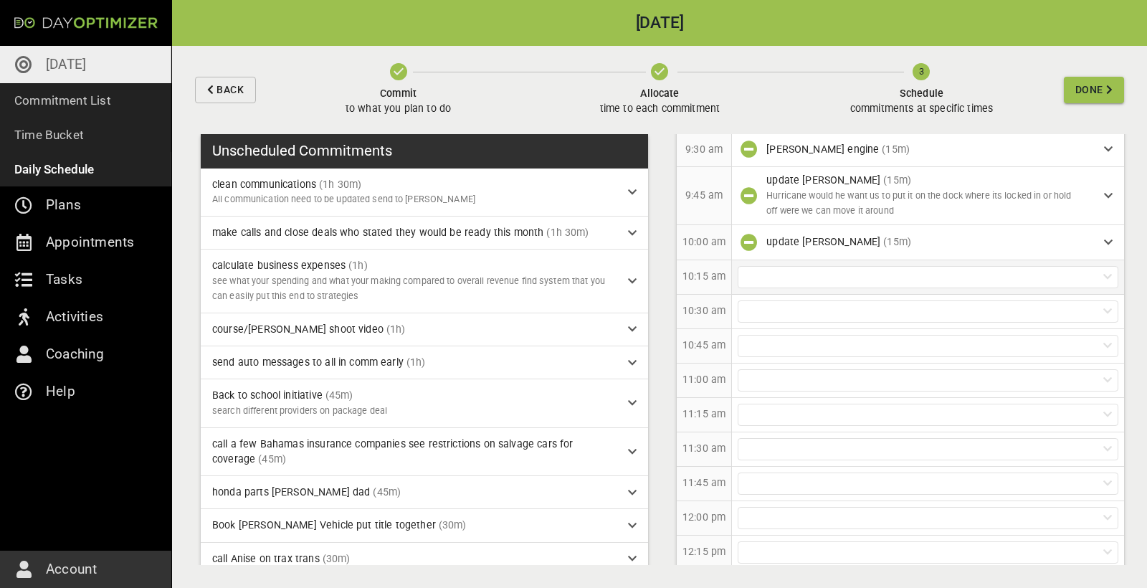
click at [834, 270] on div at bounding box center [928, 277] width 381 height 22
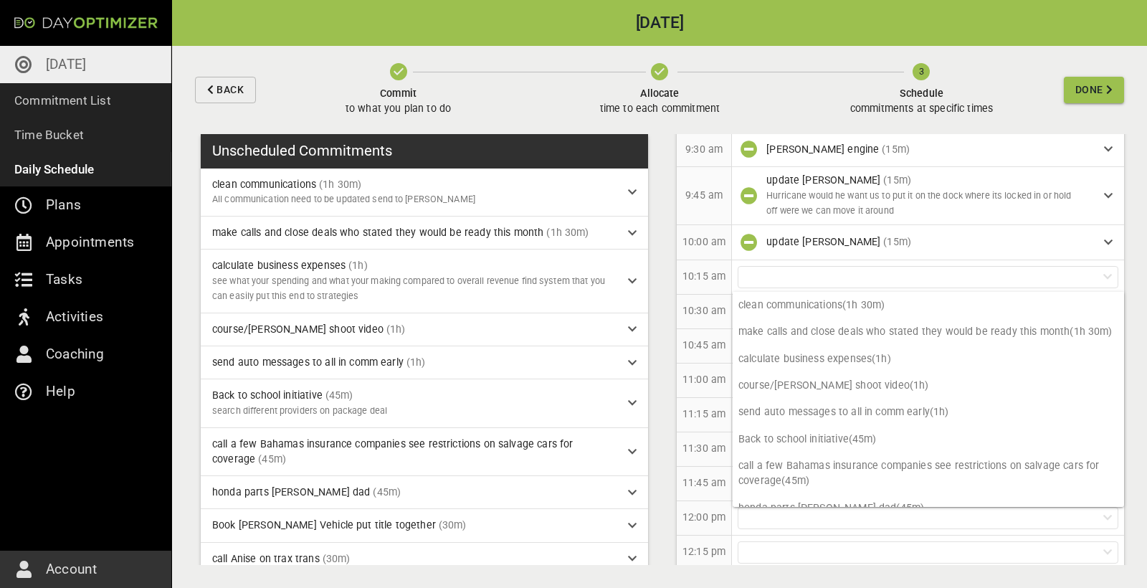
scroll to position [0, 0]
click at [701, 366] on div "11:00 am" at bounding box center [704, 380] width 55 height 34
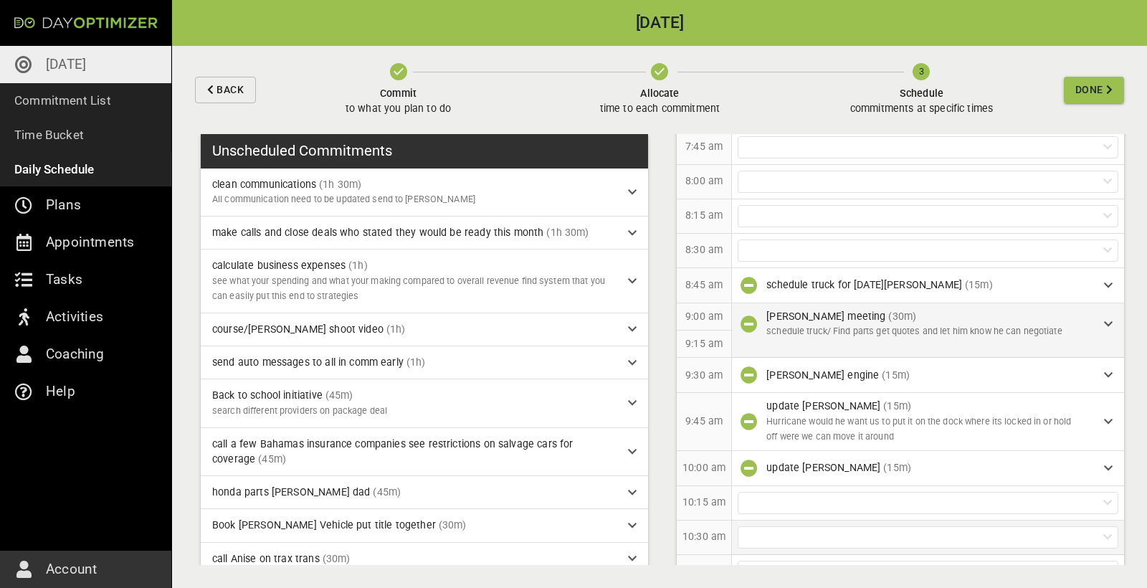
scroll to position [208, 0]
click at [830, 255] on div at bounding box center [928, 253] width 381 height 22
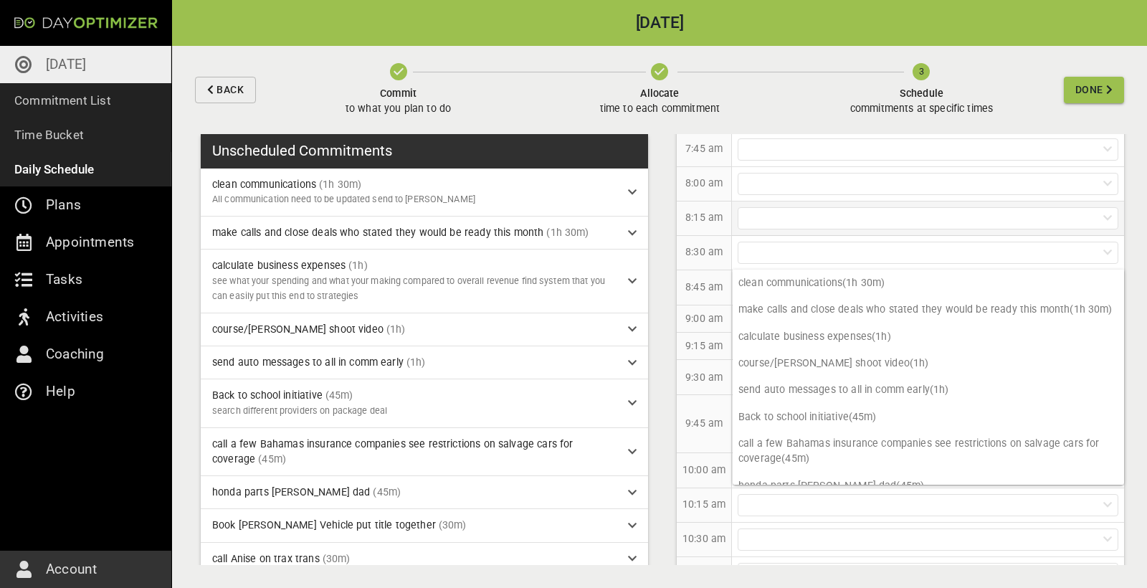
click at [871, 202] on div at bounding box center [928, 218] width 392 height 34
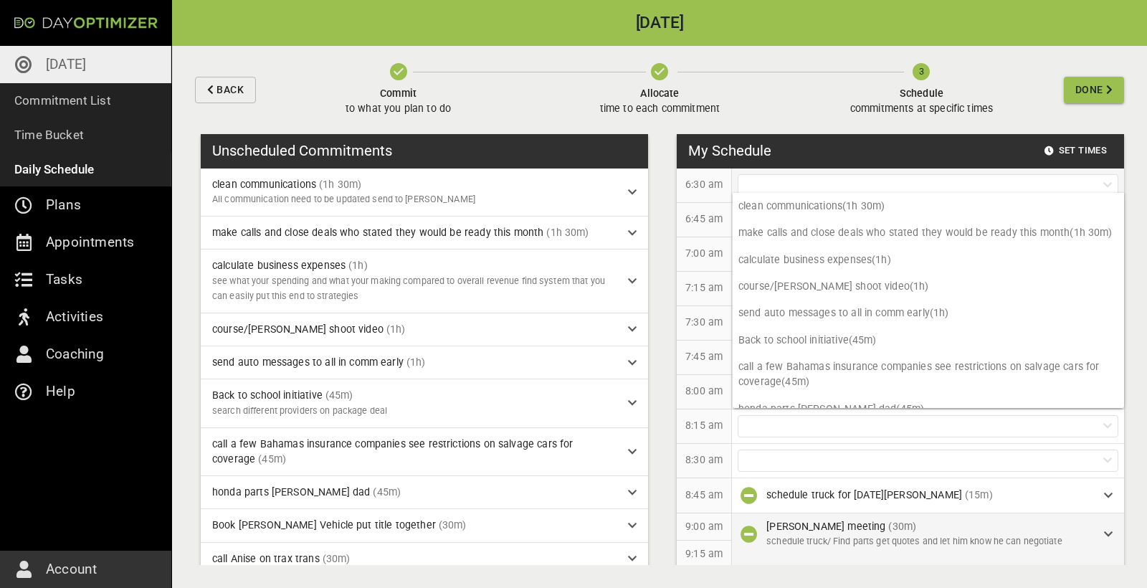
scroll to position [0, 0]
click at [841, 179] on div at bounding box center [928, 185] width 381 height 22
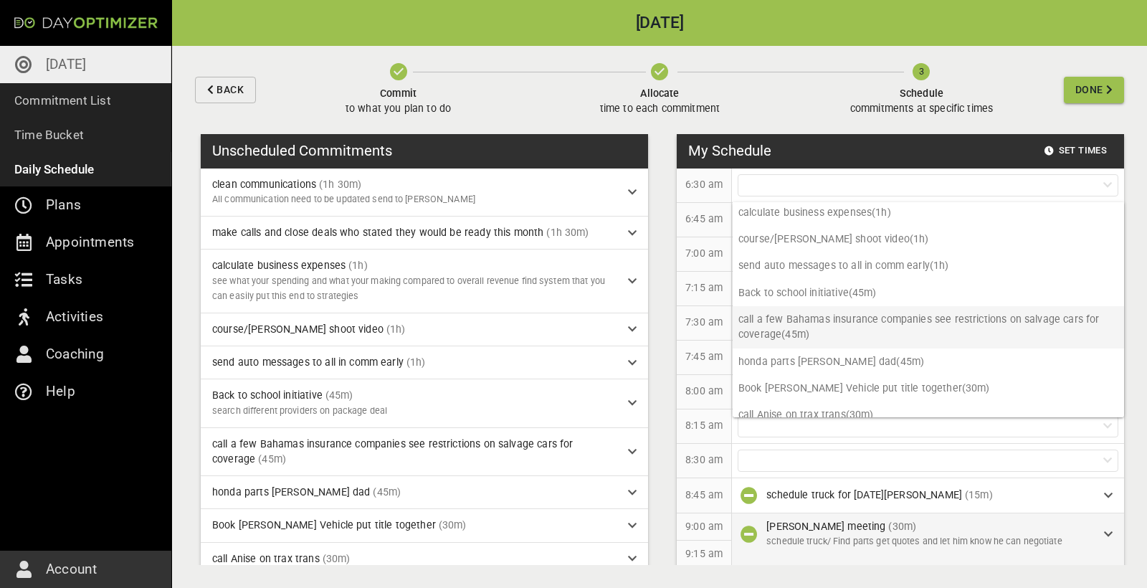
scroll to position [64, 0]
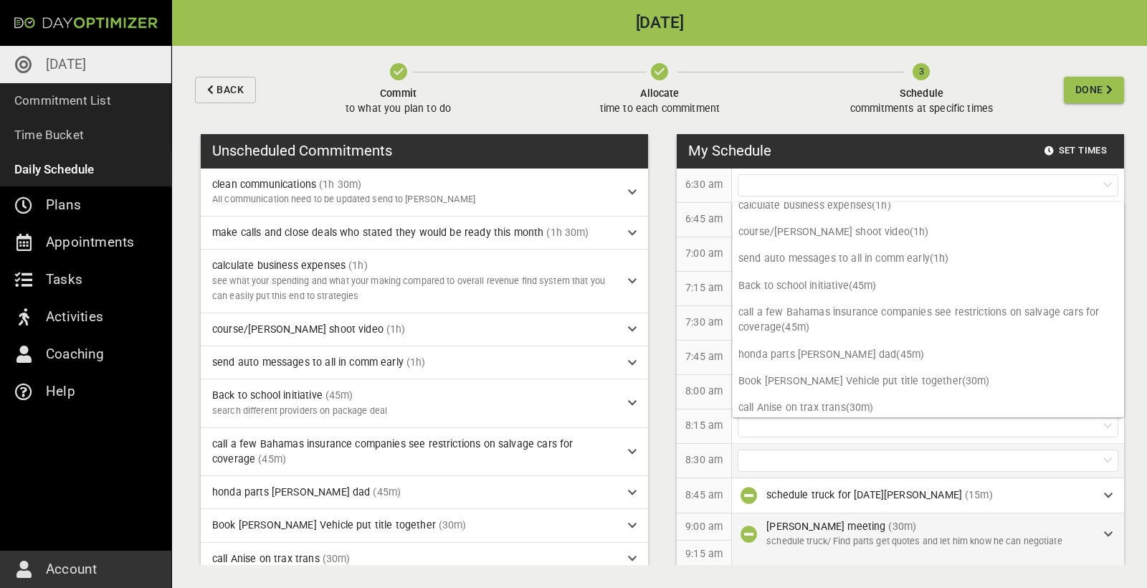
click at [808, 465] on div at bounding box center [928, 461] width 381 height 22
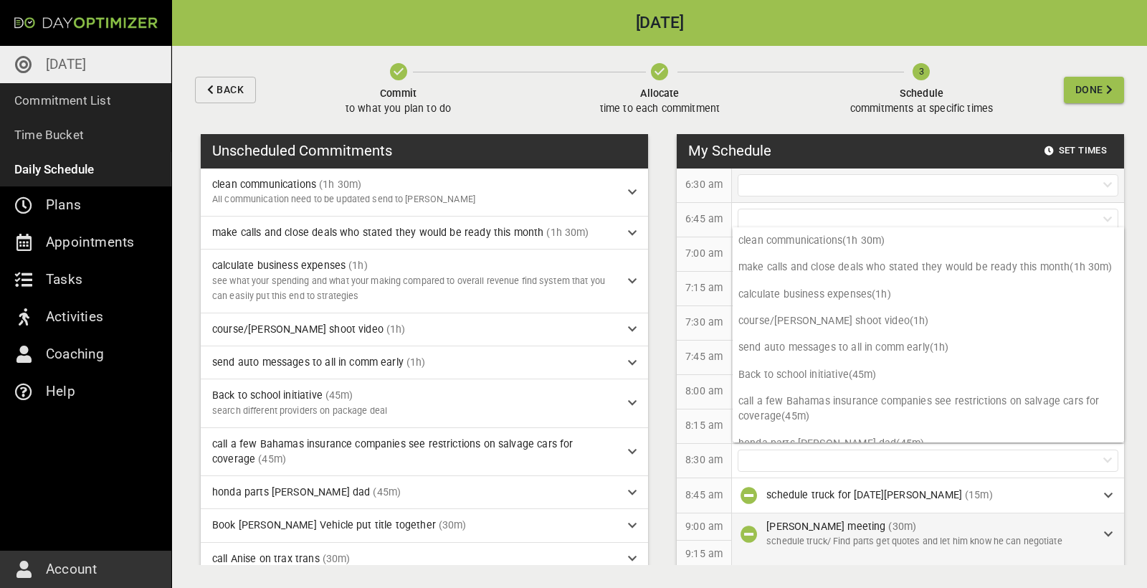
click at [782, 179] on div at bounding box center [928, 185] width 381 height 22
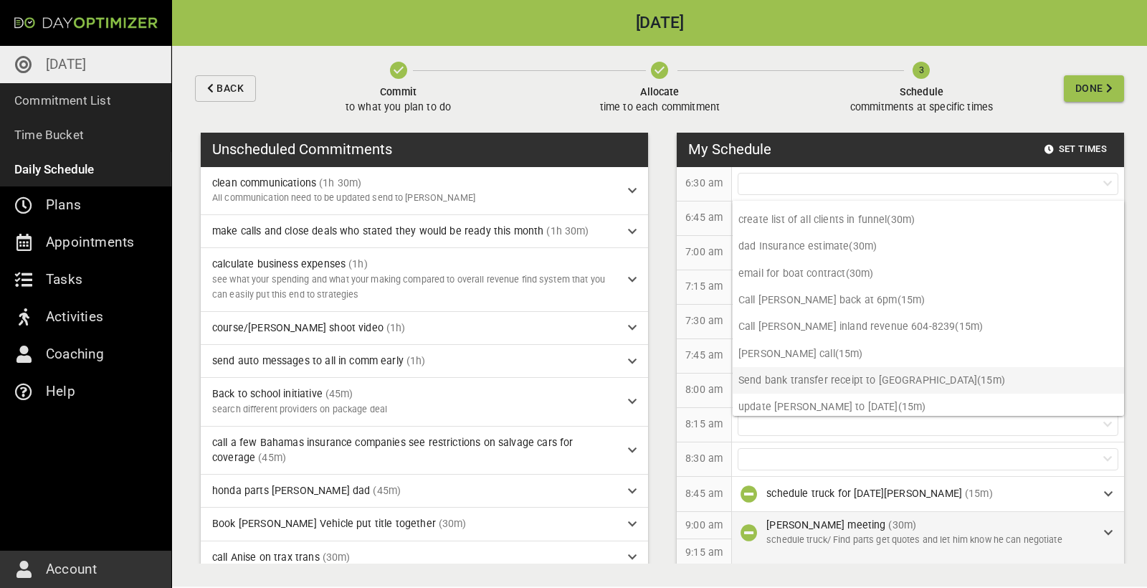
scroll to position [0, 0]
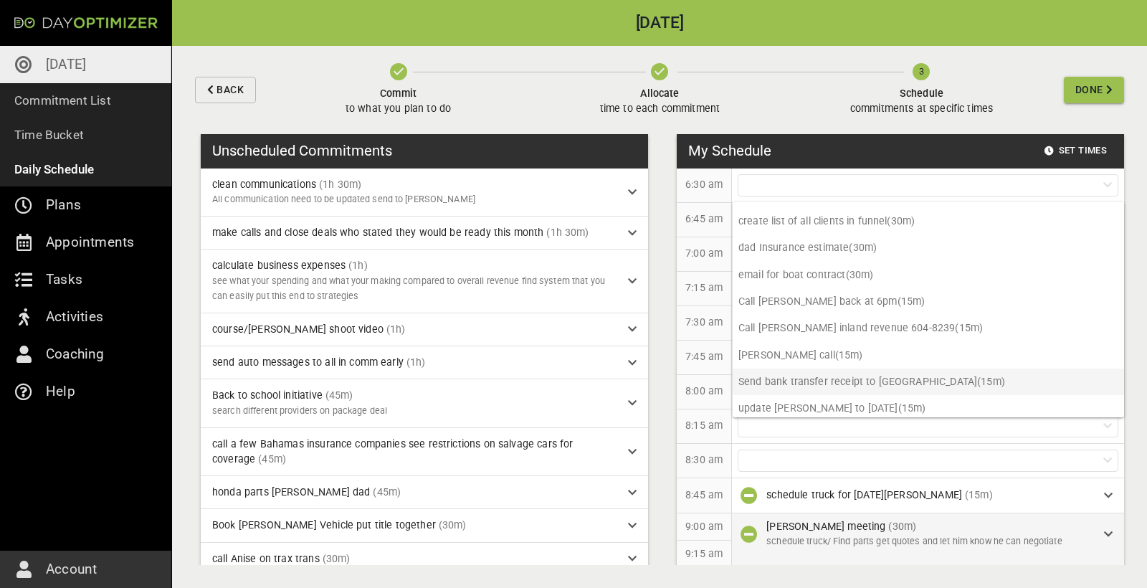
click at [809, 379] on p "Send bank transfer receipt to [GEOGRAPHIC_DATA] (15m)" at bounding box center [928, 382] width 391 height 27
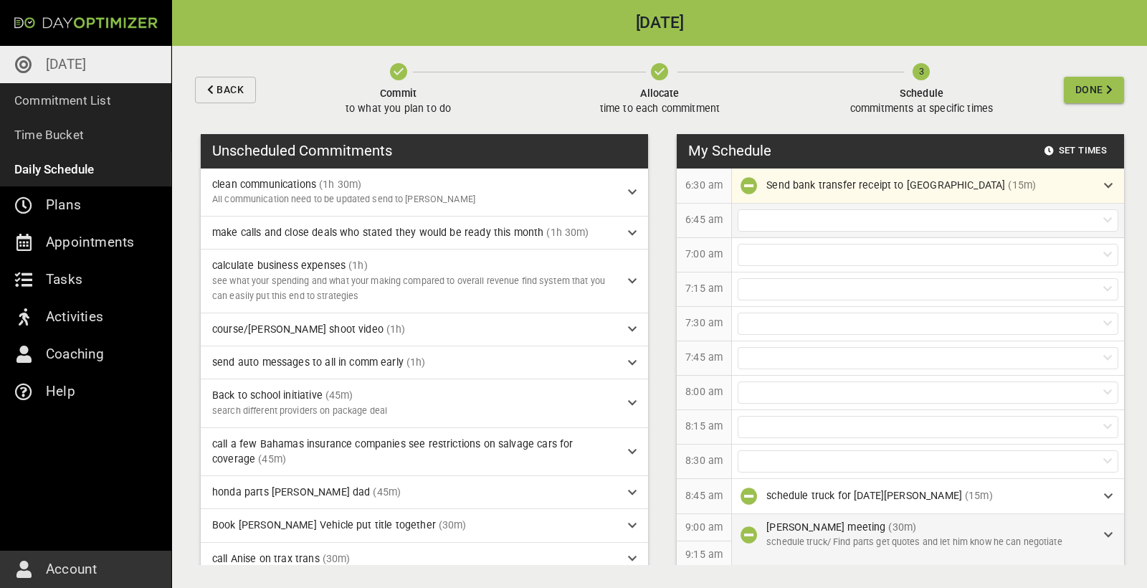
click at [814, 217] on div at bounding box center [928, 220] width 381 height 22
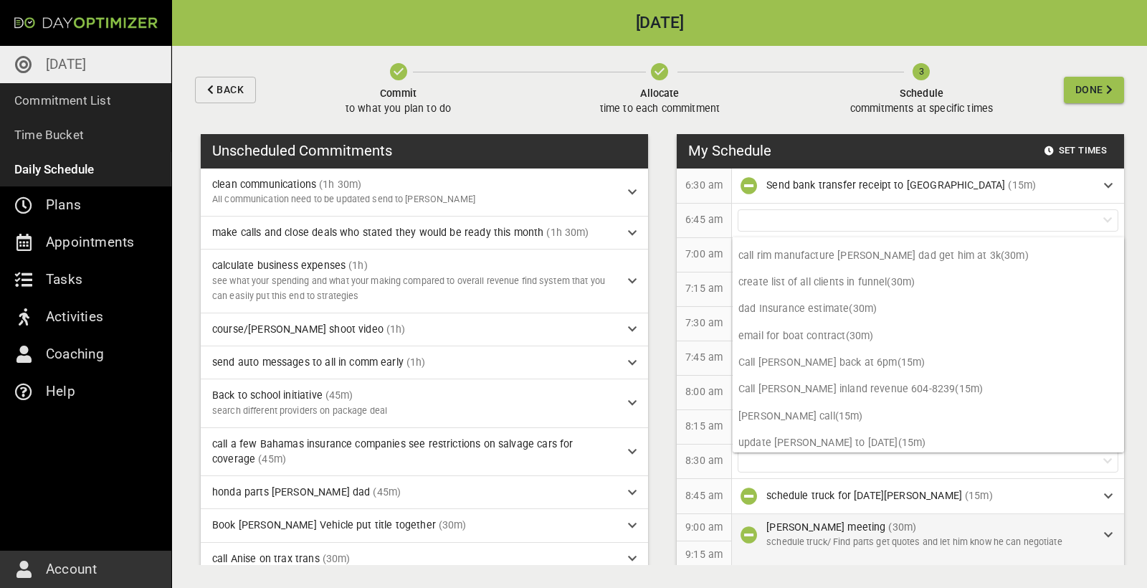
scroll to position [277, 0]
click at [833, 331] on p "email for boat contract (30m)" at bounding box center [928, 336] width 391 height 27
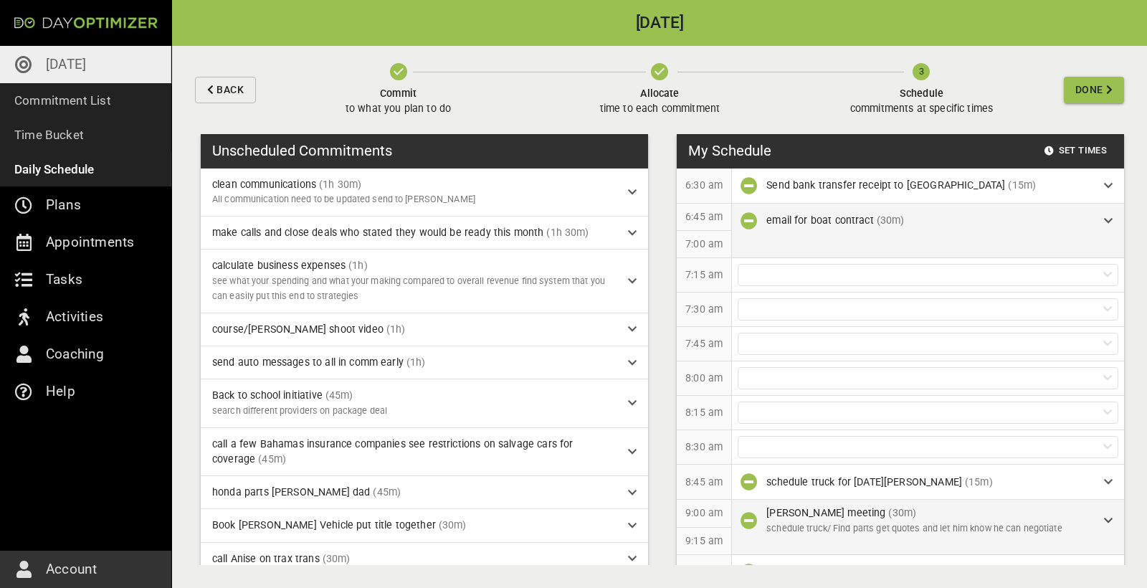
click at [1040, 226] on div "email for boat contract (30m)" at bounding box center [929, 220] width 326 height 15
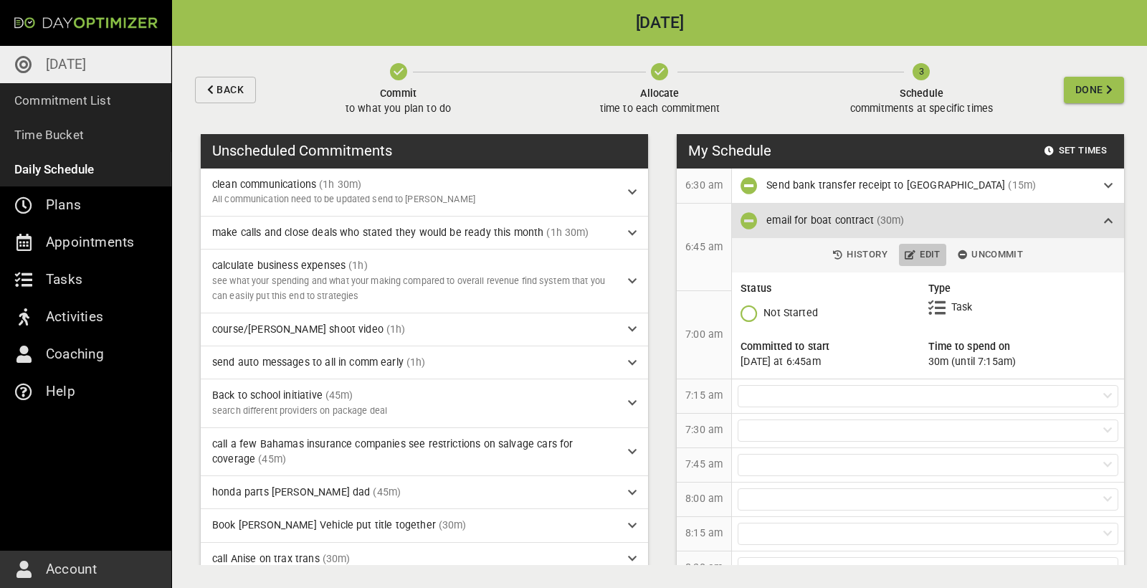
click at [929, 258] on span "Edit" at bounding box center [923, 255] width 36 height 16
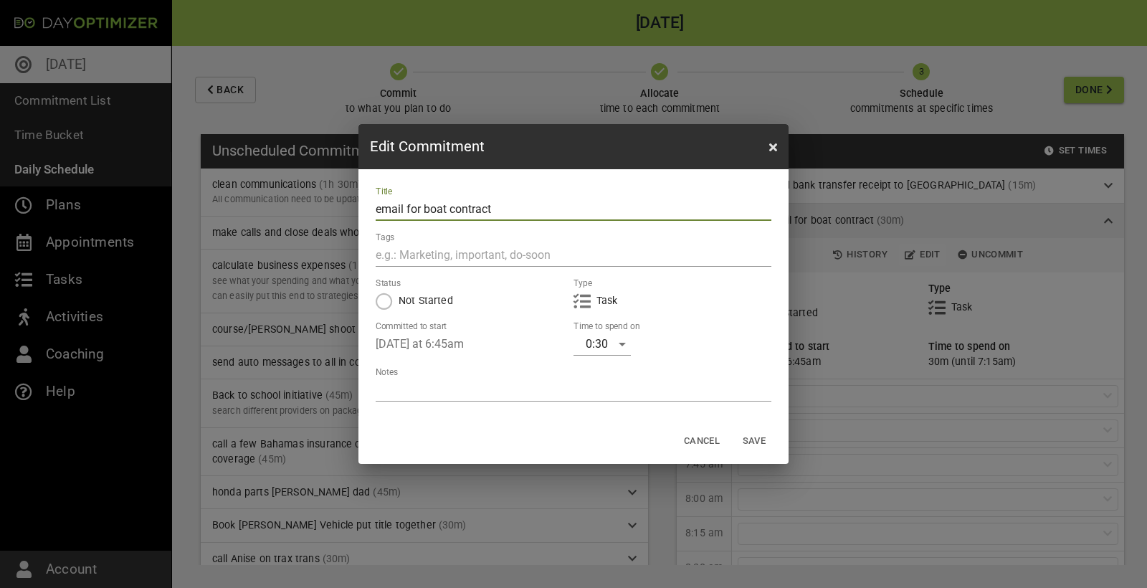
click at [886, 217] on div "Edit Commitment Title email for boat contract Tags Status Not Started Type Task…" at bounding box center [573, 294] width 1147 height 588
click at [774, 148] on icon "button" at bounding box center [773, 146] width 8 height 11
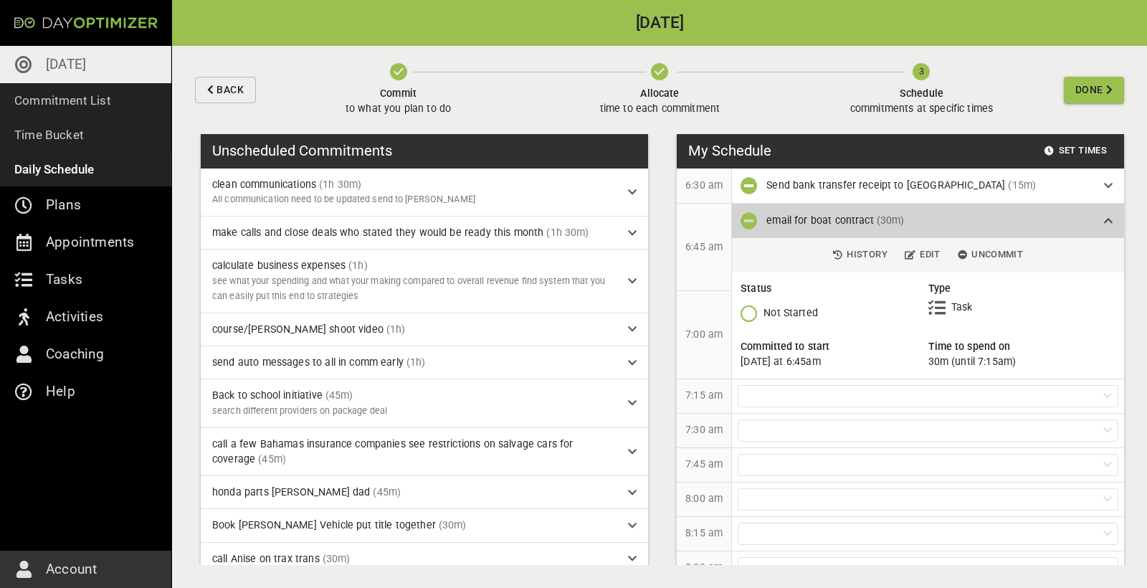
click at [964, 211] on div "email for boat contract (30m)" at bounding box center [928, 221] width 392 height 34
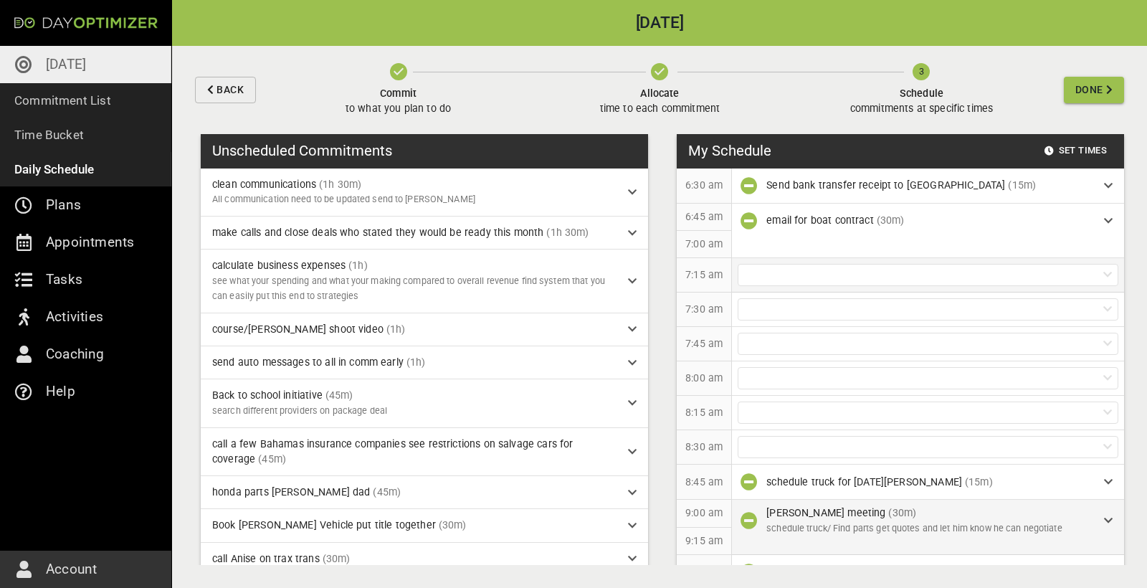
click at [857, 272] on div at bounding box center [928, 275] width 381 height 22
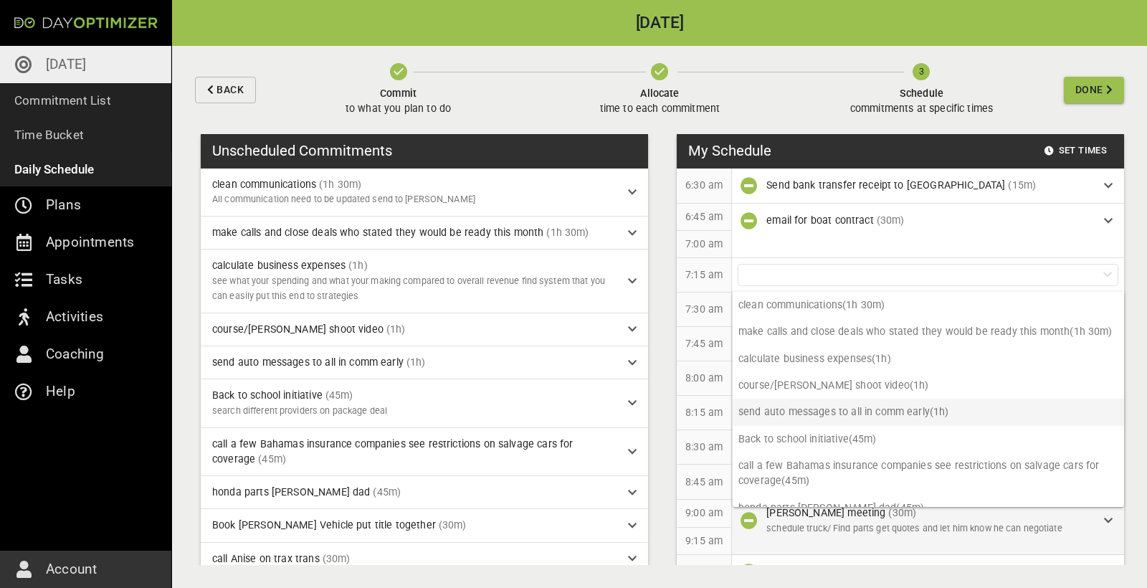
click at [907, 414] on p "send auto messages to all in comm early (1h)" at bounding box center [928, 412] width 391 height 27
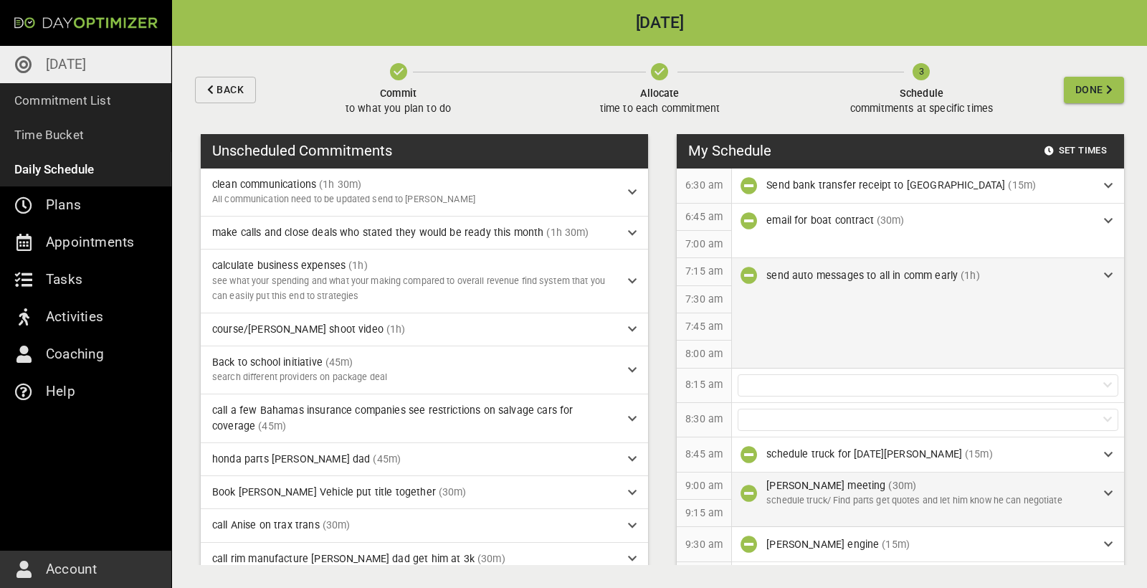
click at [1100, 272] on div "send auto messages to all in comm early (1h)" at bounding box center [935, 275] width 338 height 15
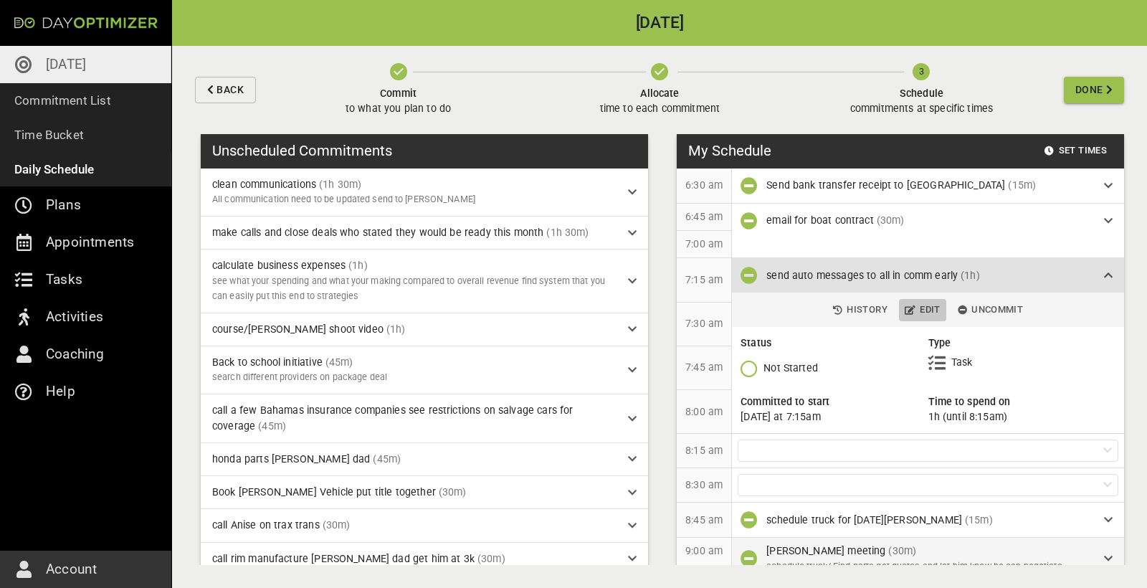
click at [927, 308] on span "Edit" at bounding box center [923, 310] width 36 height 16
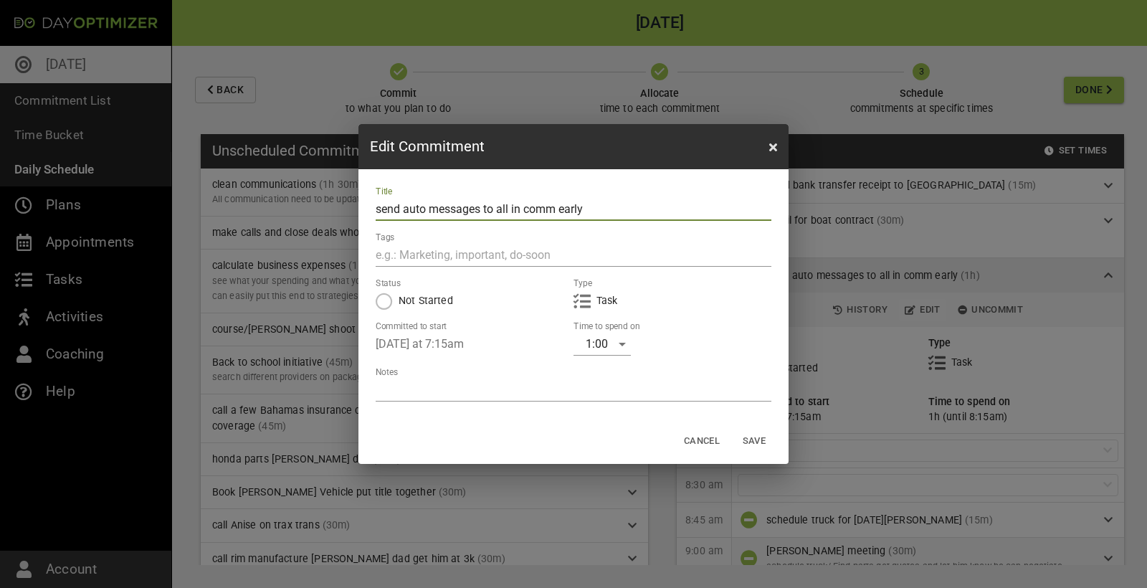
click at [619, 347] on div "1:00" at bounding box center [602, 344] width 57 height 23
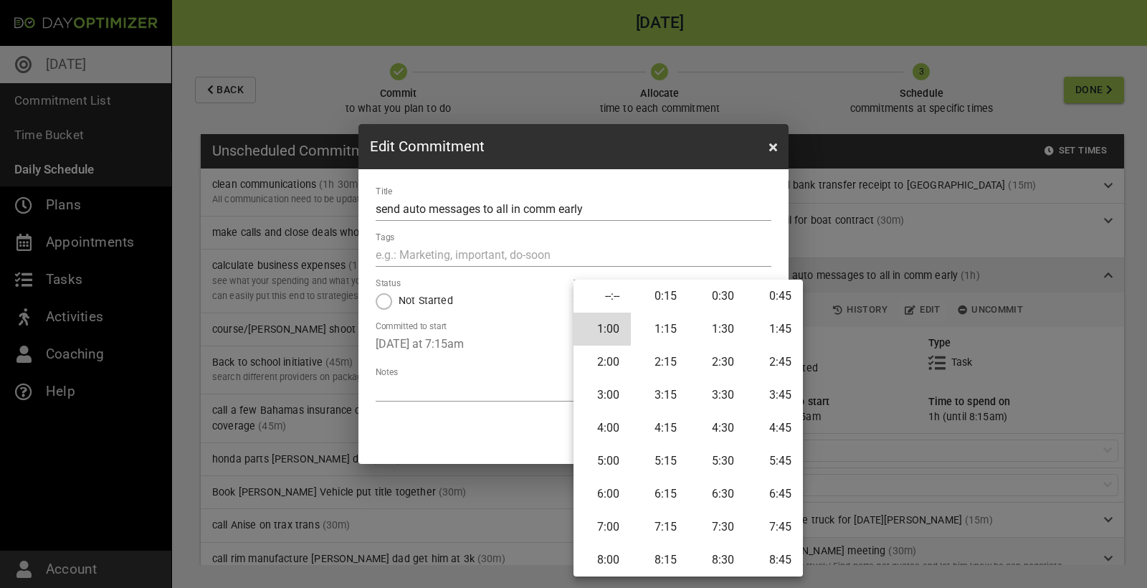
click at [774, 298] on li "0:45" at bounding box center [774, 296] width 57 height 33
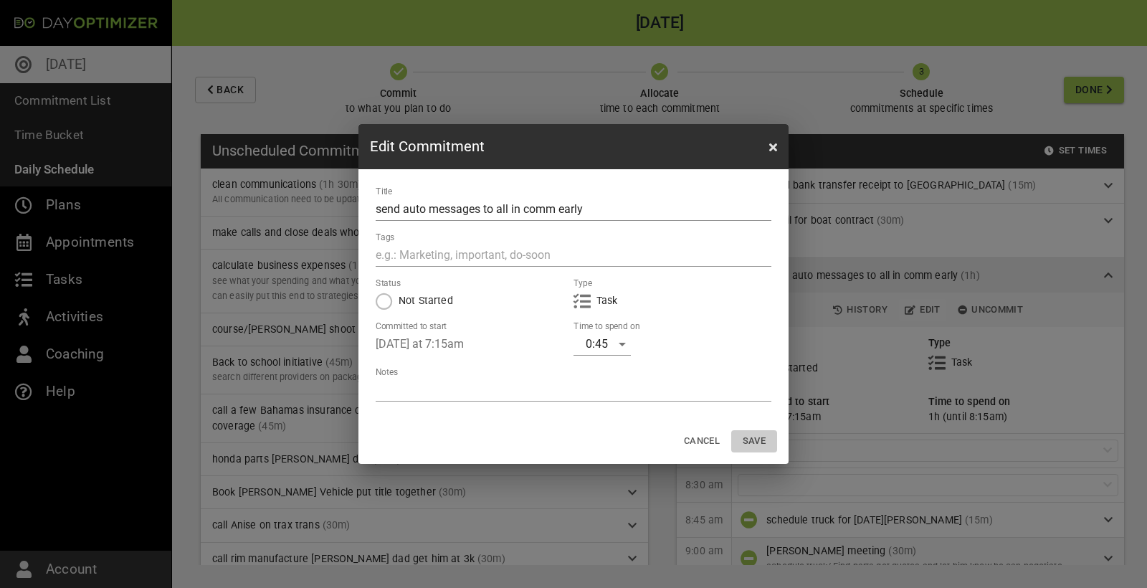
click at [757, 438] on span "Save" at bounding box center [754, 441] width 34 height 16
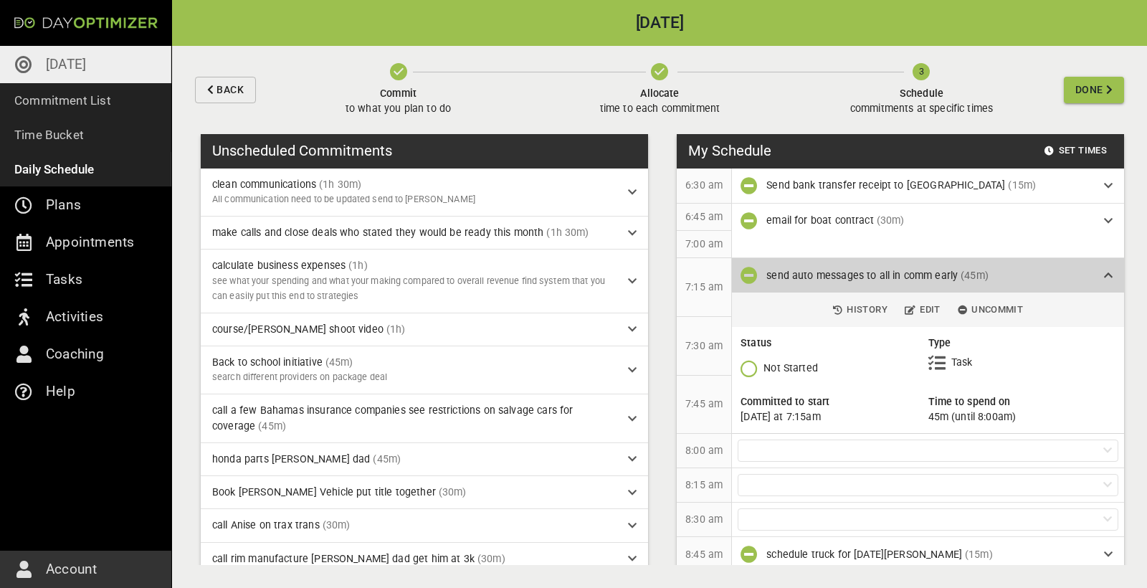
click at [1085, 275] on div "send auto messages to all in comm early (45m)" at bounding box center [929, 275] width 326 height 15
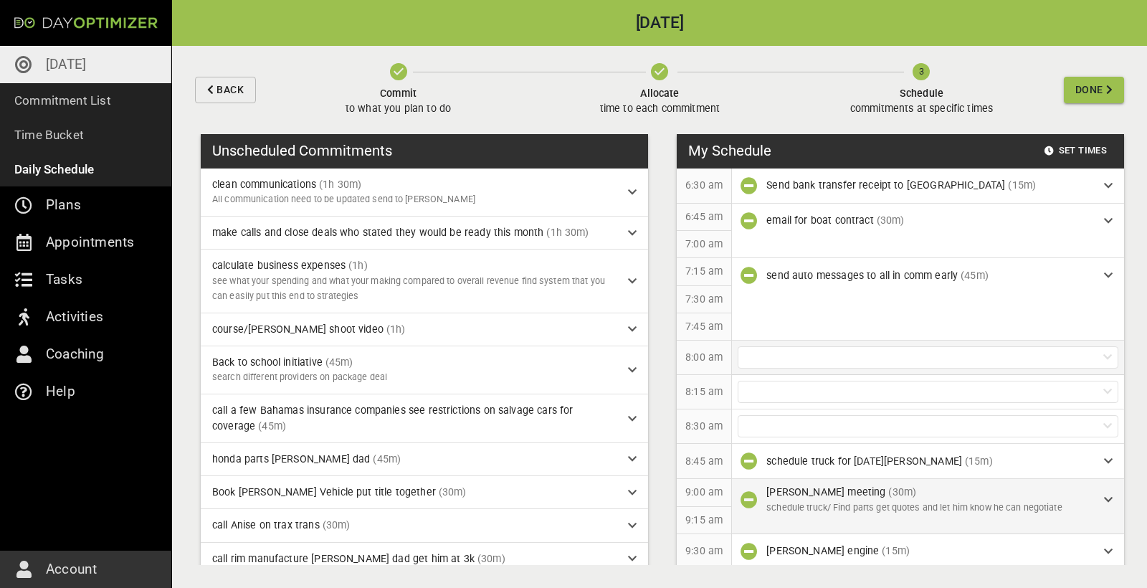
click at [870, 360] on div at bounding box center [928, 357] width 381 height 22
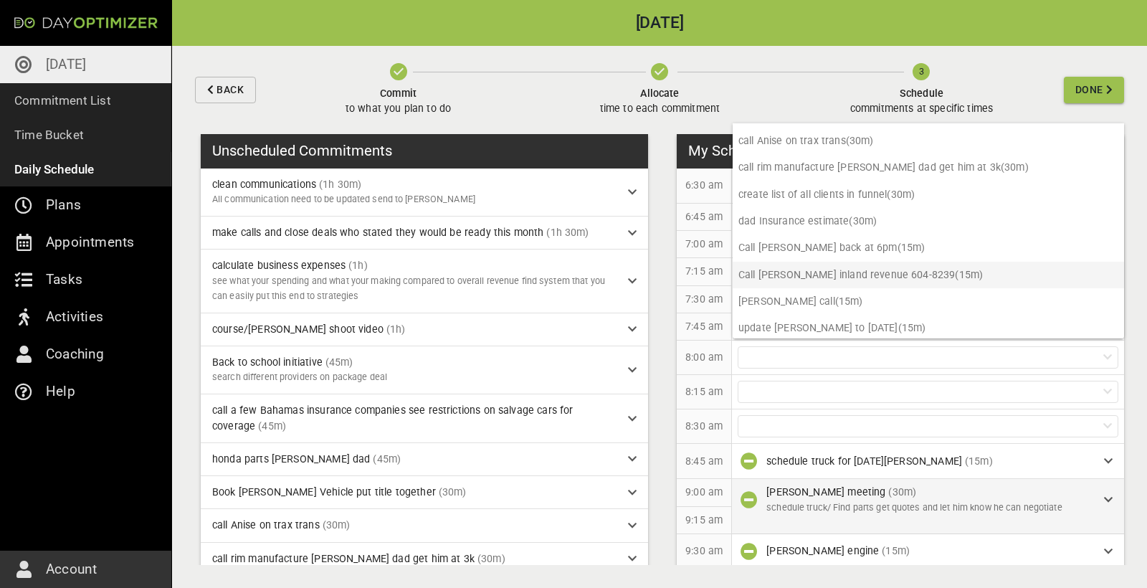
scroll to position [224, 0]
click at [713, 272] on p "7:15 am" at bounding box center [703, 271] width 37 height 15
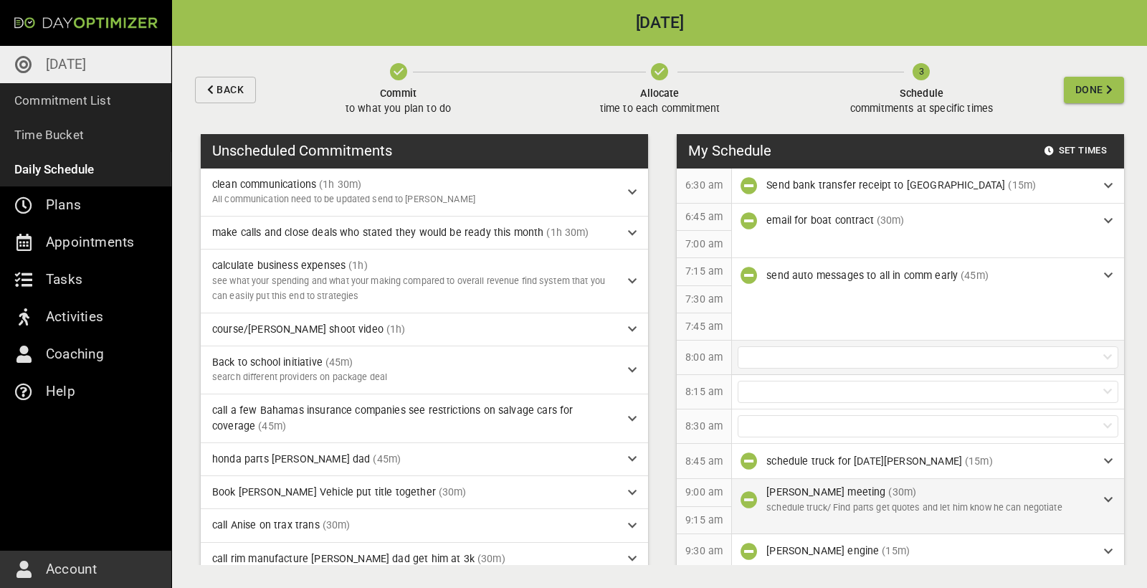
click at [786, 351] on div at bounding box center [928, 357] width 381 height 22
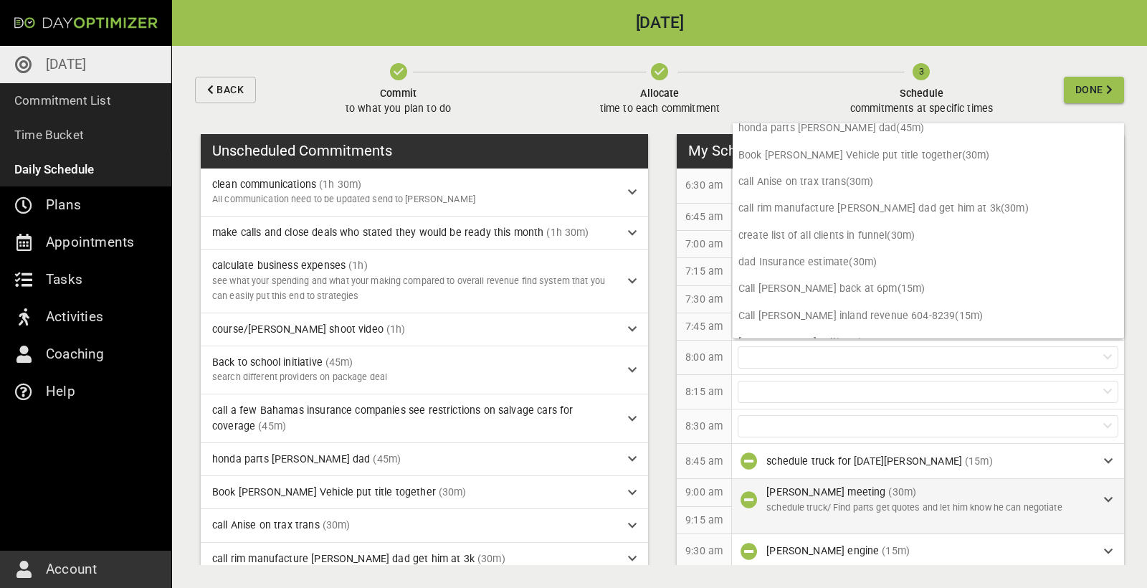
scroll to position [219, 0]
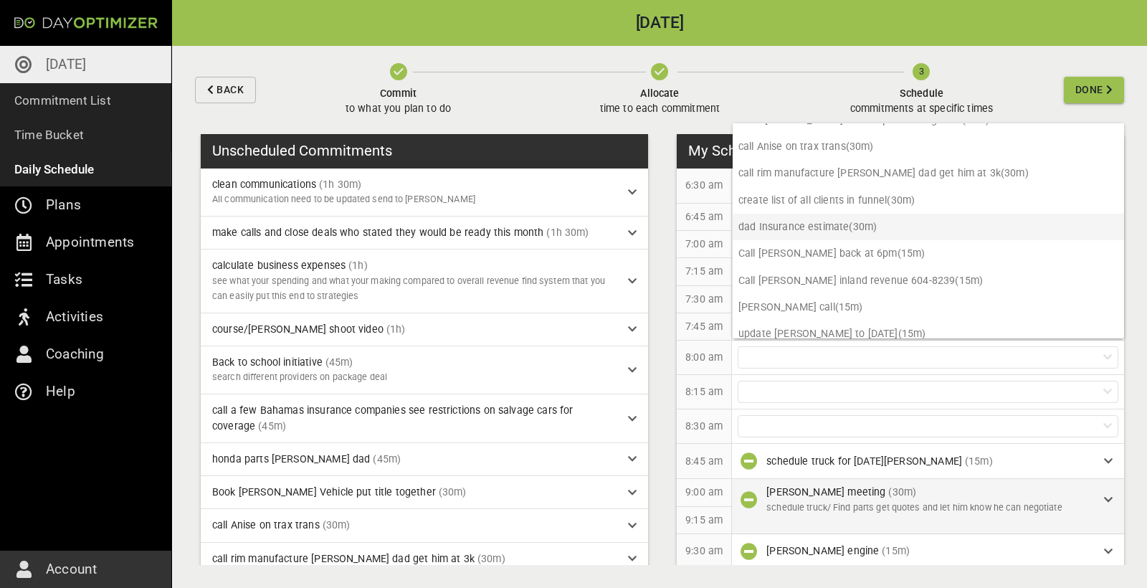
click at [825, 222] on p "dad Insurance estimate (30m)" at bounding box center [928, 227] width 391 height 27
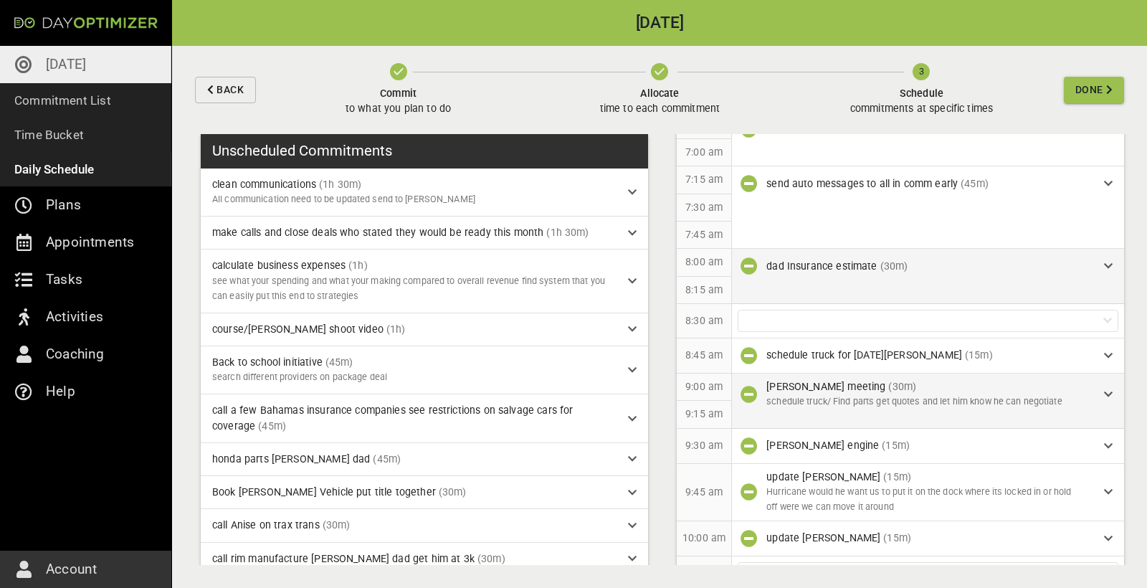
scroll to position [104, 0]
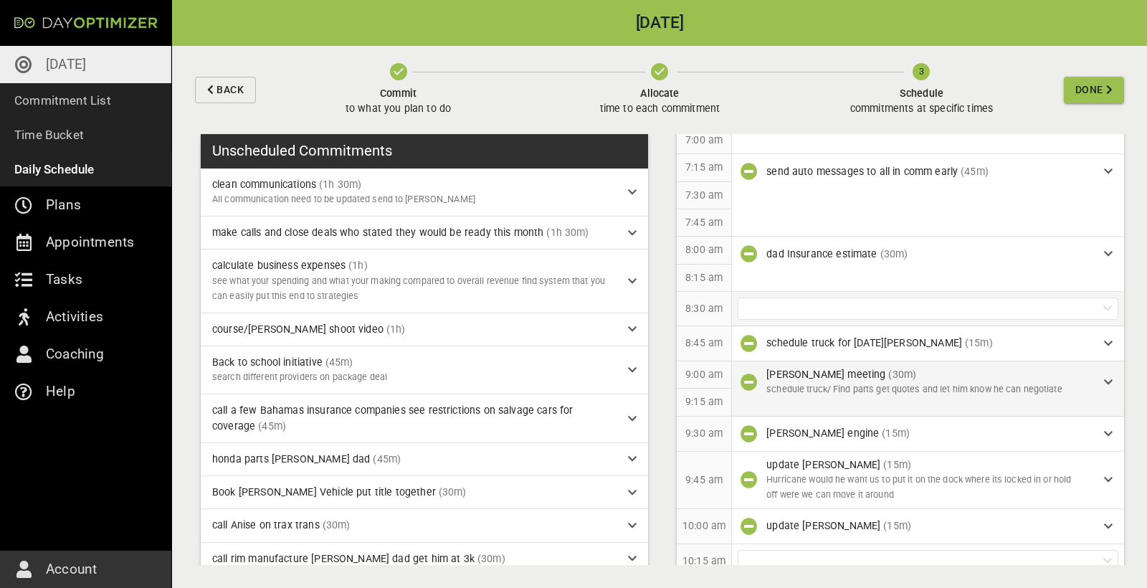
click at [910, 304] on div at bounding box center [928, 309] width 381 height 22
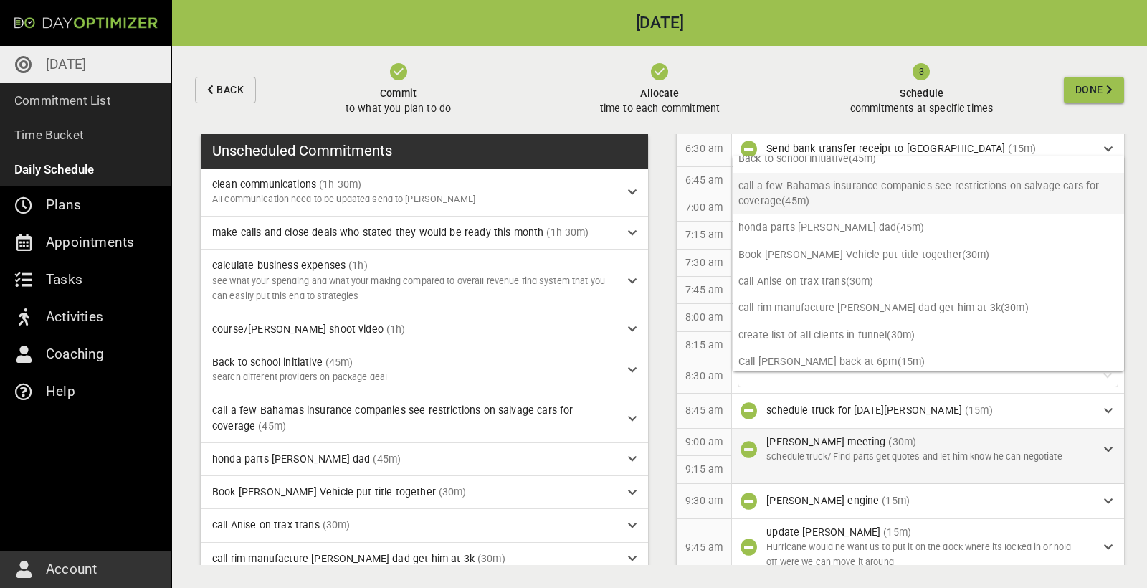
scroll to position [19, 0]
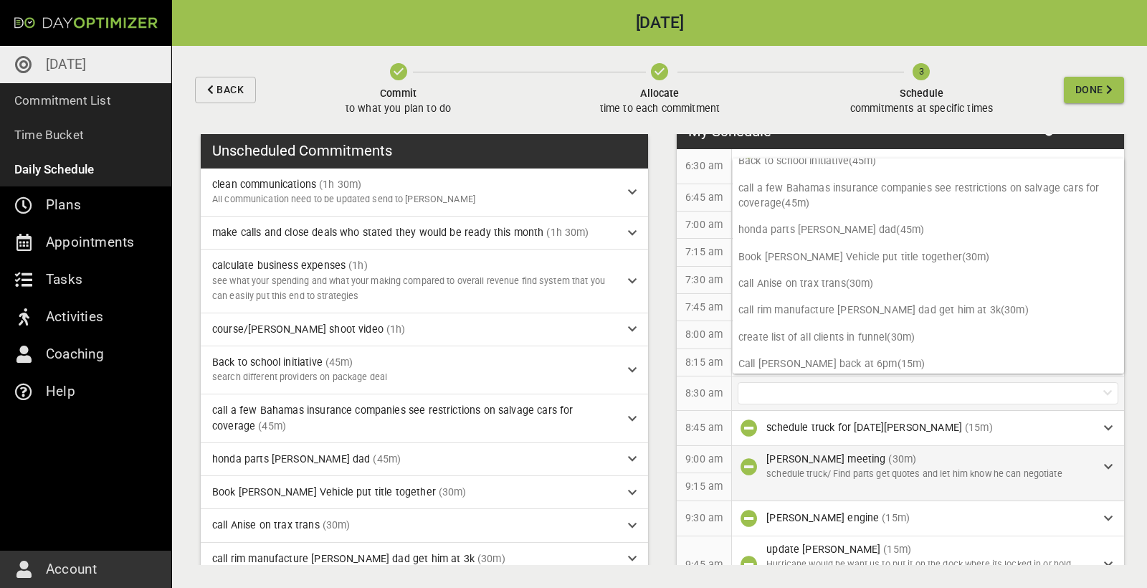
click at [784, 389] on div at bounding box center [928, 393] width 381 height 22
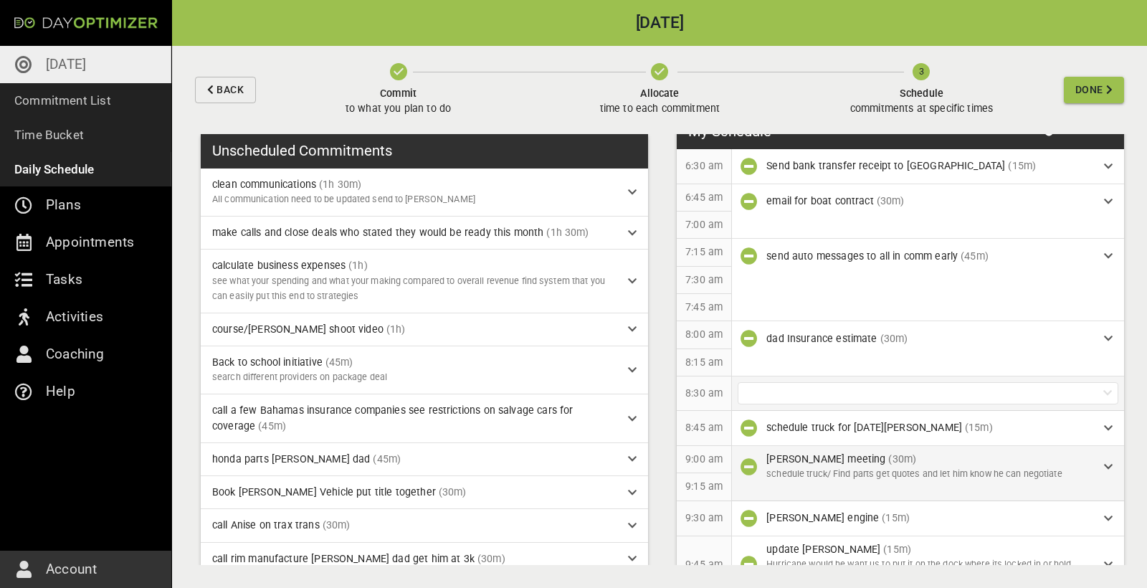
click at [784, 389] on div at bounding box center [928, 393] width 381 height 22
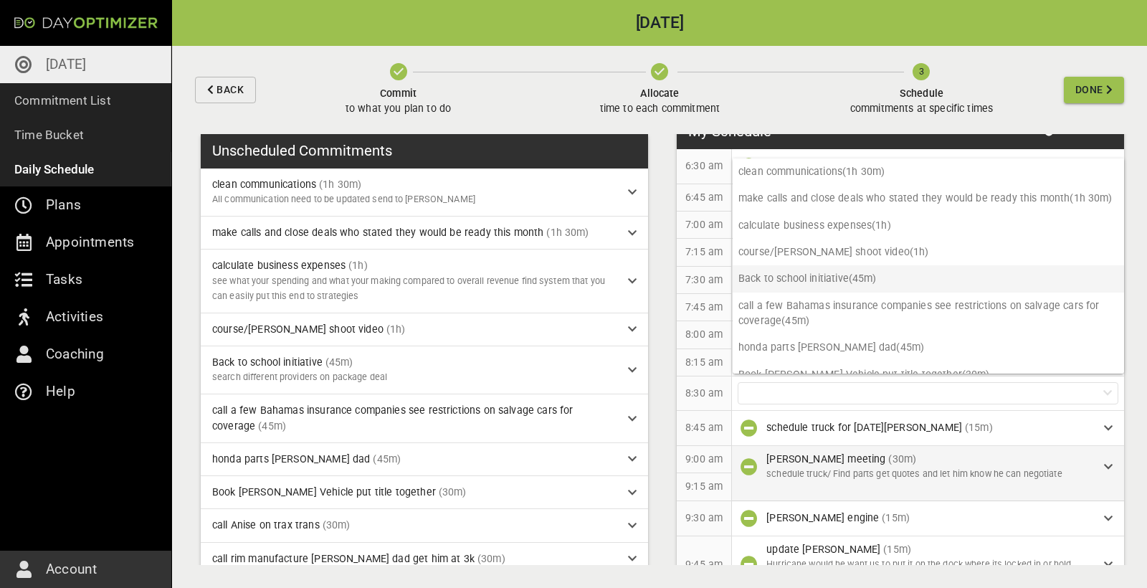
scroll to position [0, 0]
click at [710, 358] on p "8:15 am" at bounding box center [703, 362] width 37 height 15
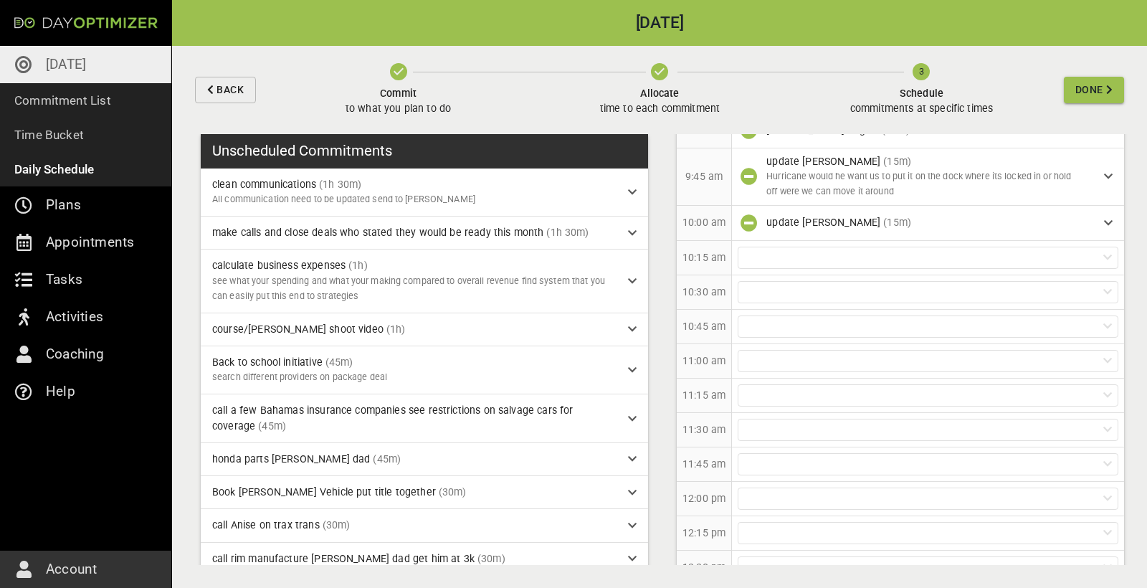
scroll to position [409, 0]
click at [818, 244] on div at bounding box center [928, 255] width 381 height 22
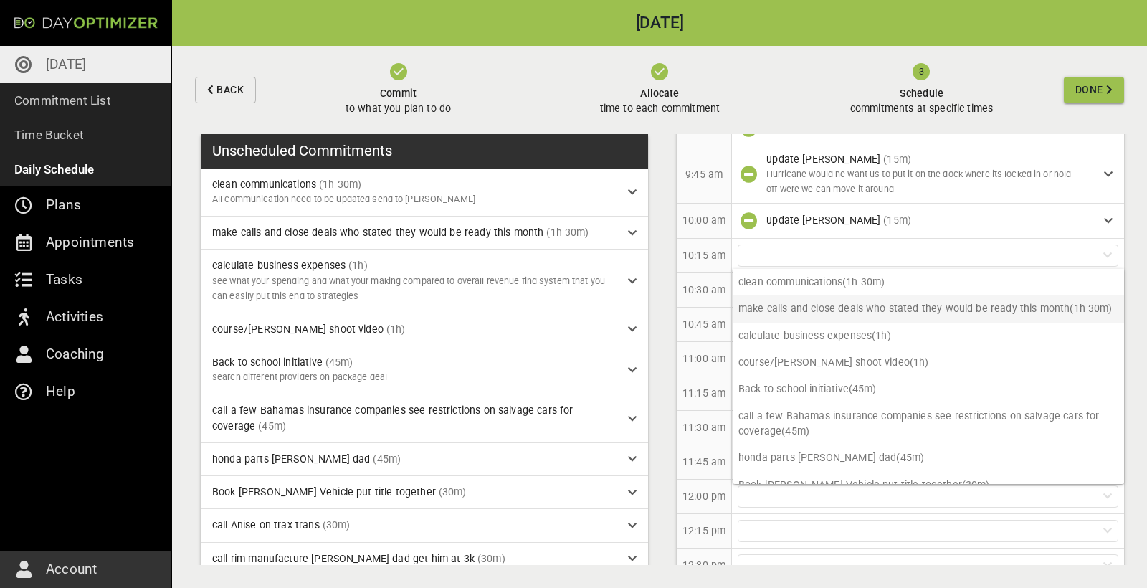
click at [842, 303] on p "make calls and close deals who stated they would be ready this month (1h 30m)" at bounding box center [928, 308] width 391 height 27
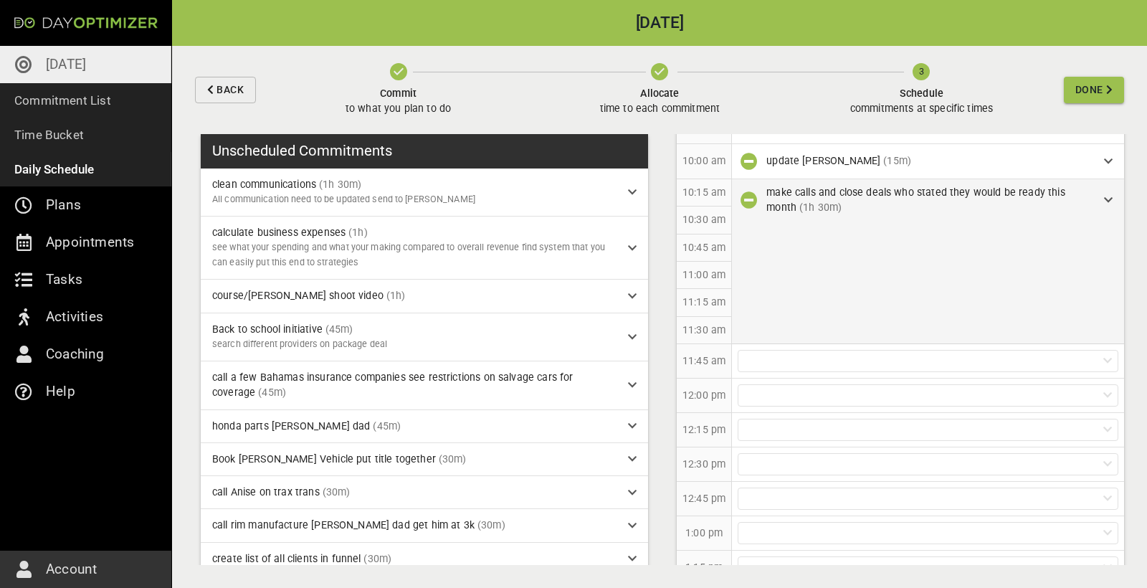
scroll to position [529, 0]
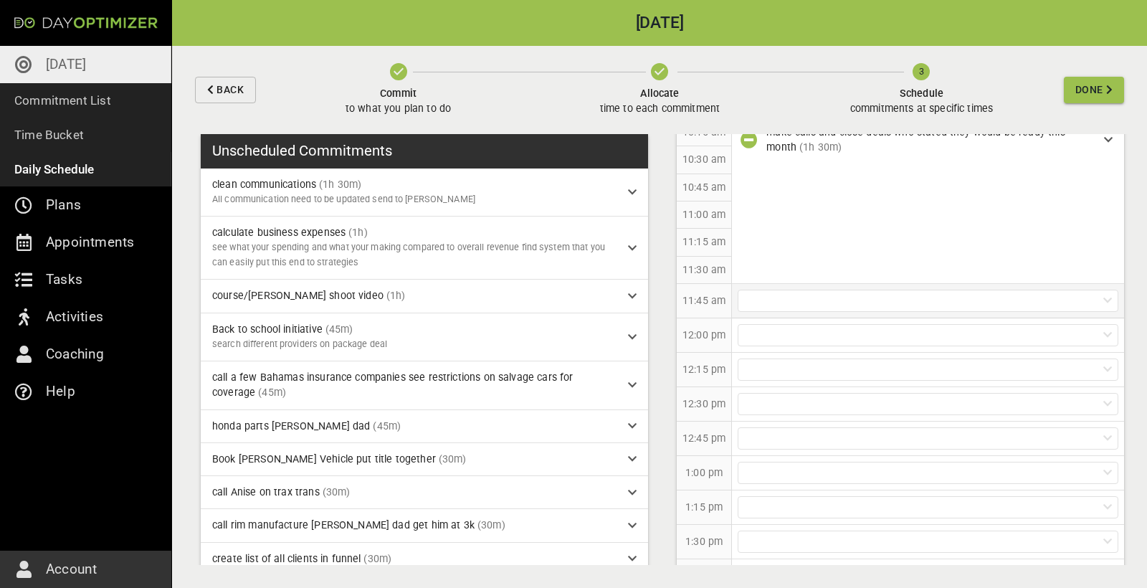
click at [824, 298] on div at bounding box center [928, 301] width 381 height 22
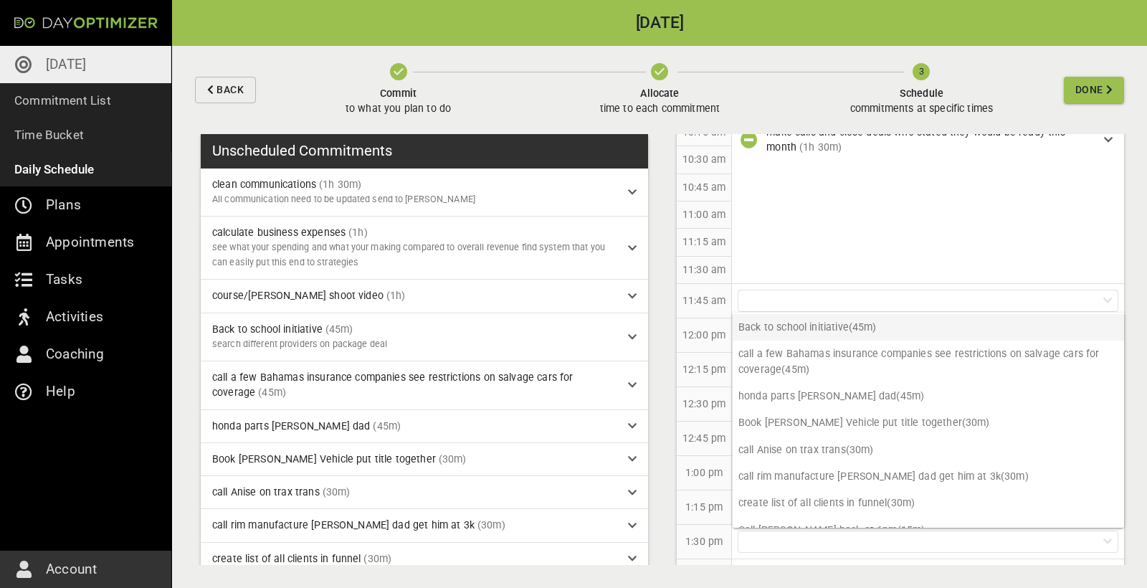
scroll to position [82, 0]
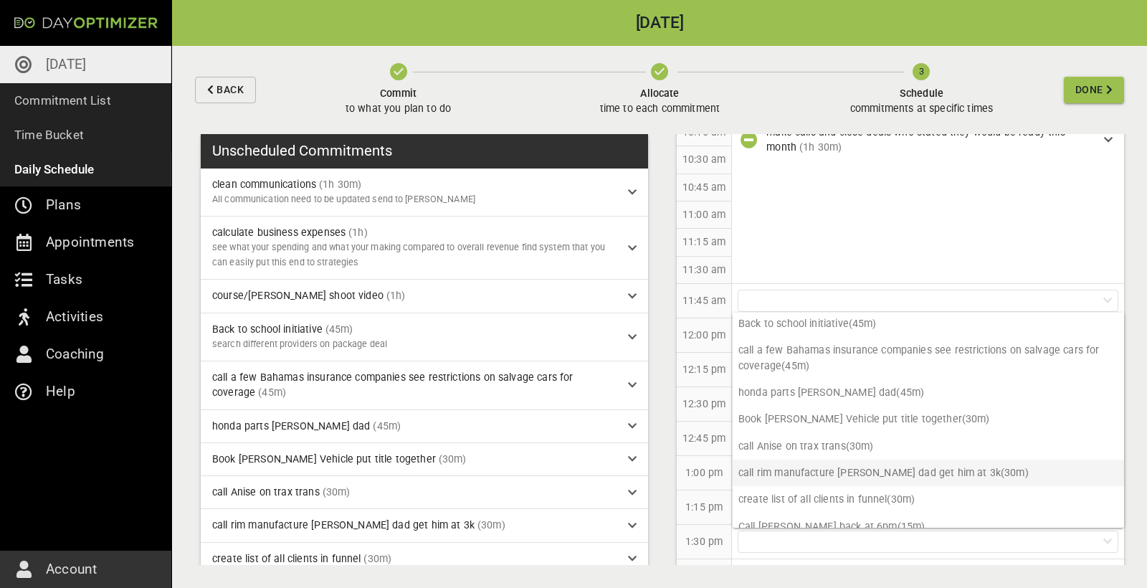
click at [843, 462] on p "call rim manufacture [PERSON_NAME] dad get him at 3k (30m)" at bounding box center [928, 473] width 391 height 27
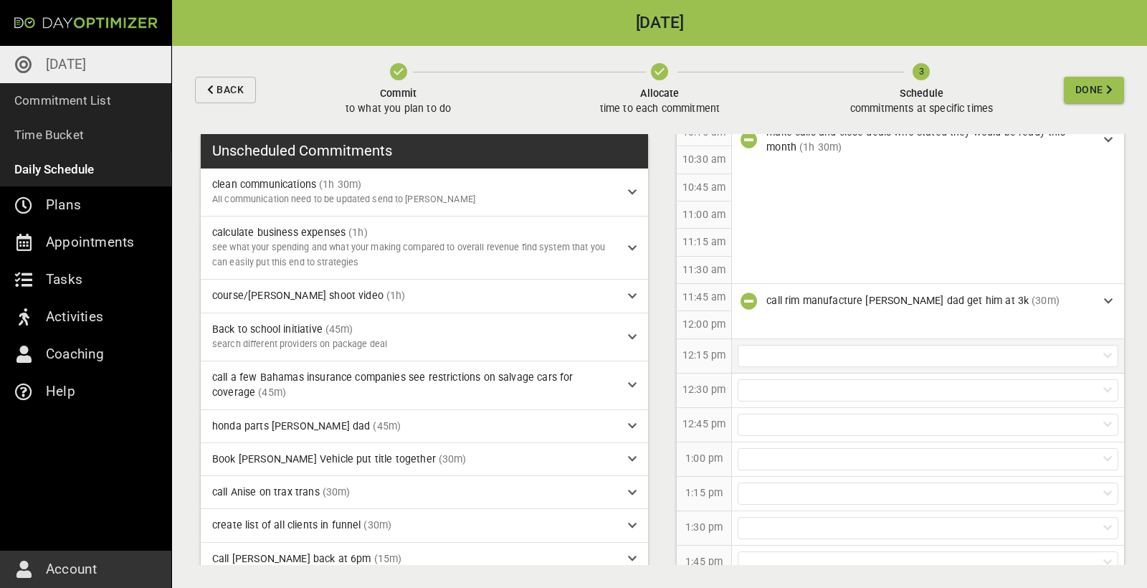
click at [810, 345] on div at bounding box center [928, 356] width 381 height 22
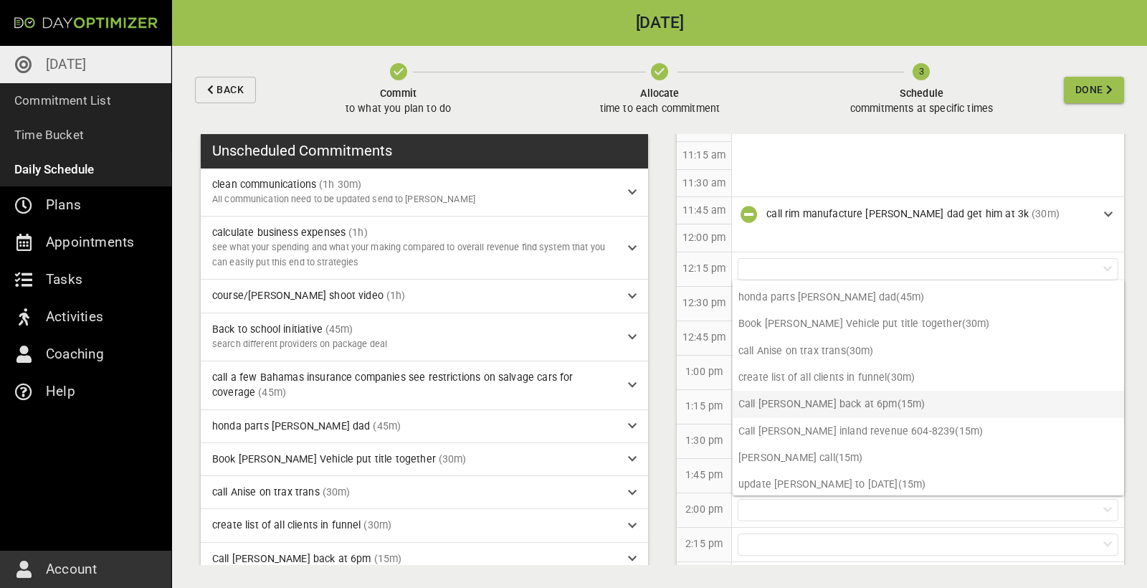
scroll to position [145, 0]
click at [926, 290] on p "honda parts [PERSON_NAME] dad (45m)" at bounding box center [928, 298] width 391 height 27
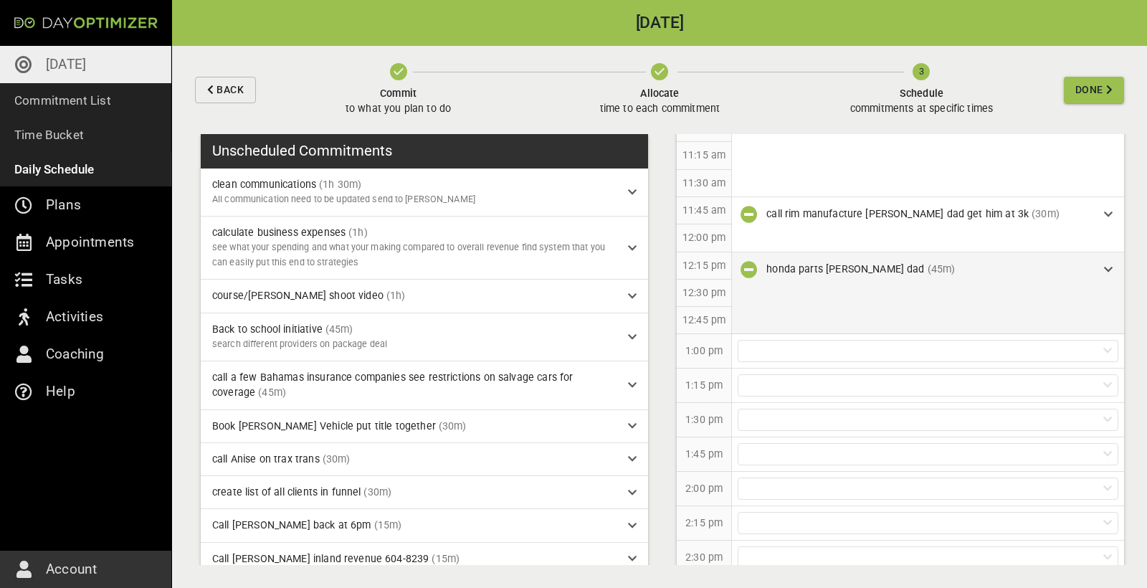
click at [1082, 262] on div "honda parts [PERSON_NAME] dad (45m)" at bounding box center [929, 269] width 326 height 15
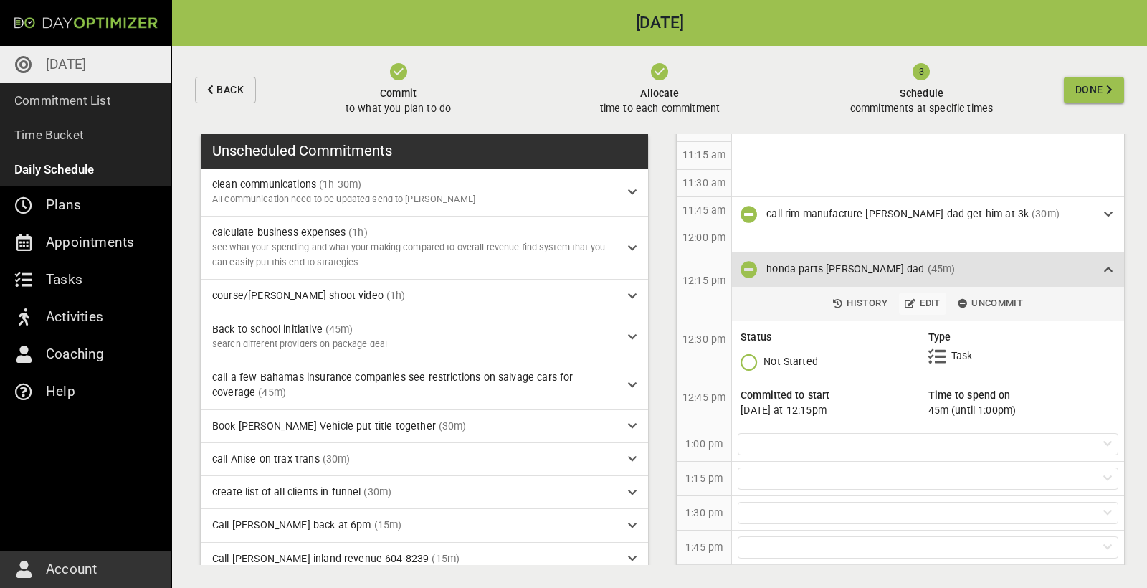
click at [920, 298] on span "Edit" at bounding box center [923, 303] width 36 height 16
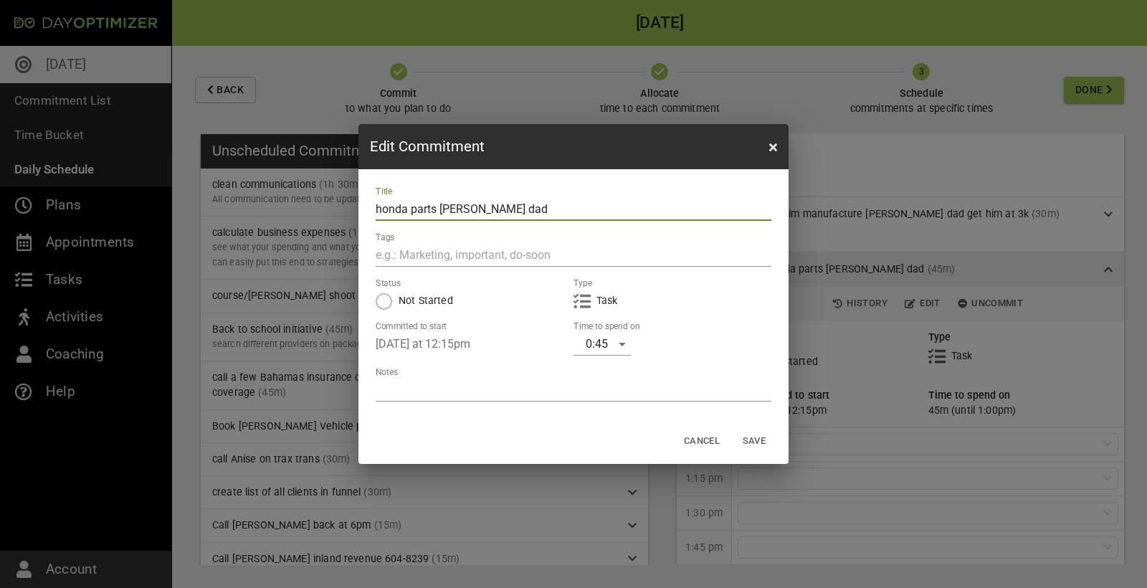
click at [610, 350] on div "0:45" at bounding box center [602, 344] width 57 height 23
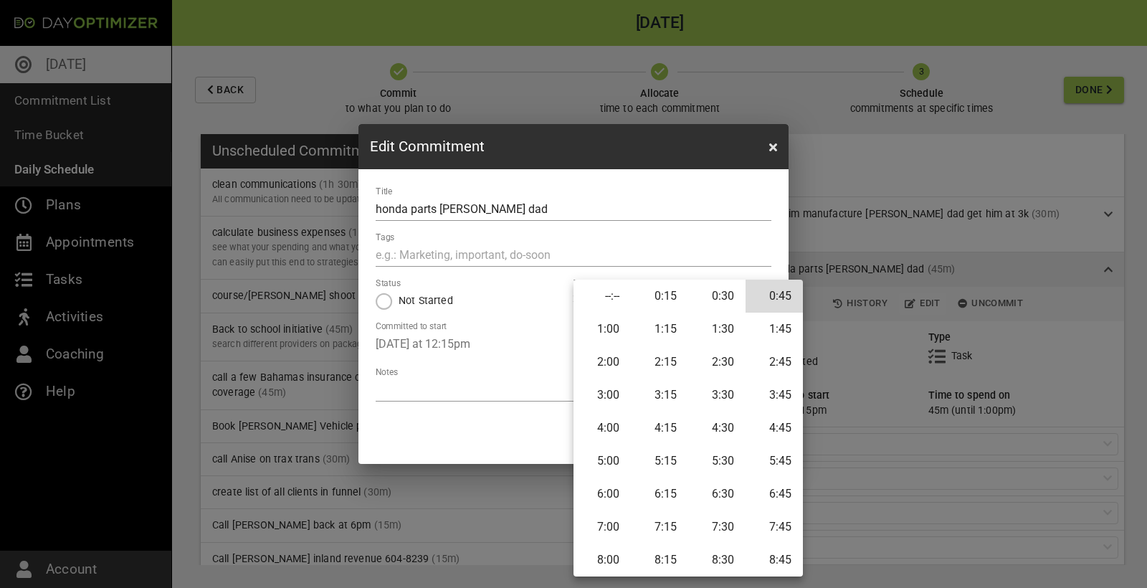
click at [718, 294] on li "0:30" at bounding box center [716, 296] width 57 height 33
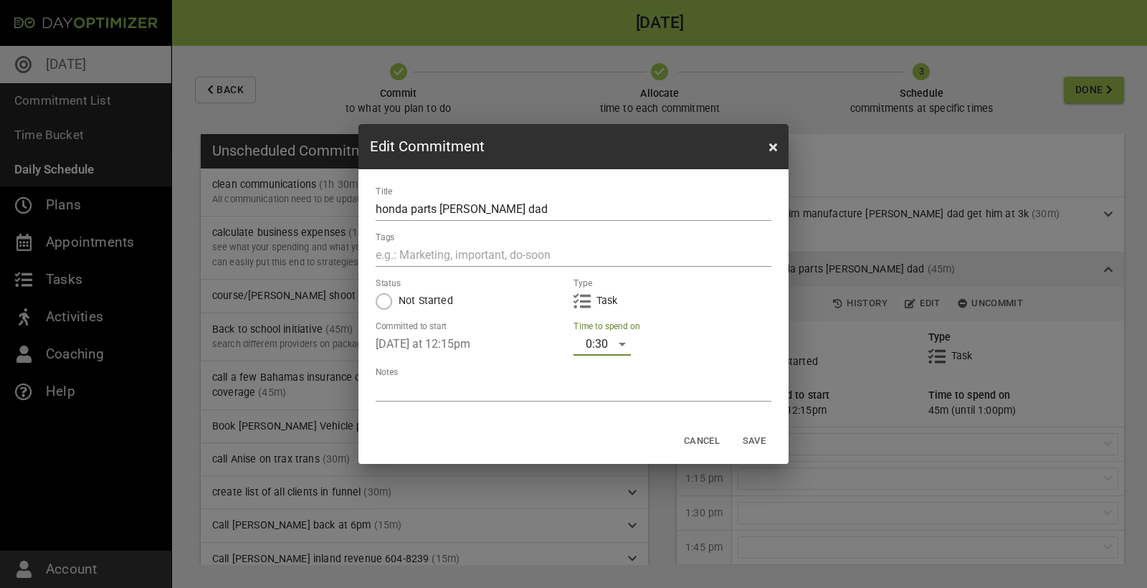
click at [756, 437] on span "Save" at bounding box center [754, 441] width 34 height 16
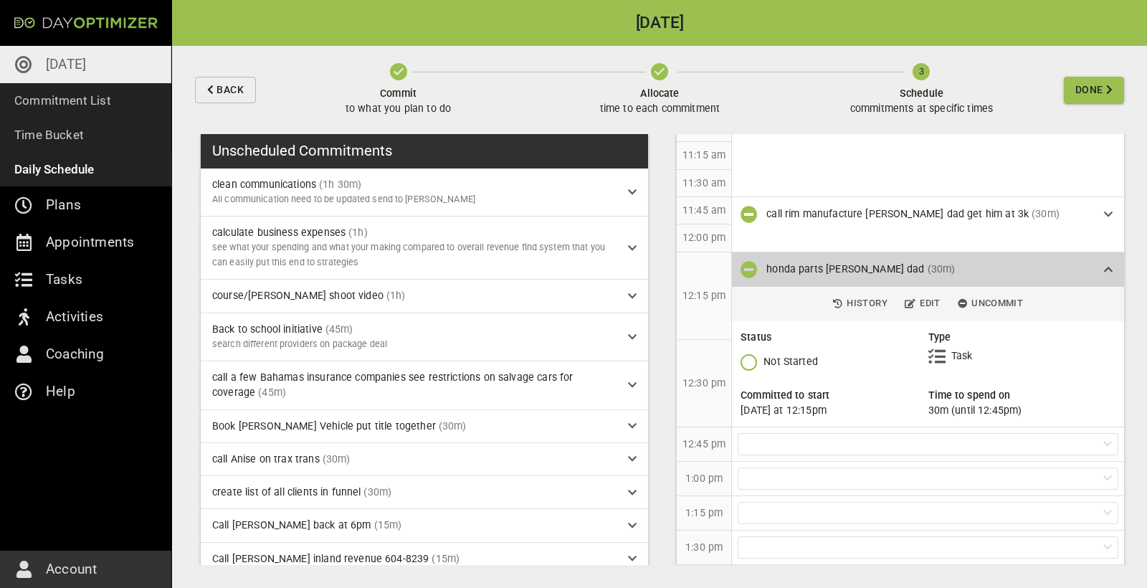
click at [1116, 260] on div "honda parts [PERSON_NAME] dad (30m)" at bounding box center [928, 269] width 392 height 34
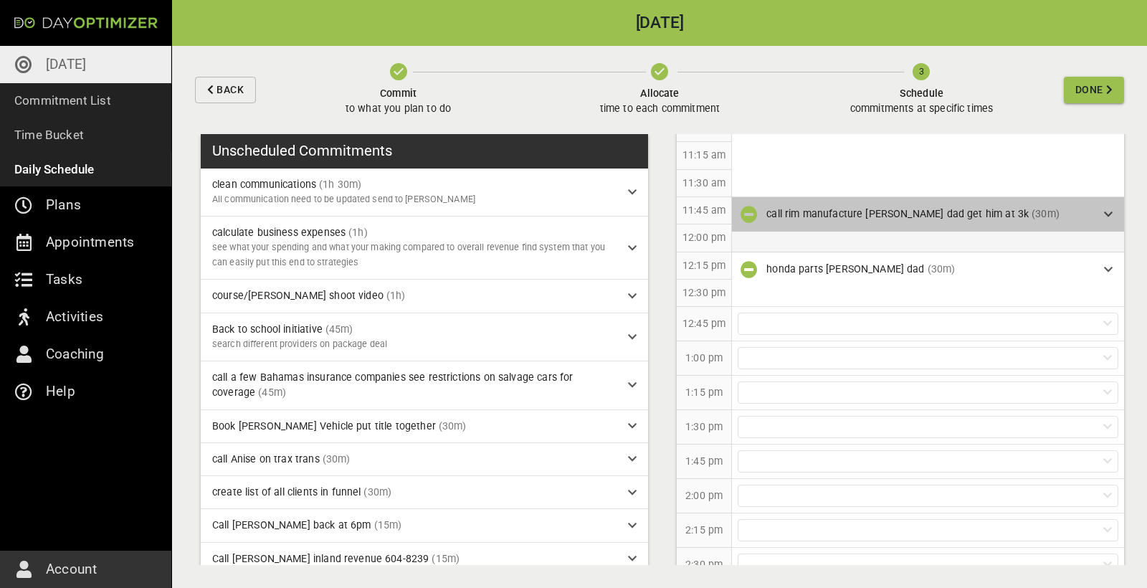
click at [1108, 209] on icon at bounding box center [1108, 214] width 9 height 10
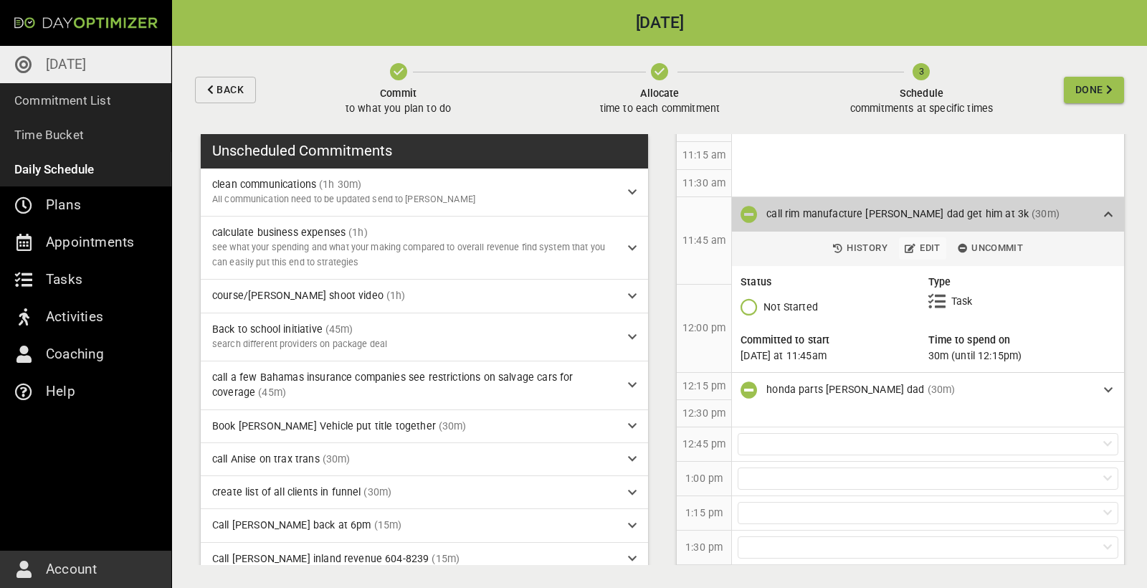
click at [926, 247] on span "Edit" at bounding box center [923, 248] width 36 height 16
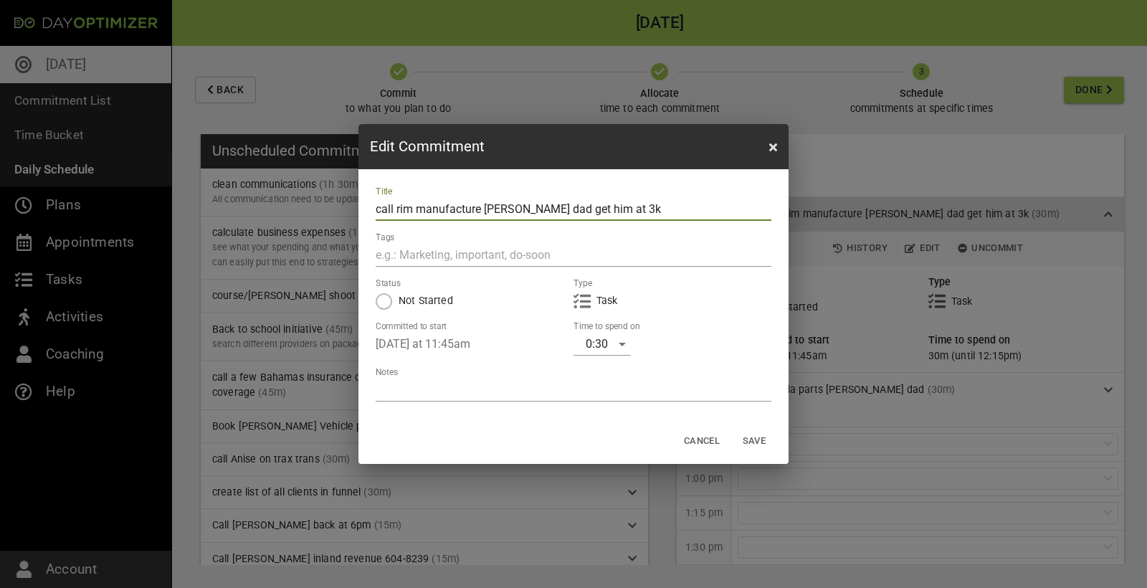
click at [611, 342] on div "0:30" at bounding box center [602, 344] width 57 height 23
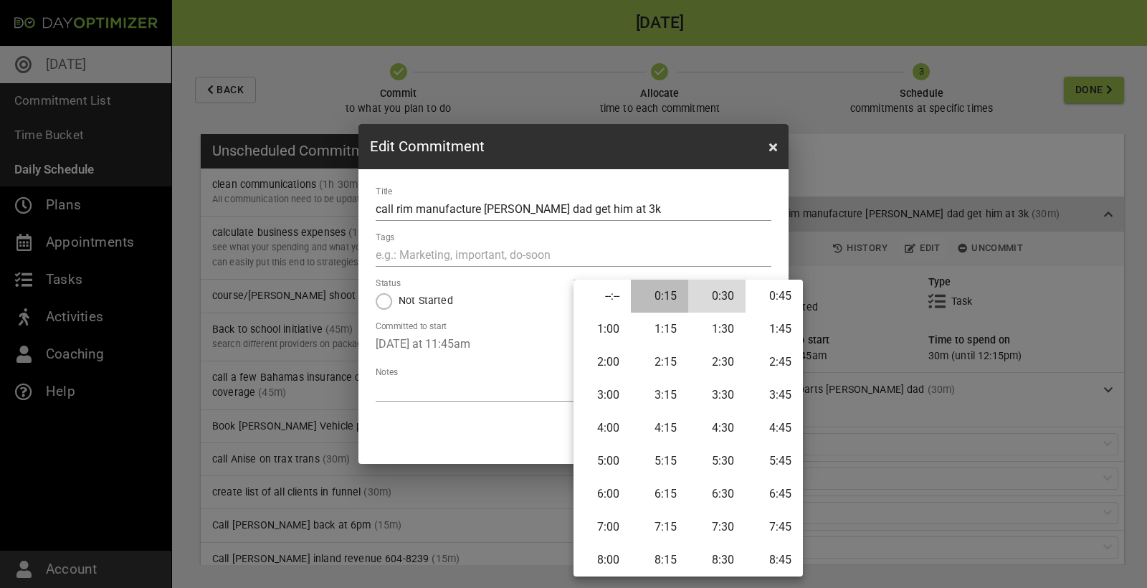
click at [665, 299] on li "0:15" at bounding box center [659, 296] width 57 height 33
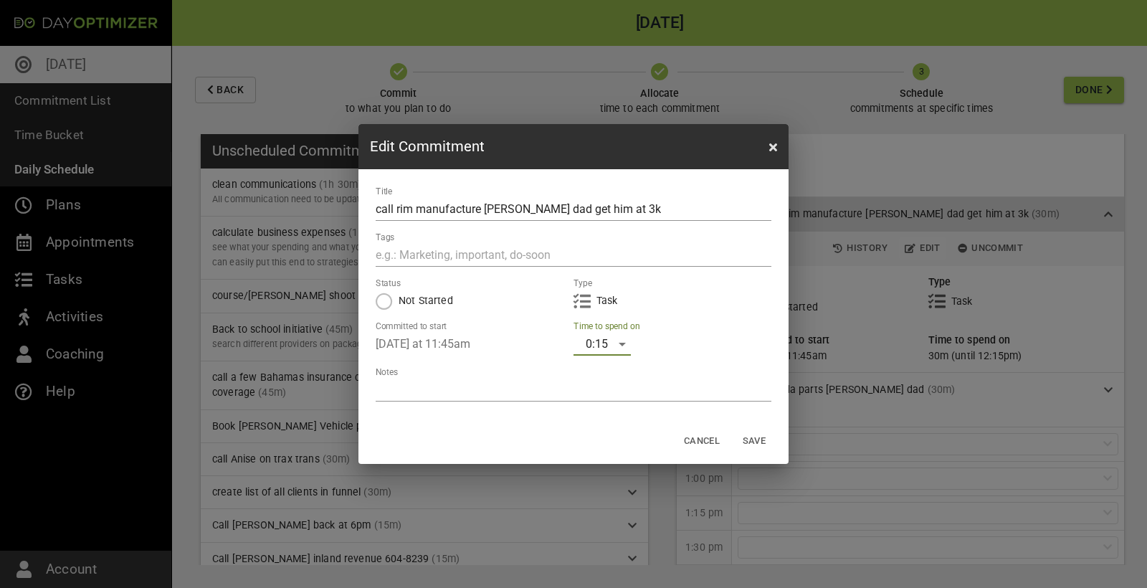
click at [758, 443] on span "Save" at bounding box center [754, 441] width 34 height 16
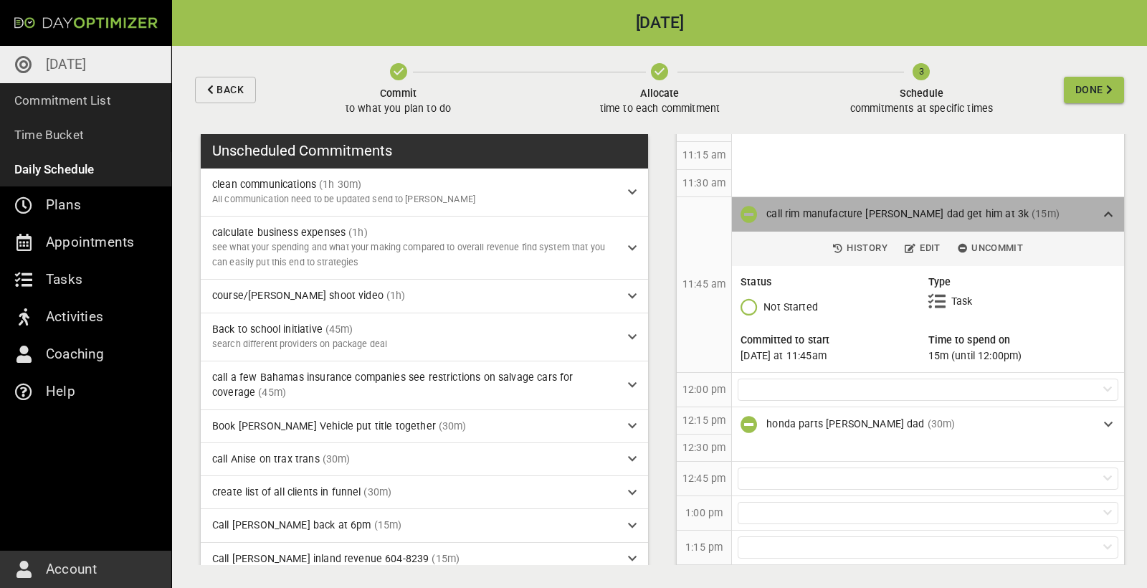
click at [1107, 209] on icon at bounding box center [1108, 214] width 9 height 10
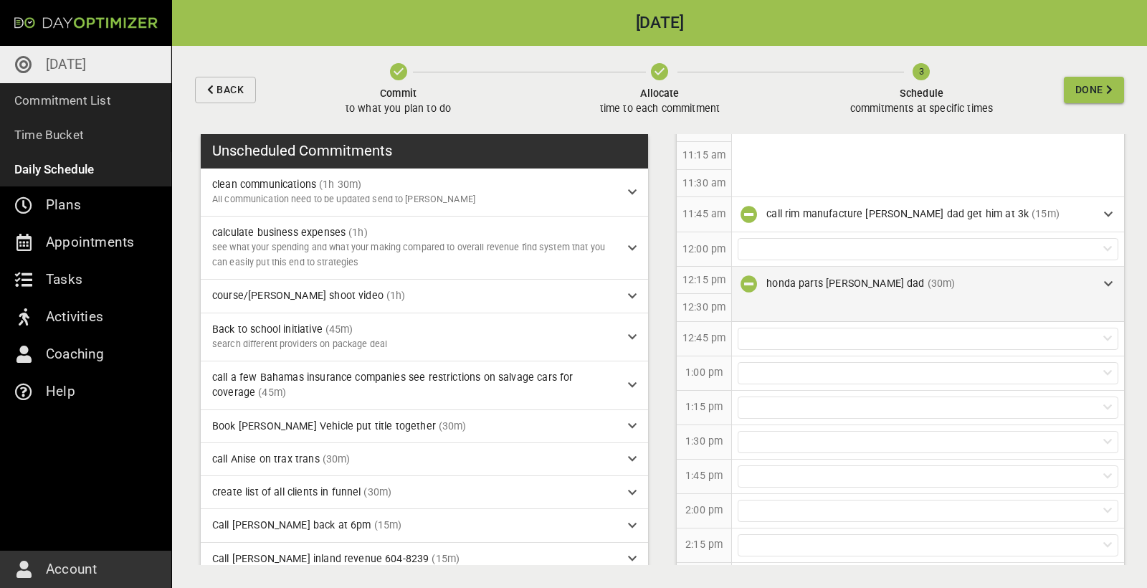
click at [746, 277] on icon "button" at bounding box center [749, 283] width 17 height 17
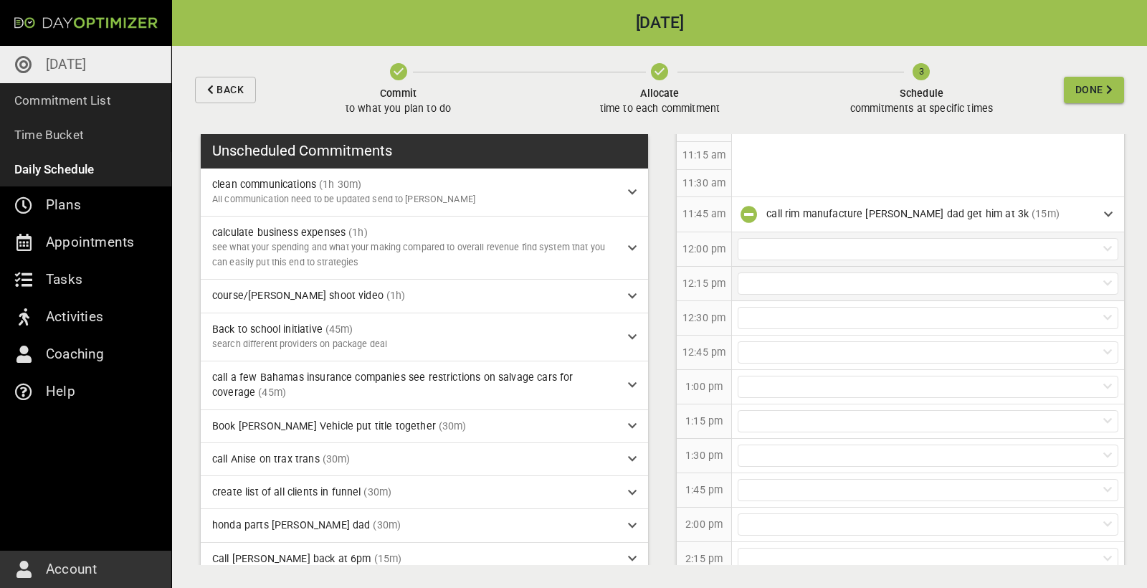
click at [791, 242] on div at bounding box center [928, 249] width 381 height 22
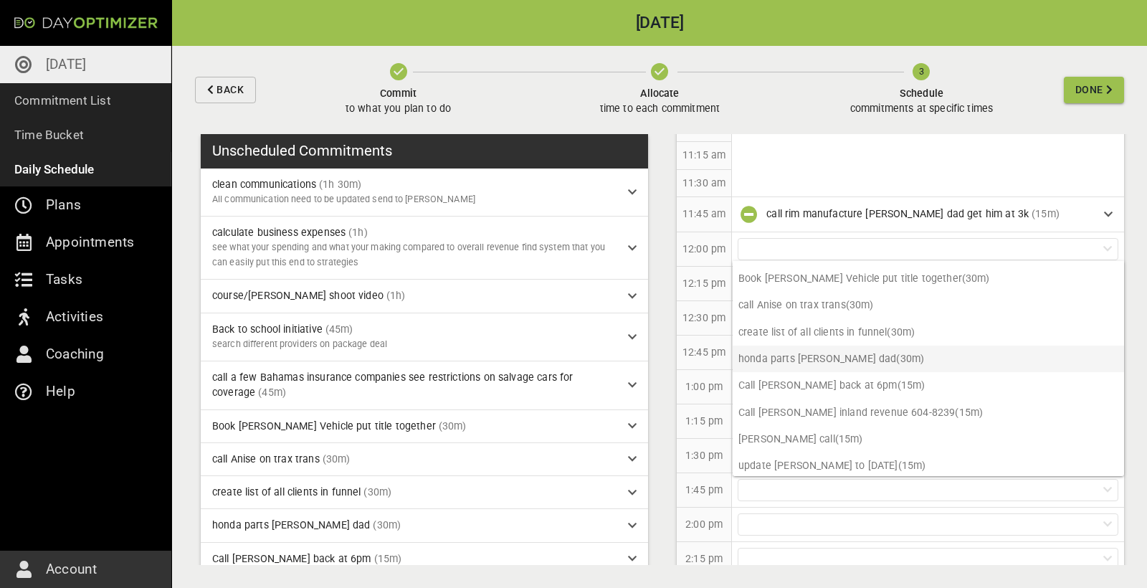
click at [797, 358] on p "honda parts [PERSON_NAME] dad (30m)" at bounding box center [928, 359] width 391 height 27
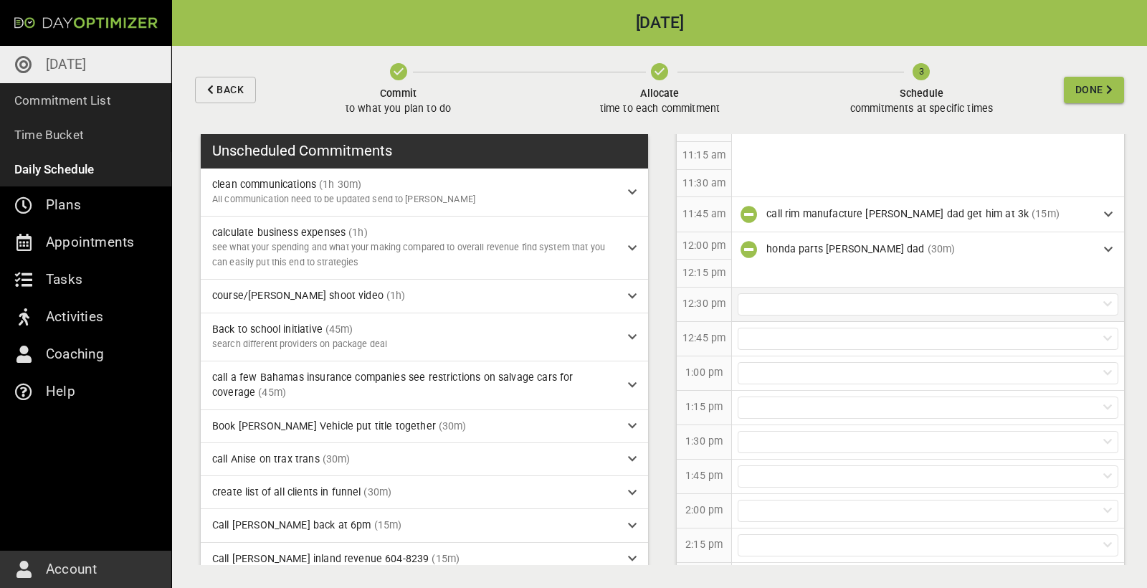
click at [903, 294] on div at bounding box center [928, 304] width 381 height 22
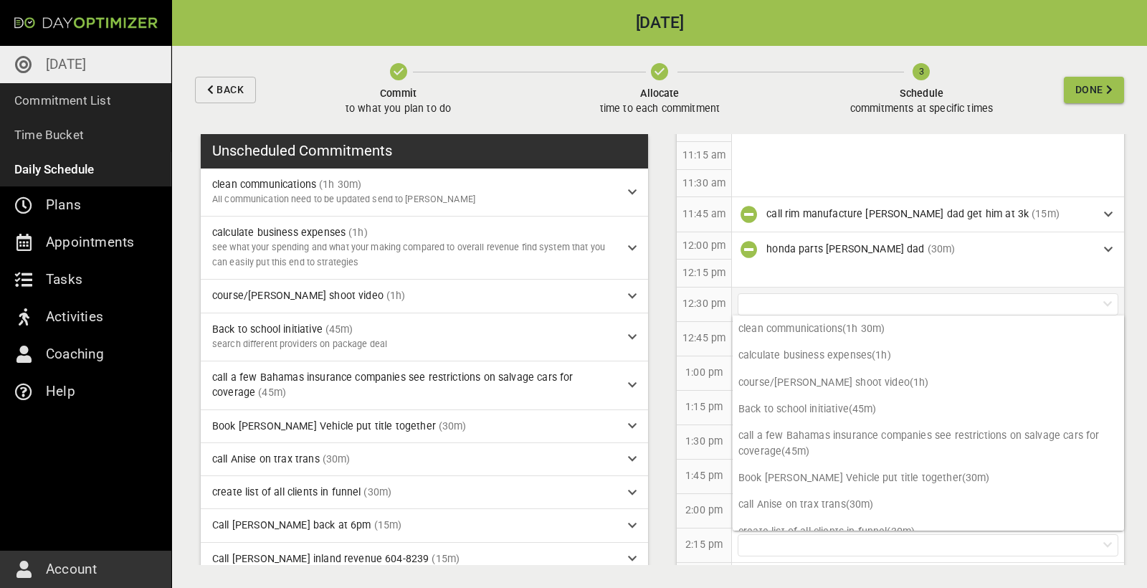
click at [837, 296] on div at bounding box center [928, 304] width 381 height 22
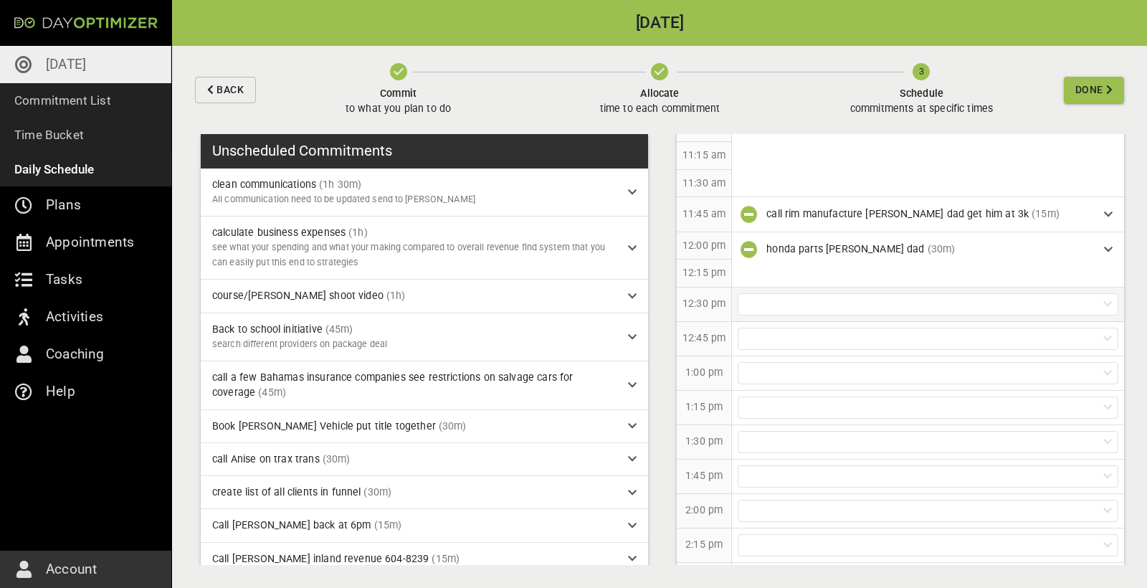
click at [837, 296] on div at bounding box center [928, 304] width 381 height 22
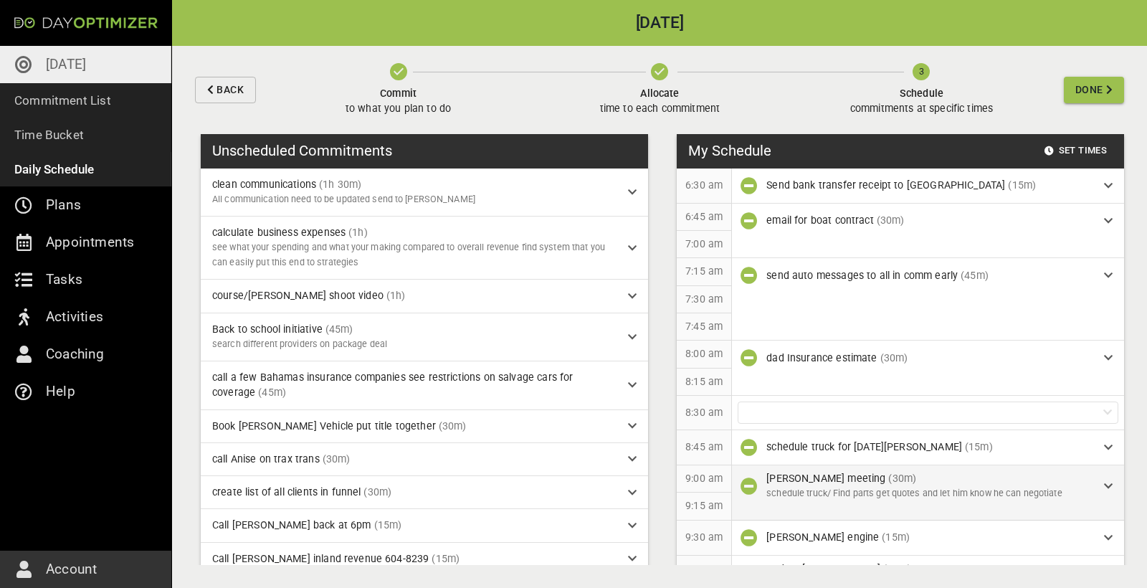
scroll to position [0, 0]
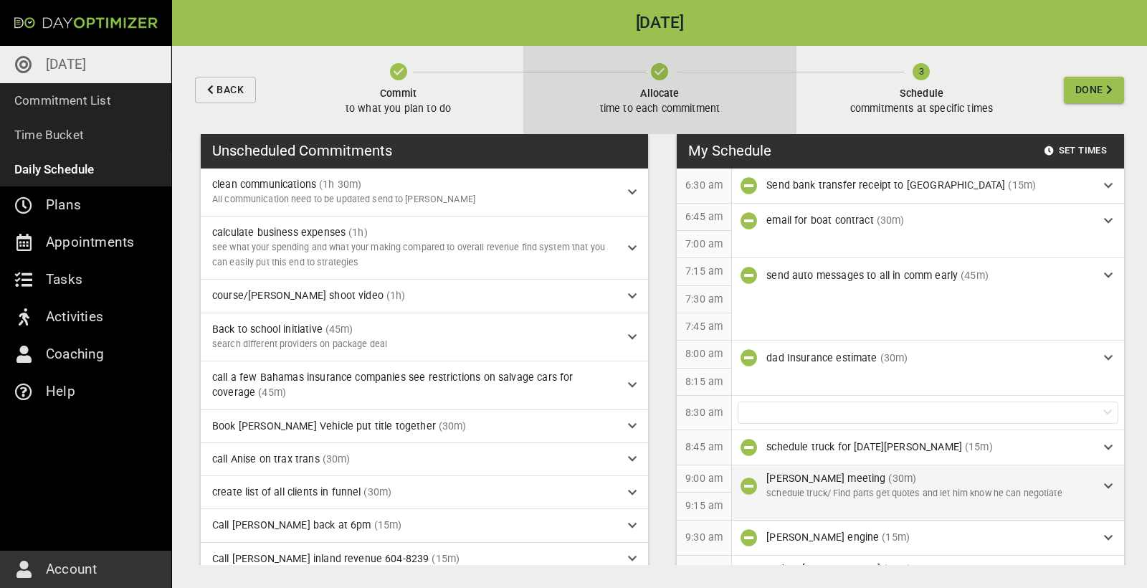
click at [661, 94] on span "Allocate" at bounding box center [660, 93] width 120 height 15
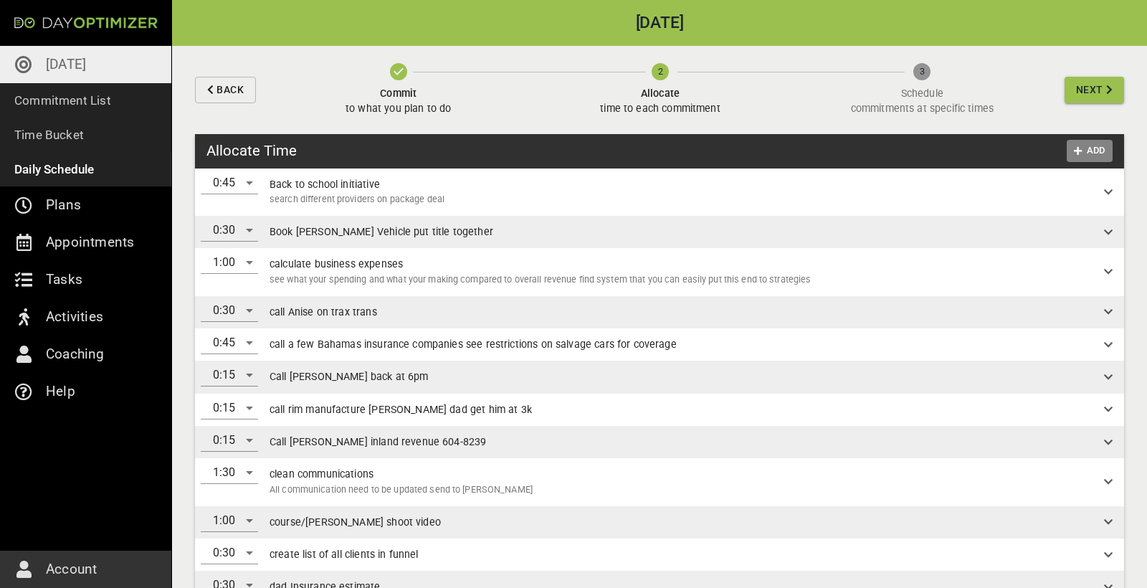
click at [1088, 152] on span "Add" at bounding box center [1090, 151] width 34 height 16
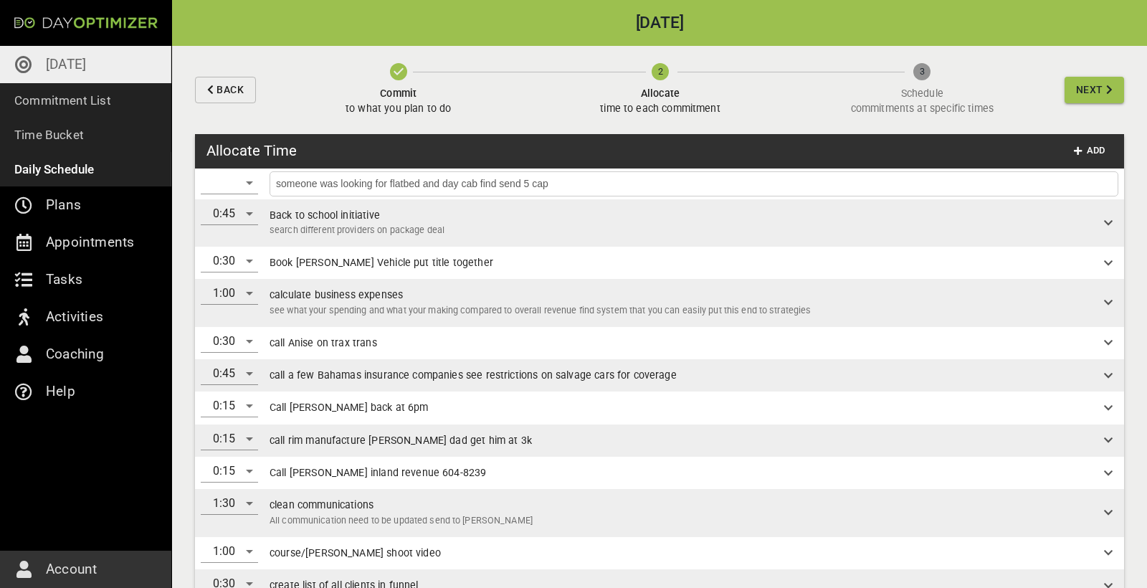
click at [249, 183] on div "​" at bounding box center [229, 182] width 57 height 23
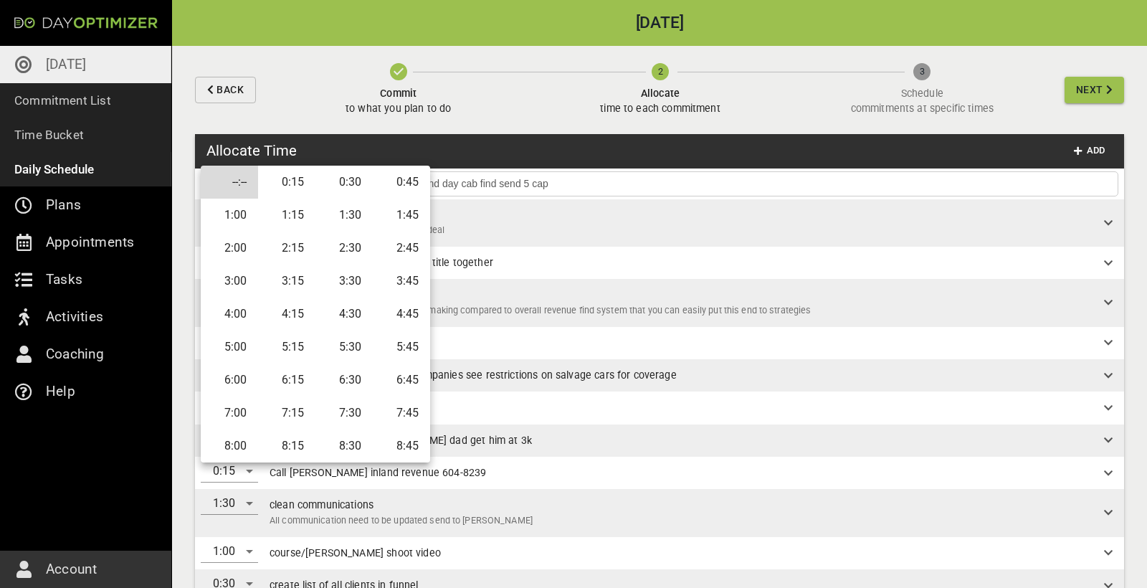
click at [295, 187] on li "0:15" at bounding box center [286, 182] width 57 height 33
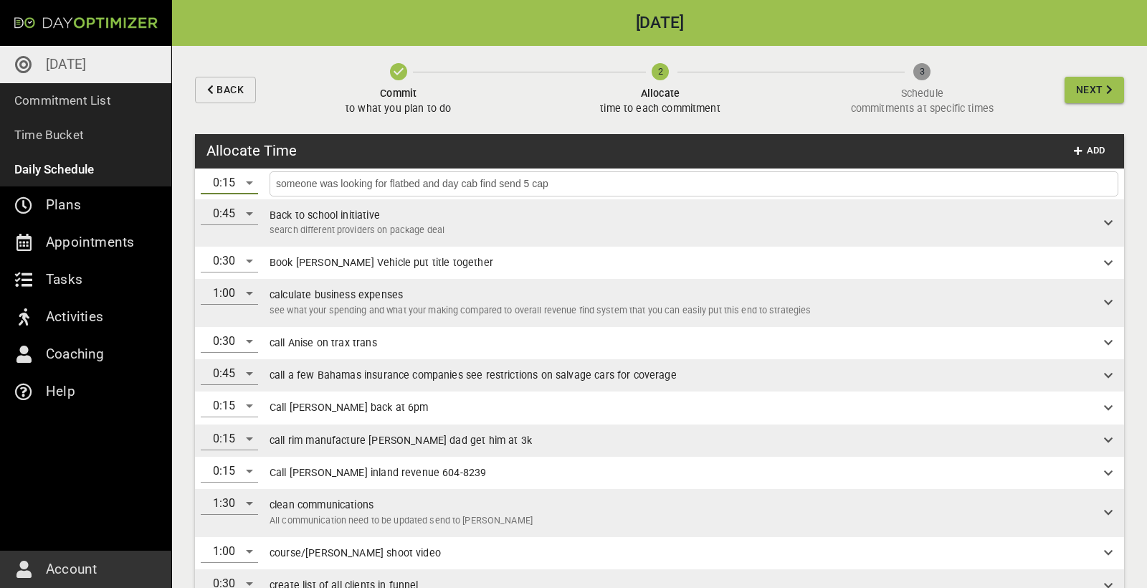
click at [736, 173] on div "someone was looking for flatbed and day cab find send 5 cap" at bounding box center [694, 183] width 849 height 25
click at [738, 184] on input "someone was looking for flatbed and day cab find send 5 cap" at bounding box center [694, 184] width 842 height 18
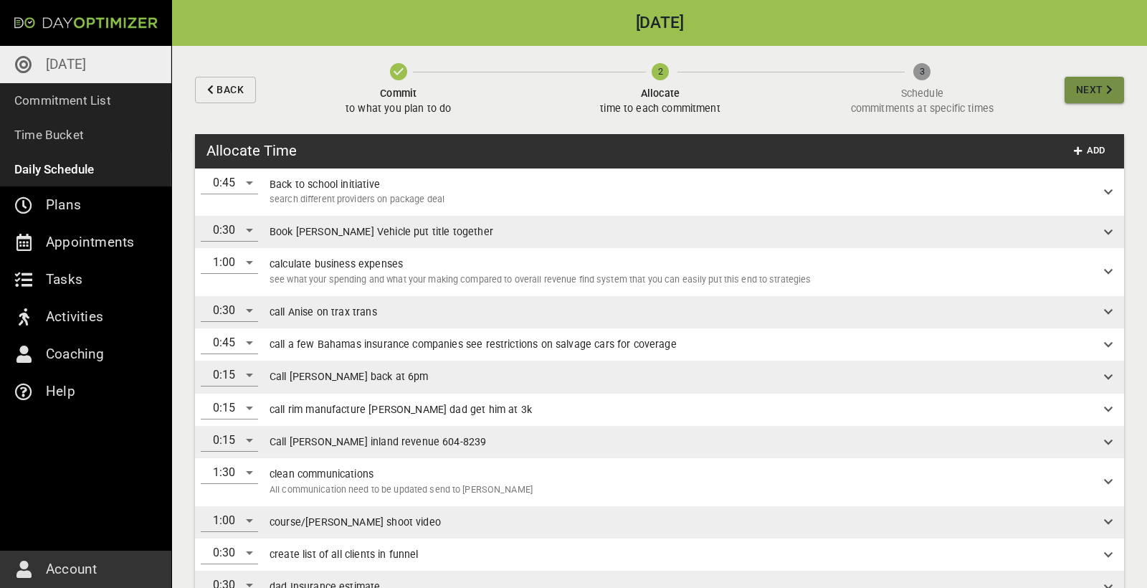
click at [1087, 91] on span "Next" at bounding box center [1089, 90] width 27 height 18
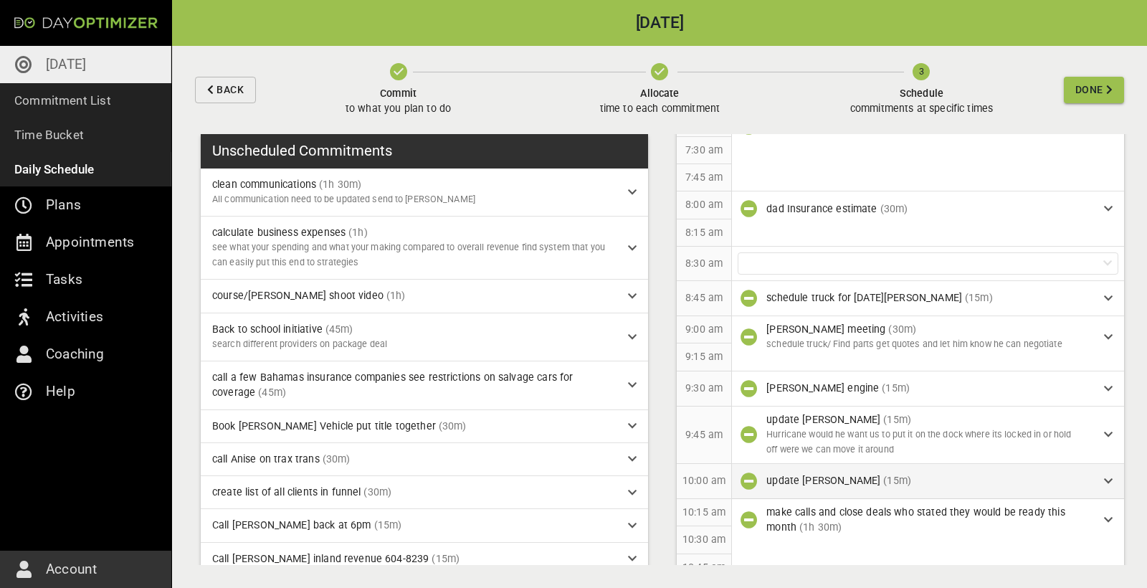
scroll to position [148, 0]
click at [776, 261] on div at bounding box center [928, 264] width 381 height 22
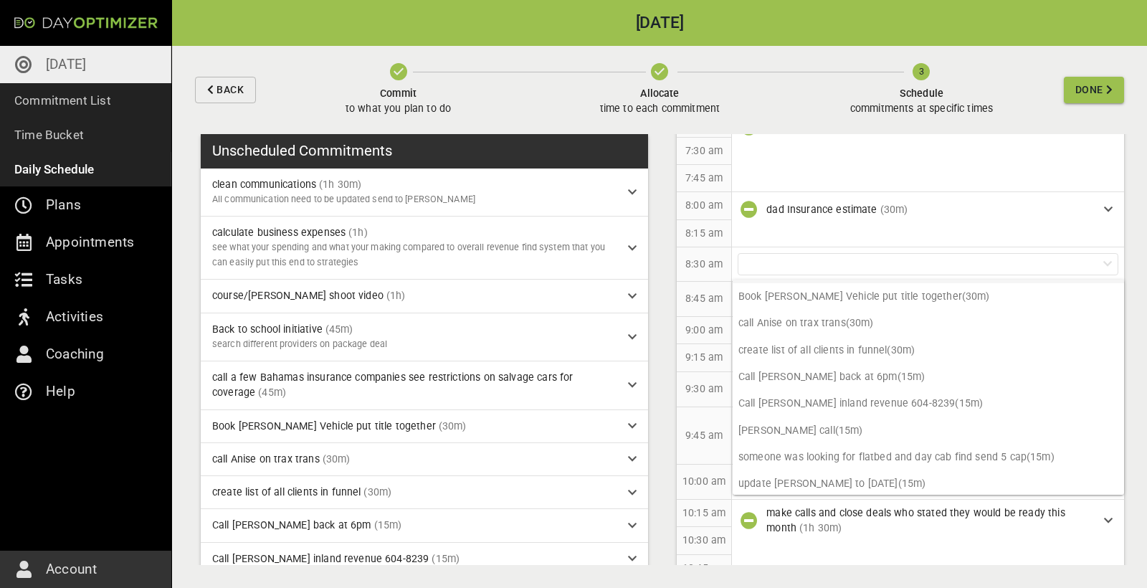
scroll to position [145, 0]
click at [823, 454] on p "someone was looking for flatbed and day cab find send 5 cap (15m)" at bounding box center [928, 457] width 391 height 27
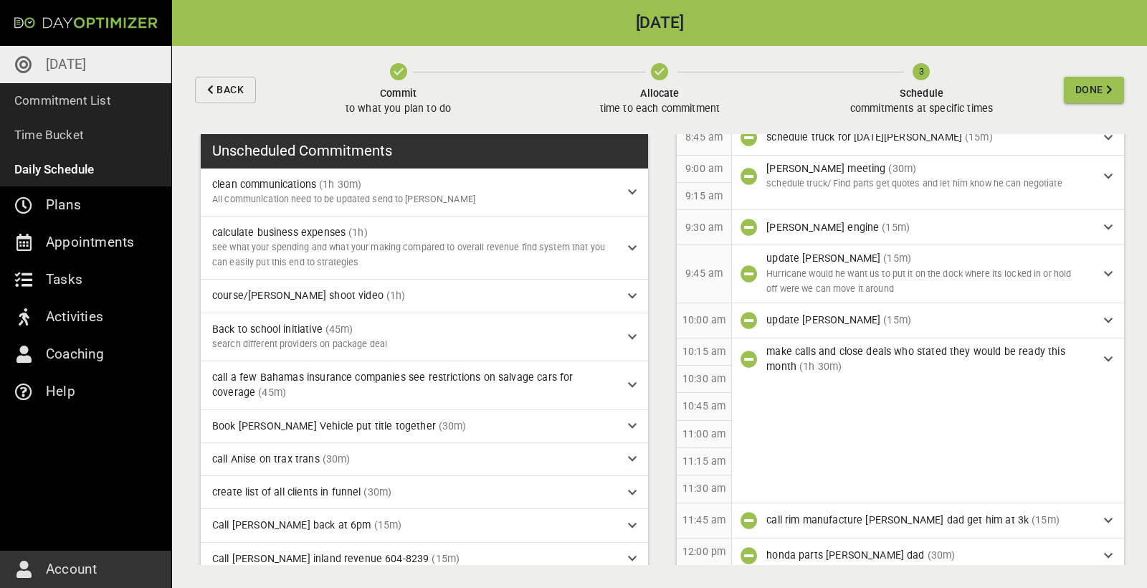
scroll to position [323, 0]
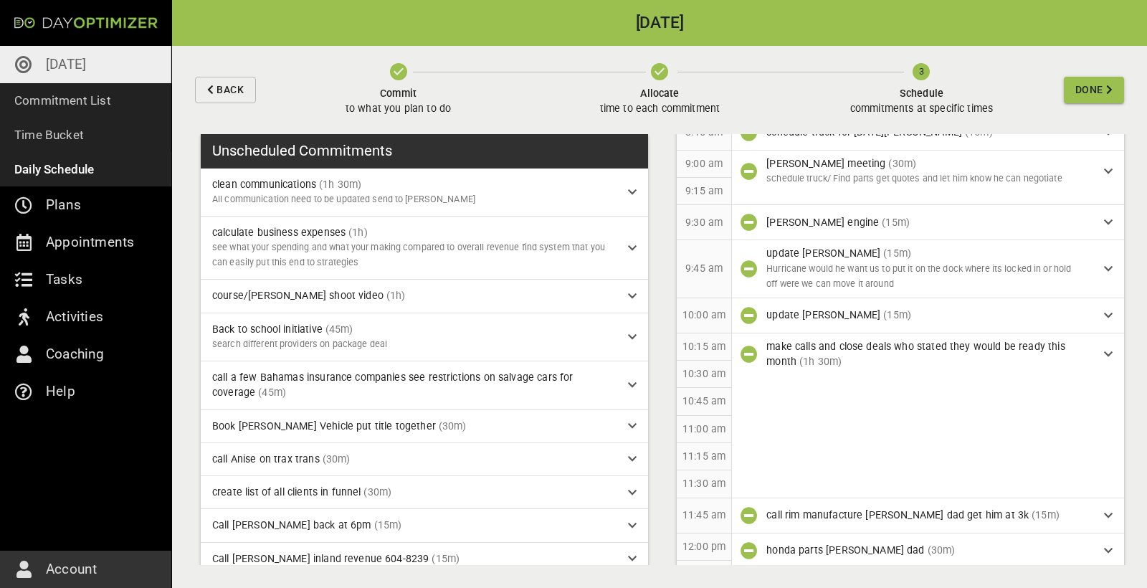
click at [661, 82] on span "Allocate time to each commitment" at bounding box center [660, 98] width 120 height 37
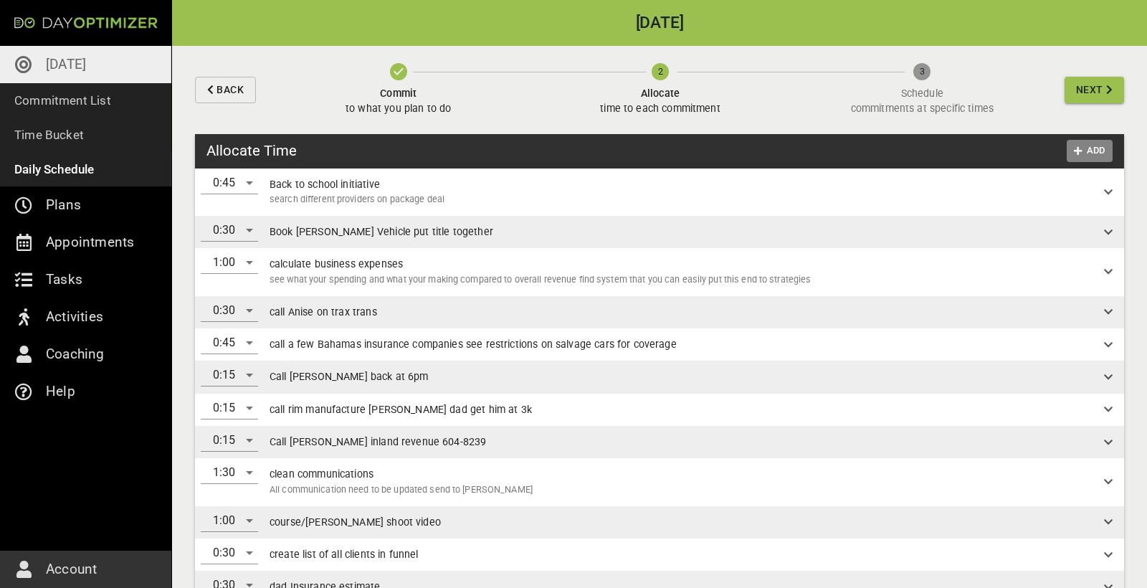
click at [1085, 152] on span "Add" at bounding box center [1090, 151] width 34 height 16
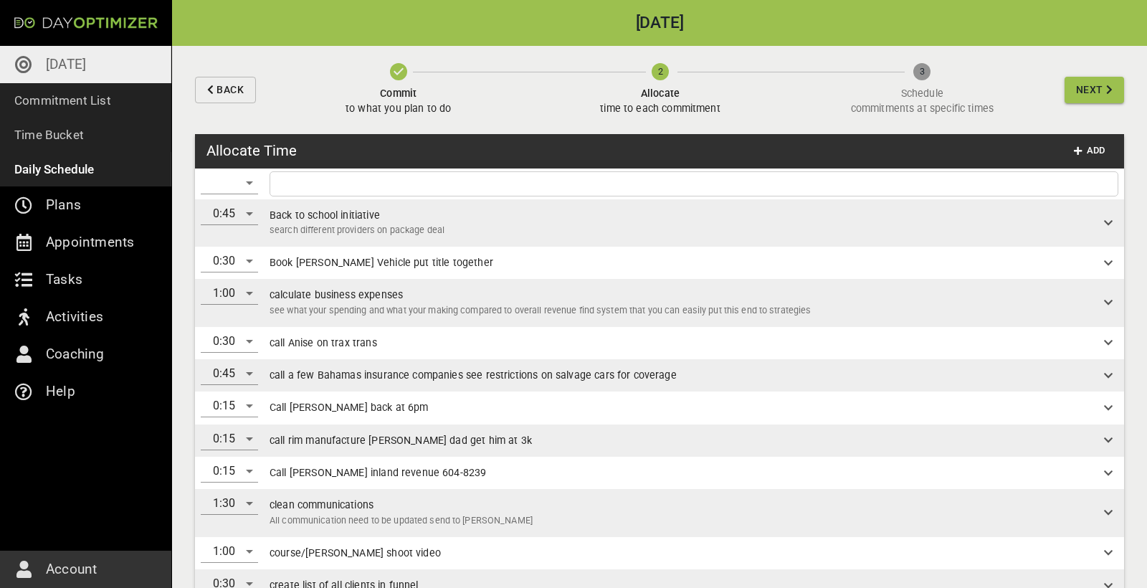
click at [517, 186] on input "text" at bounding box center [694, 184] width 842 height 18
click at [239, 183] on div "​" at bounding box center [229, 182] width 57 height 23
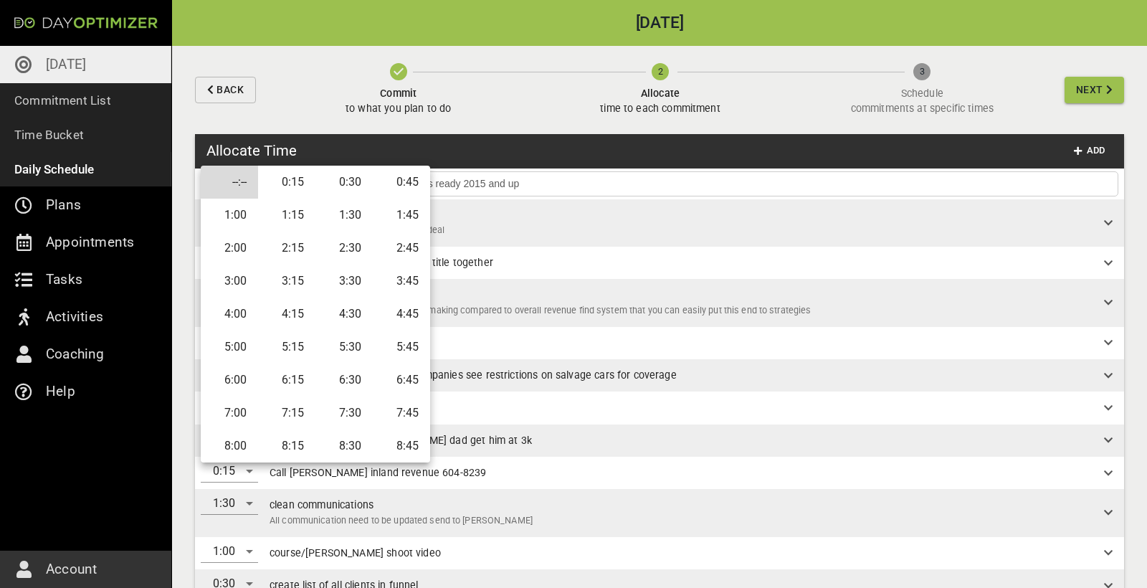
click at [339, 184] on li "0:30" at bounding box center [343, 182] width 57 height 33
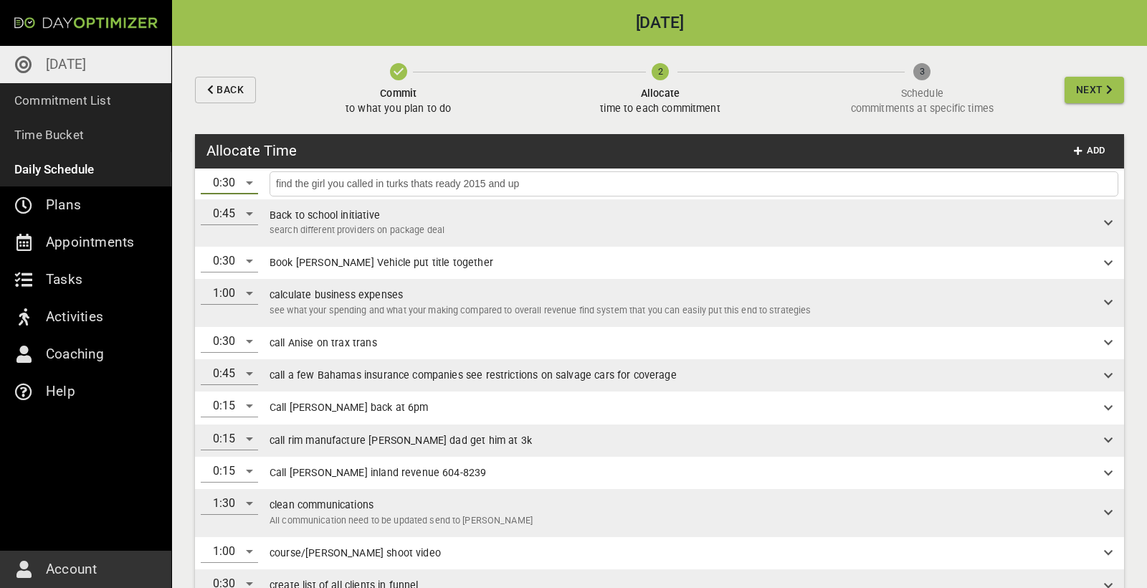
click at [1060, 179] on input "find the girl you called in turks thats ready 2015 and up" at bounding box center [694, 184] width 842 height 18
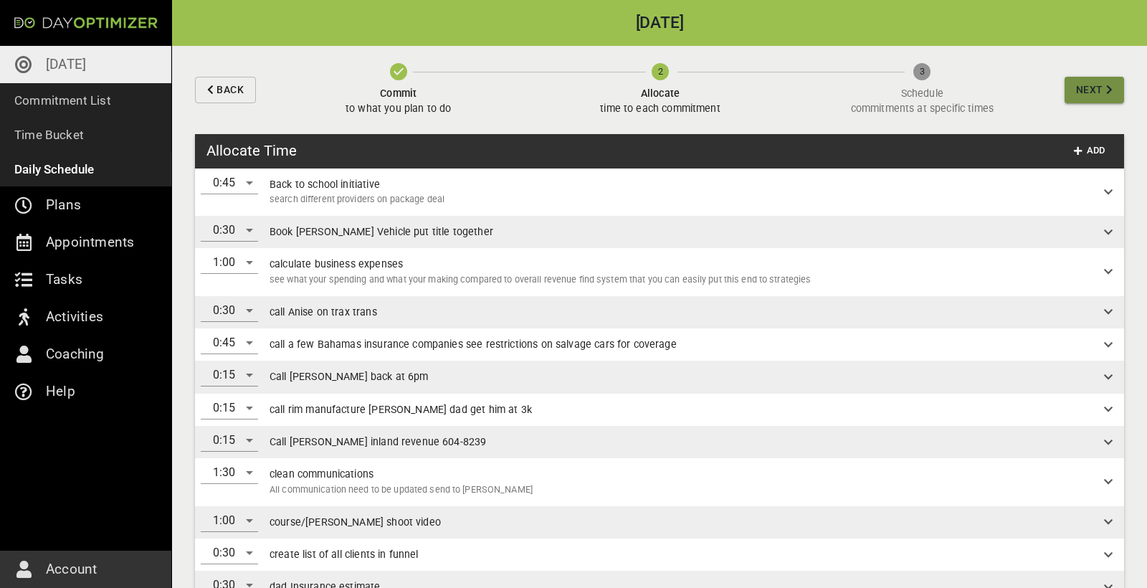
click at [1106, 95] on span "Next" at bounding box center [1094, 90] width 37 height 18
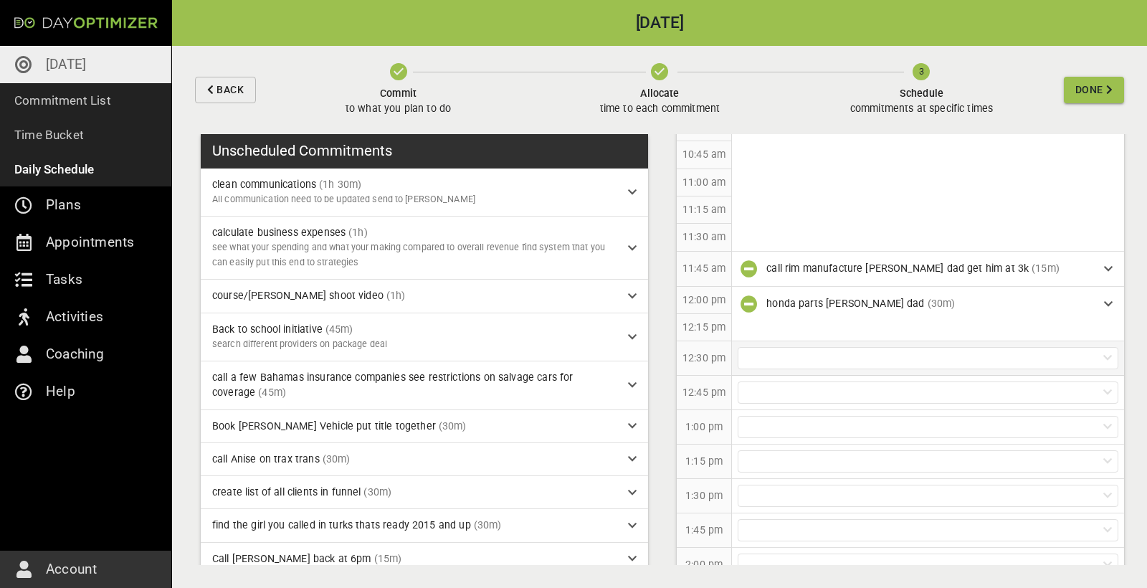
scroll to position [571, 0]
click at [764, 351] on div at bounding box center [928, 357] width 381 height 22
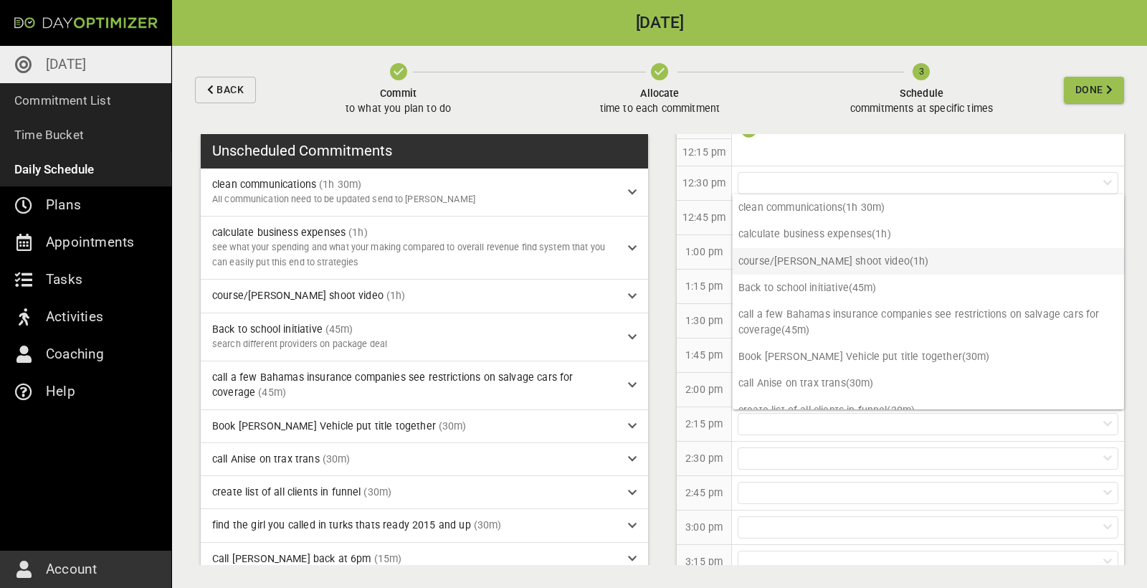
scroll to position [0, 0]
click at [721, 270] on div "1:15 pm" at bounding box center [704, 287] width 55 height 34
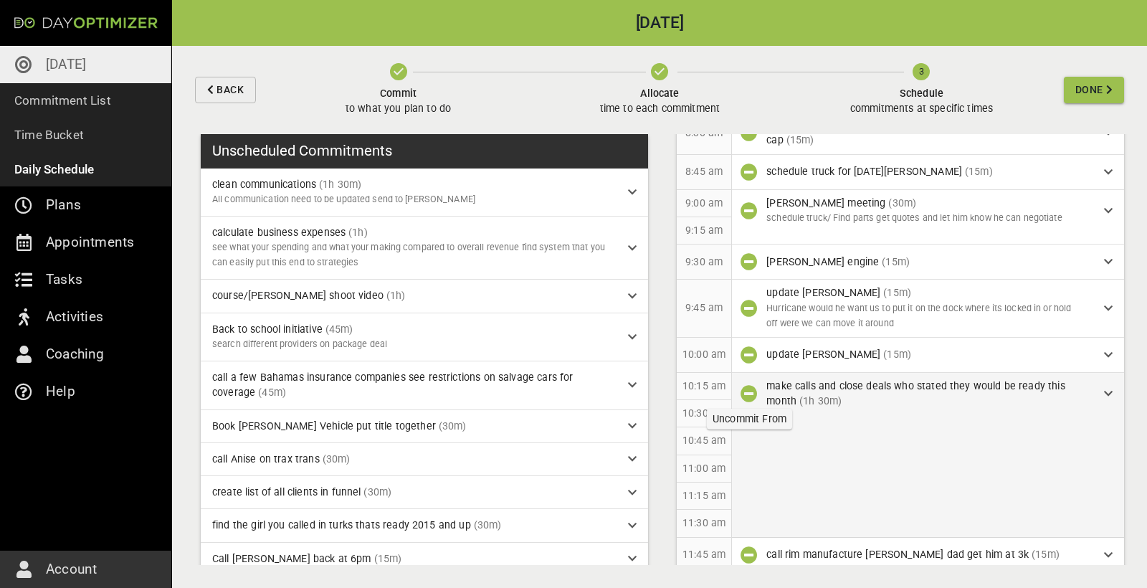
scroll to position [282, 0]
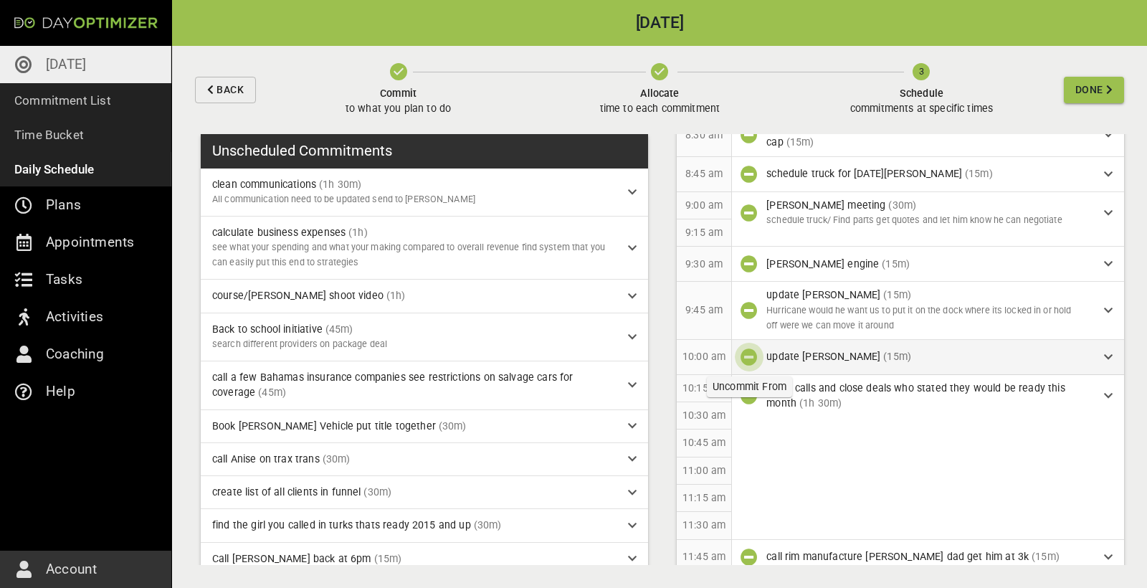
click at [745, 354] on icon "button" at bounding box center [749, 356] width 17 height 17
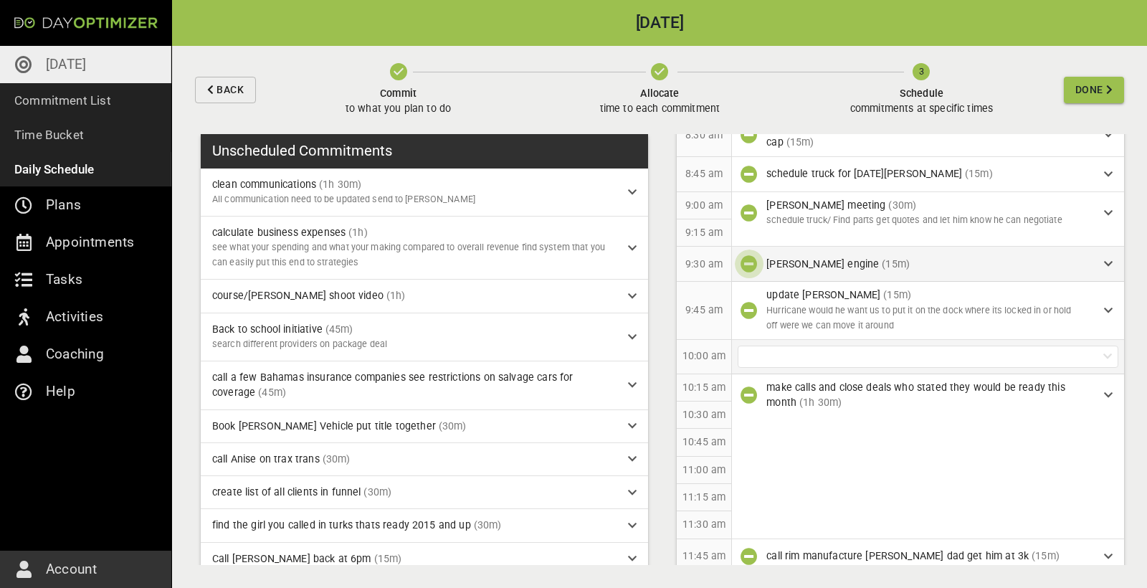
click at [748, 259] on icon "button" at bounding box center [749, 263] width 17 height 17
click at [781, 259] on div at bounding box center [928, 263] width 381 height 22
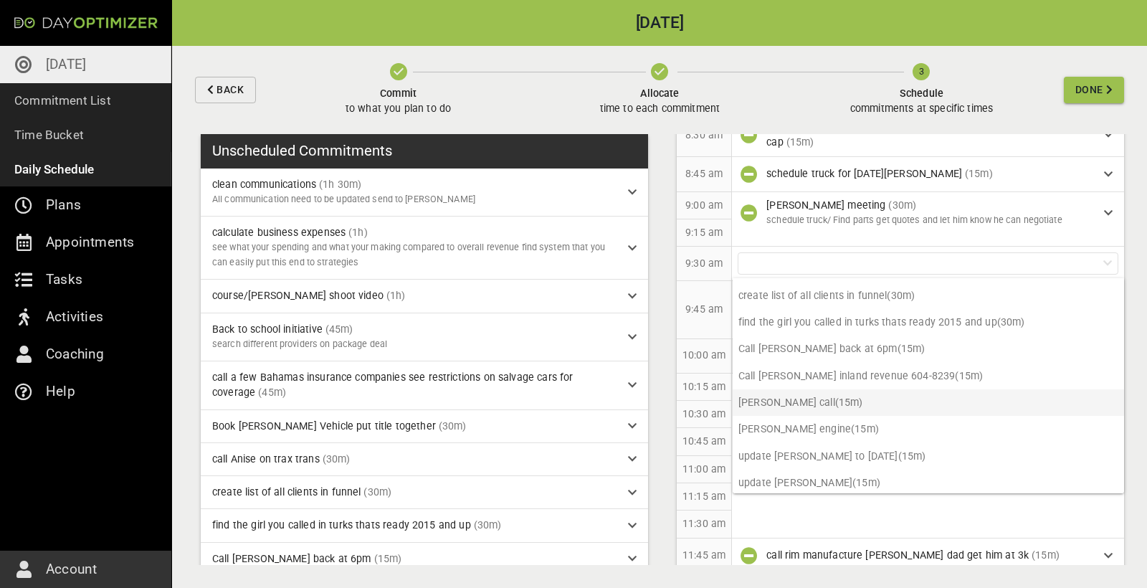
scroll to position [198, 0]
click at [811, 475] on p "update [PERSON_NAME] (15m)" at bounding box center [928, 483] width 391 height 27
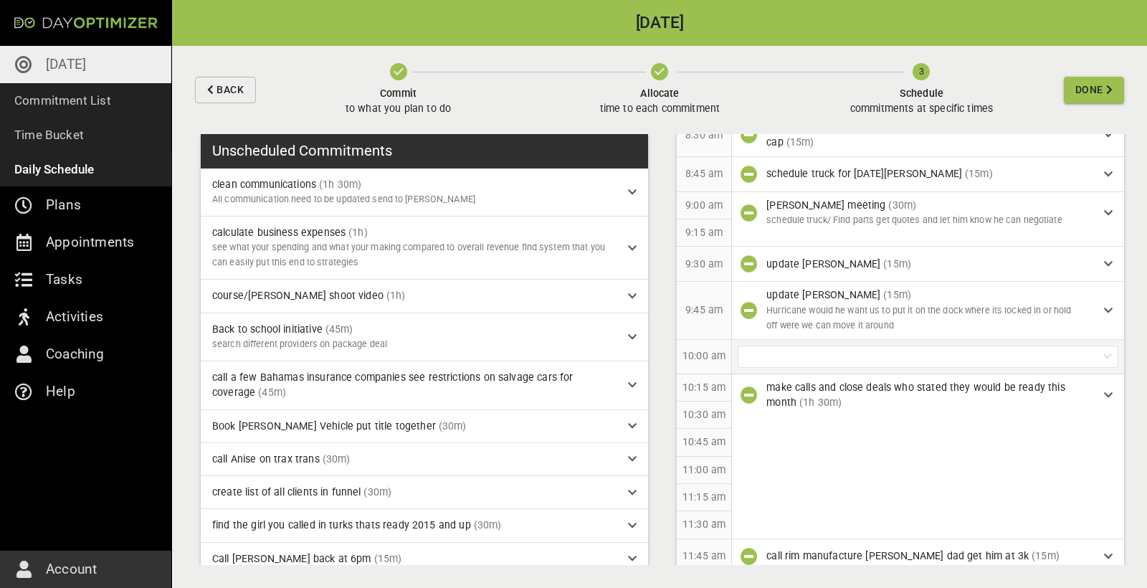
click at [797, 352] on div at bounding box center [928, 357] width 381 height 22
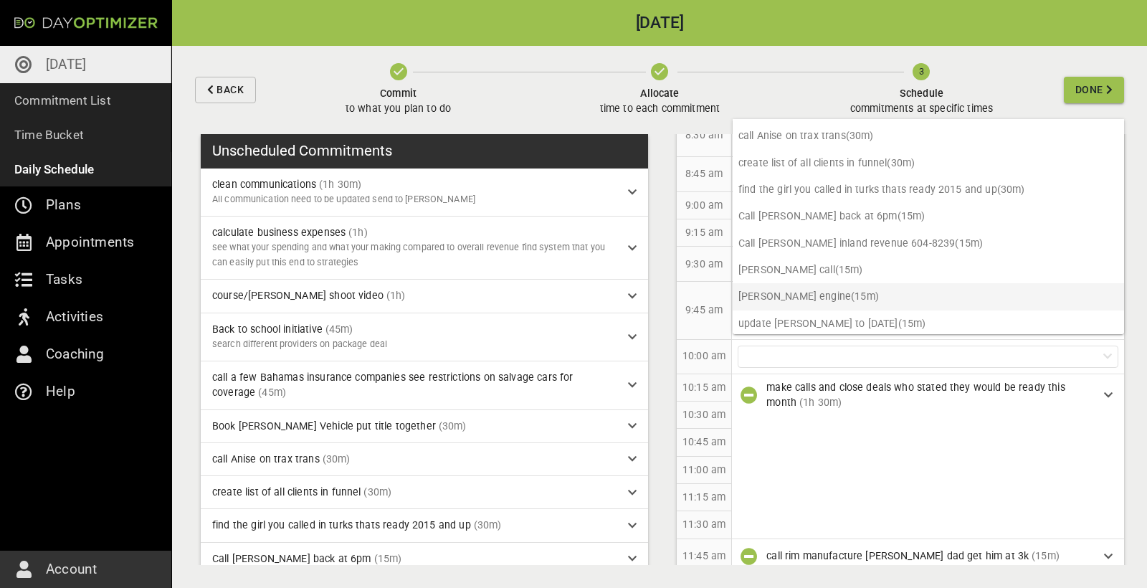
scroll to position [171, 0]
click at [799, 297] on p "[PERSON_NAME] engine (15m)" at bounding box center [928, 297] width 391 height 27
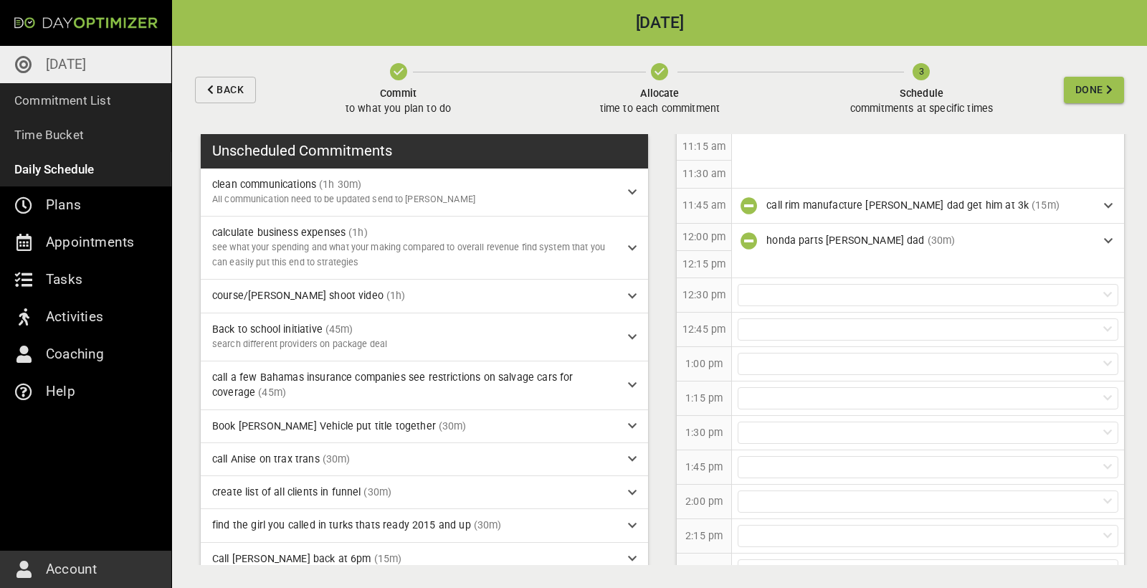
scroll to position [627, 0]
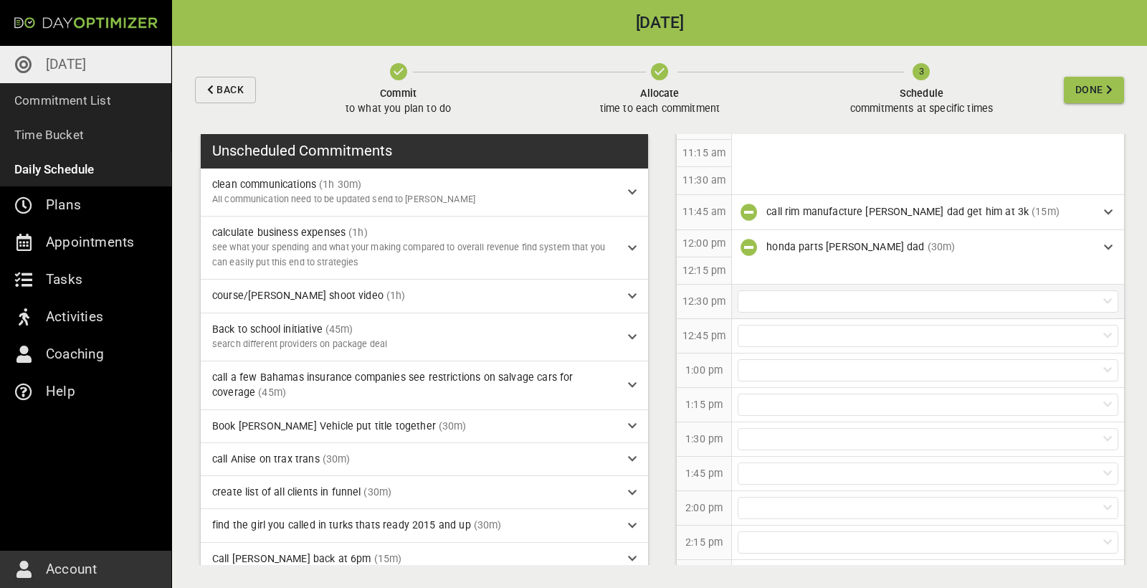
click at [823, 291] on div at bounding box center [928, 301] width 381 height 22
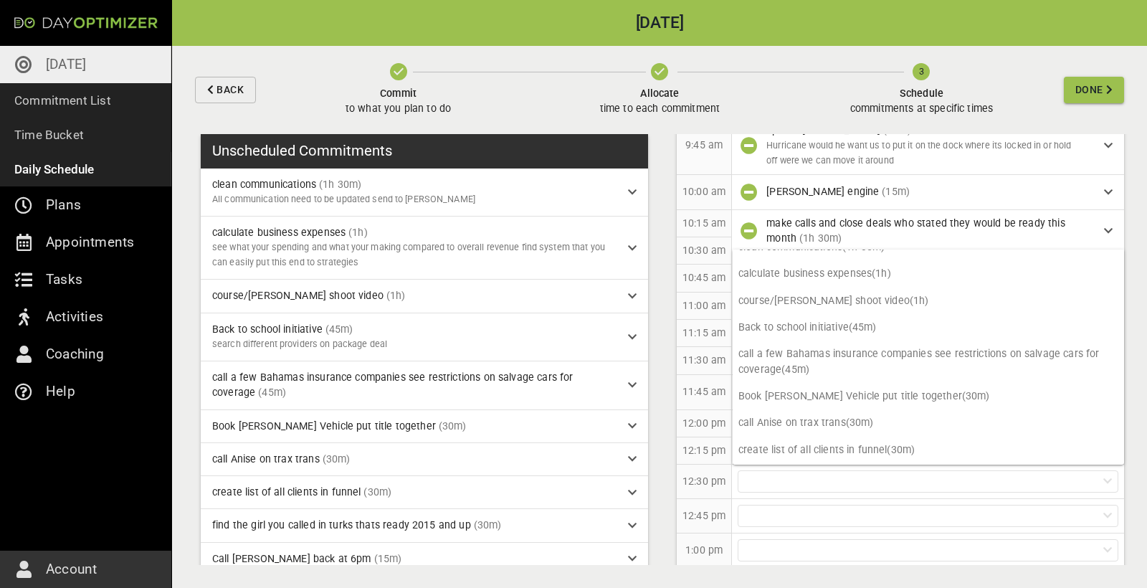
scroll to position [474, 0]
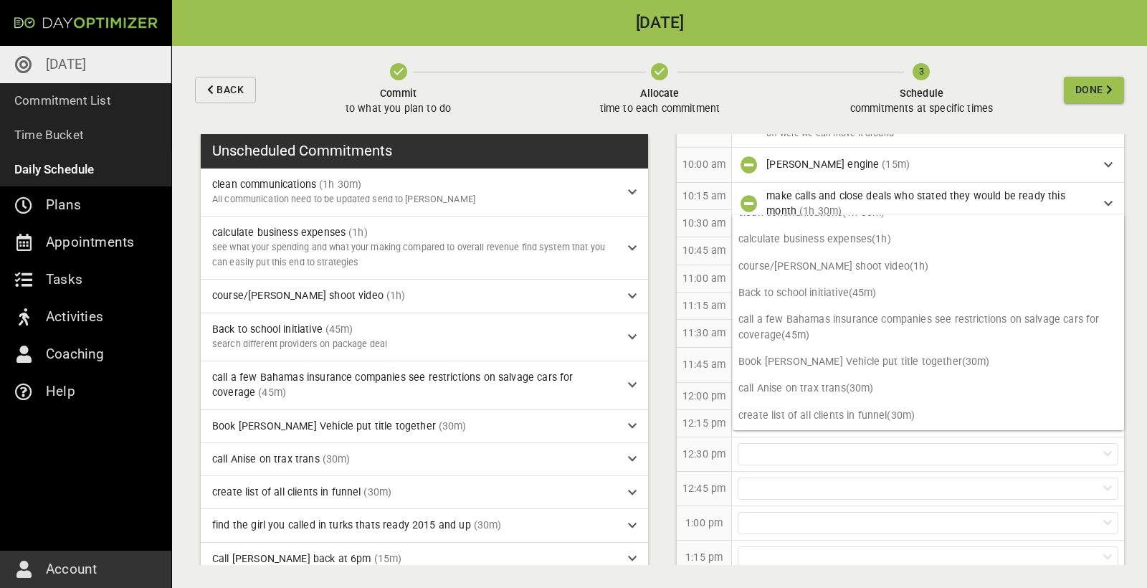
click at [701, 359] on p "11:45 am" at bounding box center [704, 364] width 43 height 15
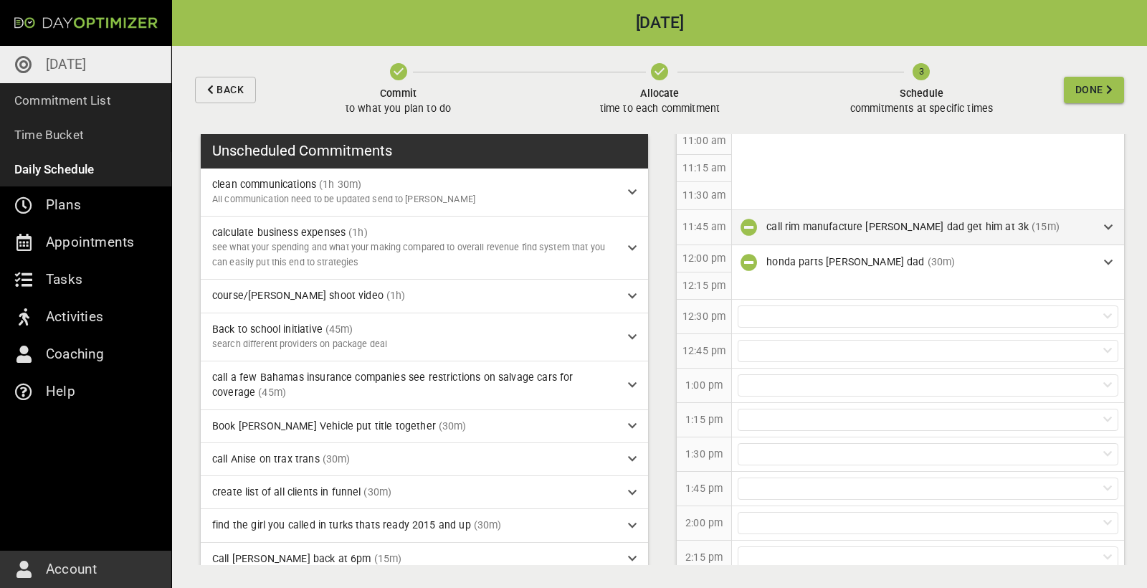
scroll to position [680, 0]
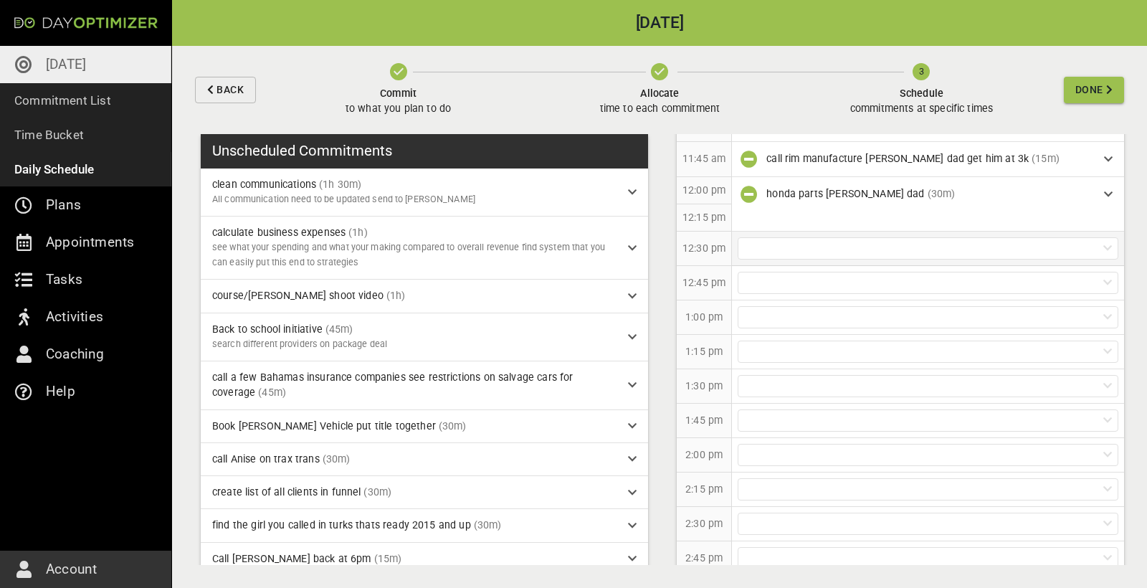
click at [810, 244] on div at bounding box center [928, 248] width 381 height 22
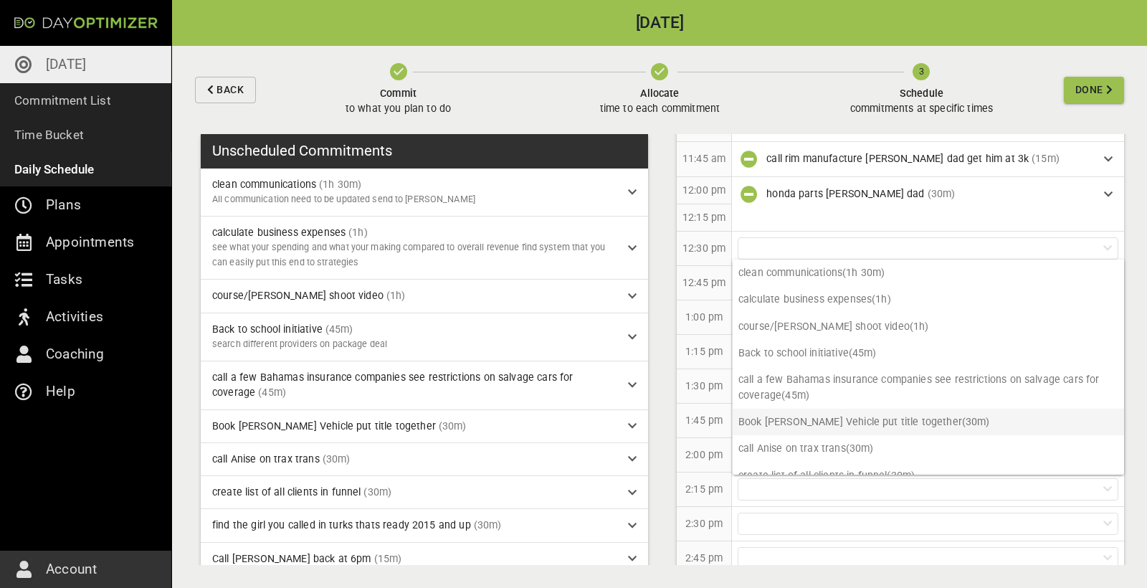
scroll to position [0, 0]
click at [710, 276] on p "12:45 pm" at bounding box center [704, 282] width 43 height 15
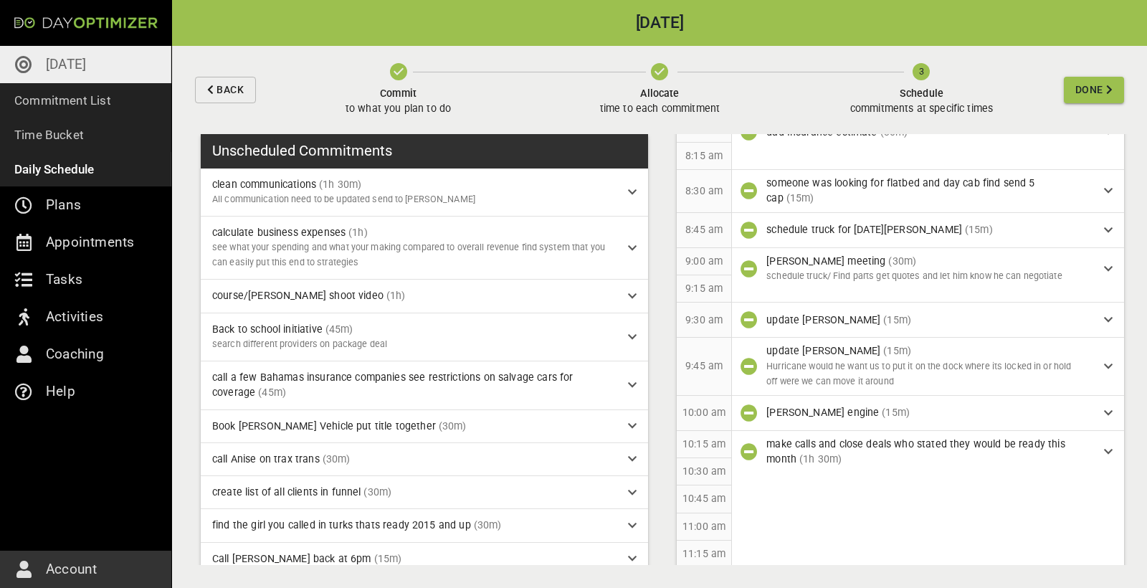
scroll to position [219, 0]
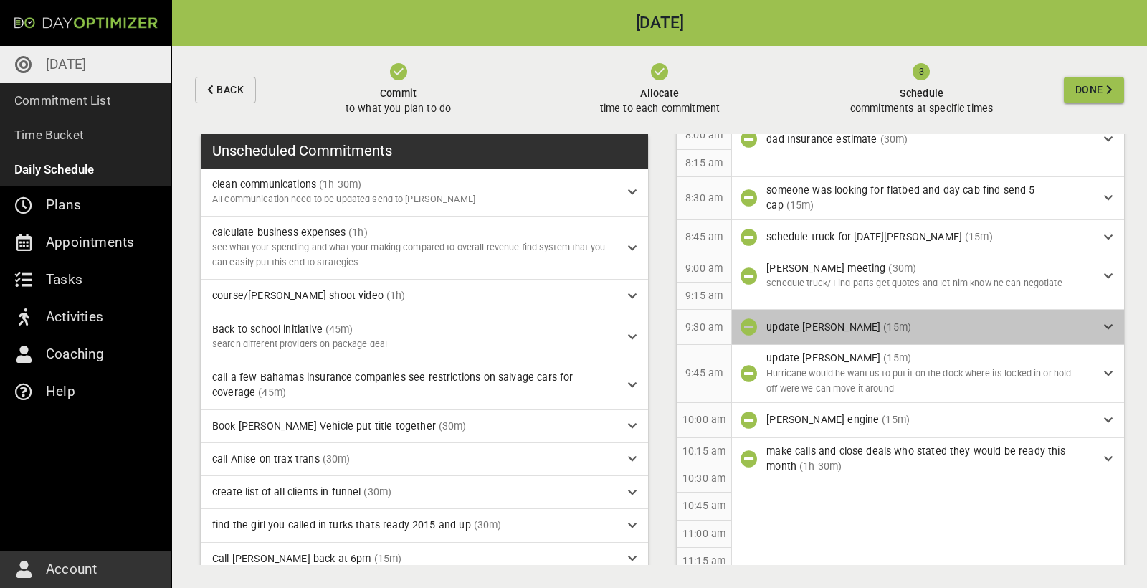
click at [1096, 323] on div "update [PERSON_NAME] (15m)" at bounding box center [935, 327] width 338 height 15
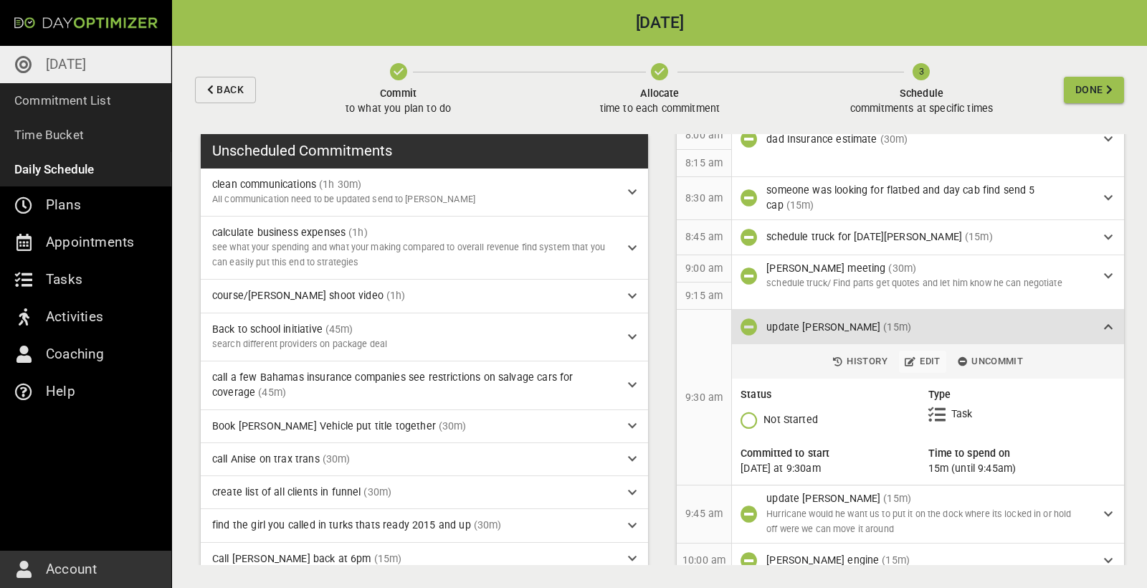
click at [927, 357] on span "Edit" at bounding box center [923, 361] width 36 height 16
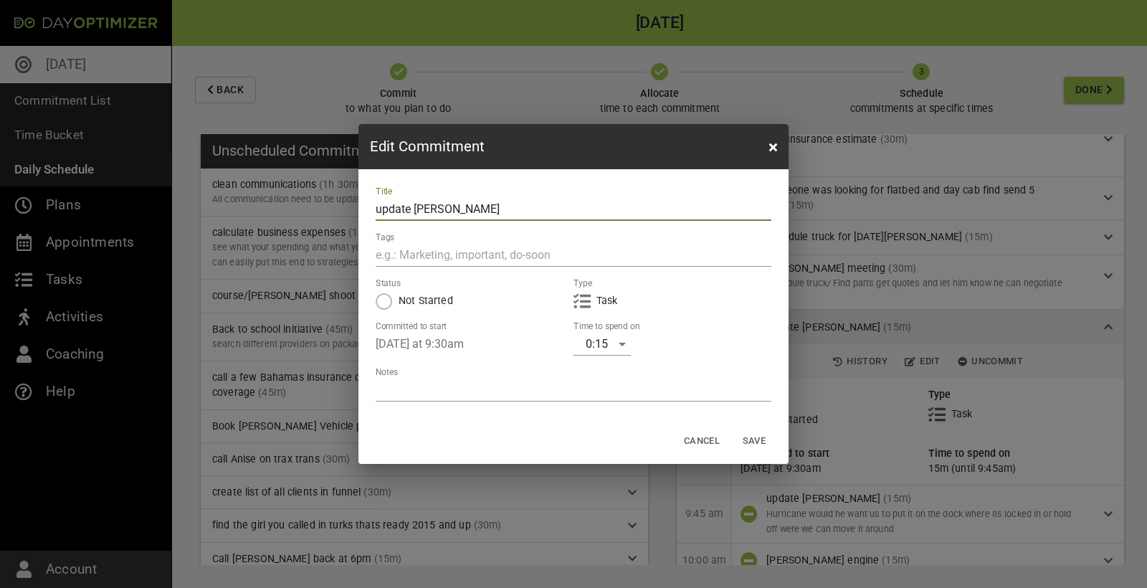
click at [771, 149] on icon "button" at bounding box center [773, 146] width 8 height 11
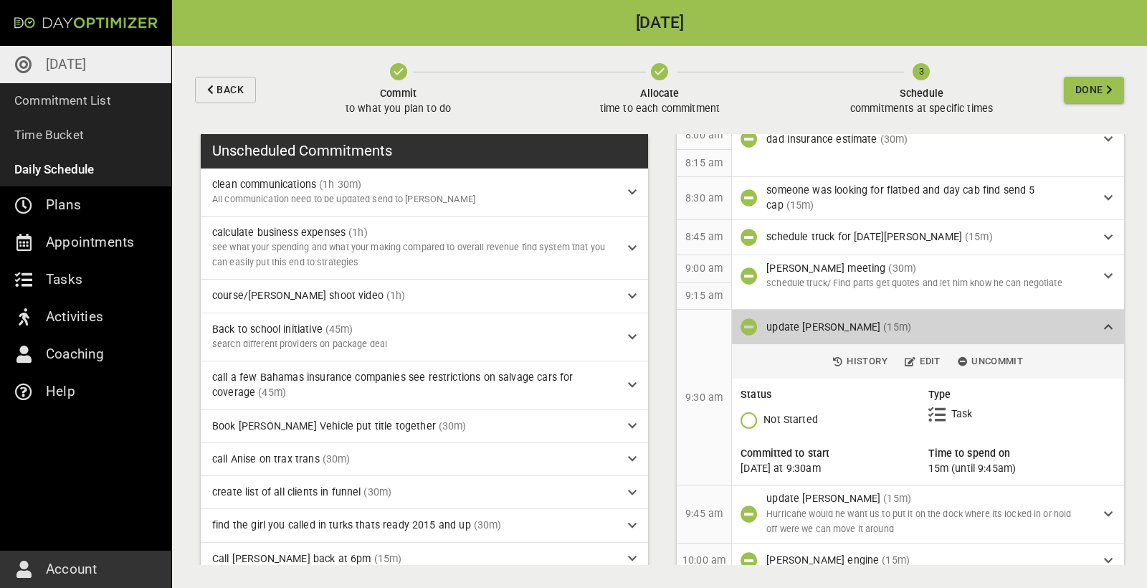
click at [960, 331] on div "update [PERSON_NAME] (15m)" at bounding box center [929, 327] width 326 height 15
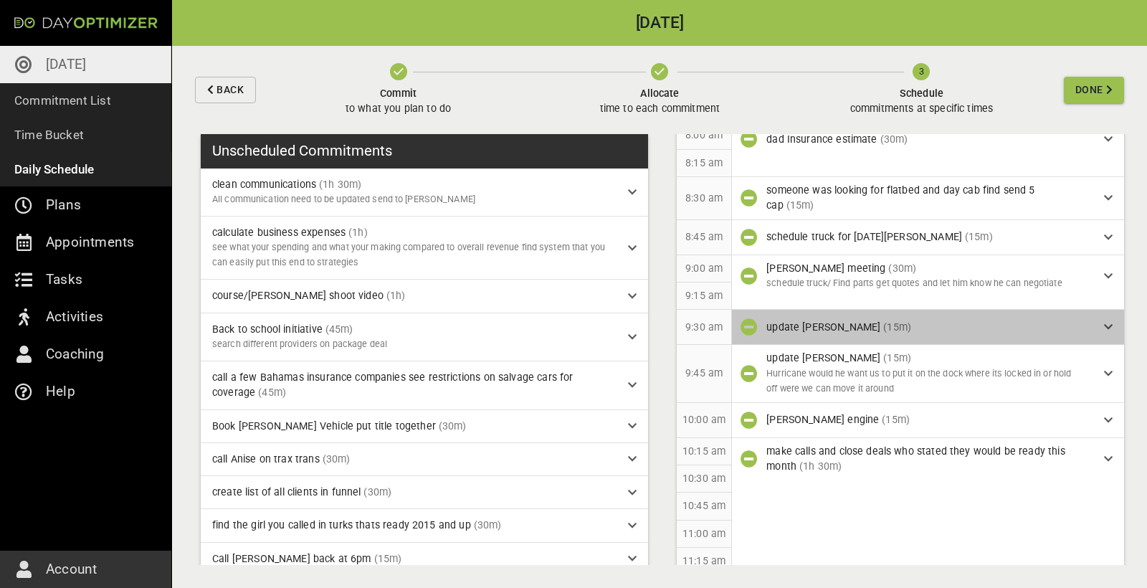
click at [960, 331] on div "update [PERSON_NAME] (15m)" at bounding box center [929, 327] width 326 height 15
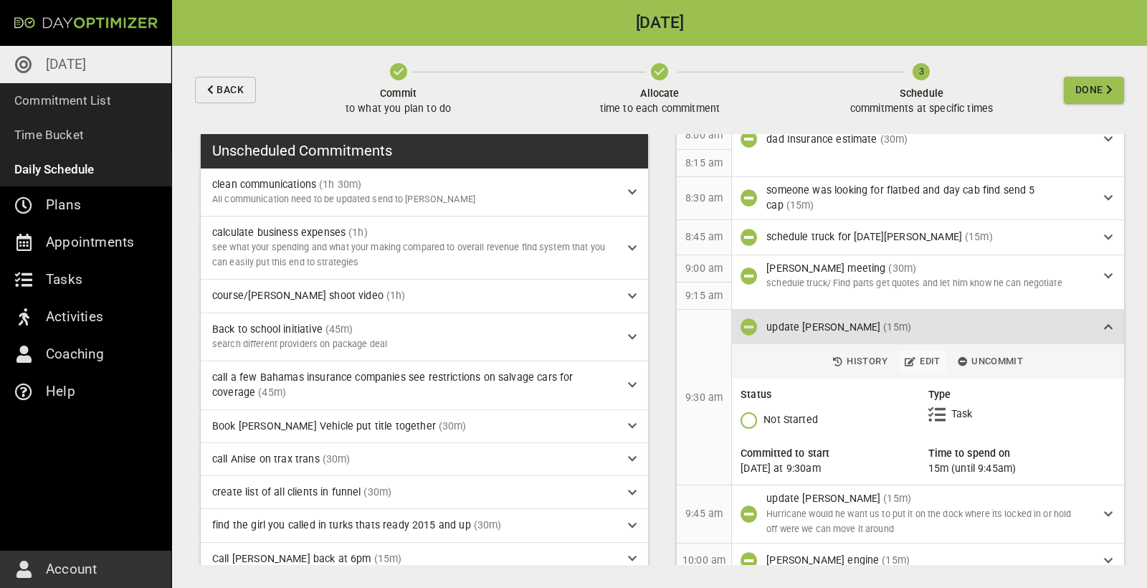
click at [923, 358] on span "Edit" at bounding box center [923, 361] width 36 height 16
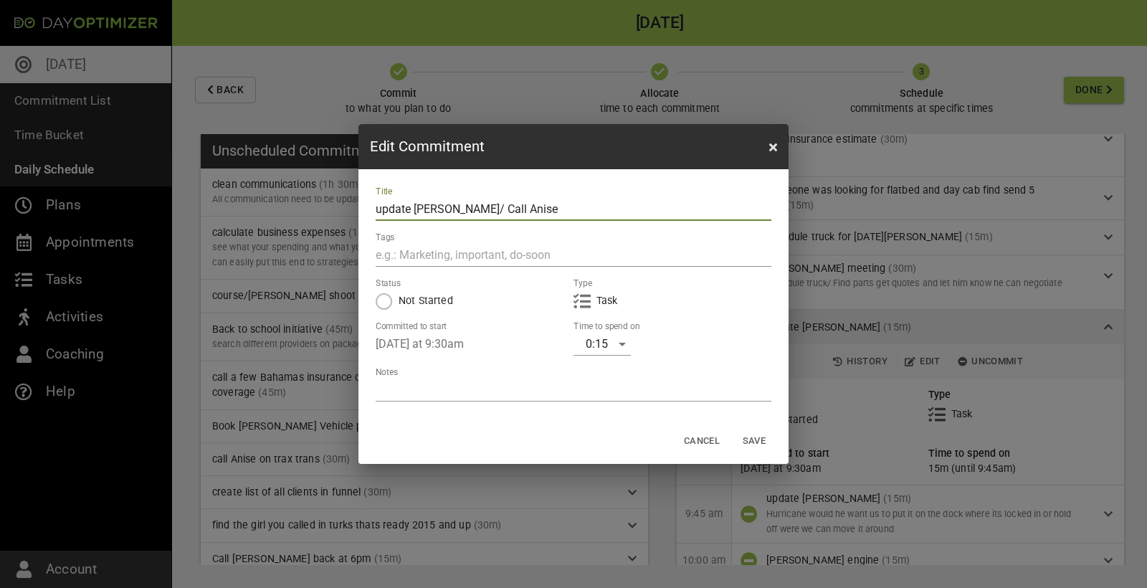
click at [758, 440] on span "Save" at bounding box center [754, 441] width 34 height 16
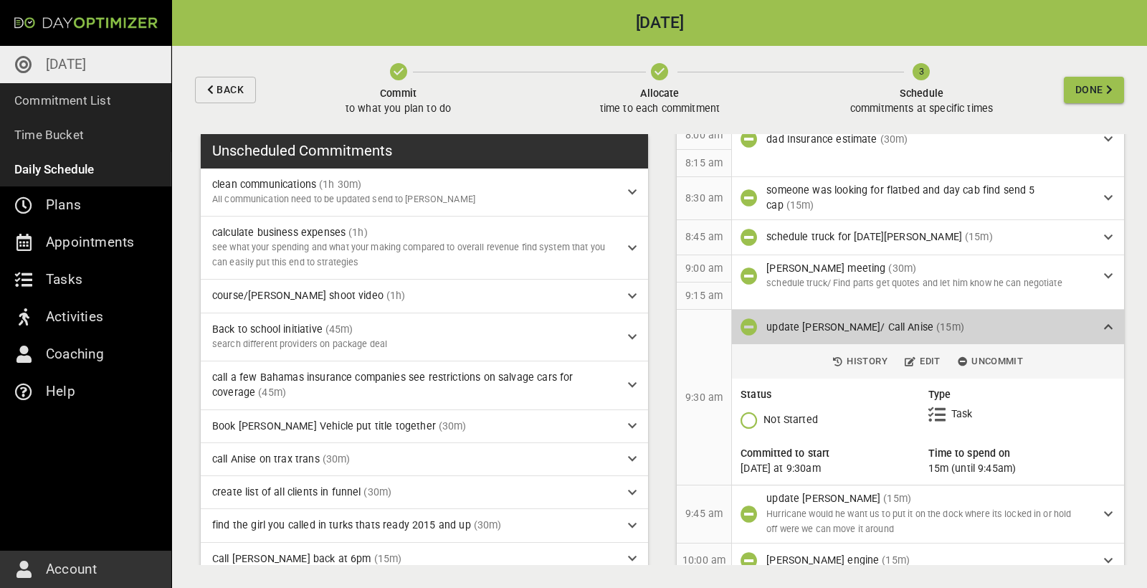
click at [1087, 327] on div "update [PERSON_NAME]/ Call Anise (15m)" at bounding box center [929, 327] width 326 height 15
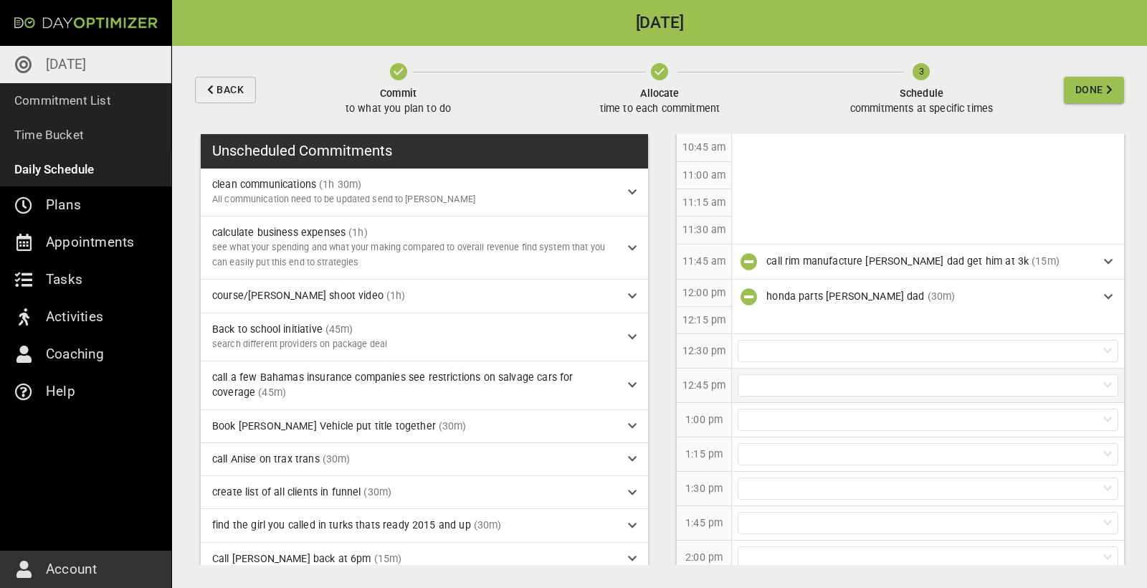
scroll to position [592, 0]
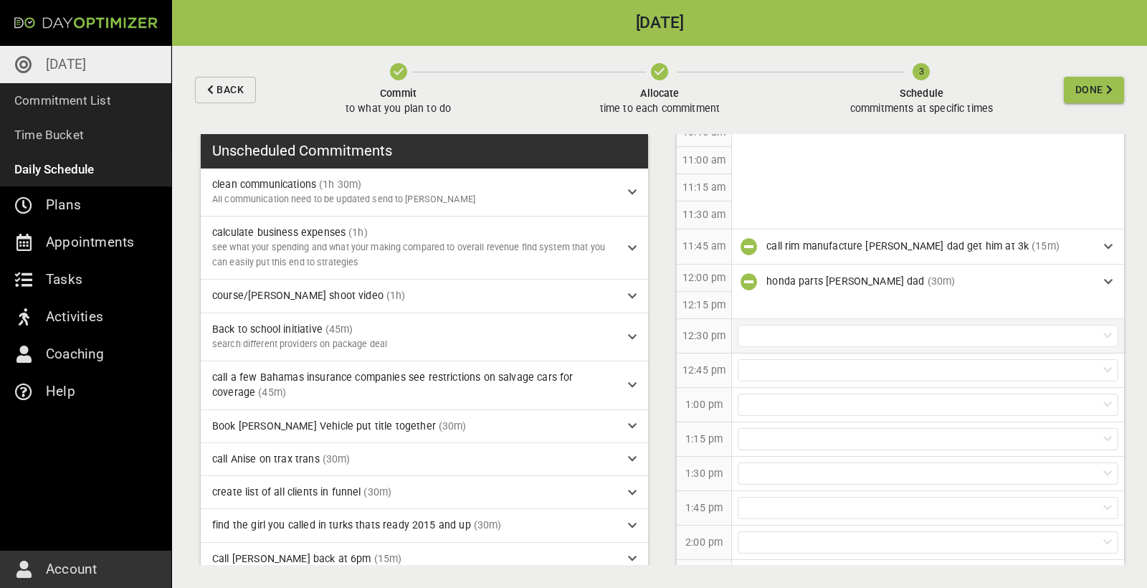
click at [808, 333] on div at bounding box center [928, 336] width 381 height 22
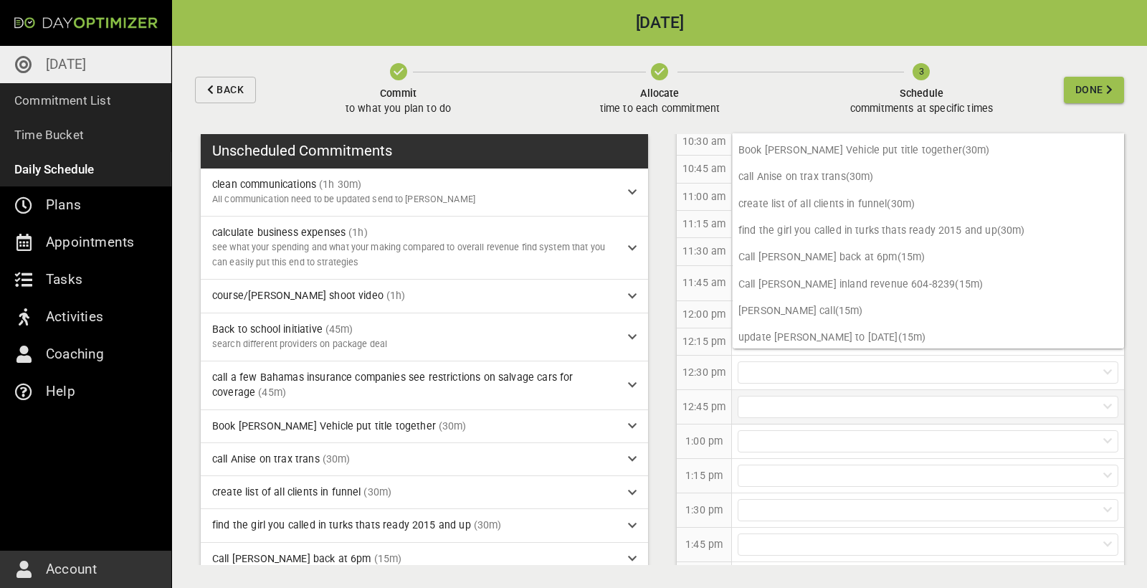
scroll to position [145, 0]
click at [751, 399] on div at bounding box center [928, 407] width 381 height 22
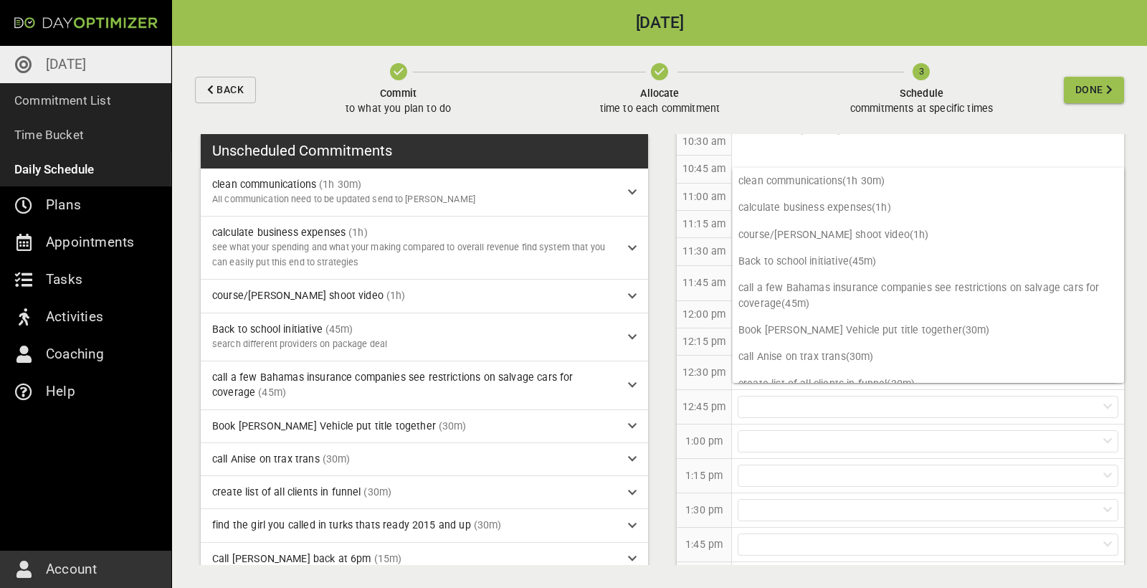
click at [680, 396] on div "12:45 pm" at bounding box center [704, 407] width 55 height 34
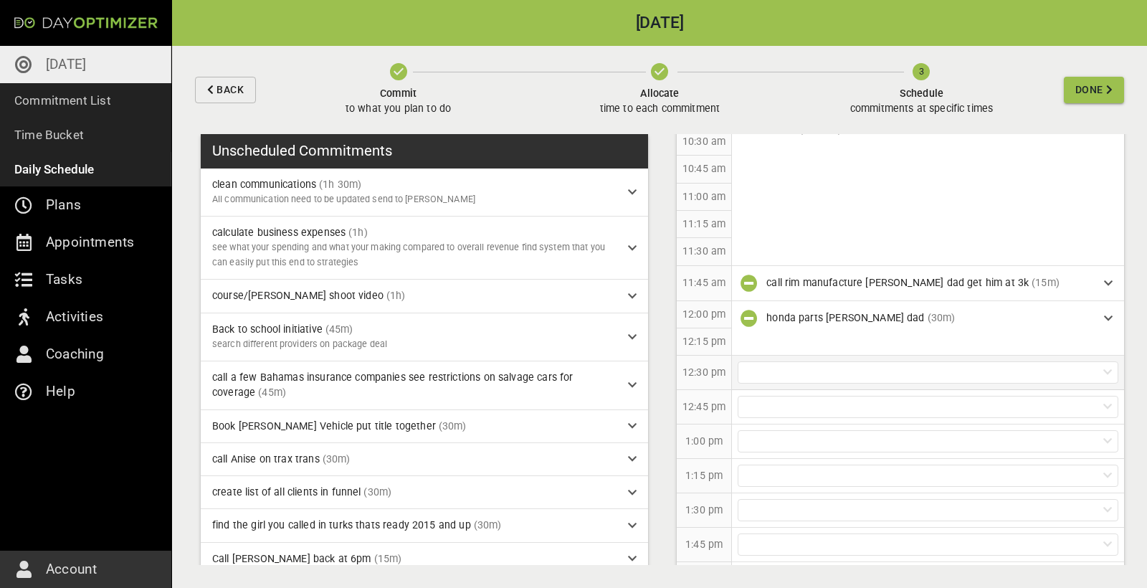
click at [779, 363] on div at bounding box center [928, 372] width 381 height 22
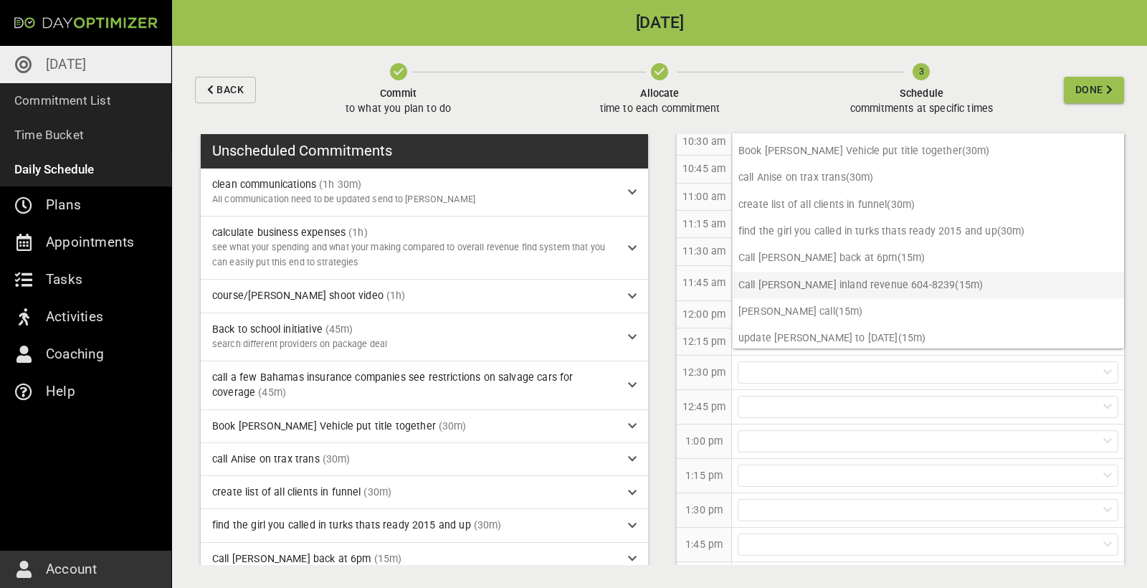
click at [819, 282] on p "Call [PERSON_NAME] inland revenue 604-8239 (15m)" at bounding box center [928, 285] width 391 height 27
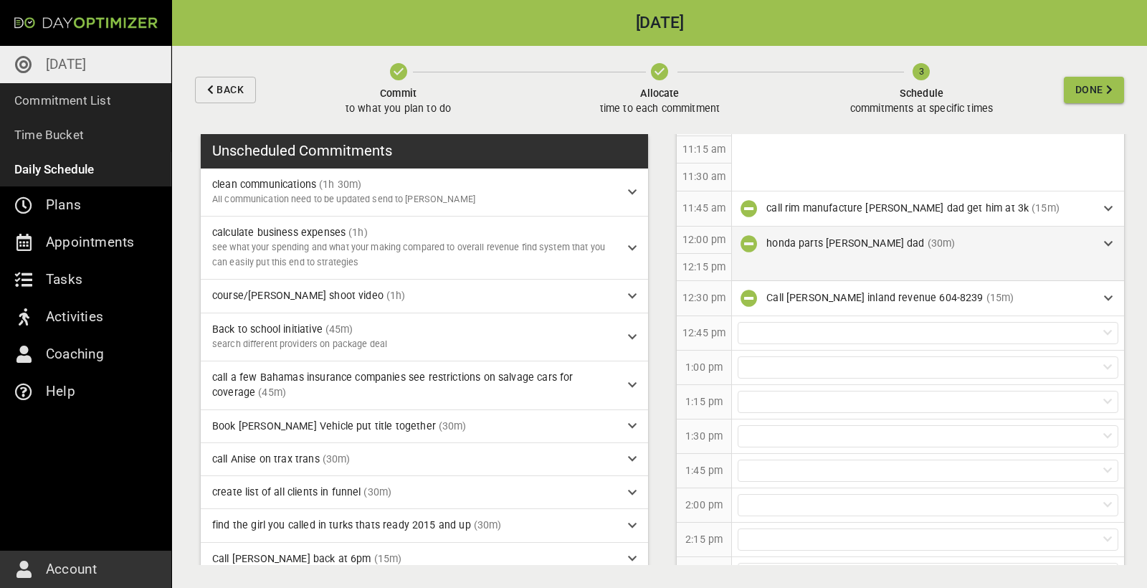
scroll to position [708, 0]
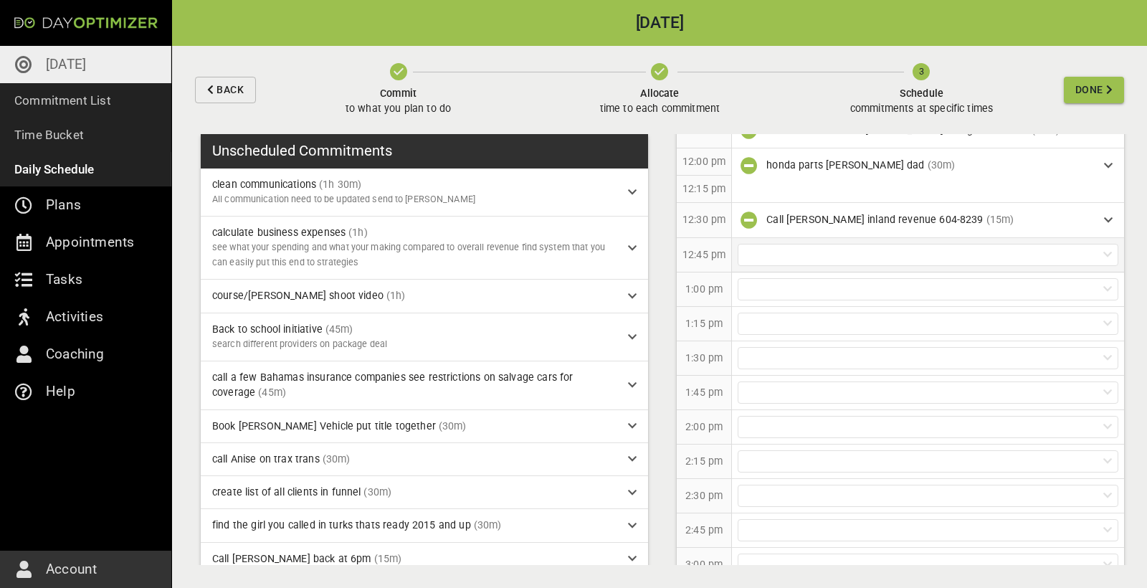
click at [809, 247] on div at bounding box center [928, 255] width 381 height 22
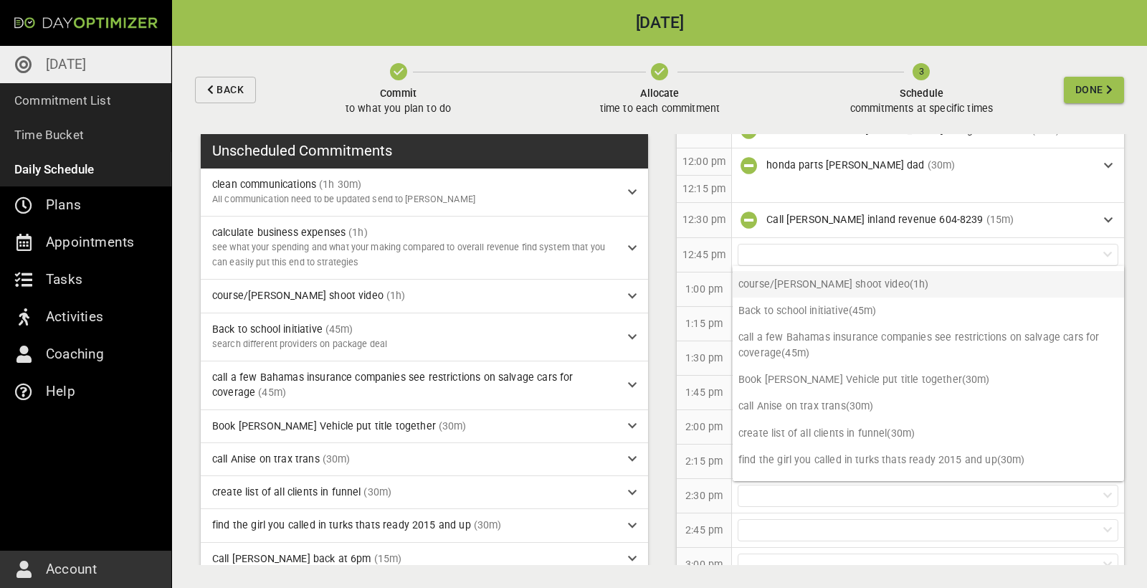
scroll to position [49, 0]
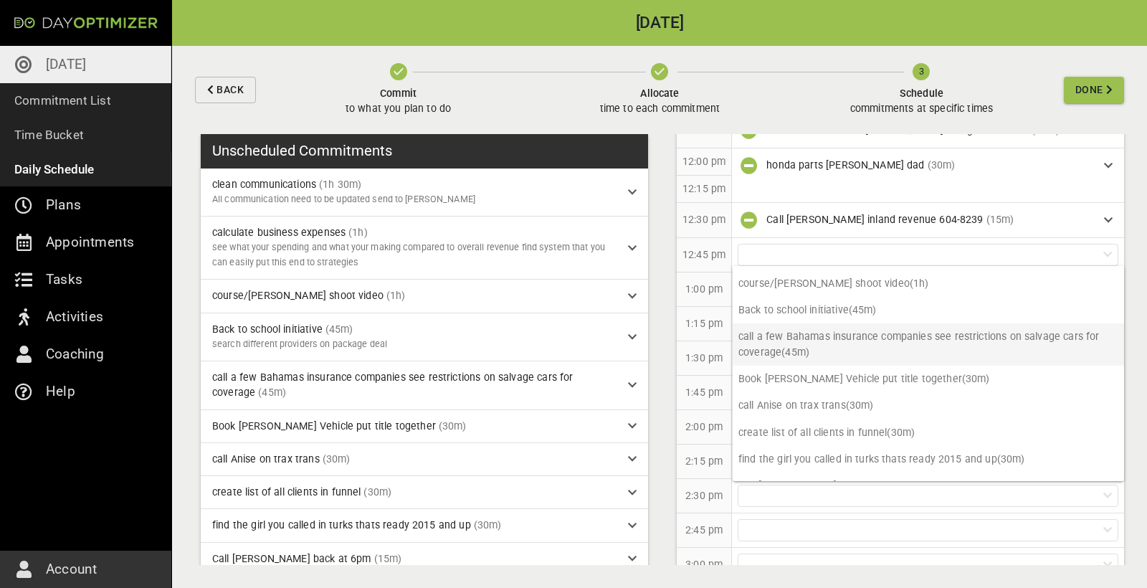
click at [823, 344] on p "call a few Bahamas insurance companies see restrictions on salvage cars for cov…" at bounding box center [928, 344] width 391 height 42
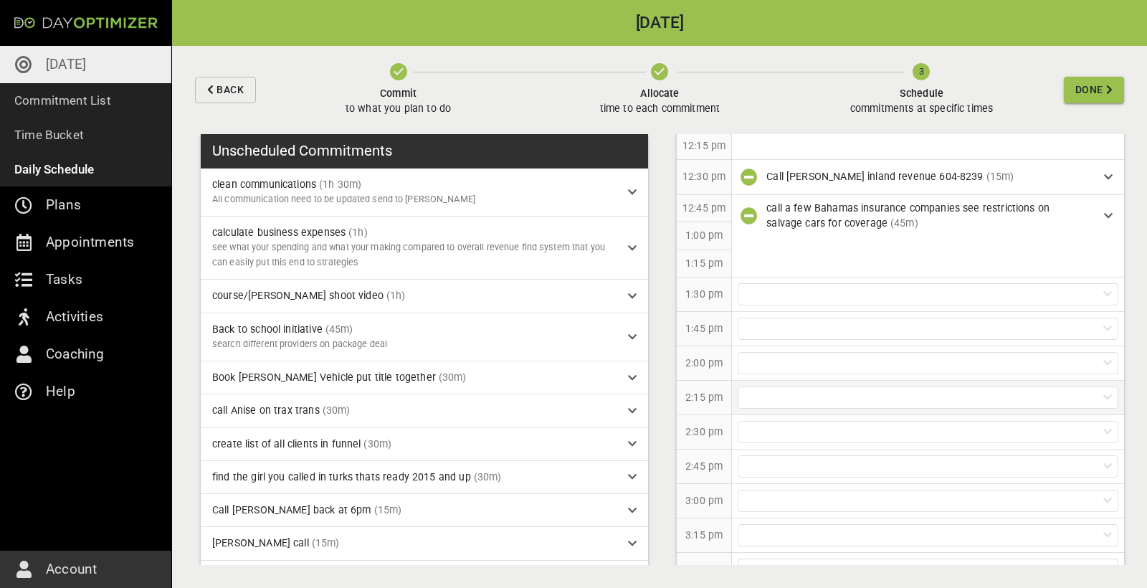
scroll to position [766, 0]
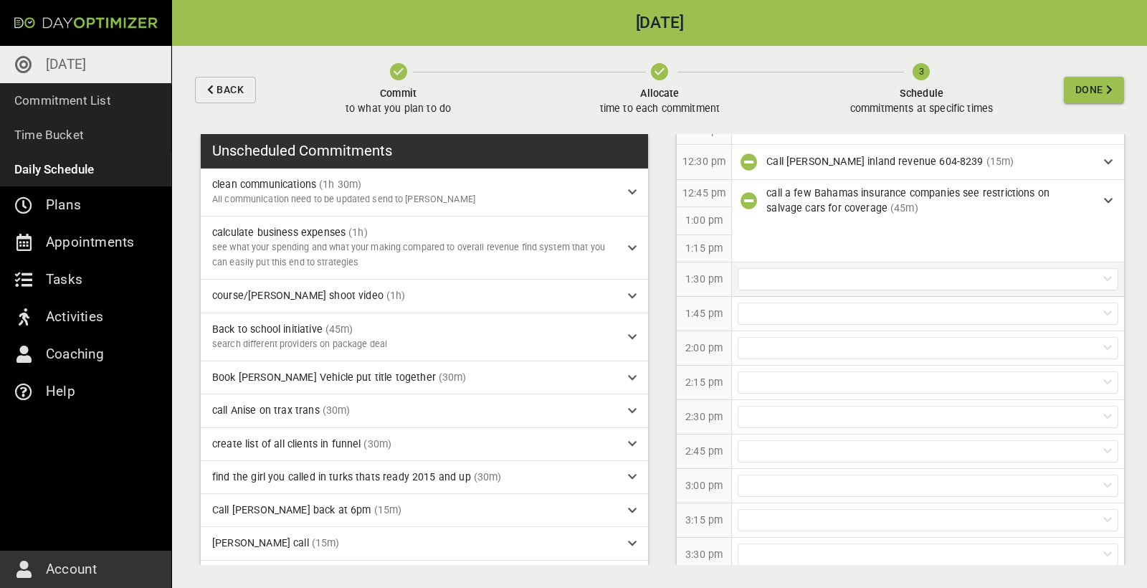
click at [832, 268] on div at bounding box center [928, 279] width 381 height 22
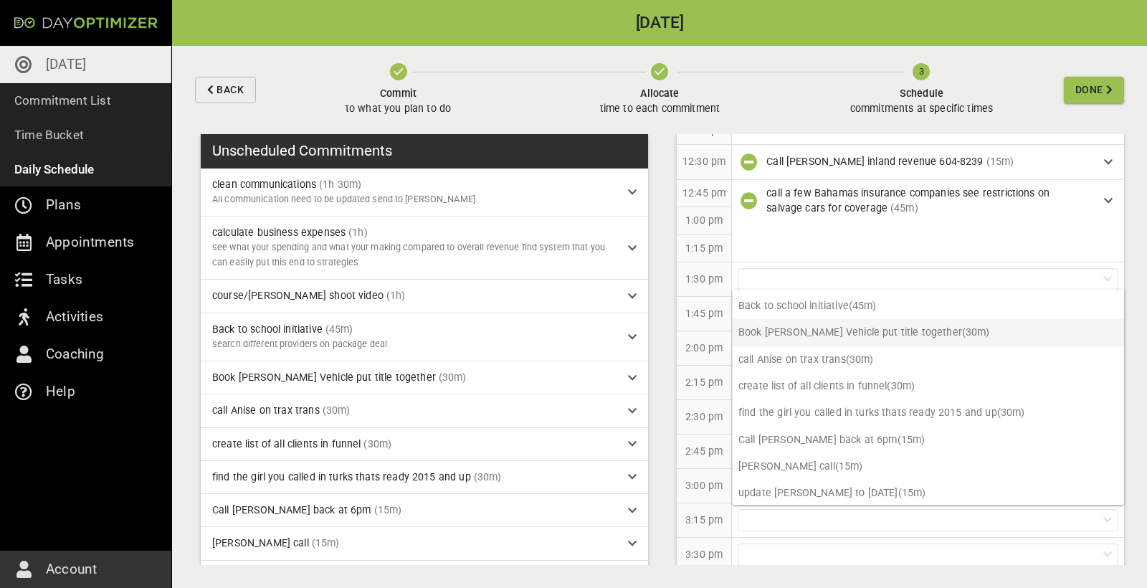
scroll to position [77, 0]
click at [860, 419] on p "find the girl you called in turks thats ready 2015 and up (30m)" at bounding box center [928, 413] width 391 height 27
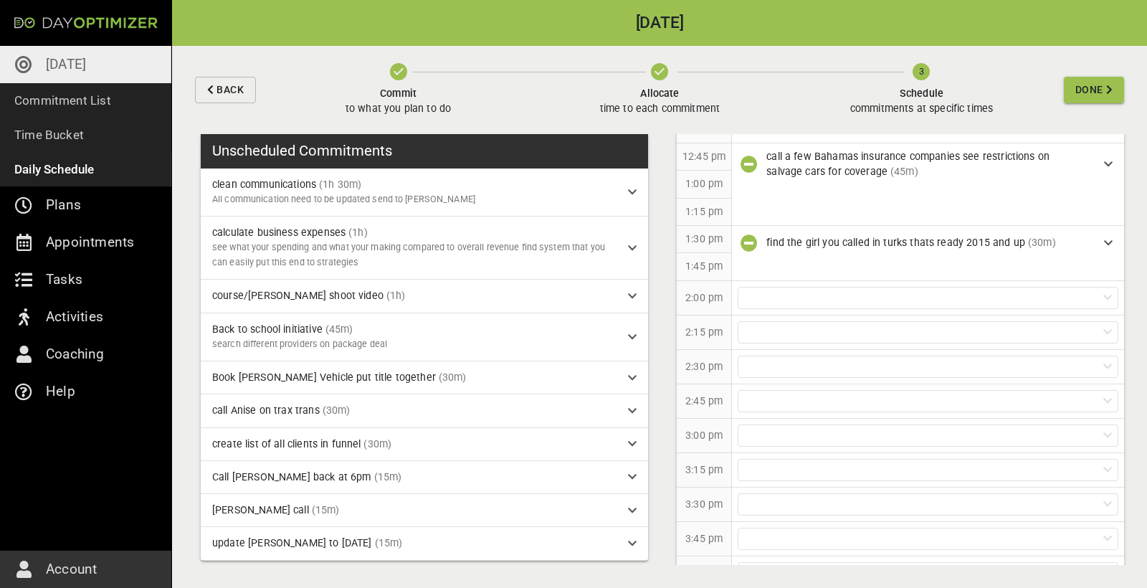
scroll to position [825, 0]
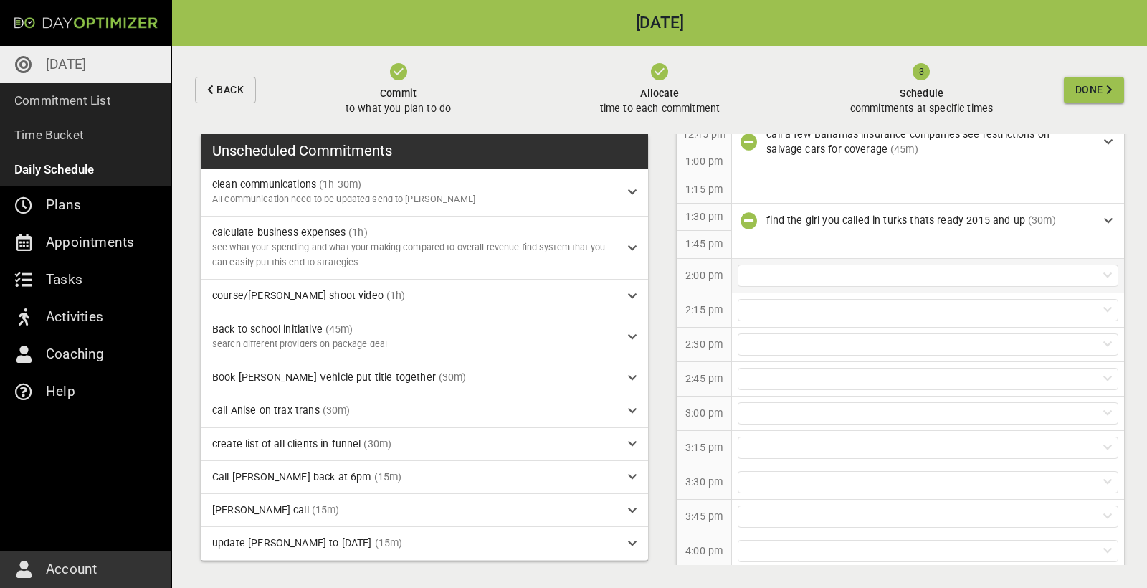
click at [824, 265] on div at bounding box center [928, 276] width 381 height 22
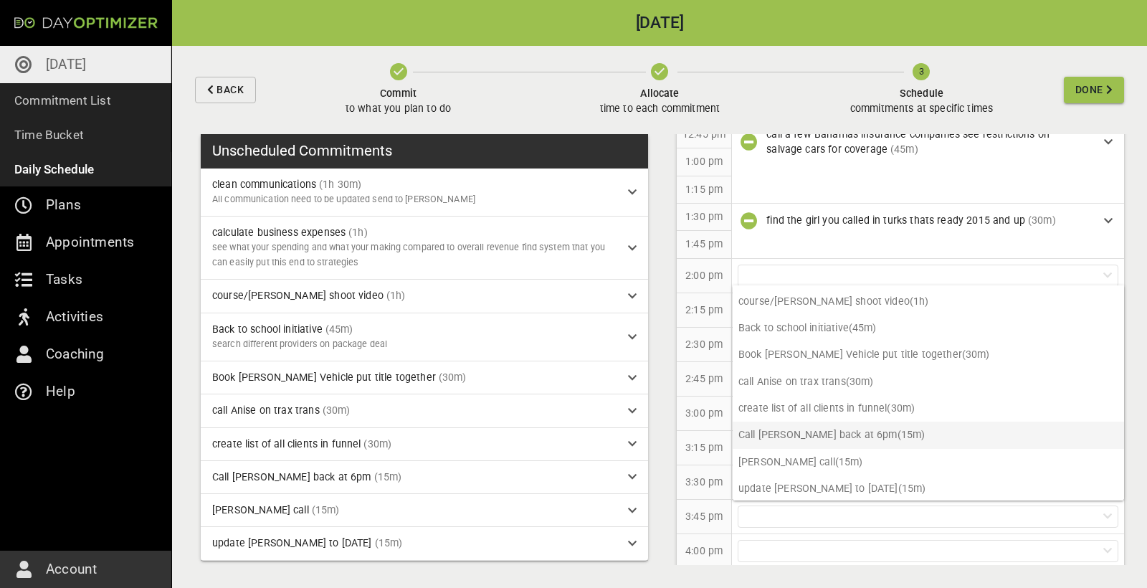
scroll to position [50, 0]
click at [813, 464] on p "[PERSON_NAME] call (15m)" at bounding box center [928, 463] width 391 height 27
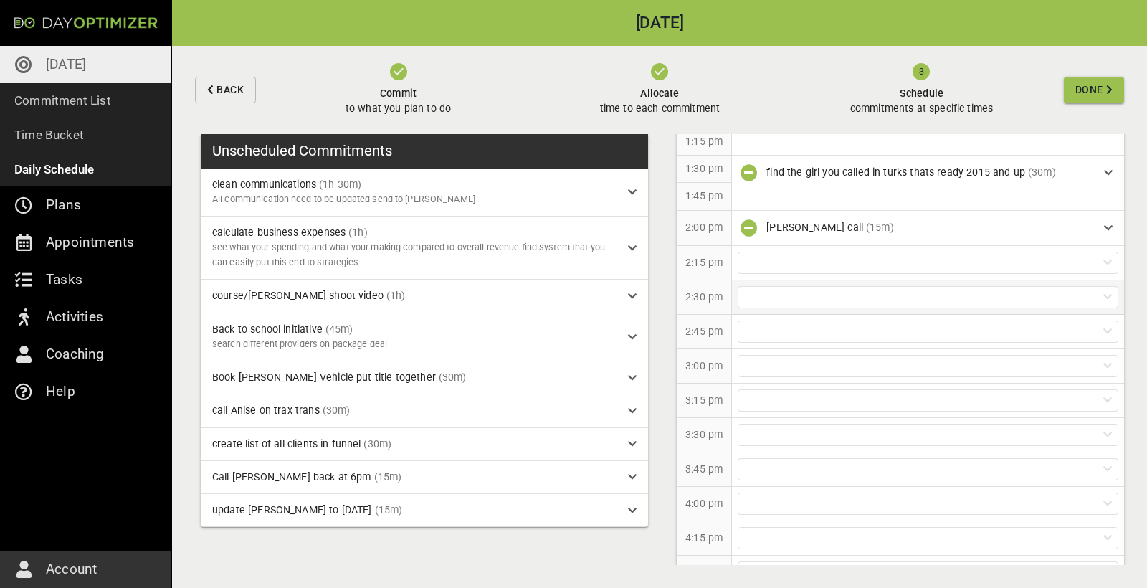
scroll to position [880, 0]
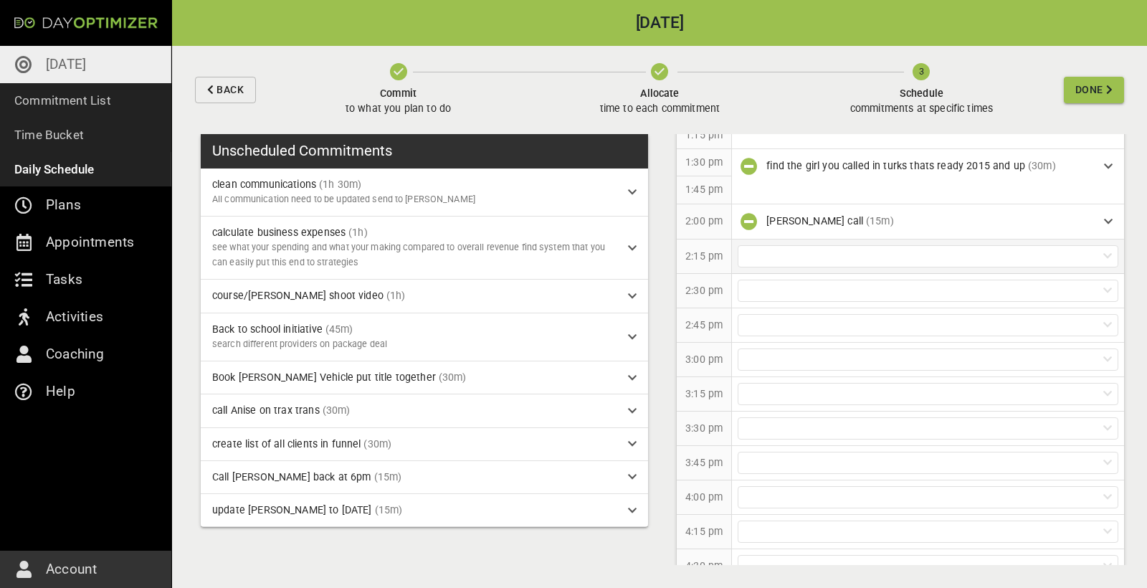
click at [815, 249] on div at bounding box center [928, 256] width 381 height 22
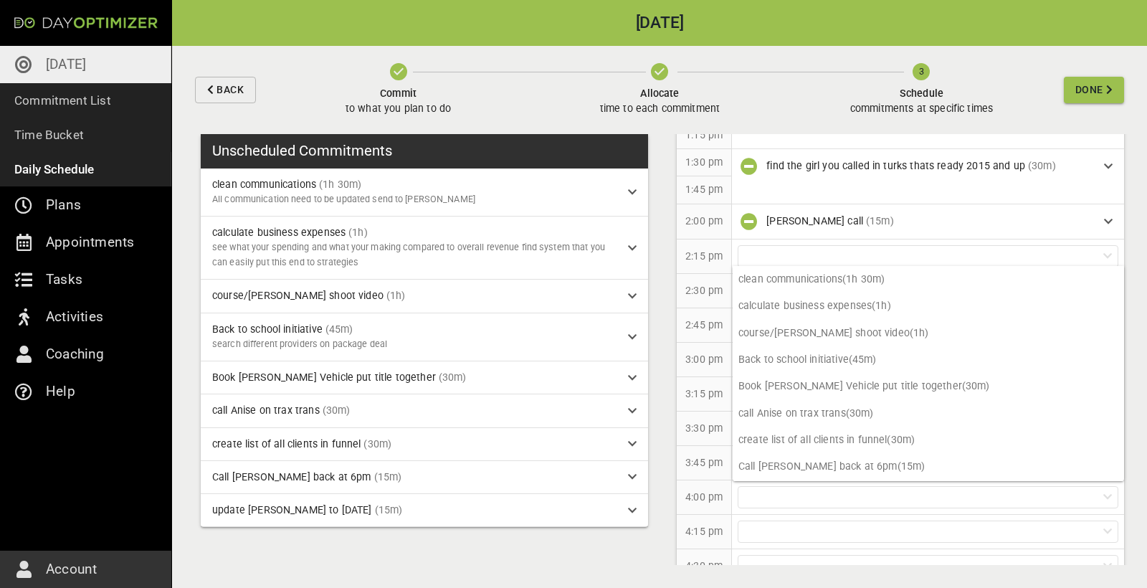
click at [705, 265] on div "2:15 pm" at bounding box center [704, 256] width 55 height 34
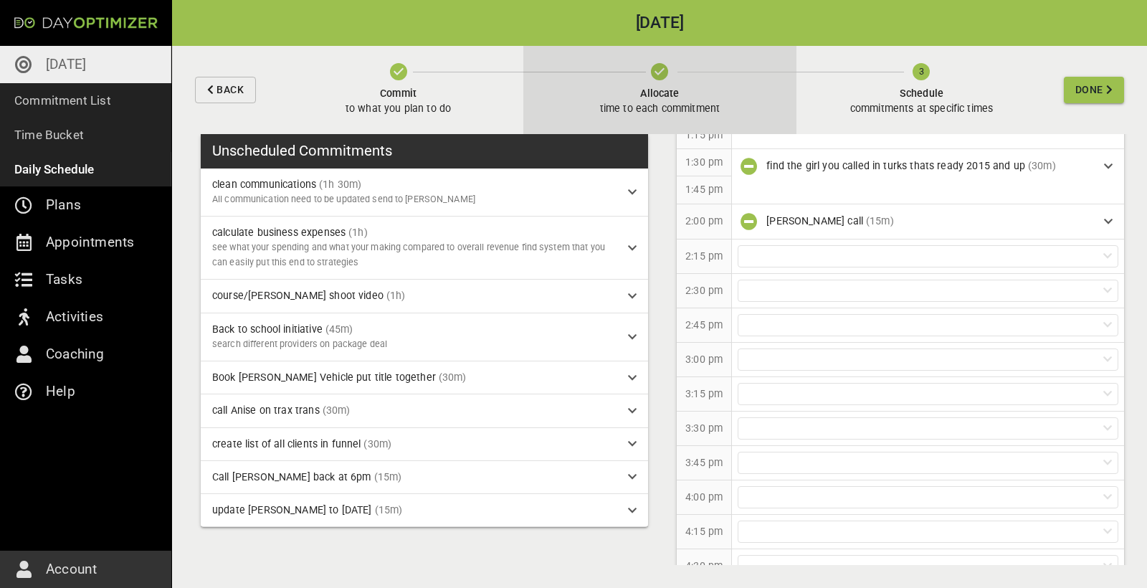
click at [656, 85] on span "Allocate time to each commitment" at bounding box center [660, 98] width 120 height 37
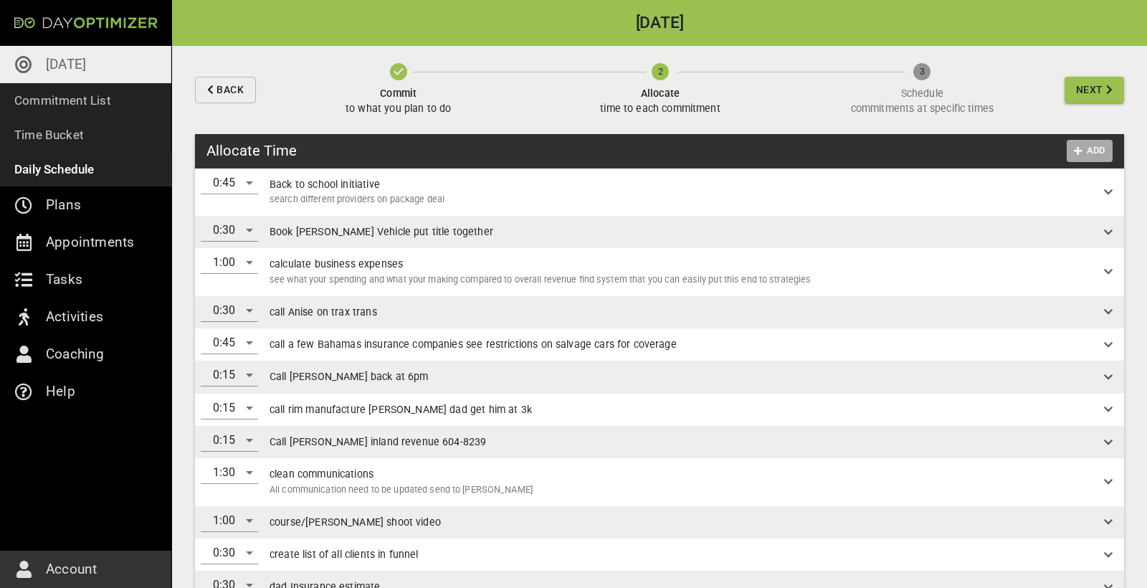
click at [1093, 150] on span "Add" at bounding box center [1090, 151] width 34 height 16
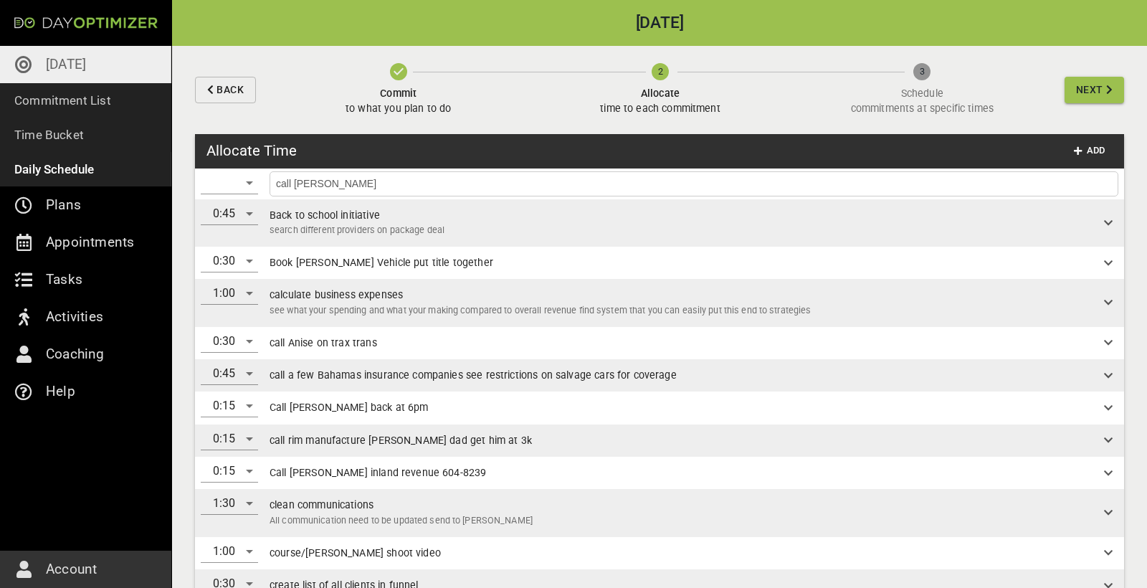
click at [252, 186] on div "​" at bounding box center [229, 182] width 57 height 23
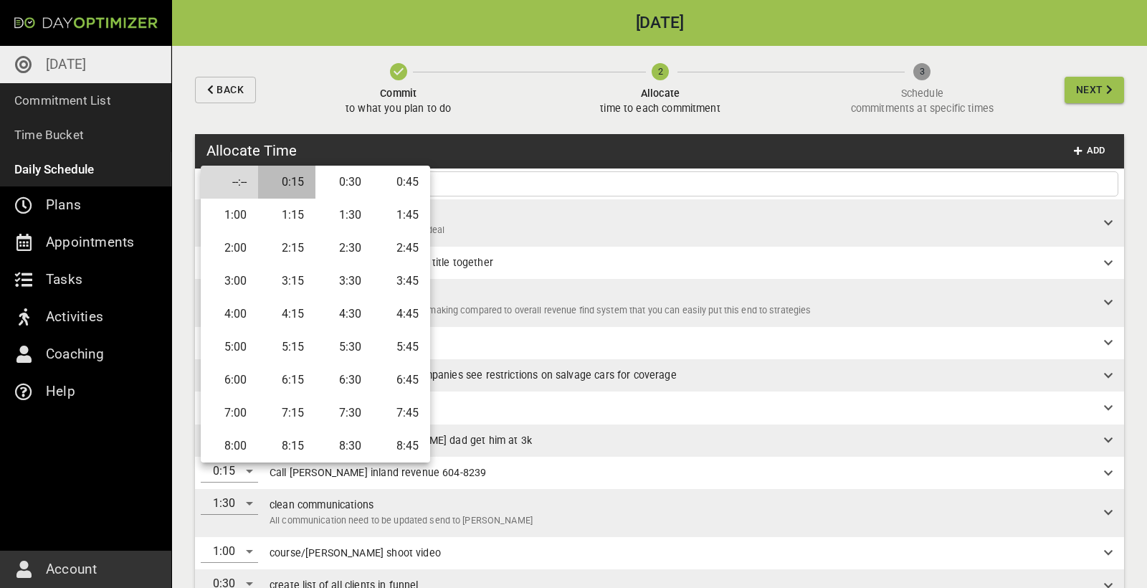
click at [290, 188] on li "0:15" at bounding box center [286, 182] width 57 height 33
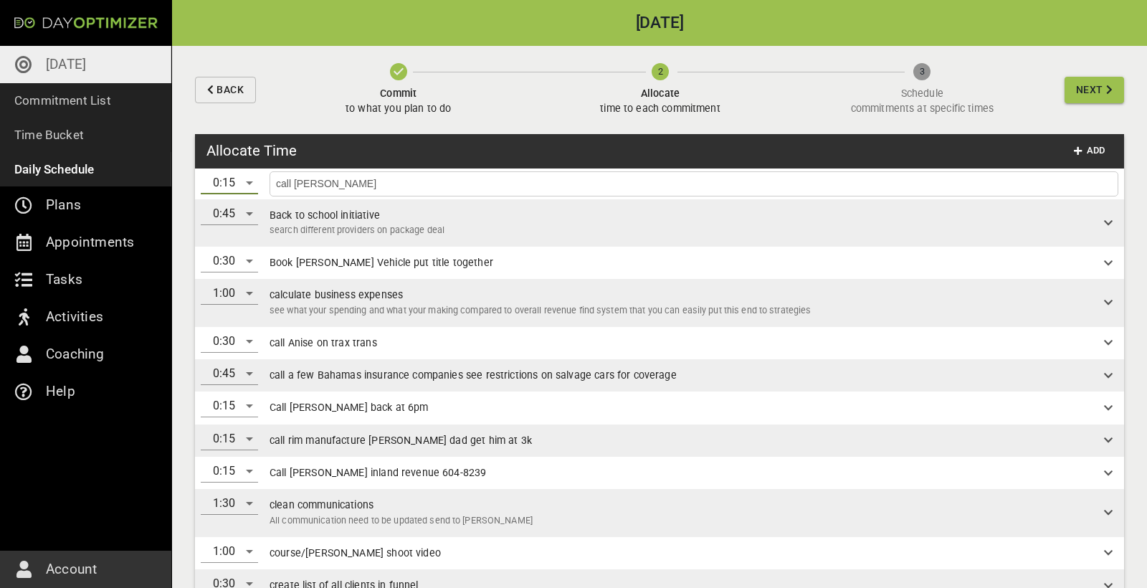
click at [985, 183] on input "call [PERSON_NAME]" at bounding box center [694, 184] width 842 height 18
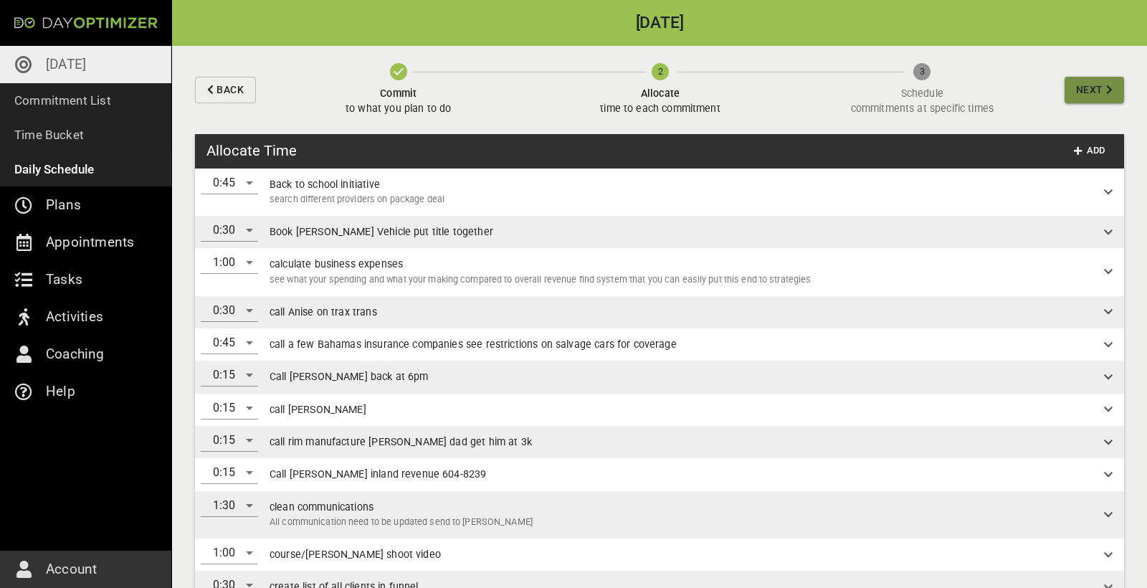
click at [1073, 92] on button "Next" at bounding box center [1095, 90] width 60 height 27
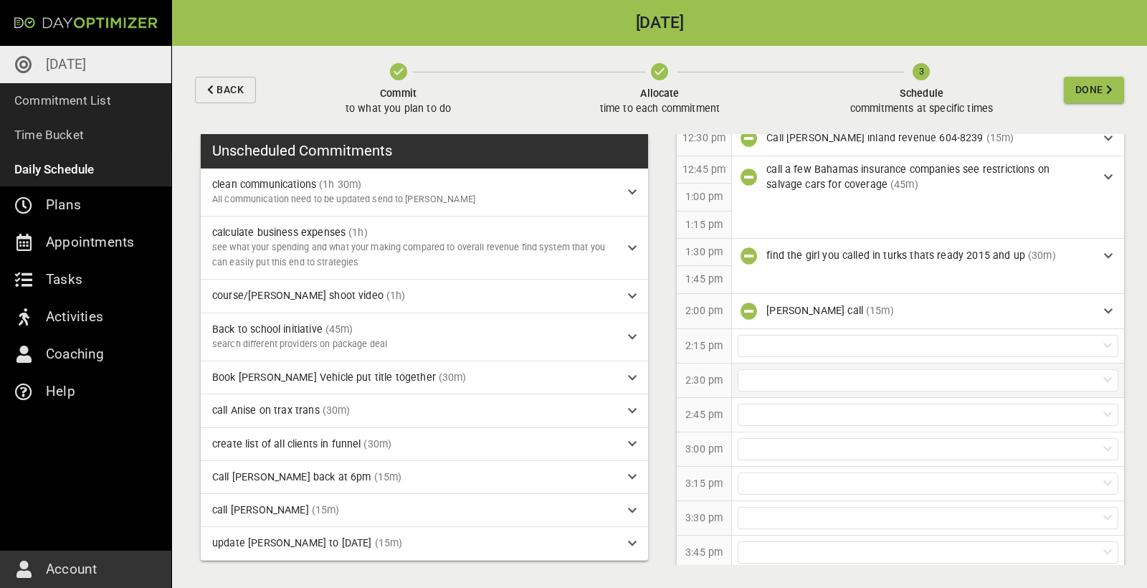
scroll to position [805, 0]
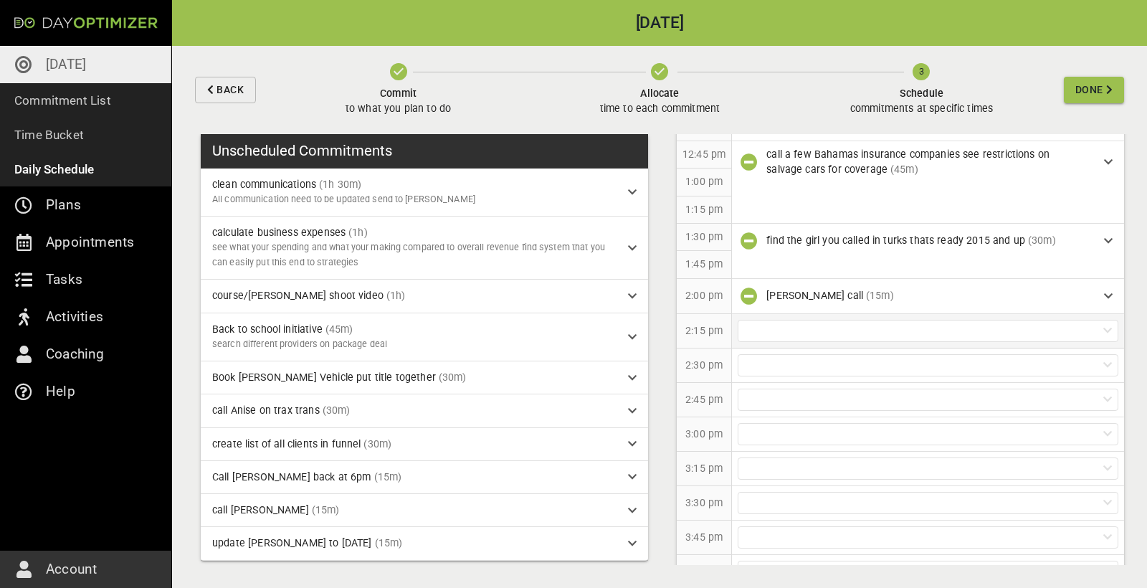
click at [787, 331] on div at bounding box center [928, 331] width 381 height 22
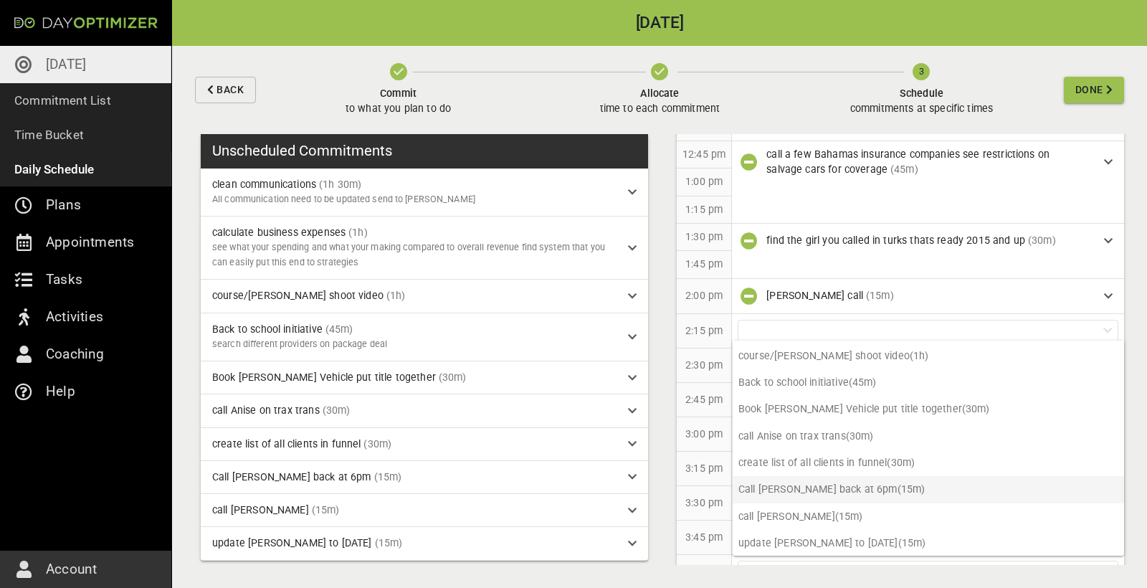
scroll to position [50, 0]
click at [791, 511] on p "call [PERSON_NAME] (15m)" at bounding box center [928, 518] width 391 height 27
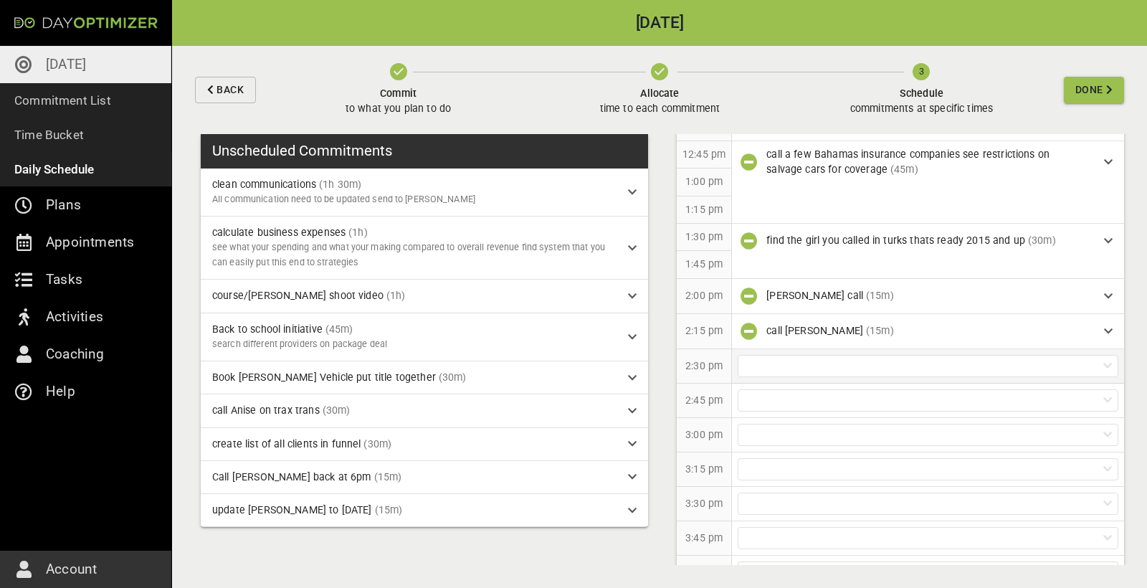
click at [801, 355] on div at bounding box center [928, 366] width 381 height 22
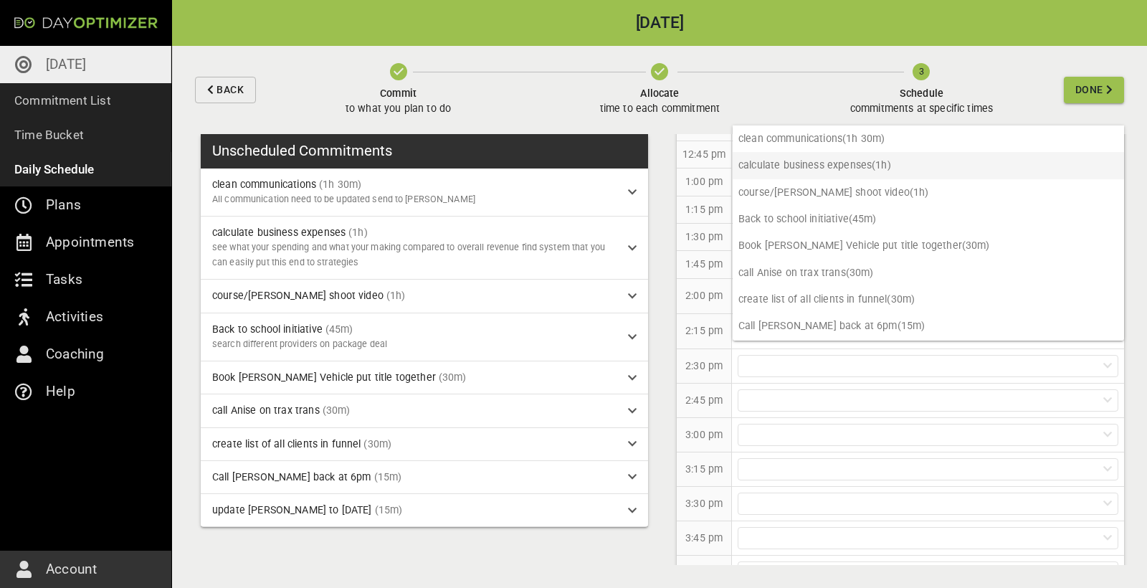
scroll to position [0, 0]
click at [796, 144] on p "clean communications (1h 30m)" at bounding box center [928, 138] width 391 height 27
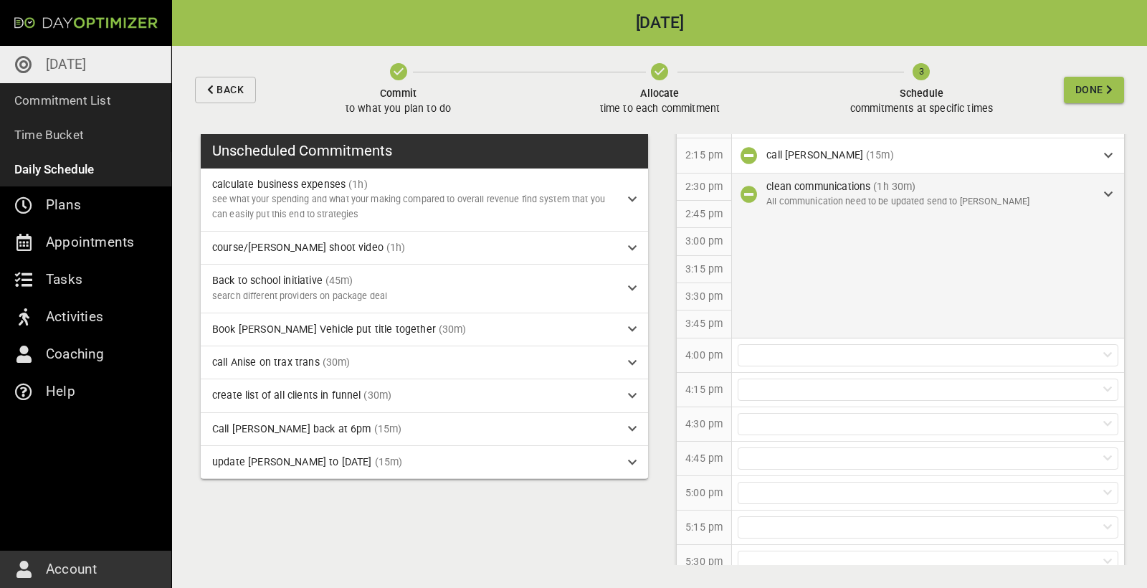
scroll to position [991, 0]
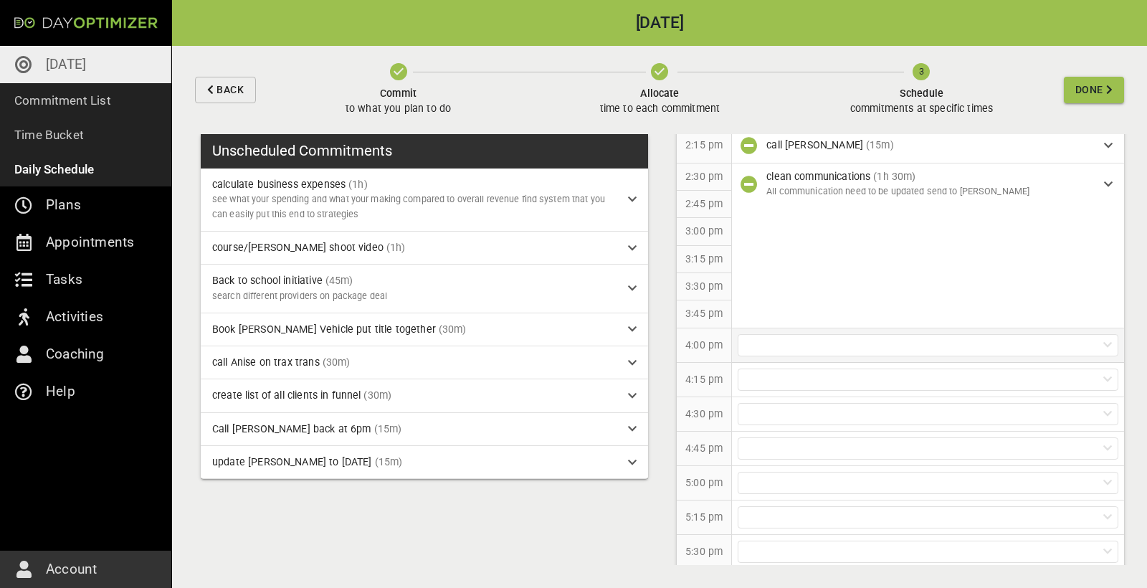
click at [791, 336] on div at bounding box center [928, 345] width 381 height 22
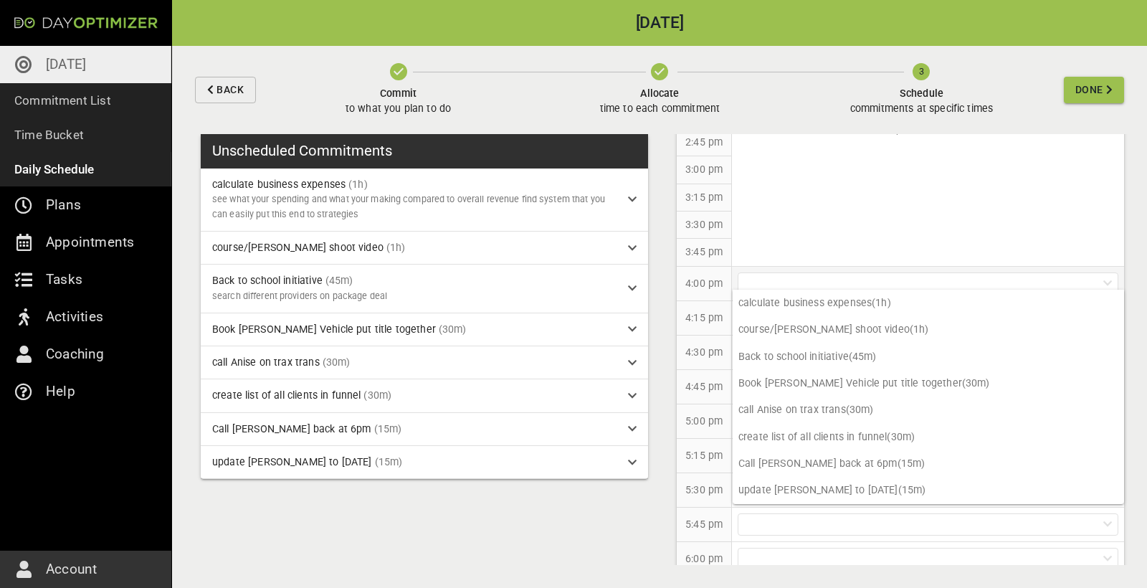
scroll to position [1061, 0]
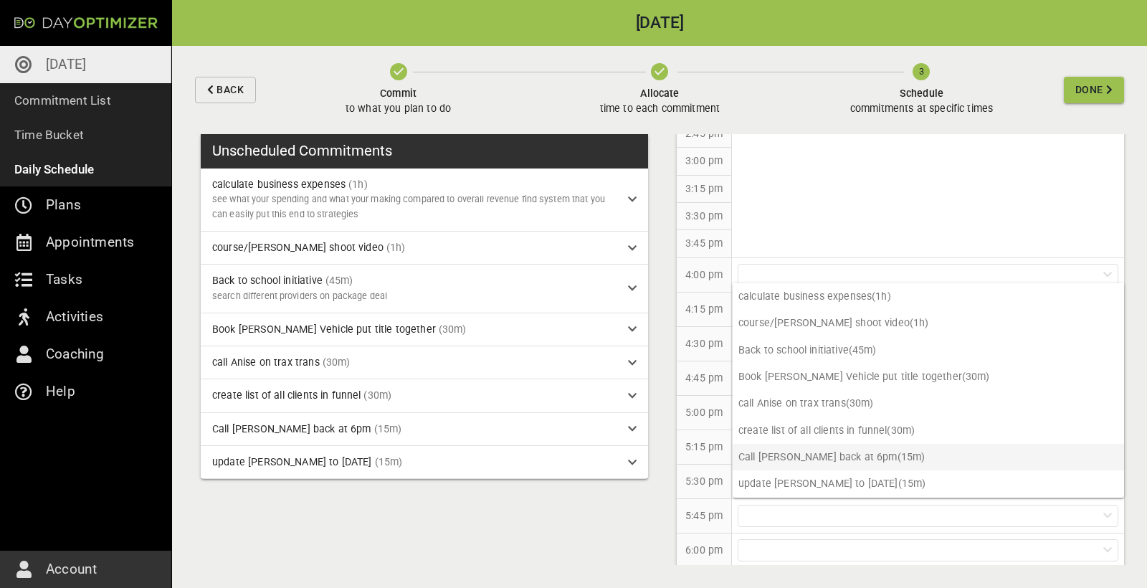
click at [822, 457] on p "Call [PERSON_NAME] back at 6pm (15m)" at bounding box center [928, 457] width 391 height 27
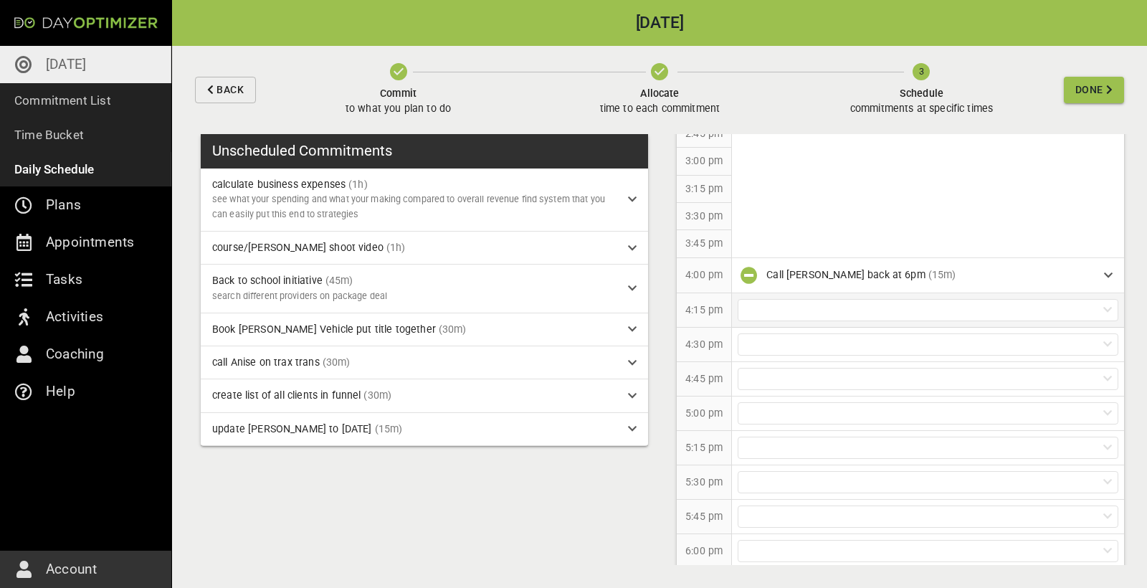
click at [784, 300] on div at bounding box center [928, 310] width 381 height 22
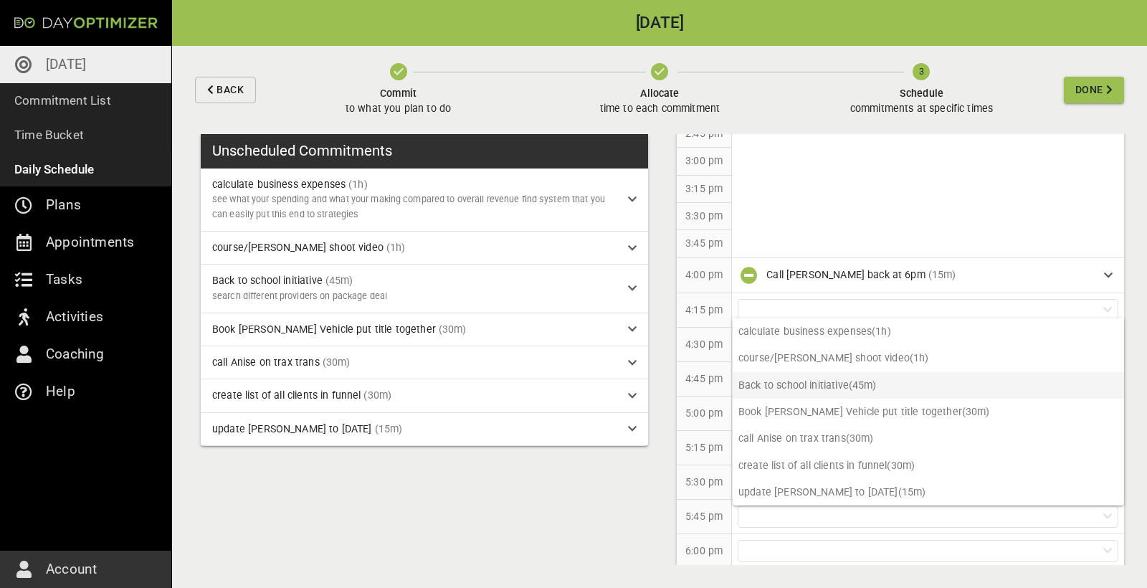
click at [802, 385] on p "Back to school initiative (45m)" at bounding box center [928, 385] width 391 height 27
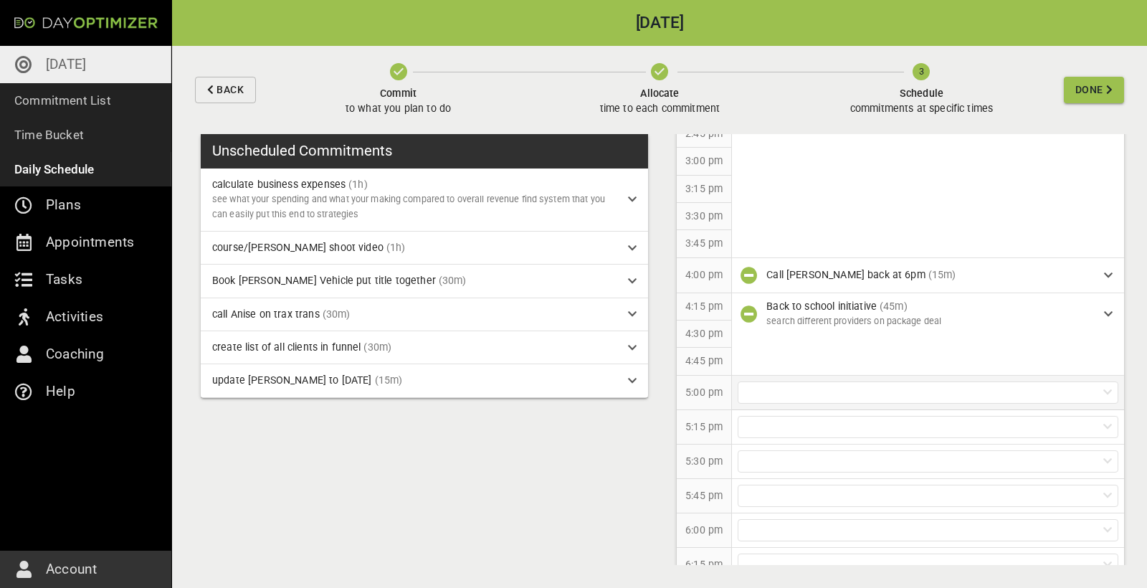
click at [803, 385] on div at bounding box center [928, 392] width 381 height 22
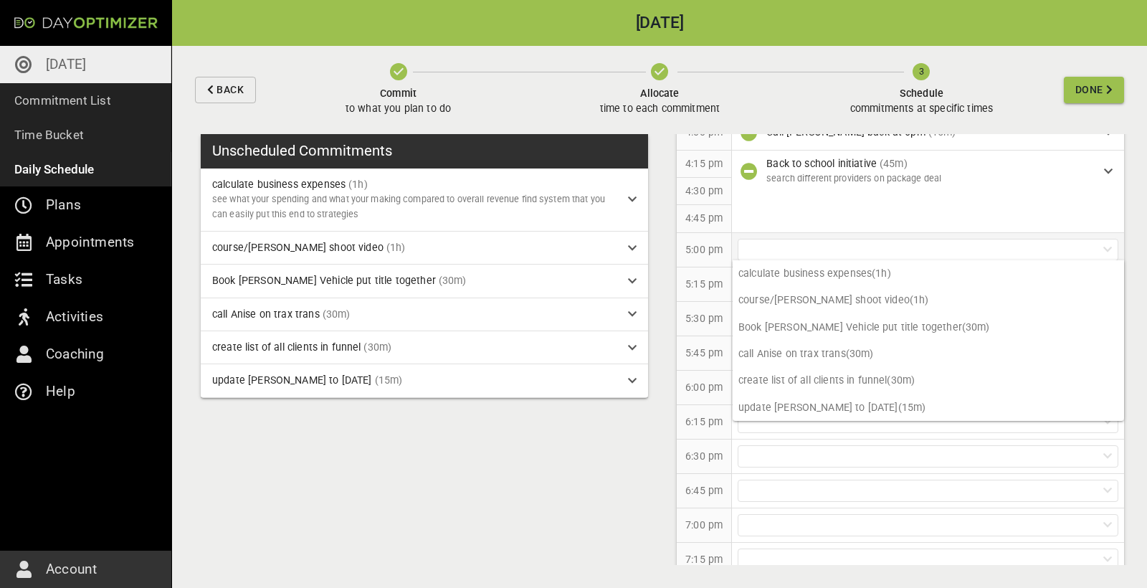
scroll to position [1209, 0]
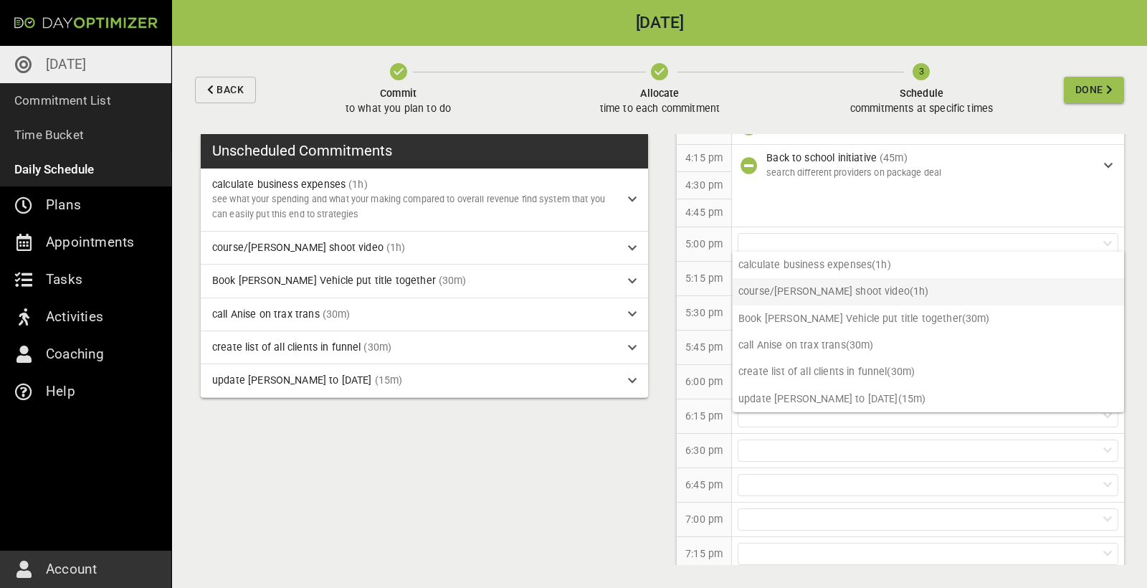
click at [812, 293] on p "course/yusha shoot video (1h)" at bounding box center [928, 291] width 391 height 27
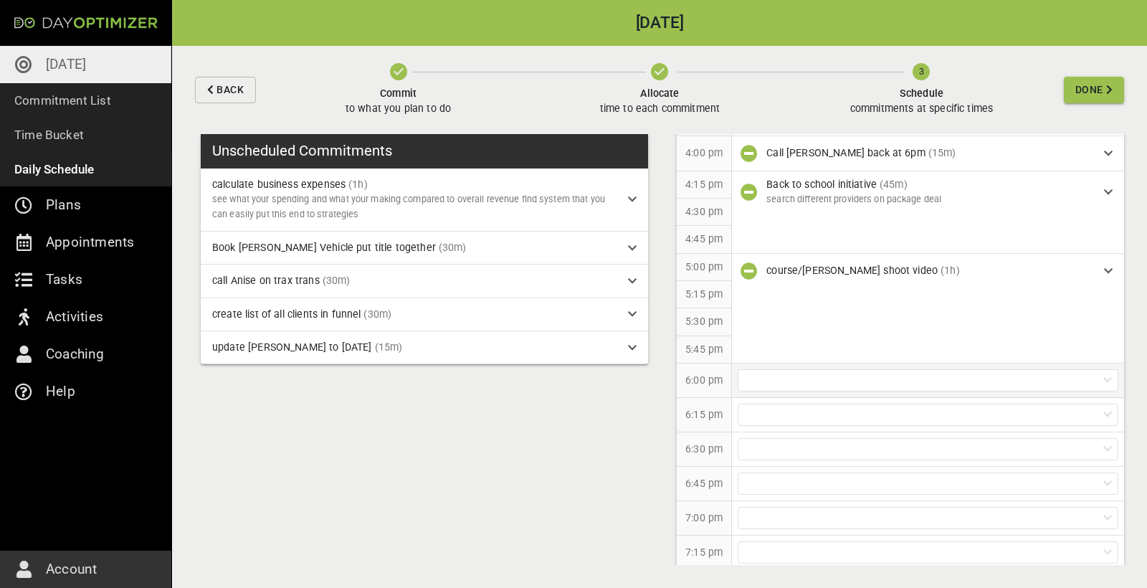
click at [862, 369] on div at bounding box center [928, 380] width 381 height 22
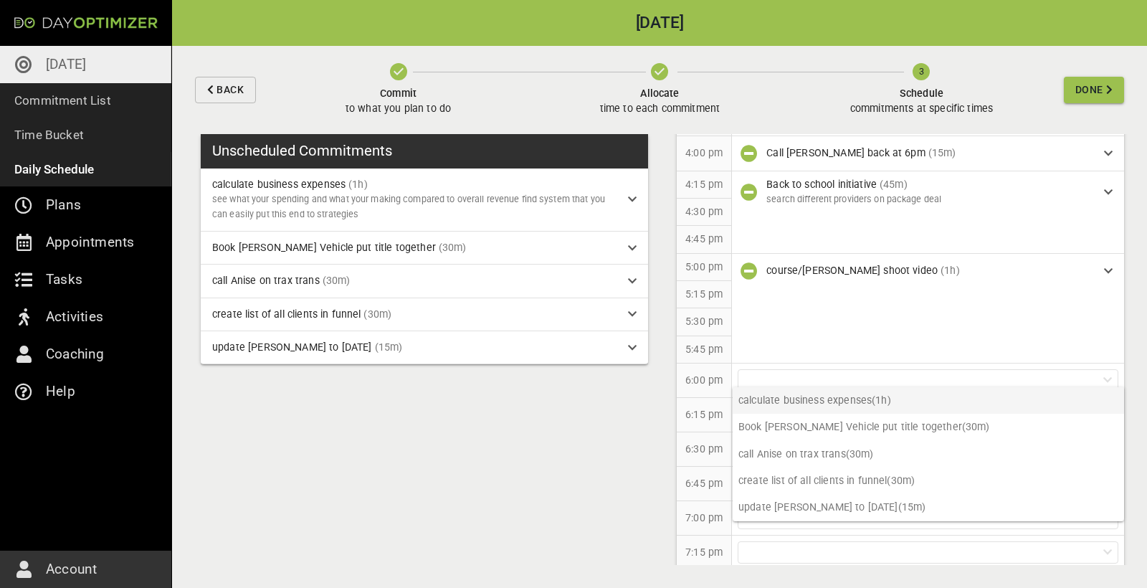
click at [856, 405] on p "calculate business expenses (1h)" at bounding box center [928, 400] width 391 height 27
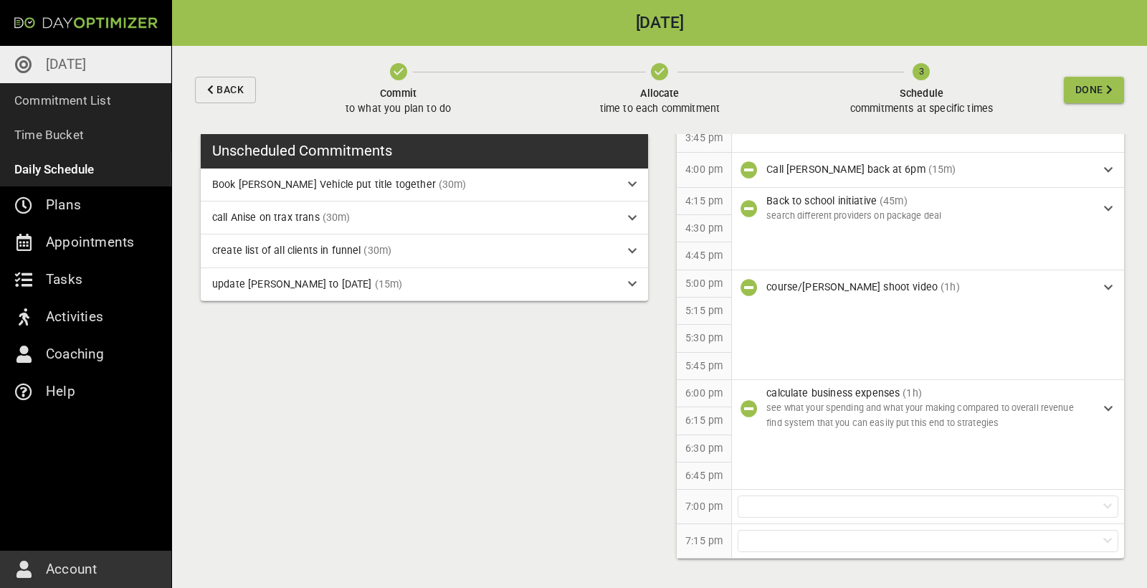
scroll to position [1154, 0]
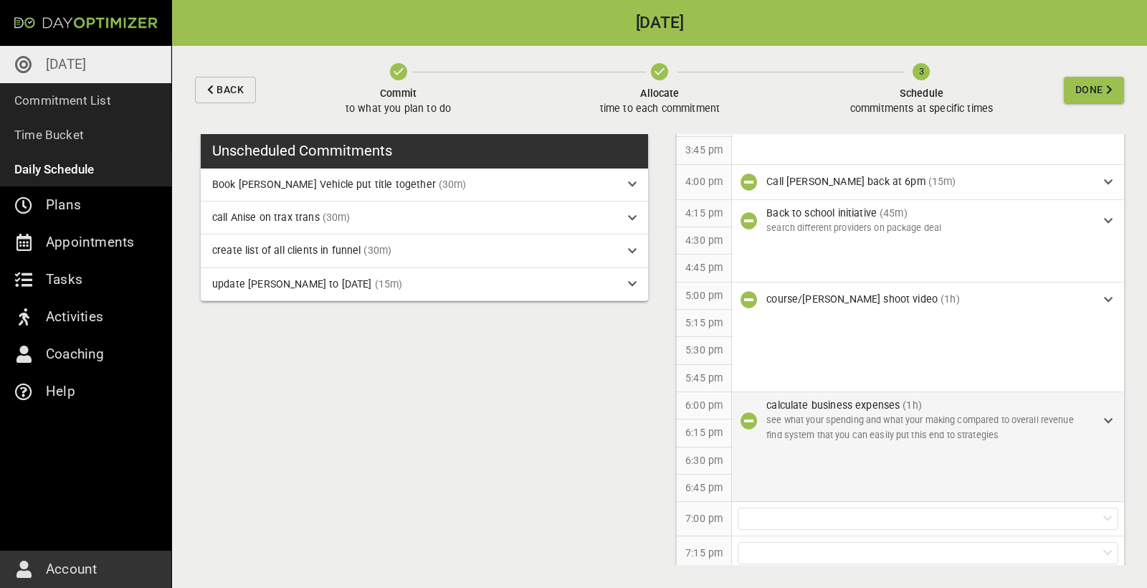
click at [1106, 416] on icon at bounding box center [1108, 421] width 9 height 10
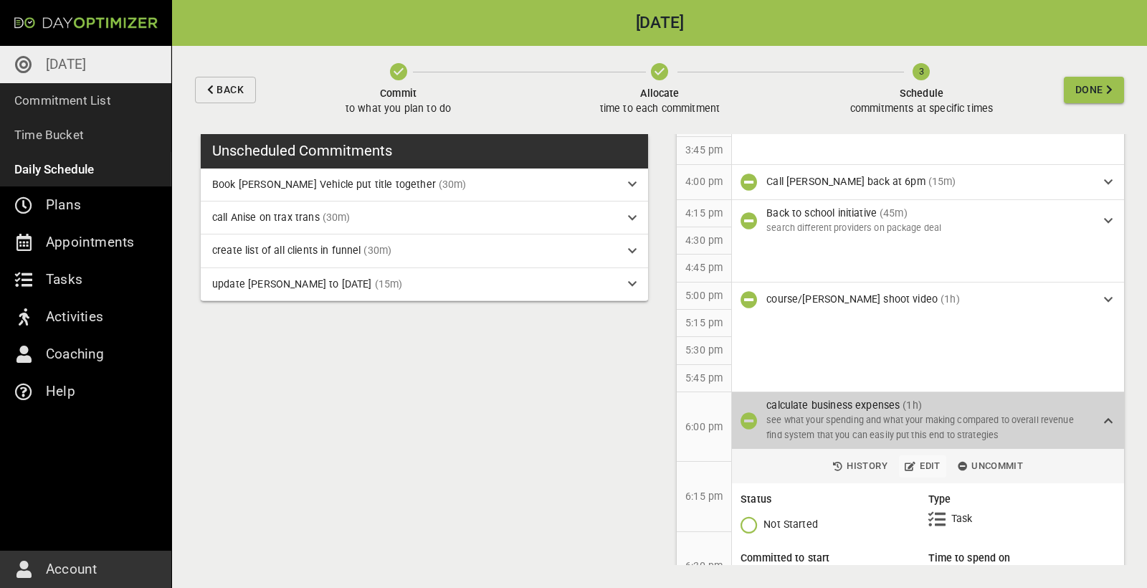
click at [927, 460] on span "Edit" at bounding box center [923, 466] width 36 height 16
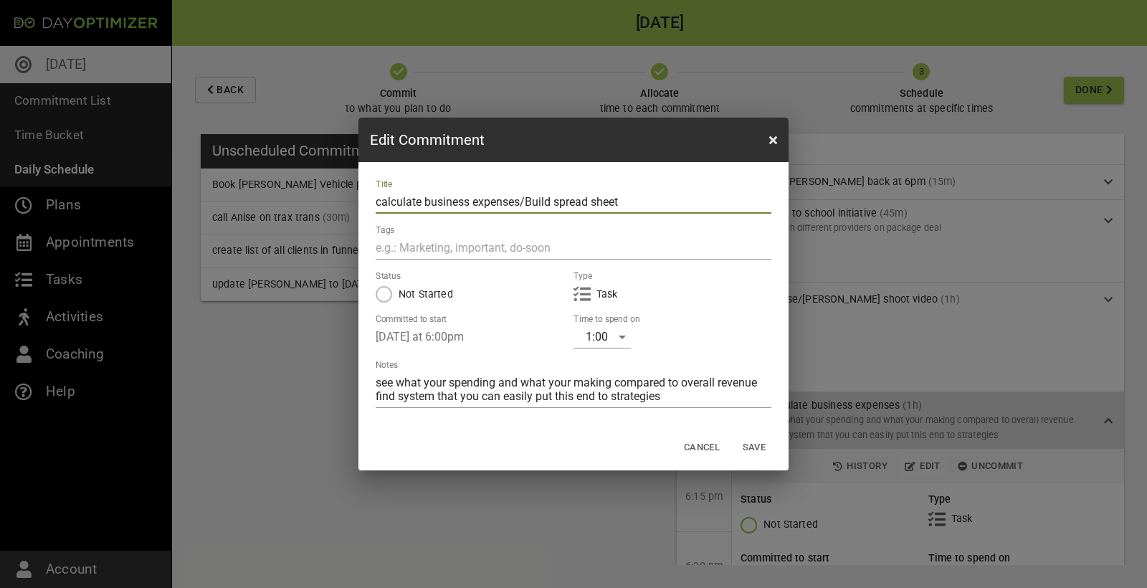
click at [761, 448] on span "Save" at bounding box center [754, 447] width 34 height 16
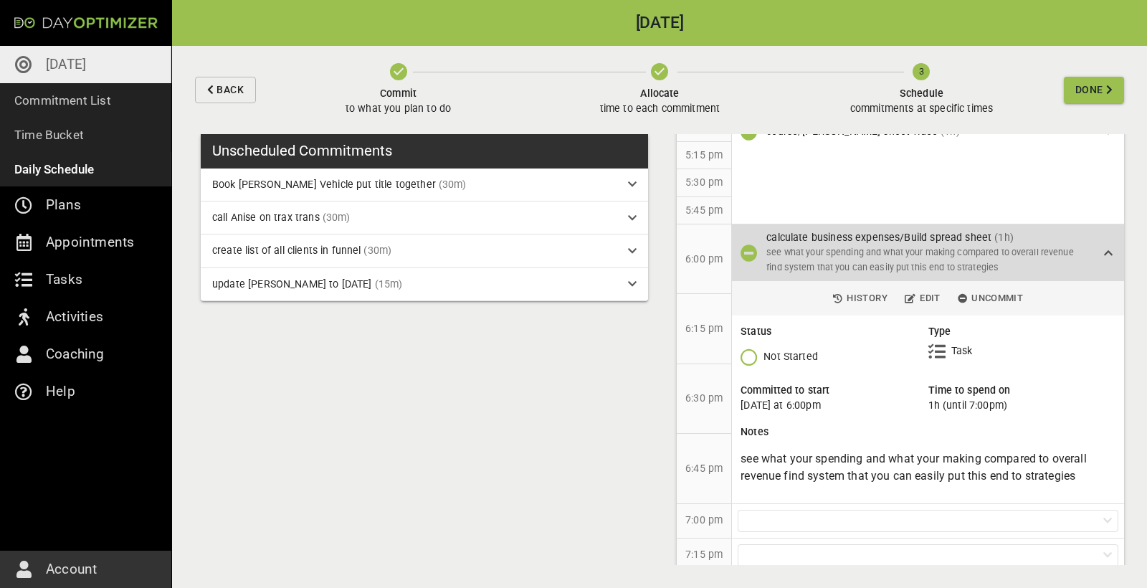
click at [1109, 248] on icon at bounding box center [1108, 253] width 9 height 10
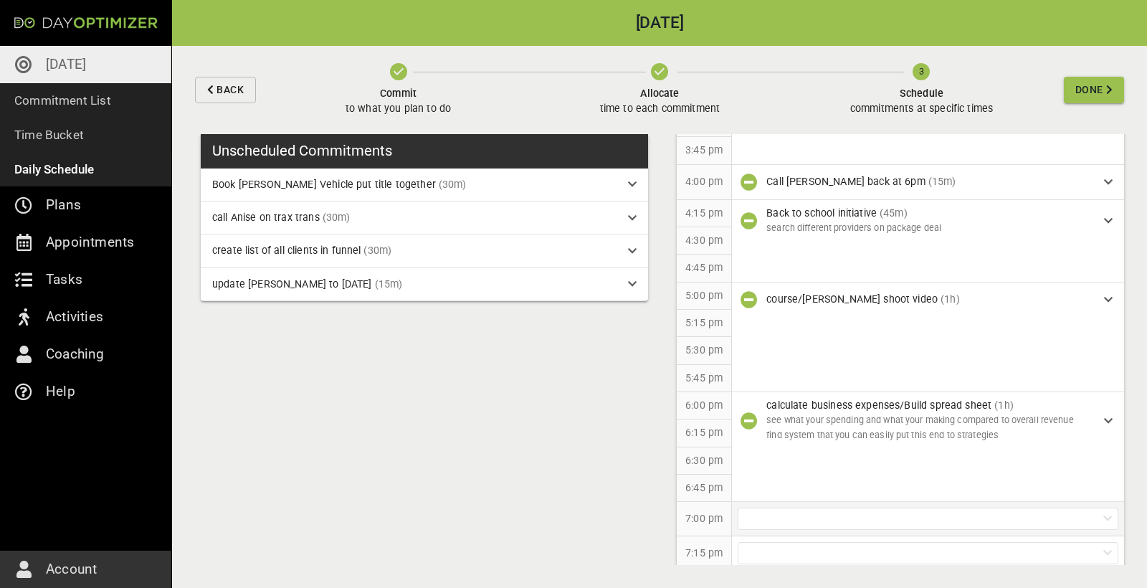
click at [811, 512] on div at bounding box center [928, 519] width 381 height 22
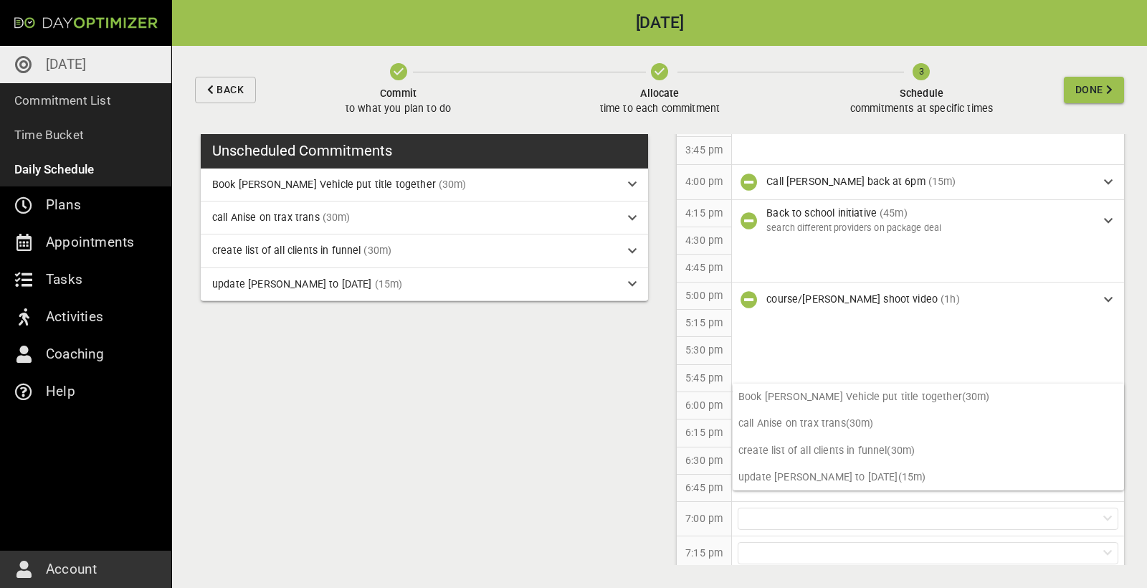
click at [571, 416] on div "Unscheduled Commitments Book [PERSON_NAME] Vehicle put title together (30m) cal…" at bounding box center [659, 361] width 975 height 454
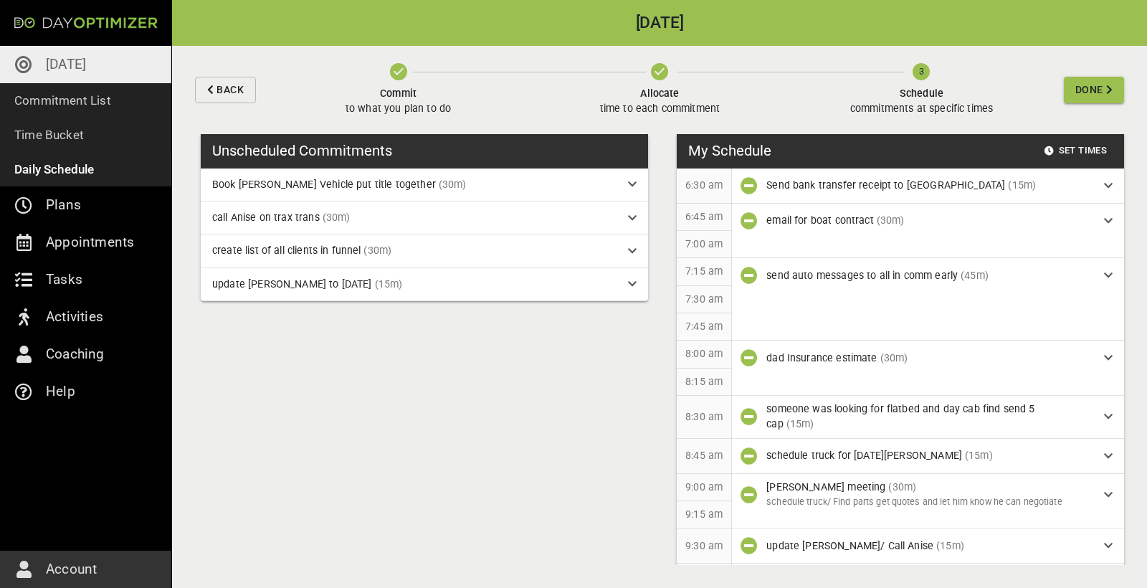
scroll to position [0, 0]
click at [1084, 101] on button "Done" at bounding box center [1094, 90] width 60 height 27
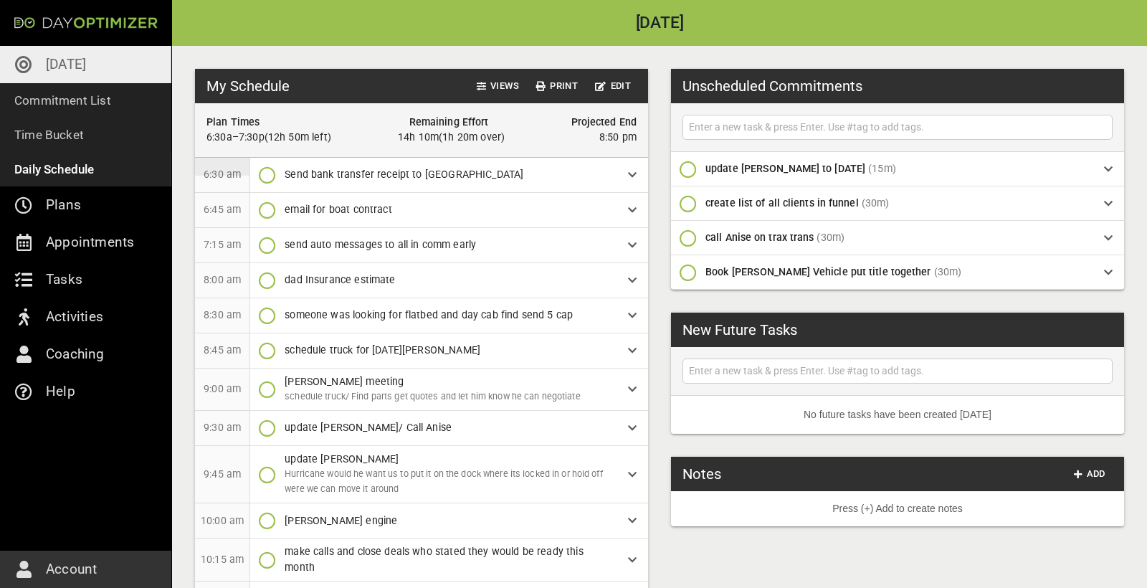
click at [729, 125] on input "text" at bounding box center [897, 127] width 423 height 18
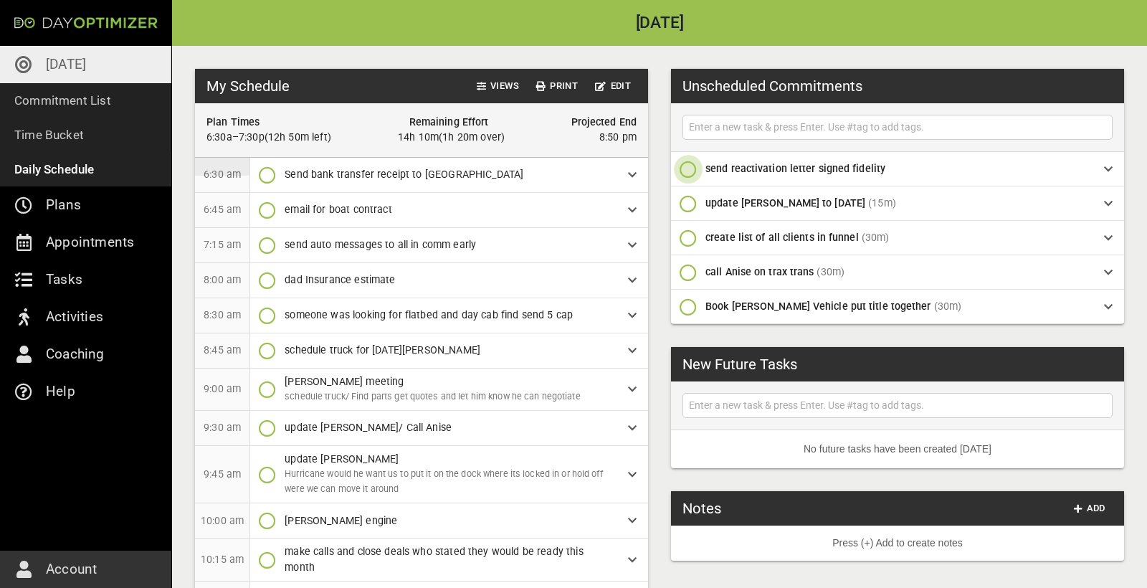
click at [693, 165] on icon "button" at bounding box center [688, 169] width 17 height 17
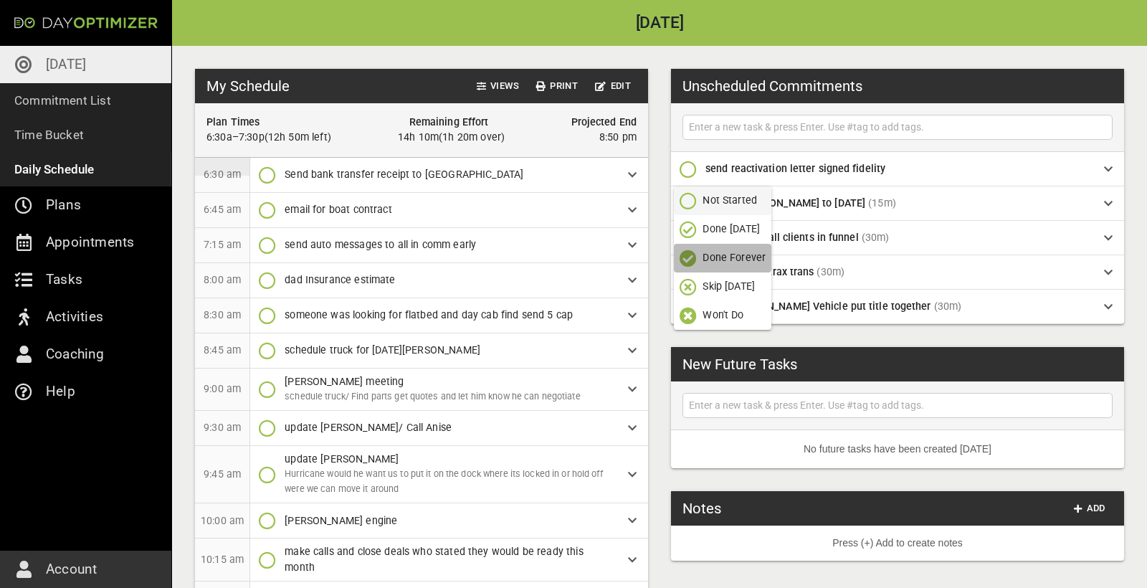
click at [711, 256] on p "Done Forever" at bounding box center [734, 257] width 63 height 15
